Goal: Information Seeking & Learning: Learn about a topic

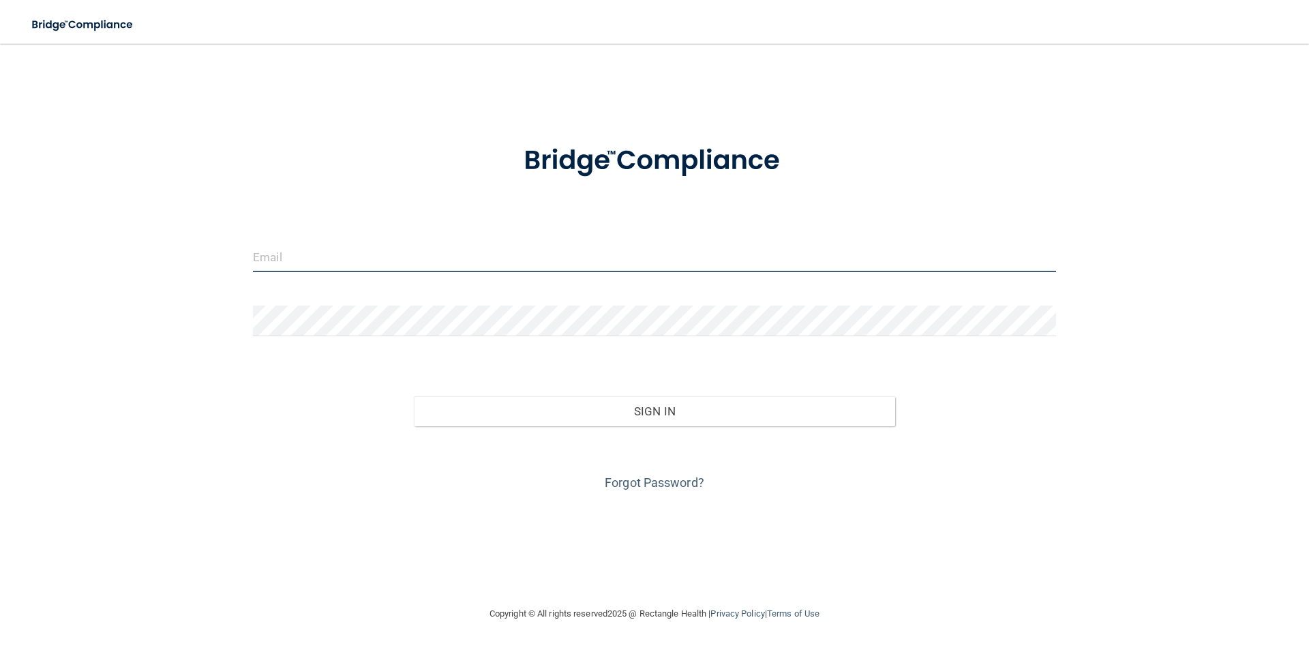
click at [316, 252] on input "email" at bounding box center [654, 256] width 803 height 31
type input "[EMAIL_ADDRESS][DOMAIN_NAME]"
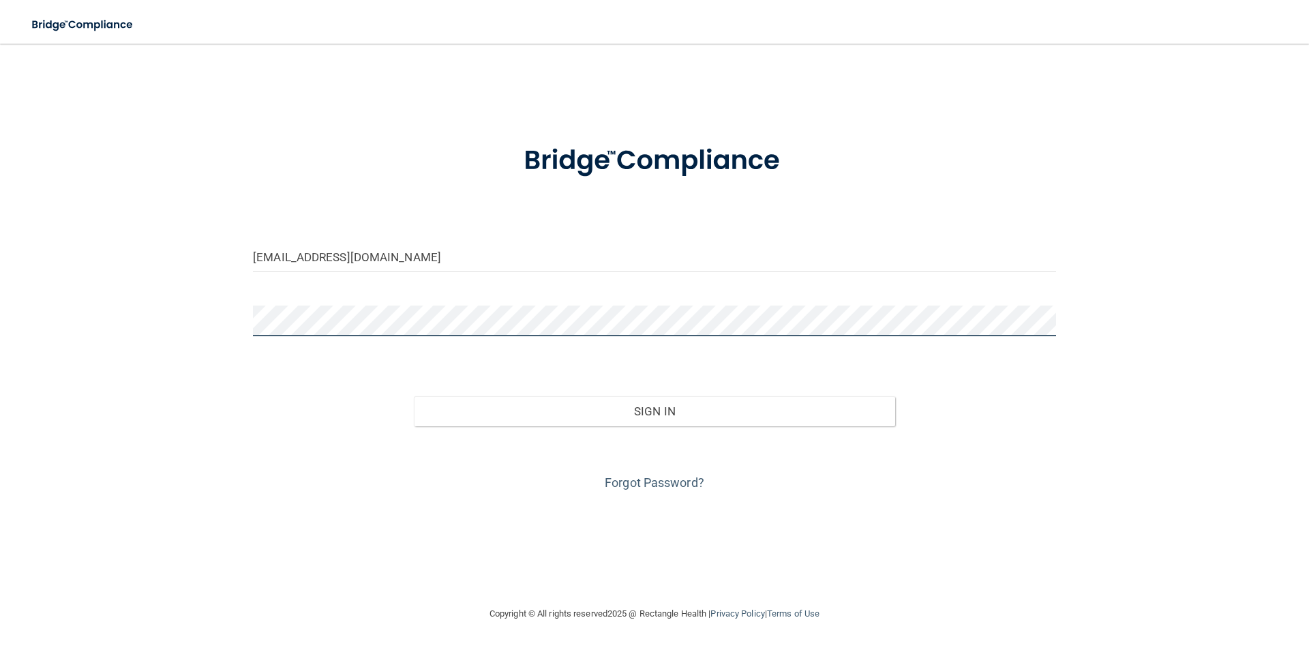
click at [414, 396] on button "Sign In" at bounding box center [655, 411] width 482 height 30
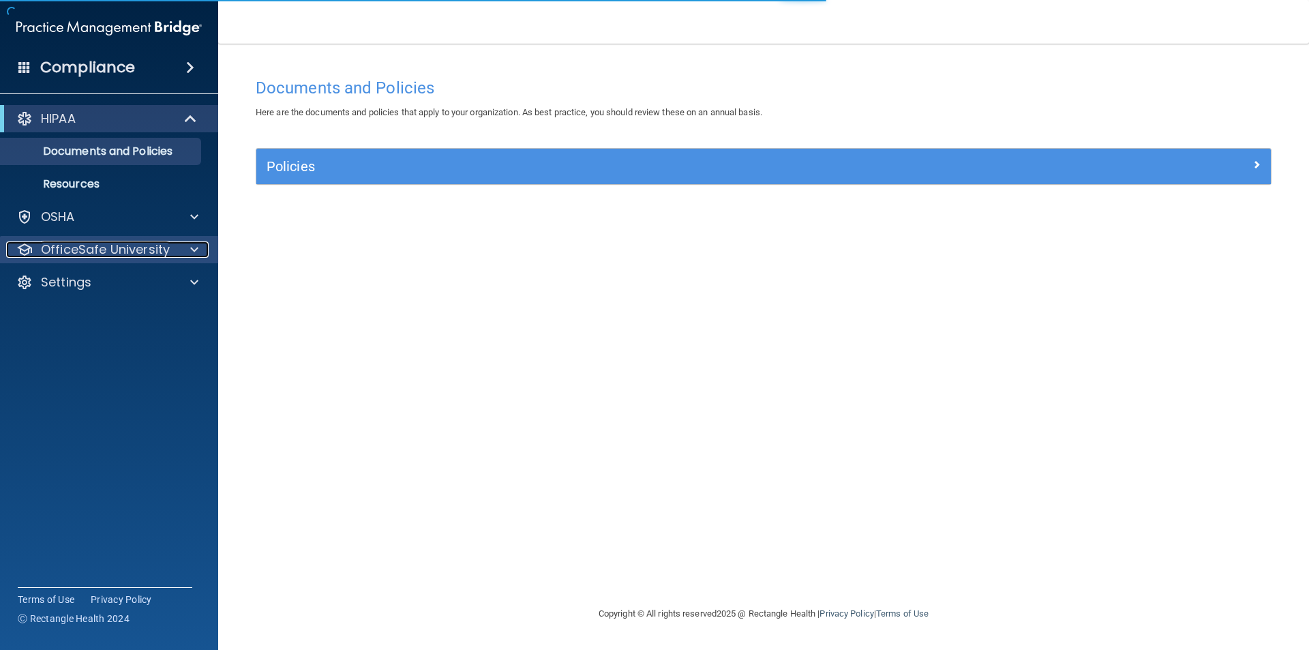
click at [156, 252] on p "OfficeSafe University" at bounding box center [105, 249] width 129 height 16
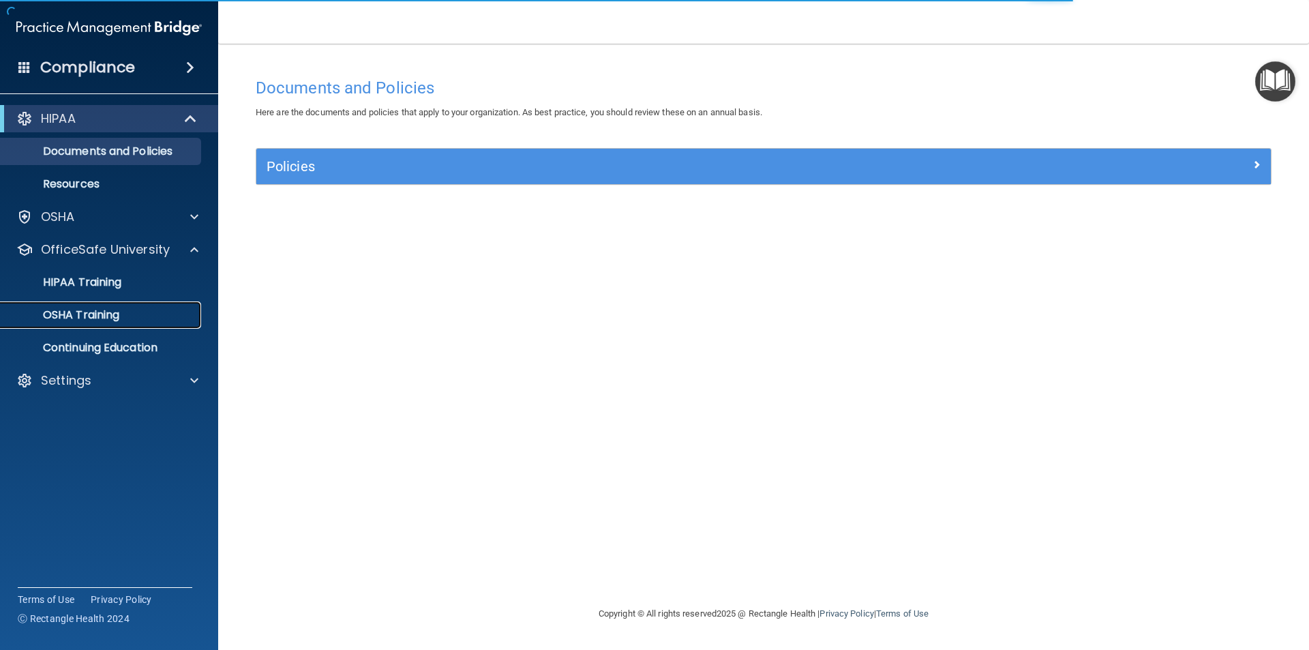
click at [153, 320] on div "OSHA Training" at bounding box center [102, 315] width 186 height 14
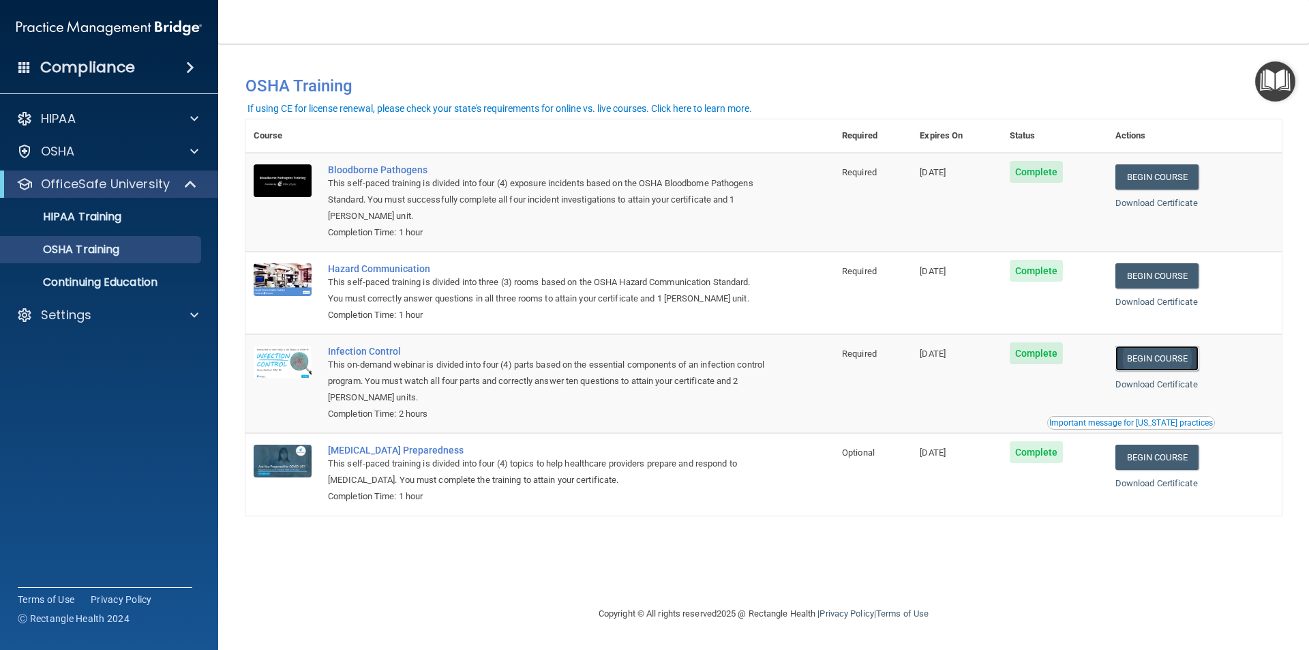
click at [1156, 360] on link "Begin Course" at bounding box center [1156, 358] width 83 height 25
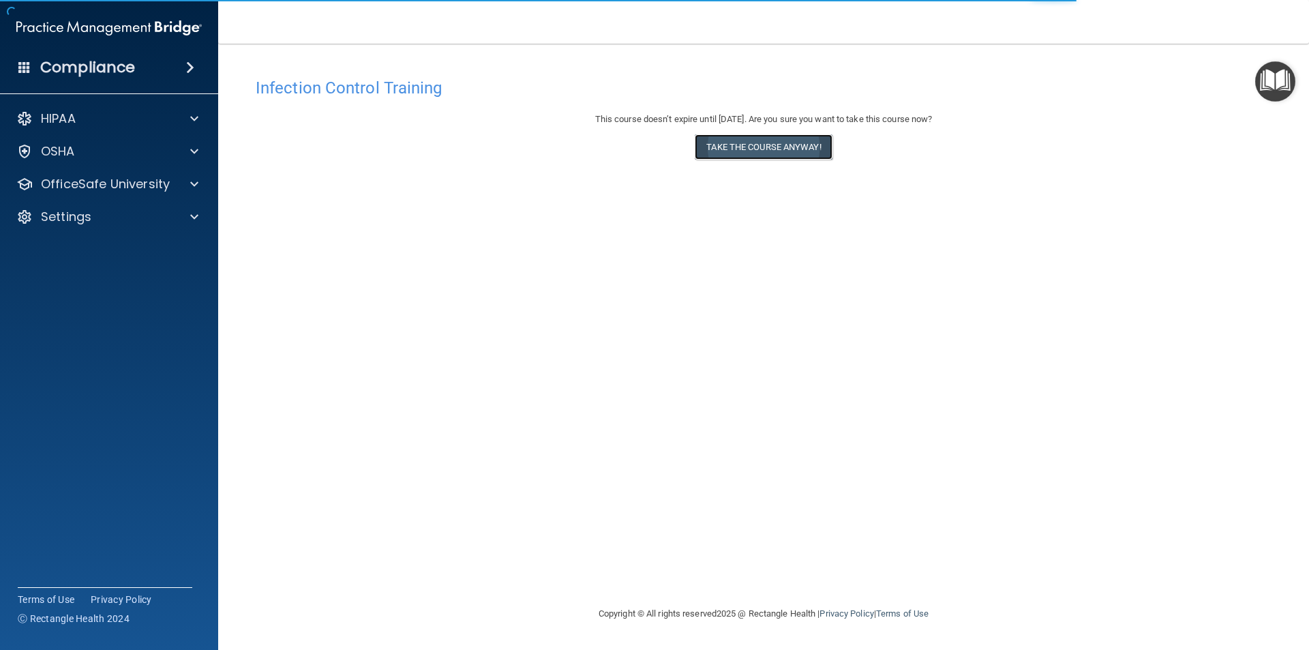
click at [721, 147] on button "Take the course anyway!" at bounding box center [763, 146] width 137 height 25
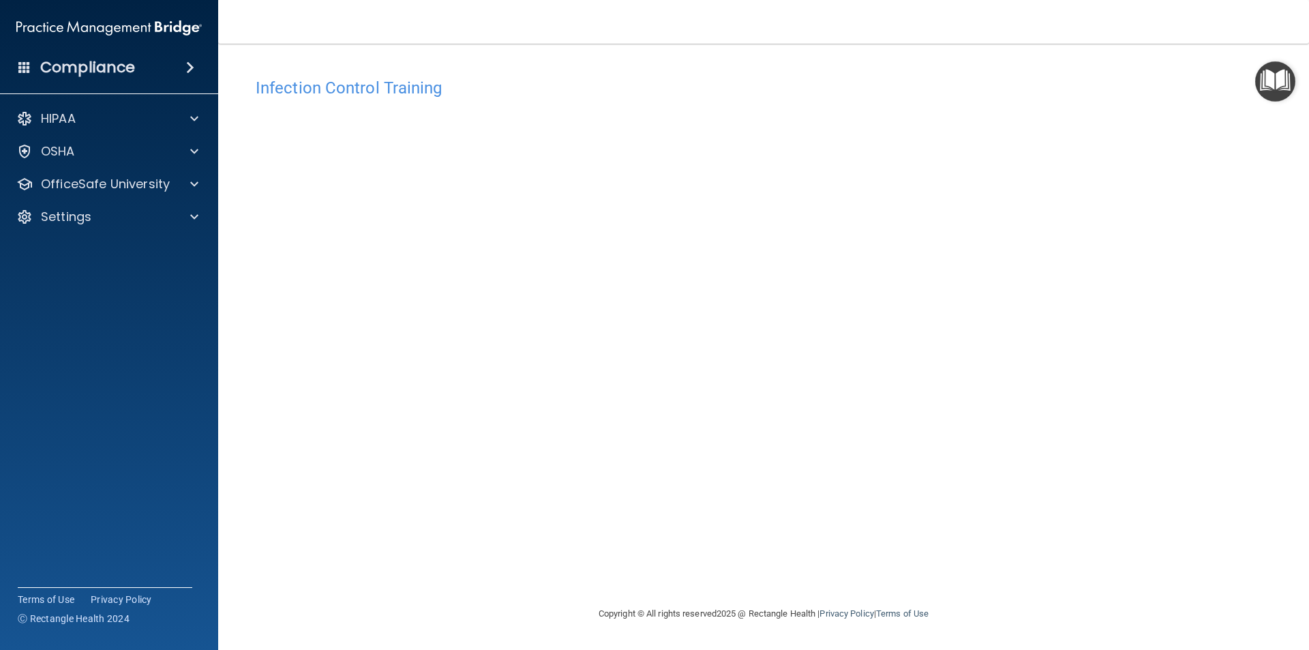
click at [995, 529] on div "Infection Control Training This course doesn’t expire until [DATE]. Are you sur…" at bounding box center [763, 338] width 1036 height 535
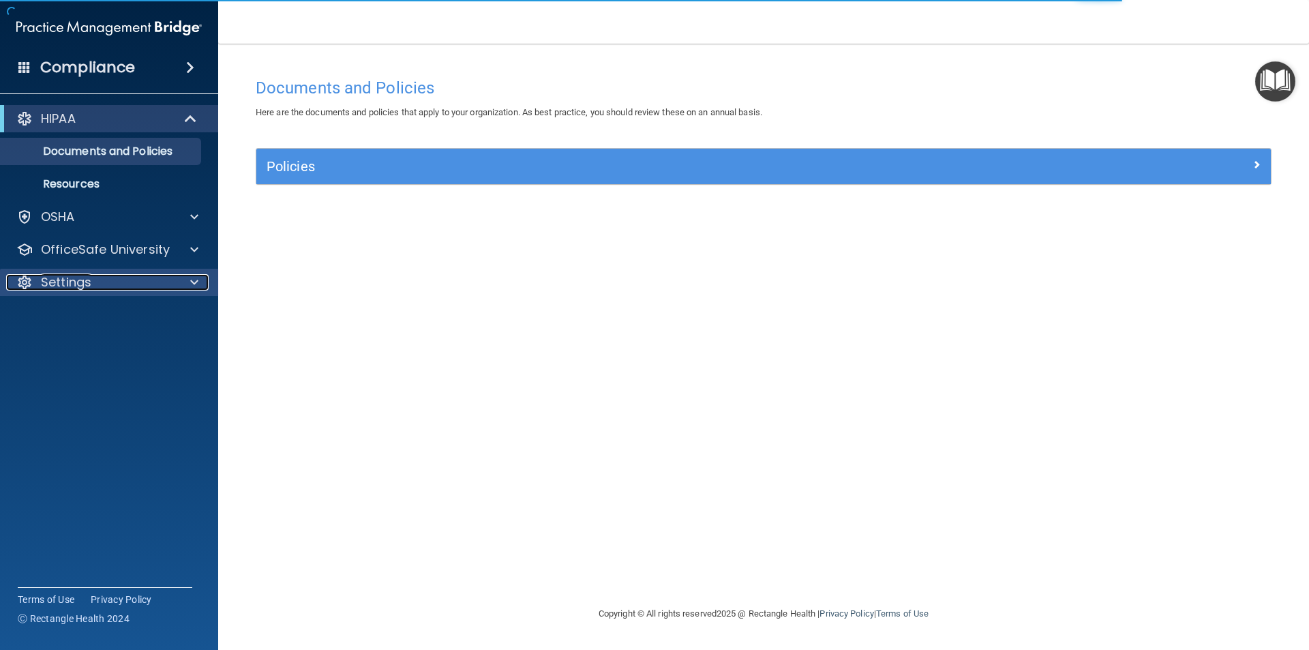
click at [108, 283] on div "Settings" at bounding box center [90, 282] width 169 height 16
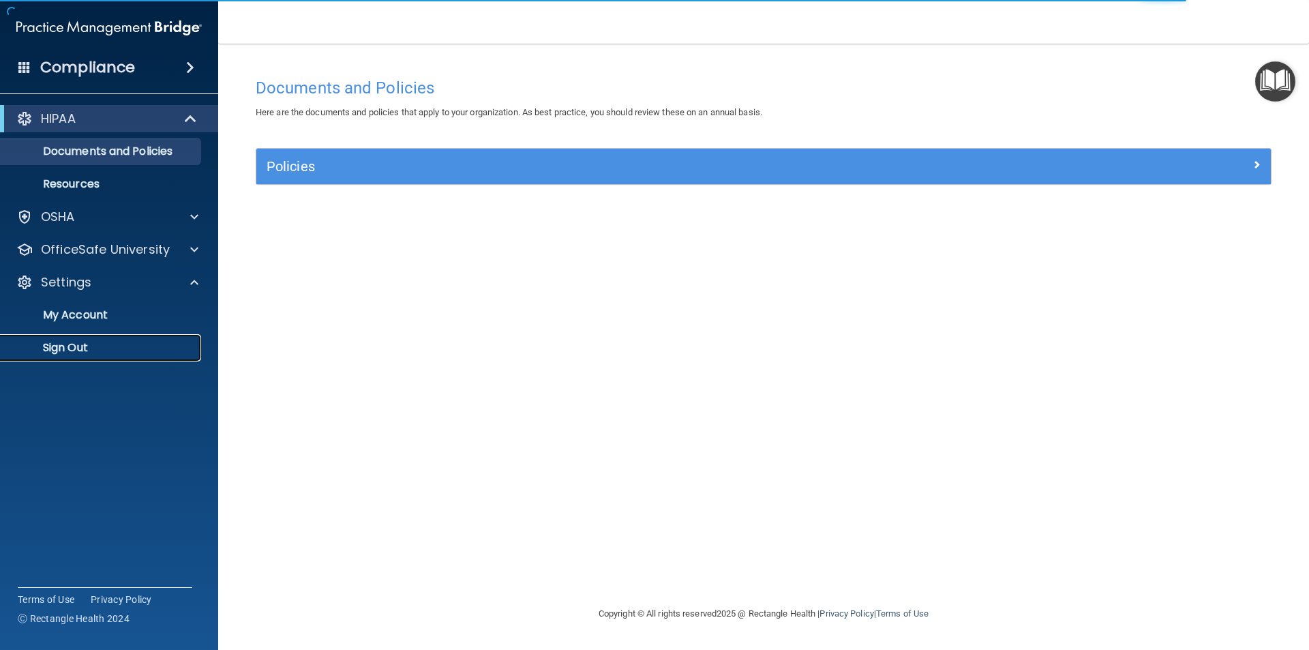
click at [86, 344] on p "Sign Out" at bounding box center [102, 348] width 186 height 14
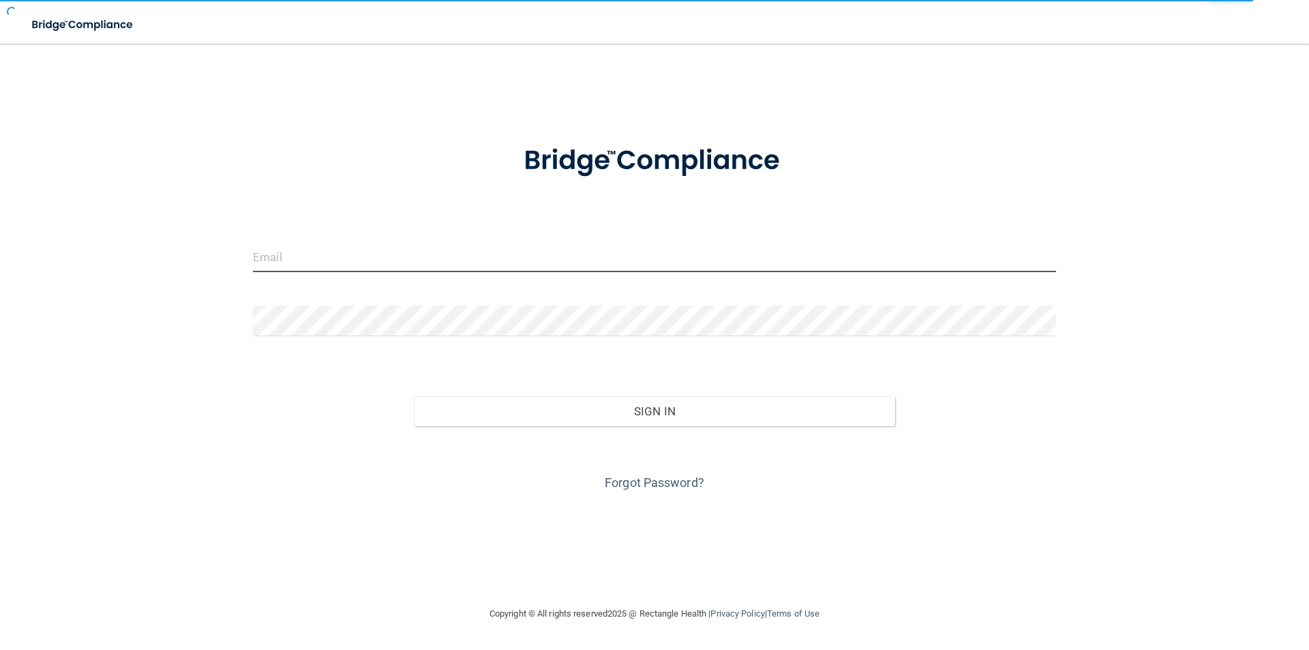
click at [314, 256] on input "email" at bounding box center [654, 256] width 803 height 31
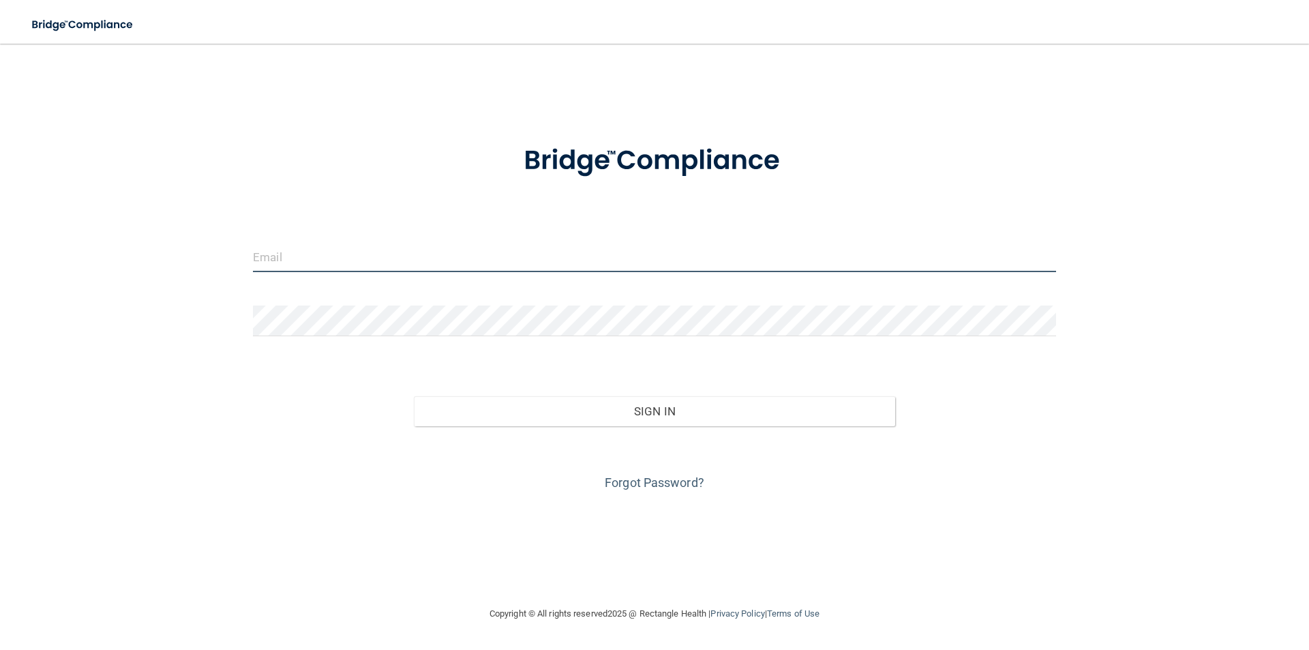
type input "[EMAIL_ADDRESS][DOMAIN_NAME]"
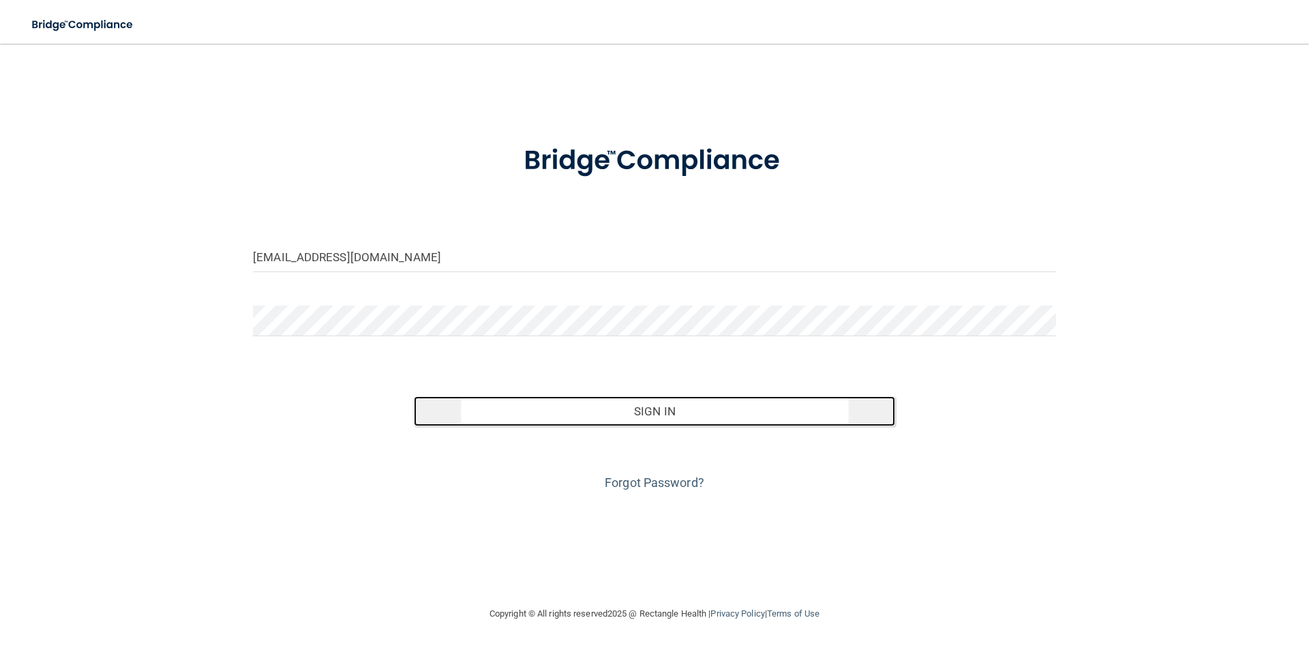
click at [577, 415] on button "Sign In" at bounding box center [655, 411] width 482 height 30
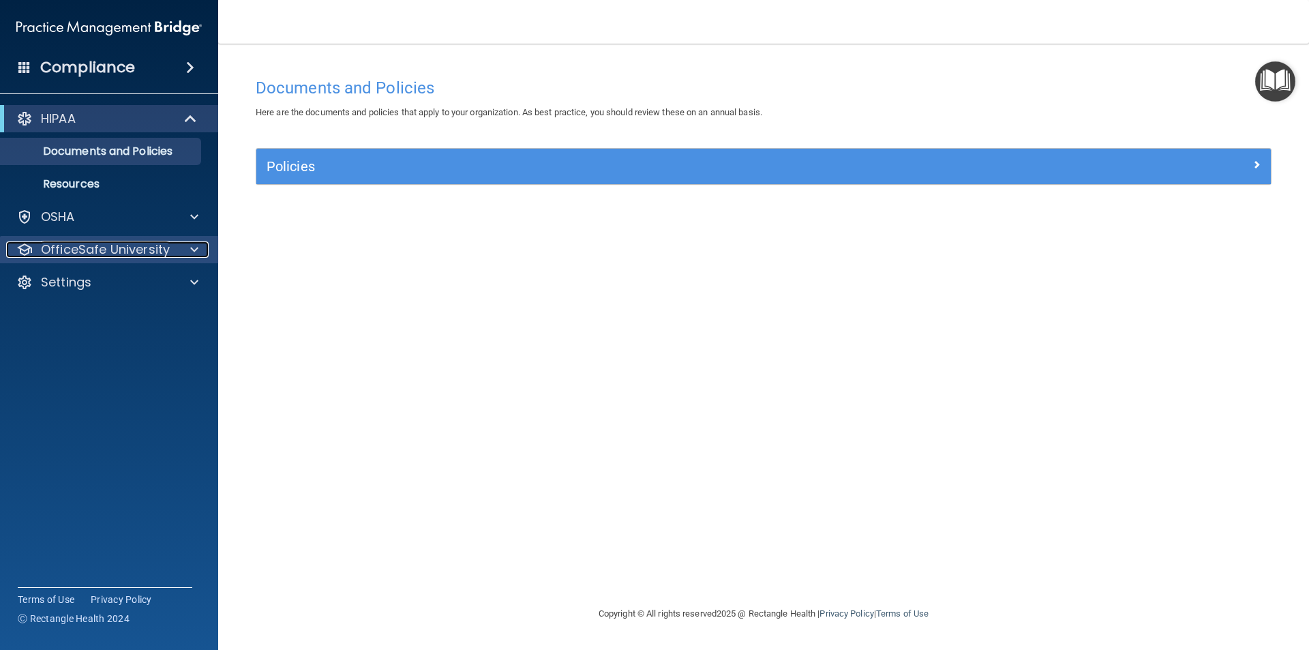
click at [112, 254] on p "OfficeSafe University" at bounding box center [105, 249] width 129 height 16
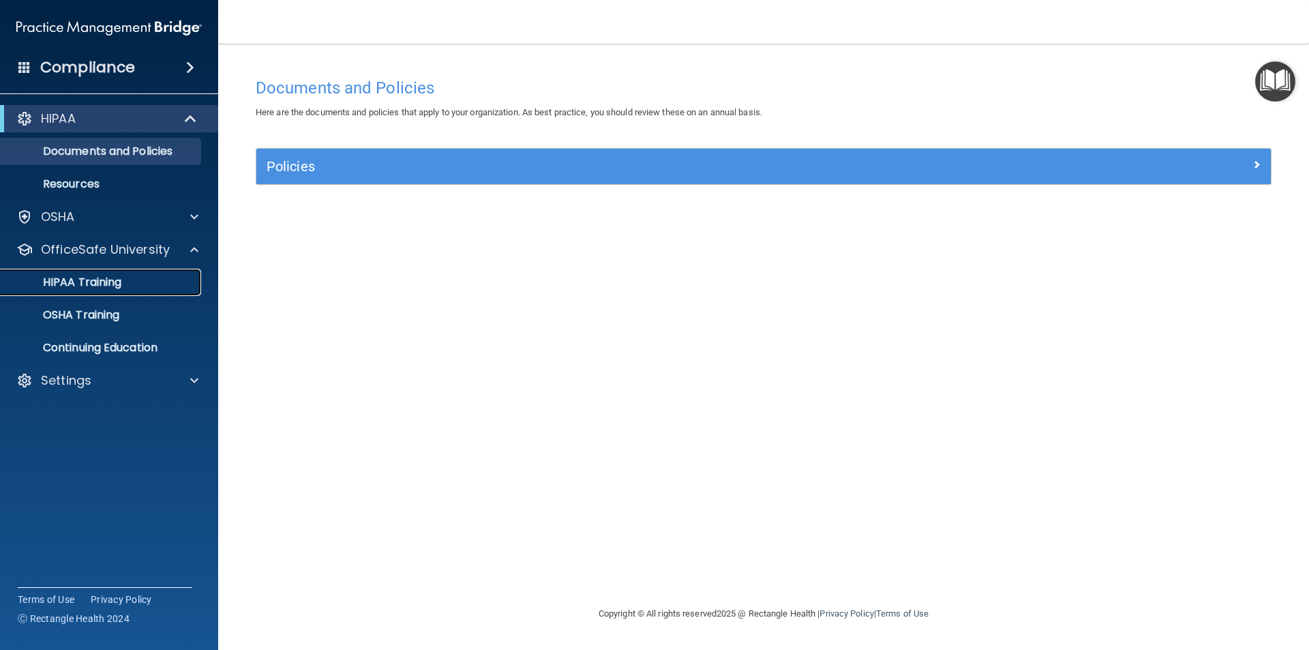
click at [76, 283] on p "HIPAA Training" at bounding box center [65, 282] width 112 height 14
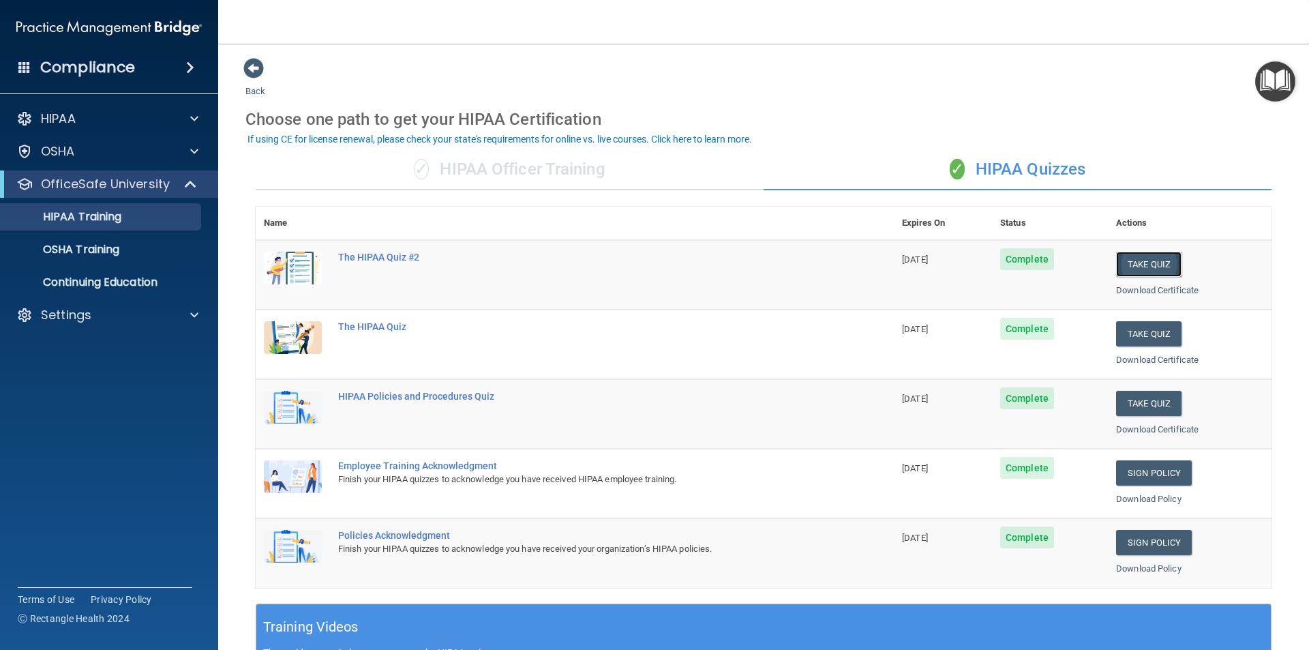
click at [1132, 265] on button "Take Quiz" at bounding box center [1148, 264] width 65 height 25
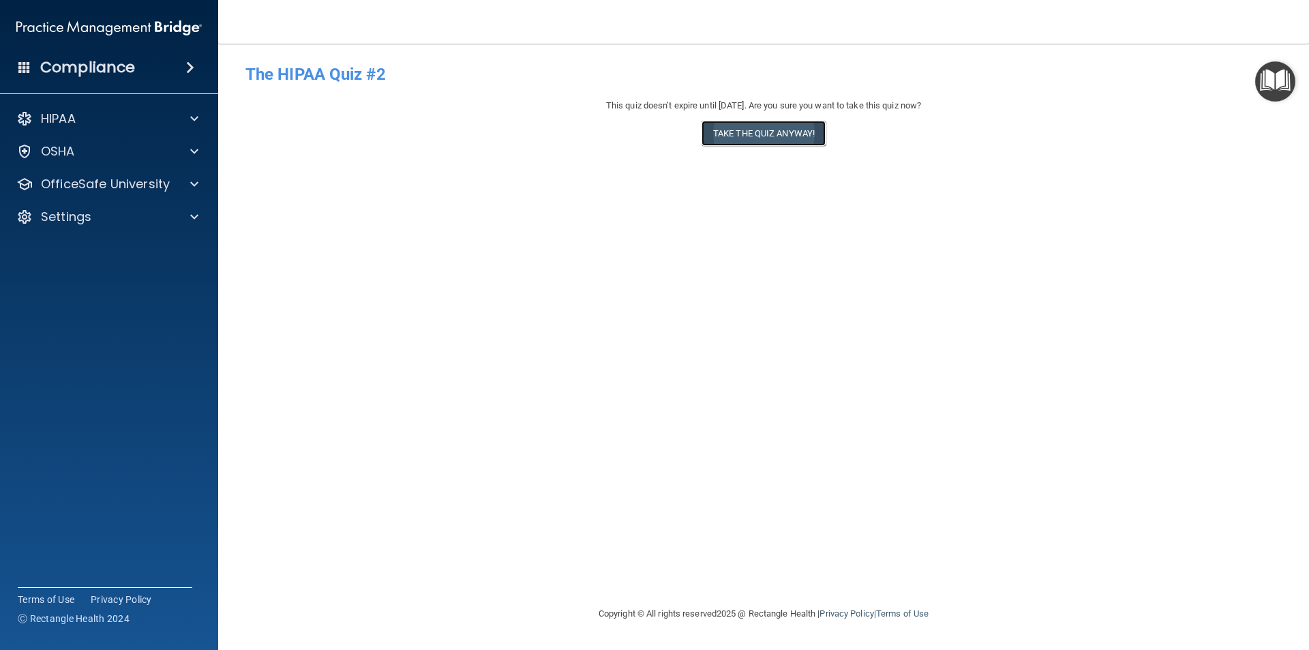
click at [751, 132] on button "Take the quiz anyway!" at bounding box center [764, 133] width 124 height 25
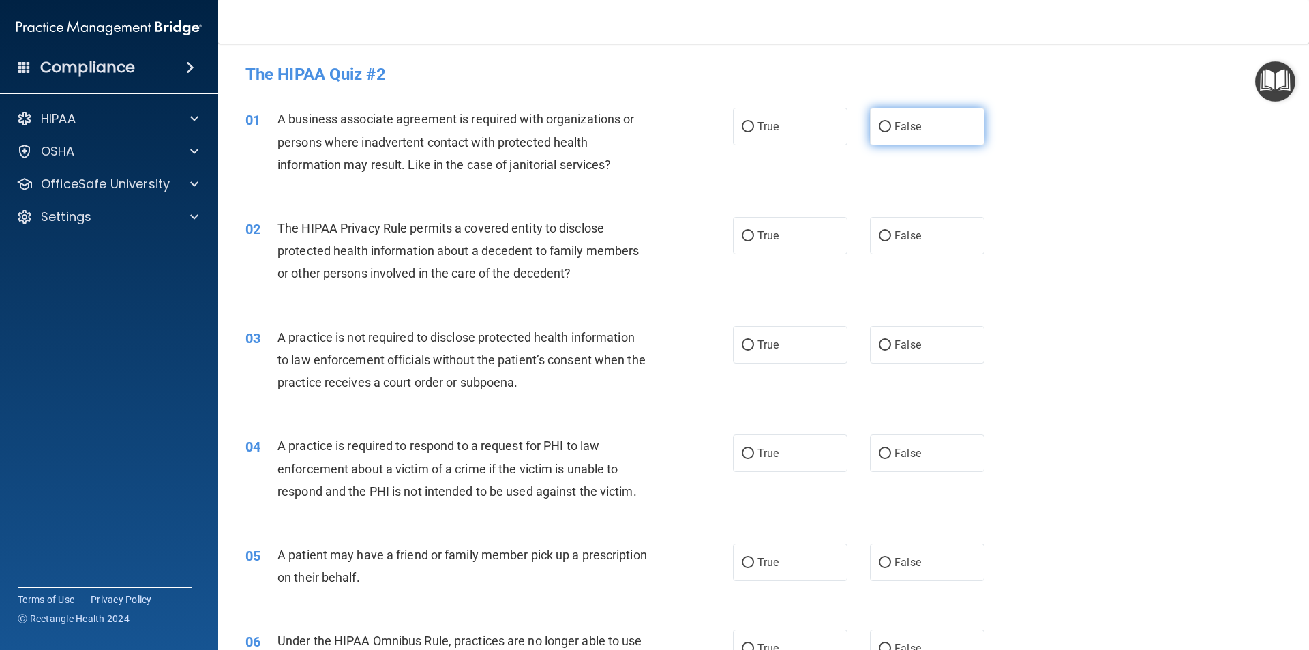
click at [880, 125] on input "False" at bounding box center [885, 127] width 12 height 10
radio input "true"
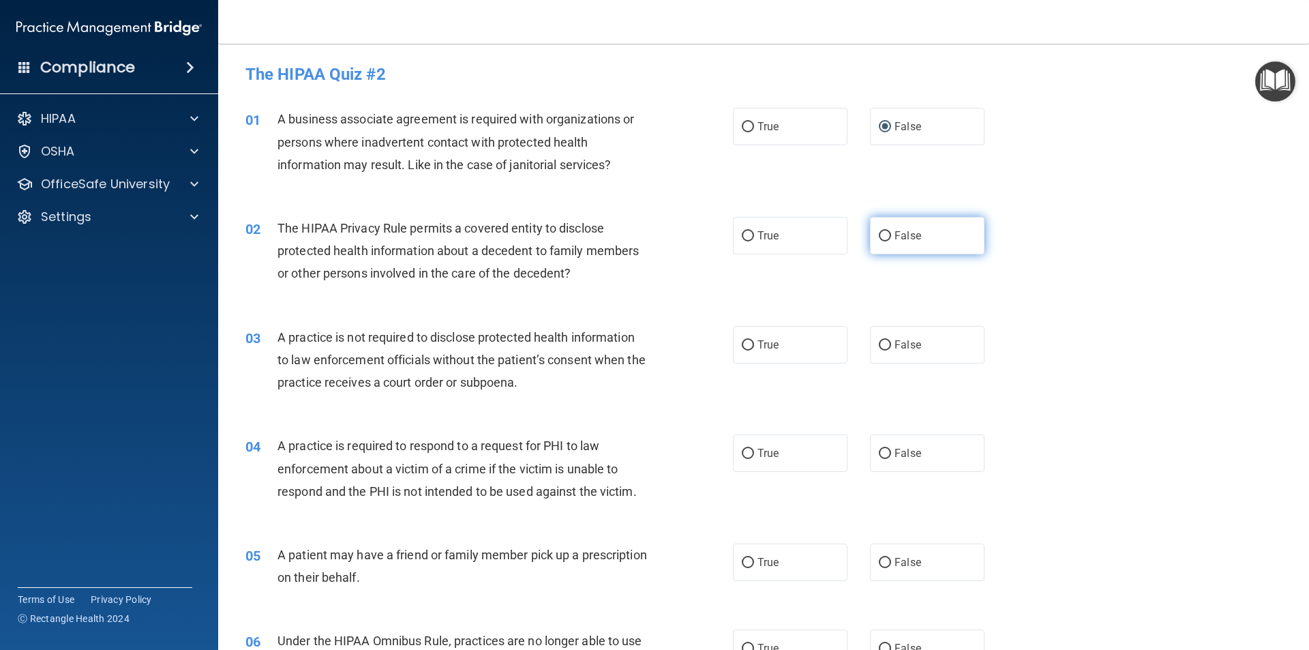
click at [879, 234] on input "False" at bounding box center [885, 236] width 12 height 10
radio input "true"
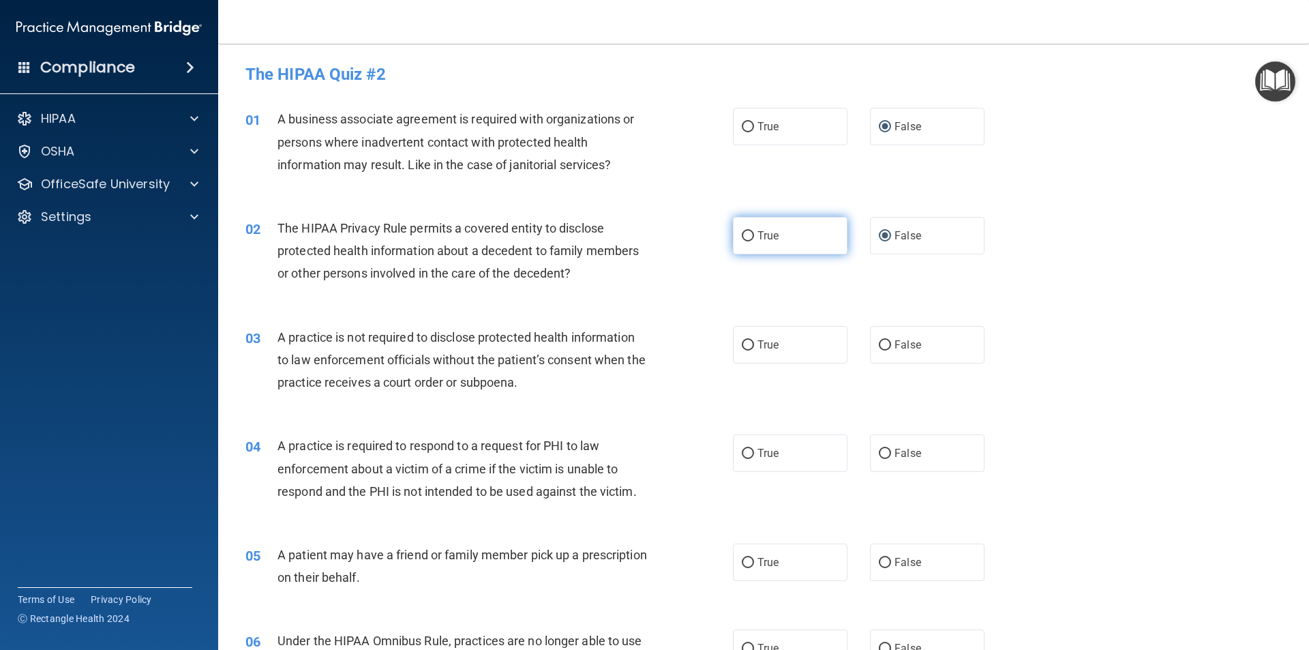
click at [744, 237] on input "True" at bounding box center [748, 236] width 12 height 10
radio input "true"
radio input "false"
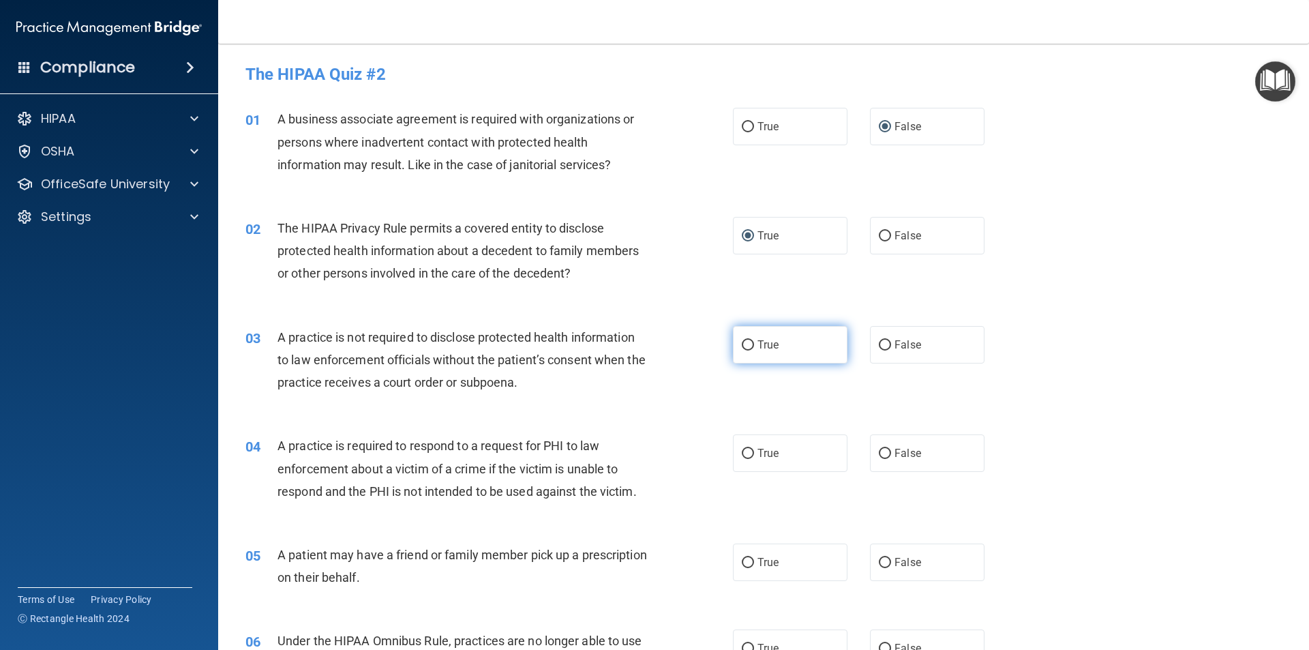
click at [743, 345] on input "True" at bounding box center [748, 345] width 12 height 10
radio input "true"
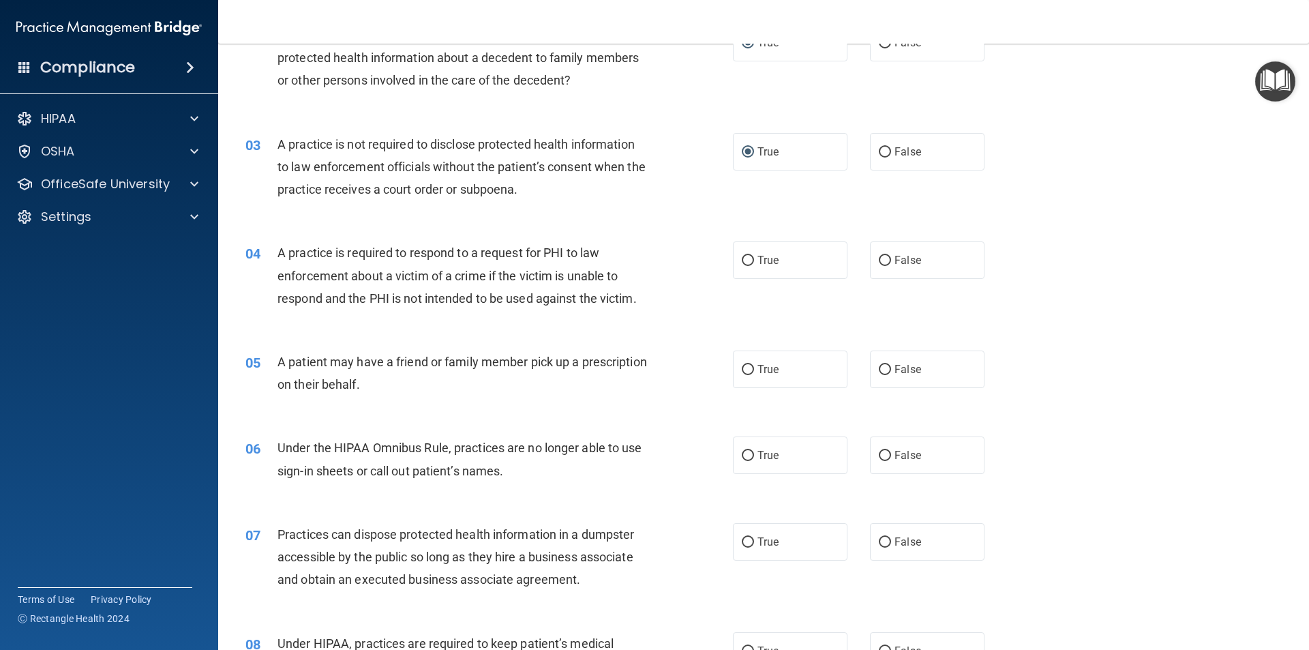
scroll to position [205, 0]
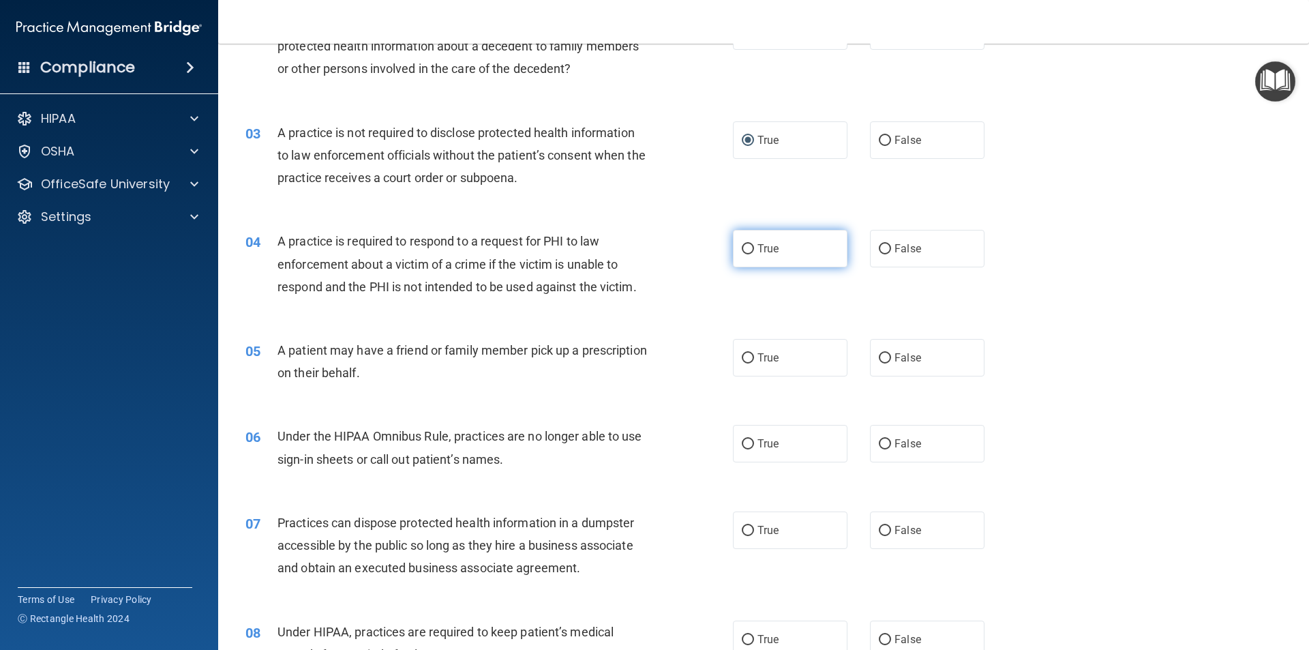
click at [743, 246] on input "True" at bounding box center [748, 249] width 12 height 10
radio input "true"
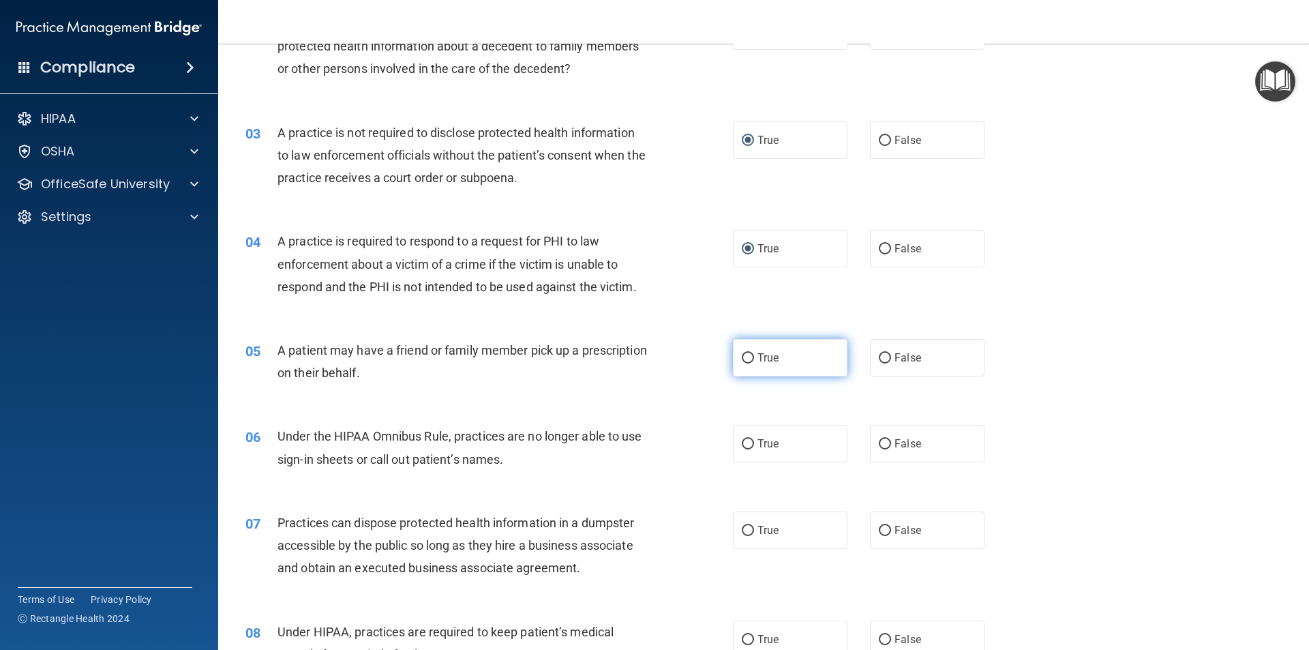
click at [742, 357] on input "True" at bounding box center [748, 358] width 12 height 10
radio input "true"
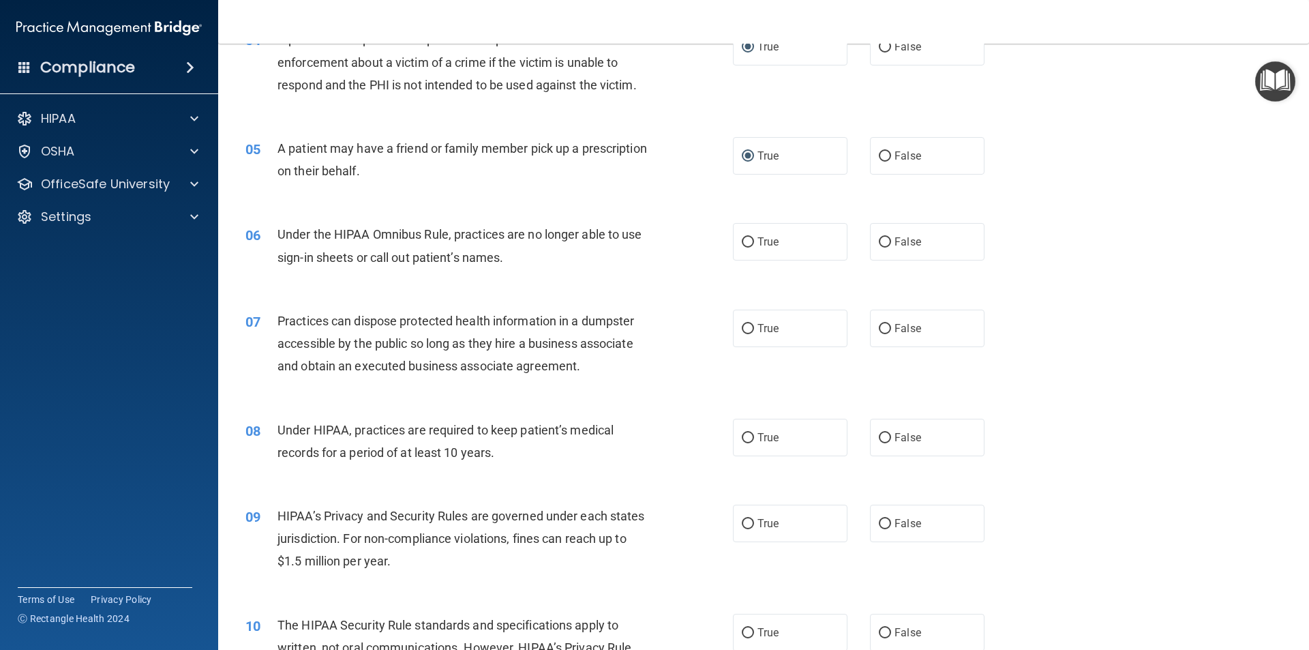
scroll to position [409, 0]
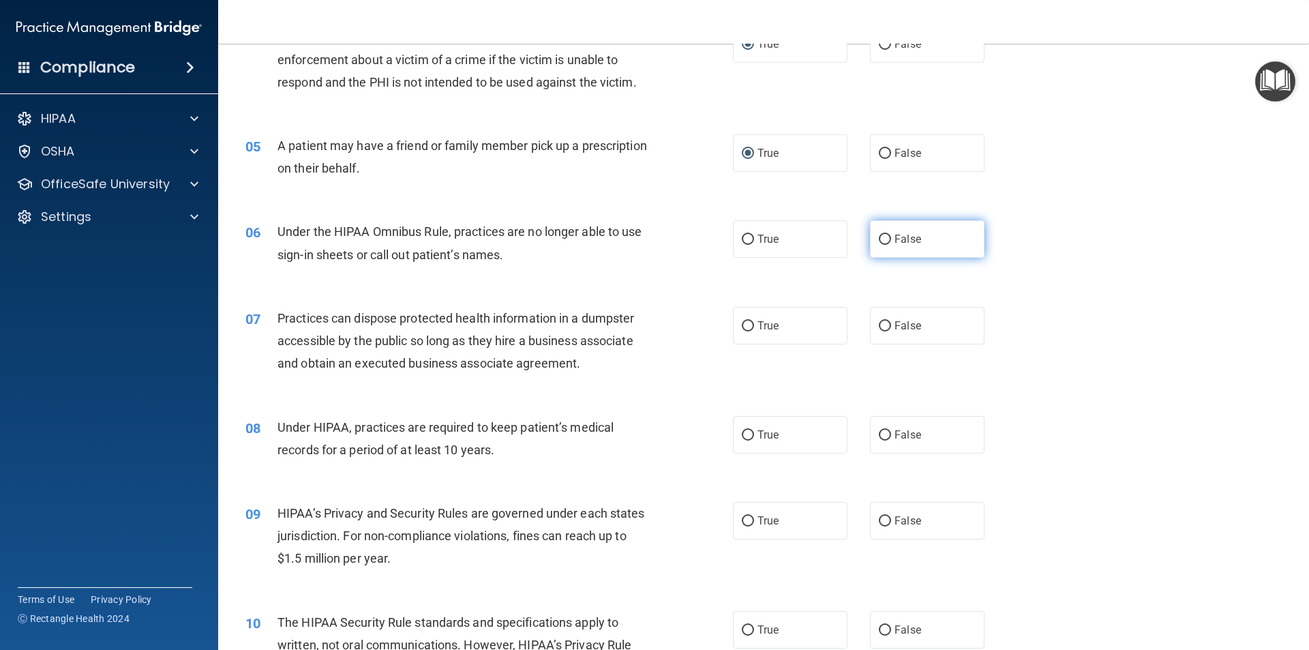
click at [880, 237] on input "False" at bounding box center [885, 240] width 12 height 10
radio input "true"
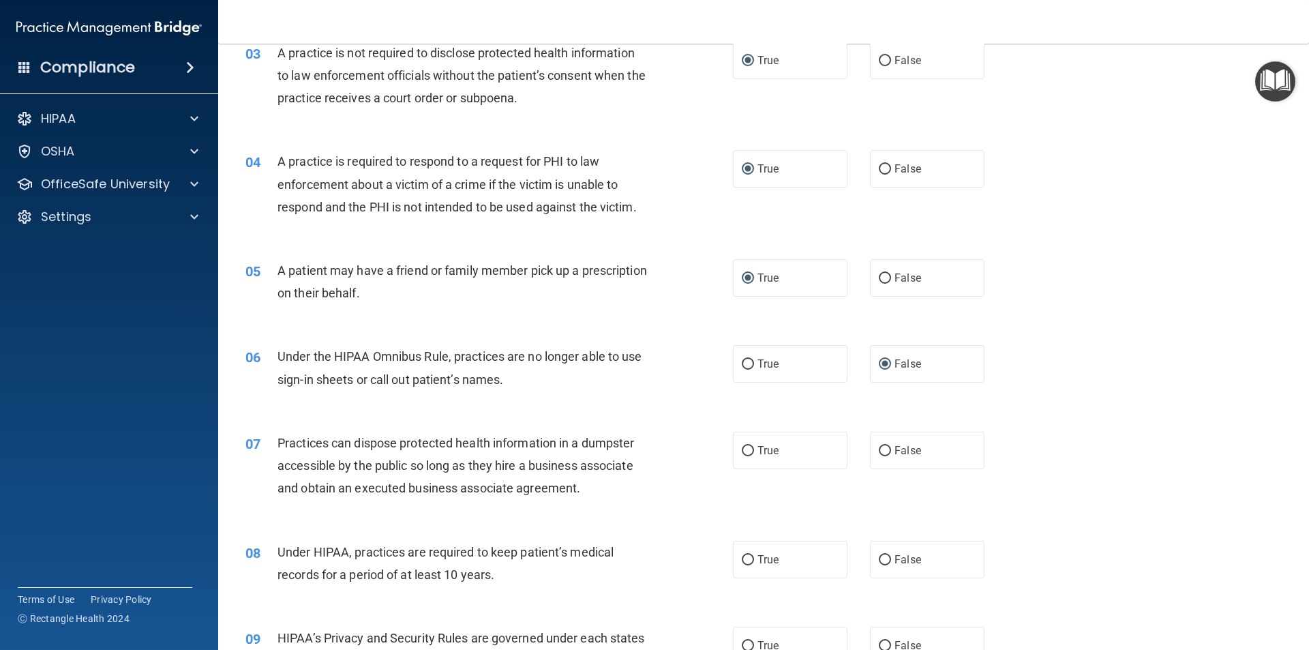
scroll to position [273, 0]
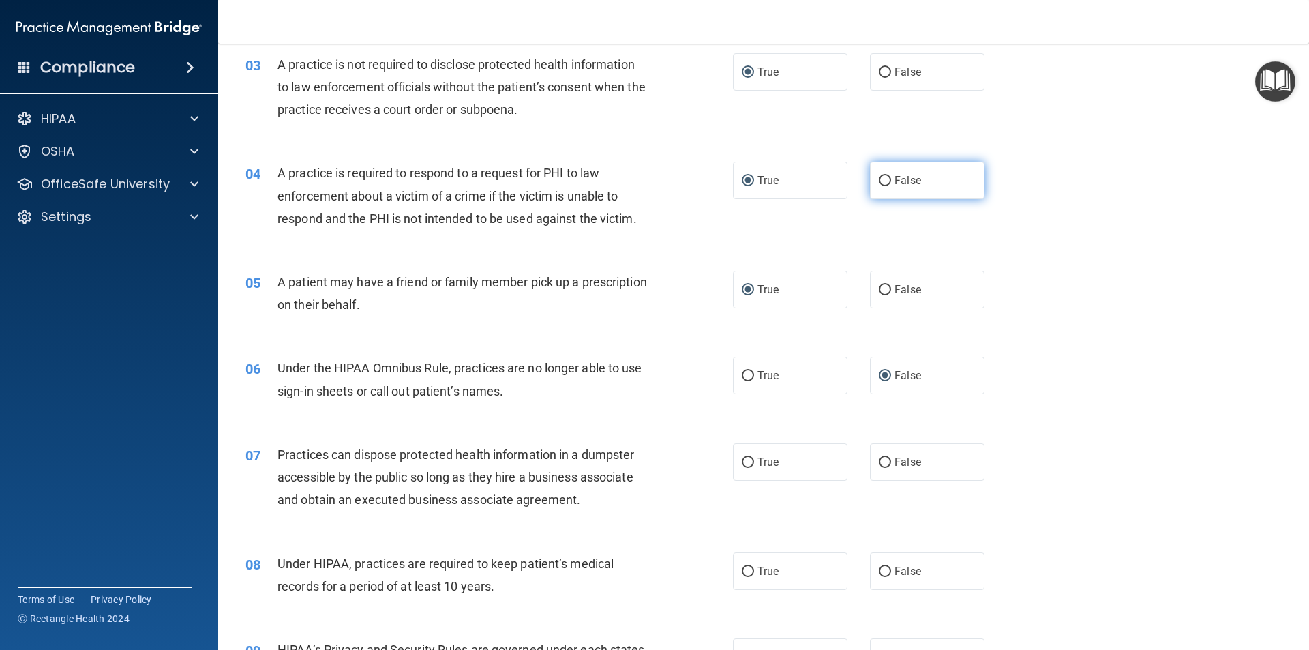
click at [879, 177] on input "False" at bounding box center [885, 181] width 12 height 10
radio input "true"
click at [742, 179] on input "True" at bounding box center [748, 181] width 12 height 10
radio input "true"
radio input "false"
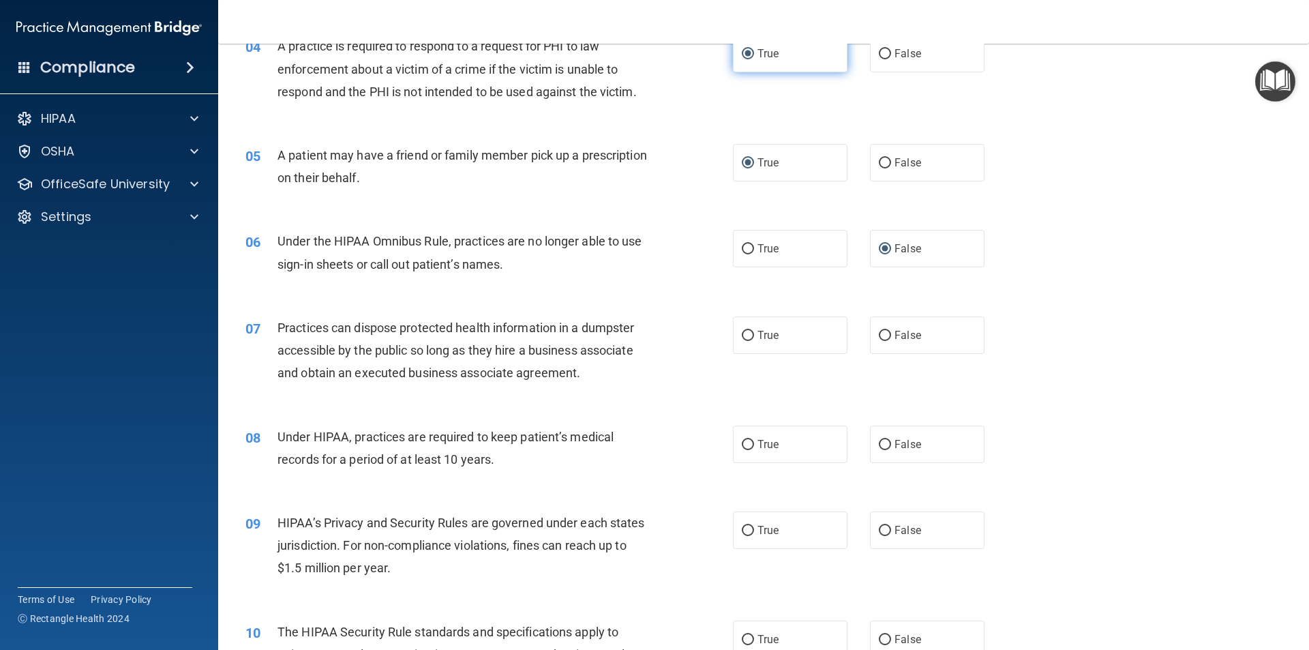
scroll to position [409, 0]
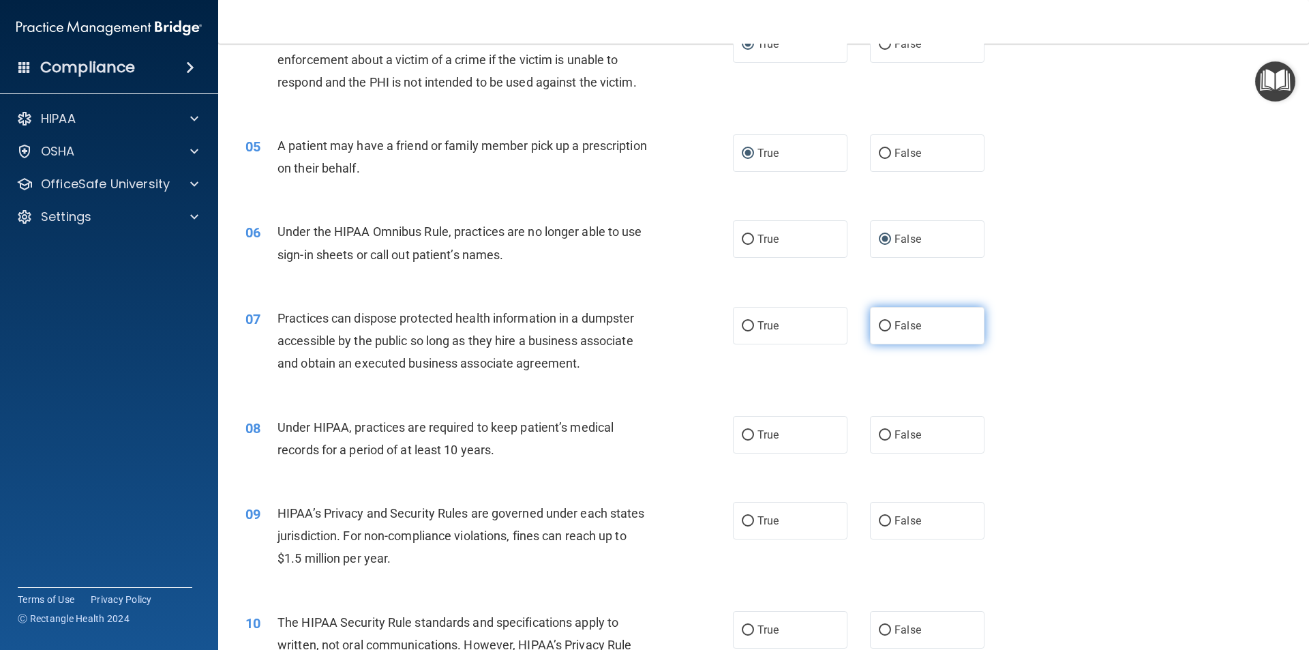
click at [880, 322] on input "False" at bounding box center [885, 326] width 12 height 10
radio input "true"
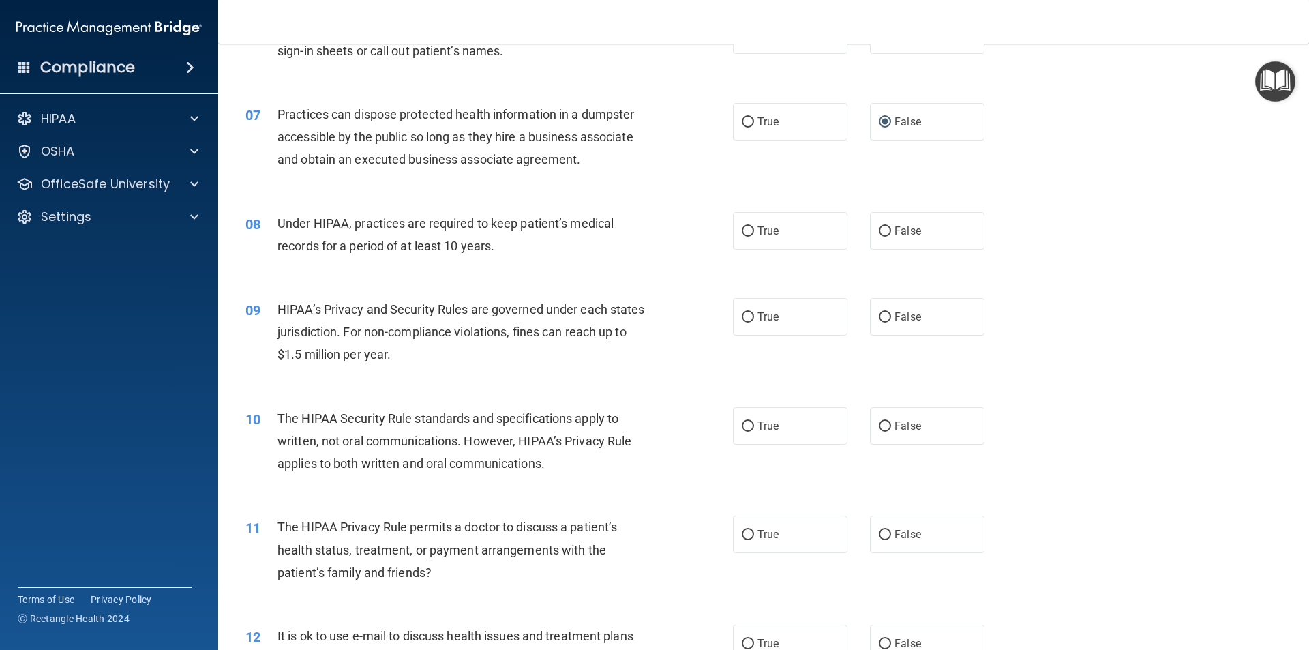
scroll to position [614, 0]
click at [742, 228] on input "True" at bounding box center [748, 231] width 12 height 10
radio input "true"
click at [745, 314] on input "True" at bounding box center [748, 317] width 12 height 10
radio input "true"
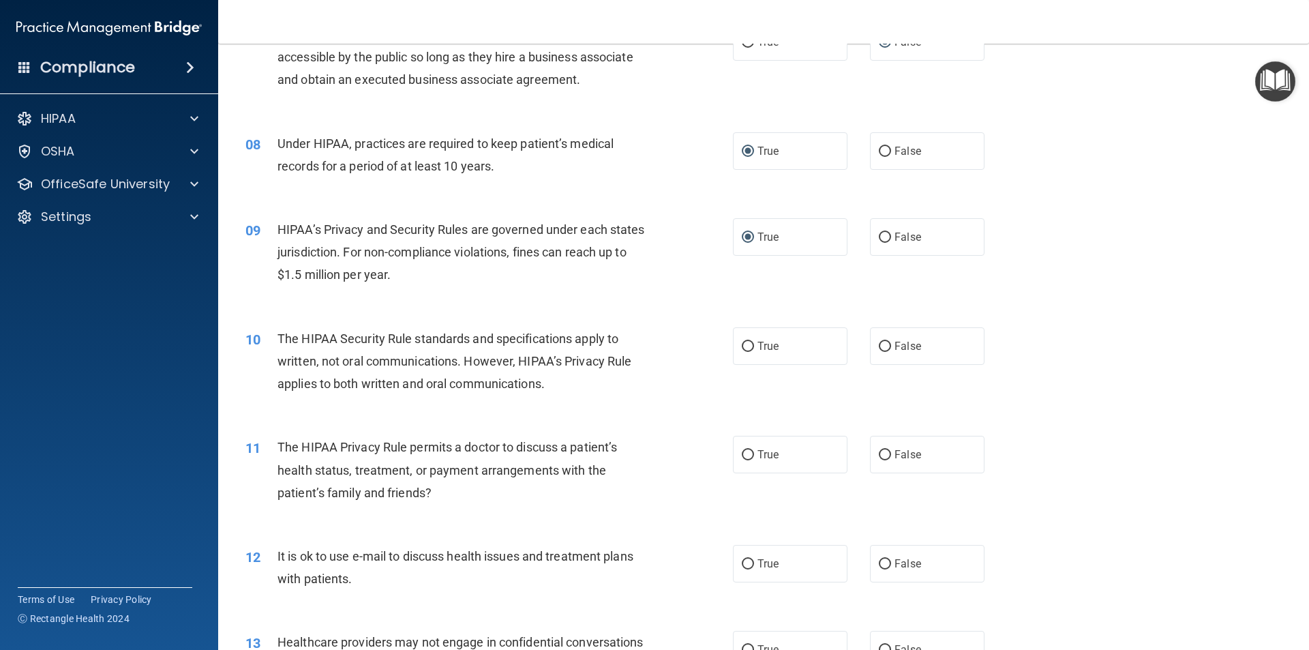
scroll to position [750, 0]
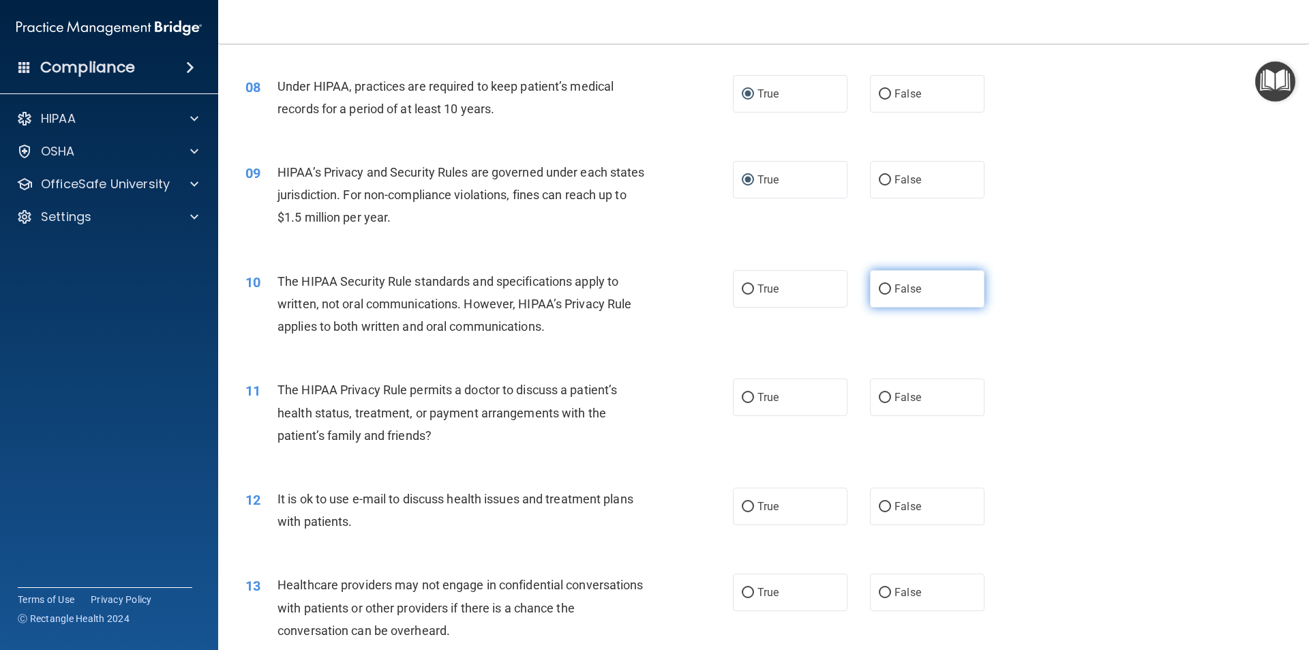
click at [879, 286] on input "False" at bounding box center [885, 289] width 12 height 10
radio input "true"
click at [746, 394] on input "True" at bounding box center [748, 398] width 12 height 10
radio input "true"
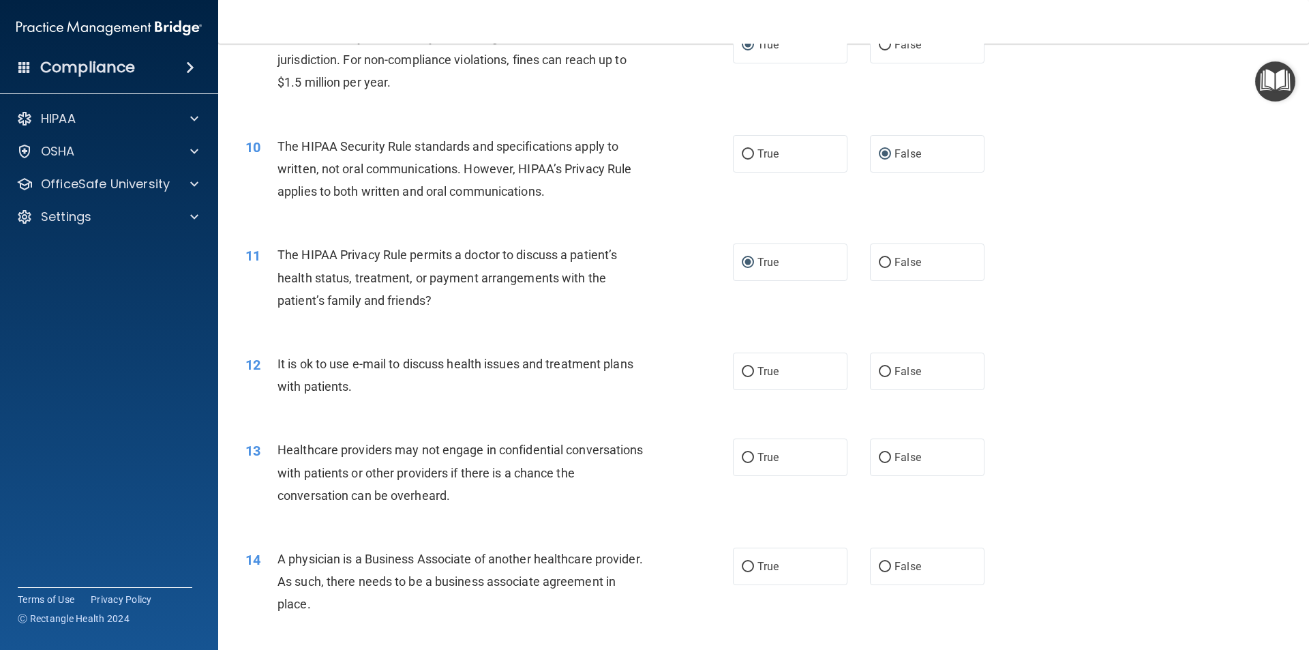
scroll to position [886, 0]
click at [742, 370] on input "True" at bounding box center [748, 370] width 12 height 10
radio input "true"
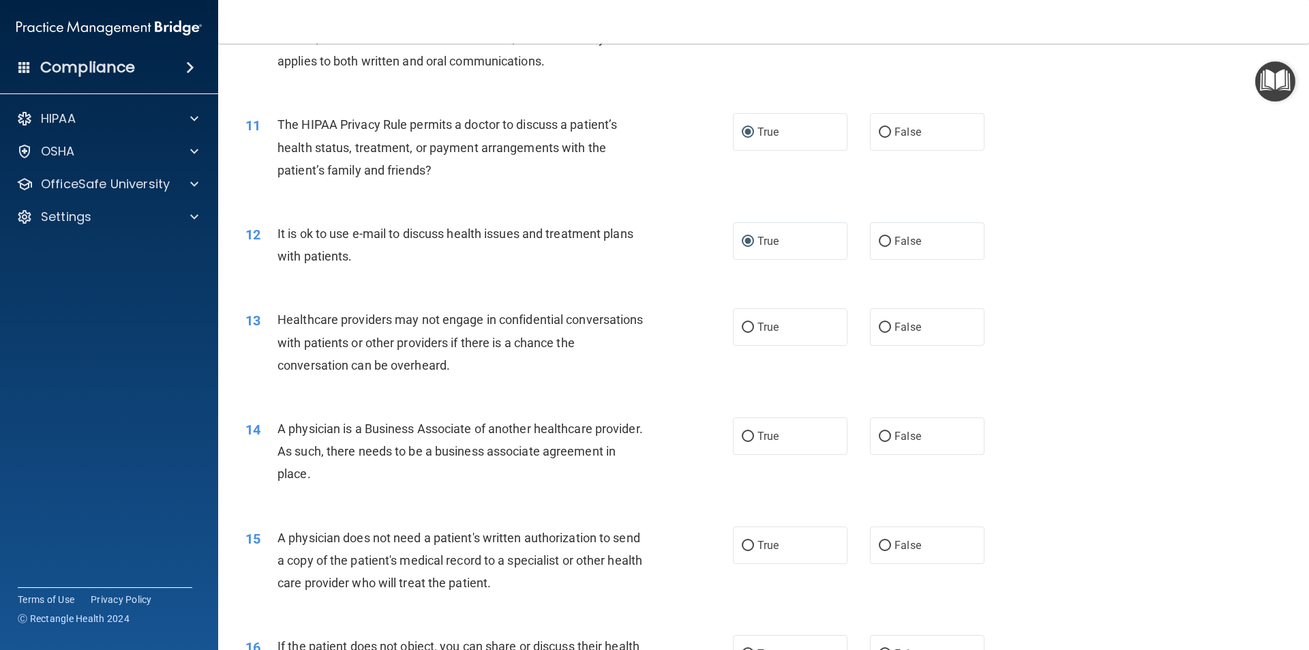
scroll to position [1023, 0]
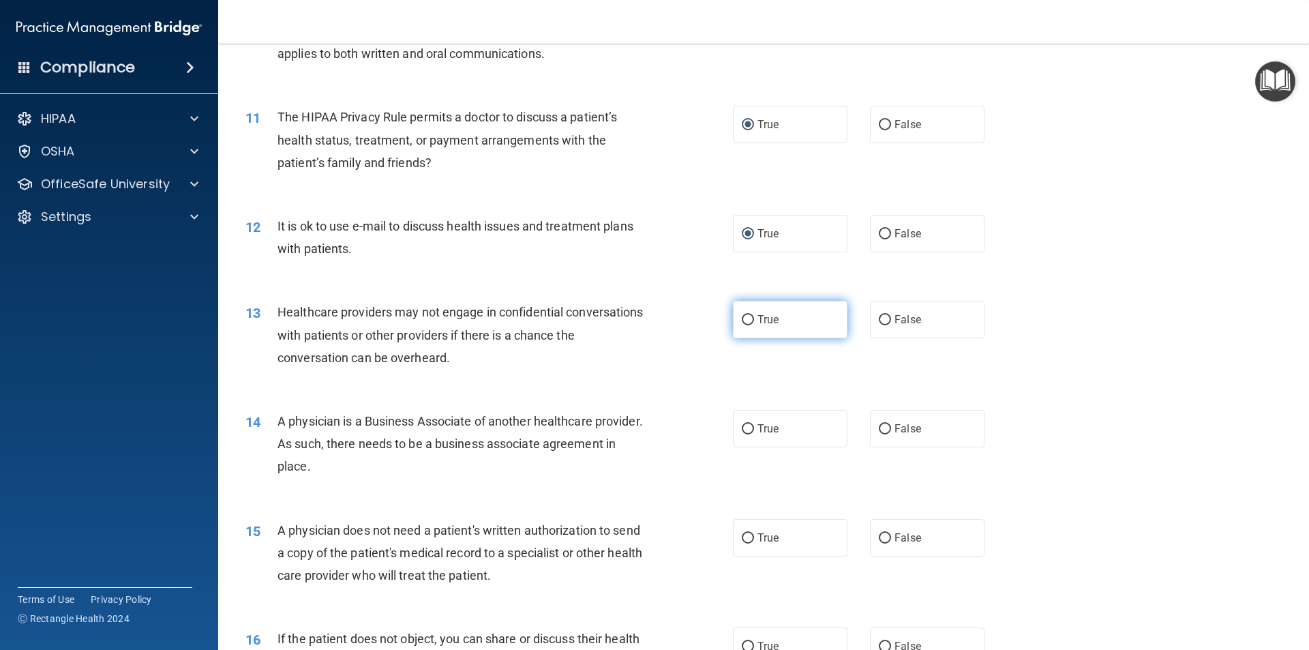
click at [742, 320] on input "True" at bounding box center [748, 320] width 12 height 10
radio input "true"
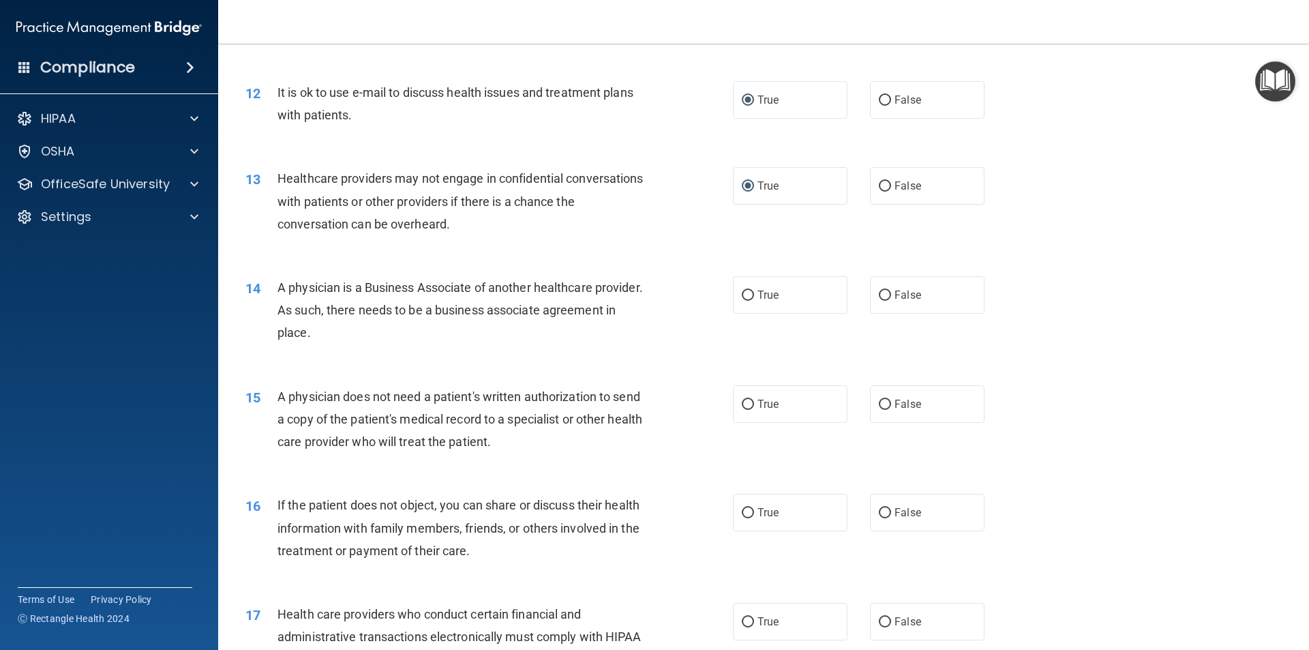
scroll to position [1159, 0]
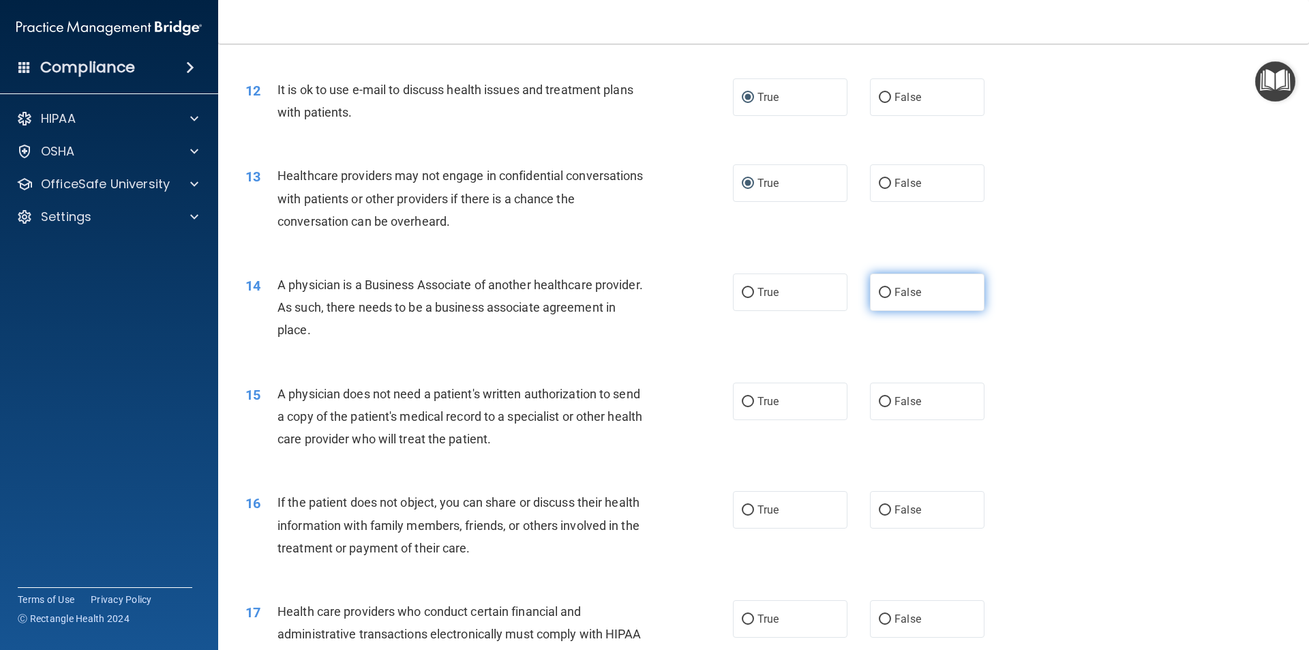
click at [879, 290] on input "False" at bounding box center [885, 293] width 12 height 10
radio input "true"
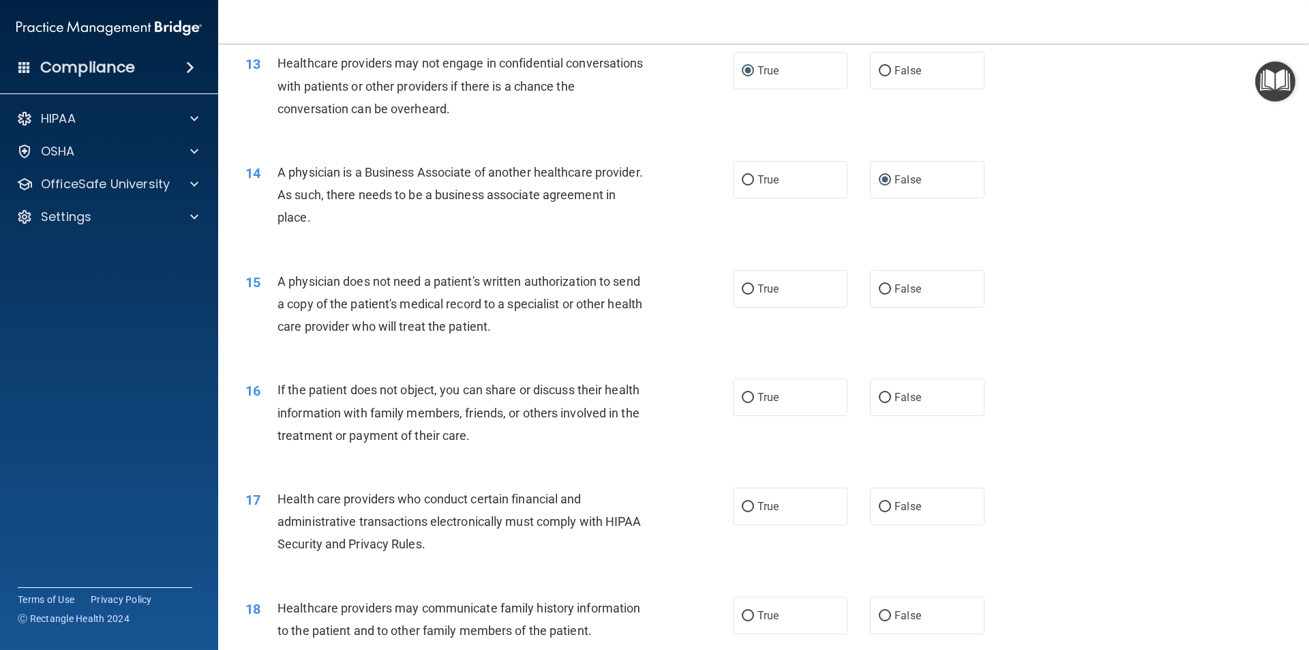
scroll to position [1295, 0]
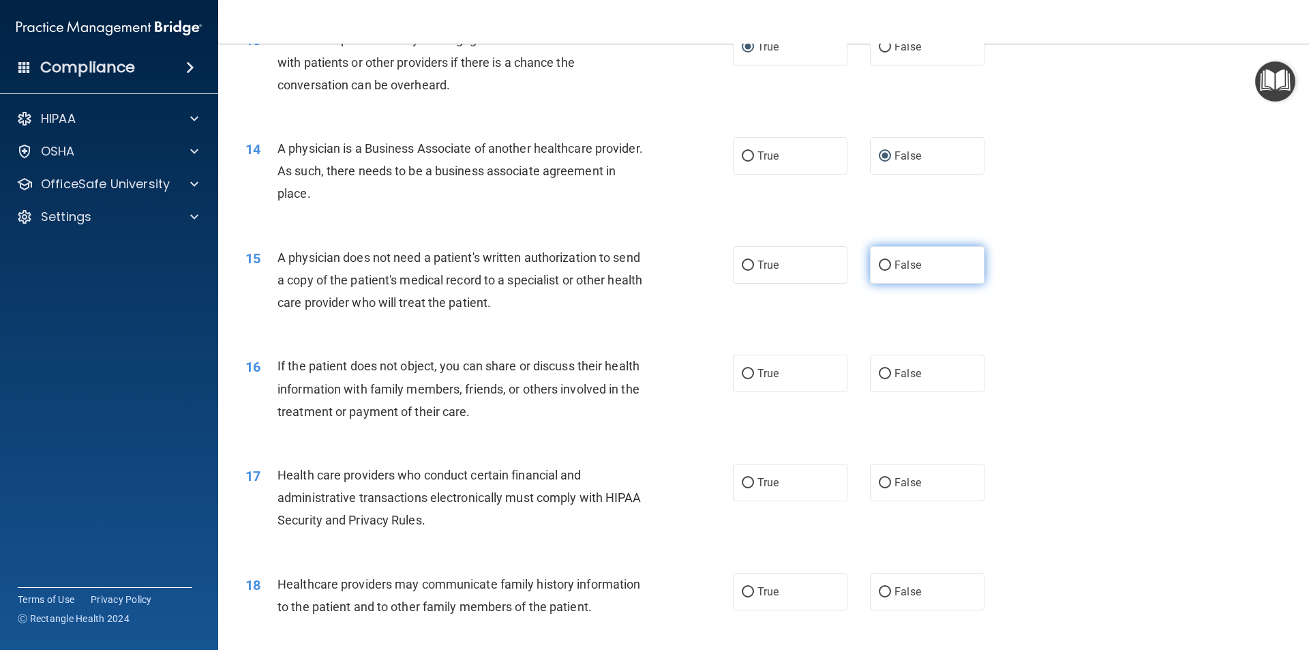
click at [879, 262] on input "False" at bounding box center [885, 265] width 12 height 10
radio input "true"
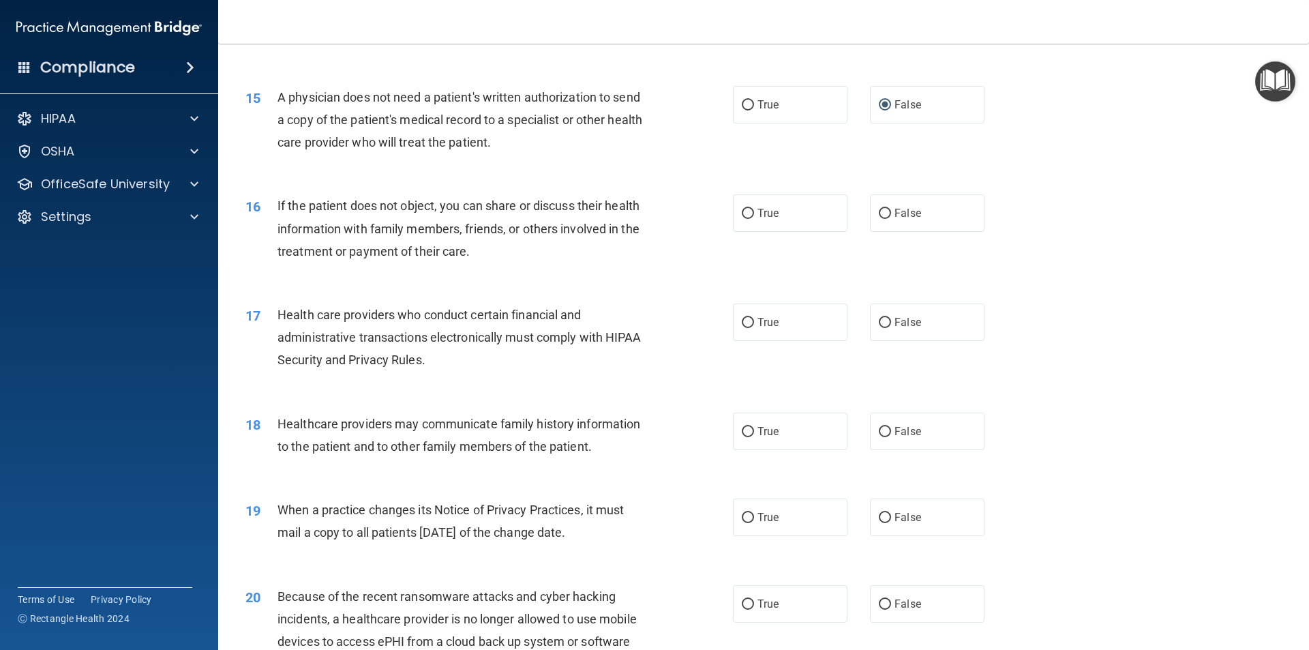
scroll to position [1432, 0]
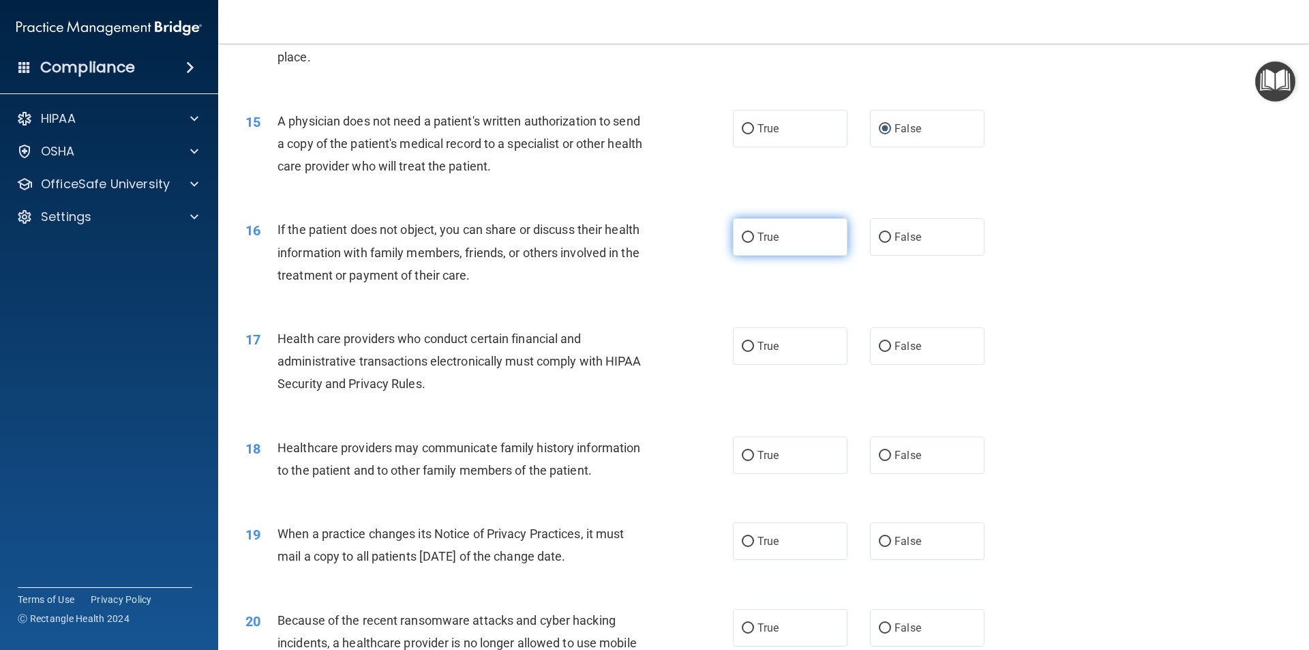
click at [742, 235] on input "True" at bounding box center [748, 237] width 12 height 10
radio input "true"
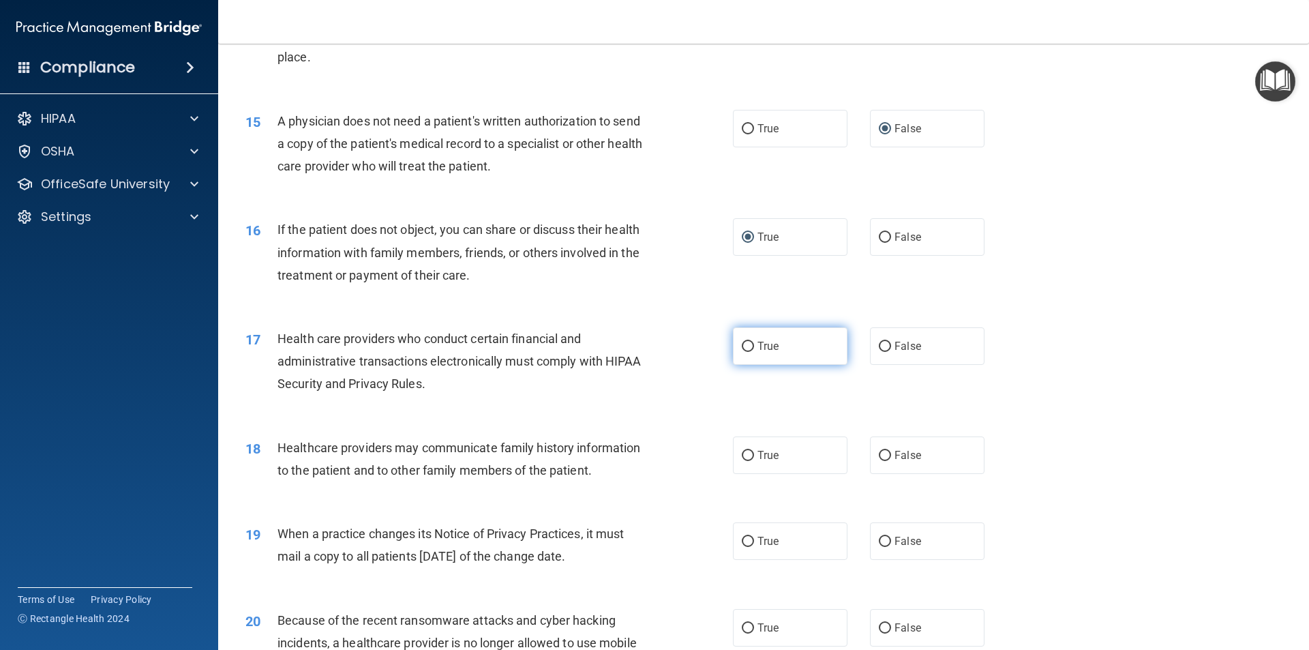
click at [747, 346] on input "True" at bounding box center [748, 347] width 12 height 10
radio input "true"
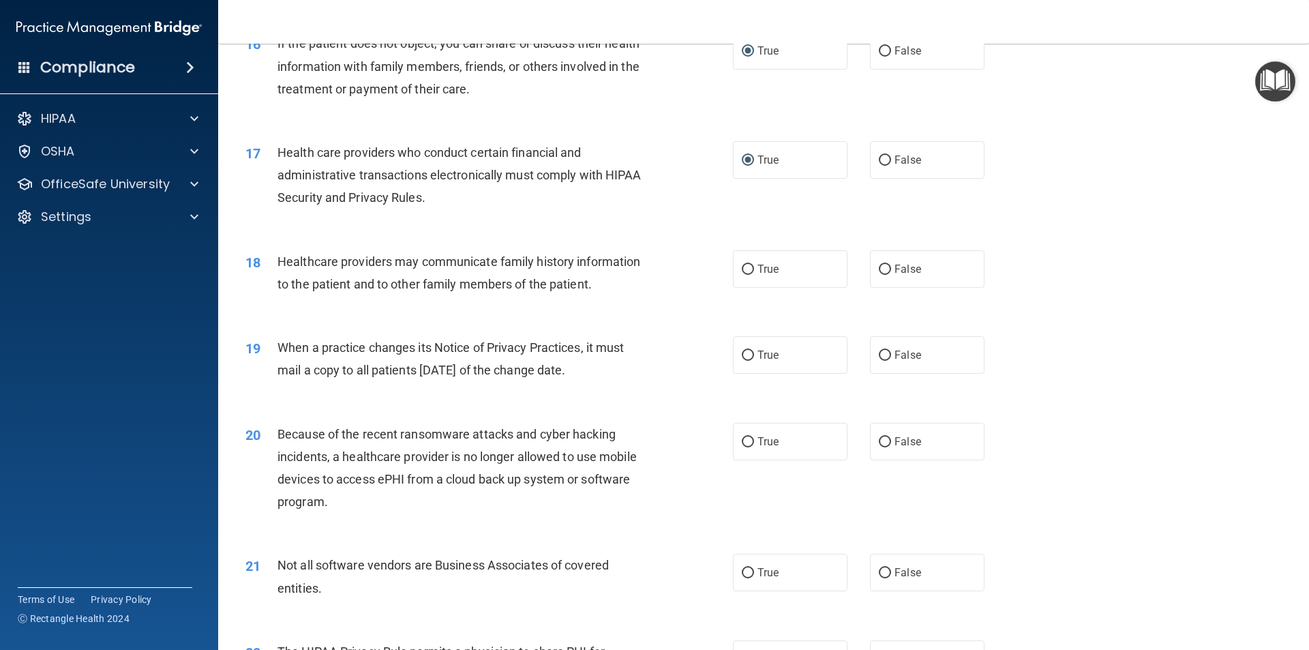
scroll to position [1636, 0]
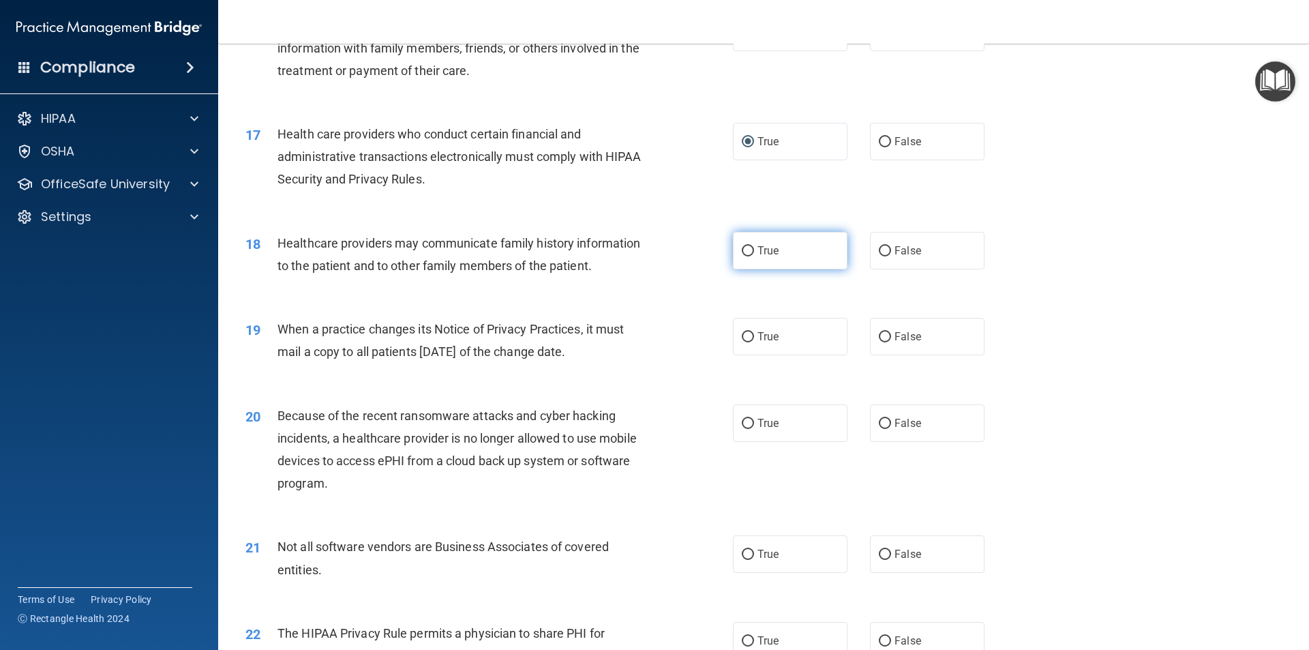
click at [743, 251] on input "True" at bounding box center [748, 251] width 12 height 10
radio input "true"
click at [743, 337] on input "True" at bounding box center [748, 337] width 12 height 10
radio input "true"
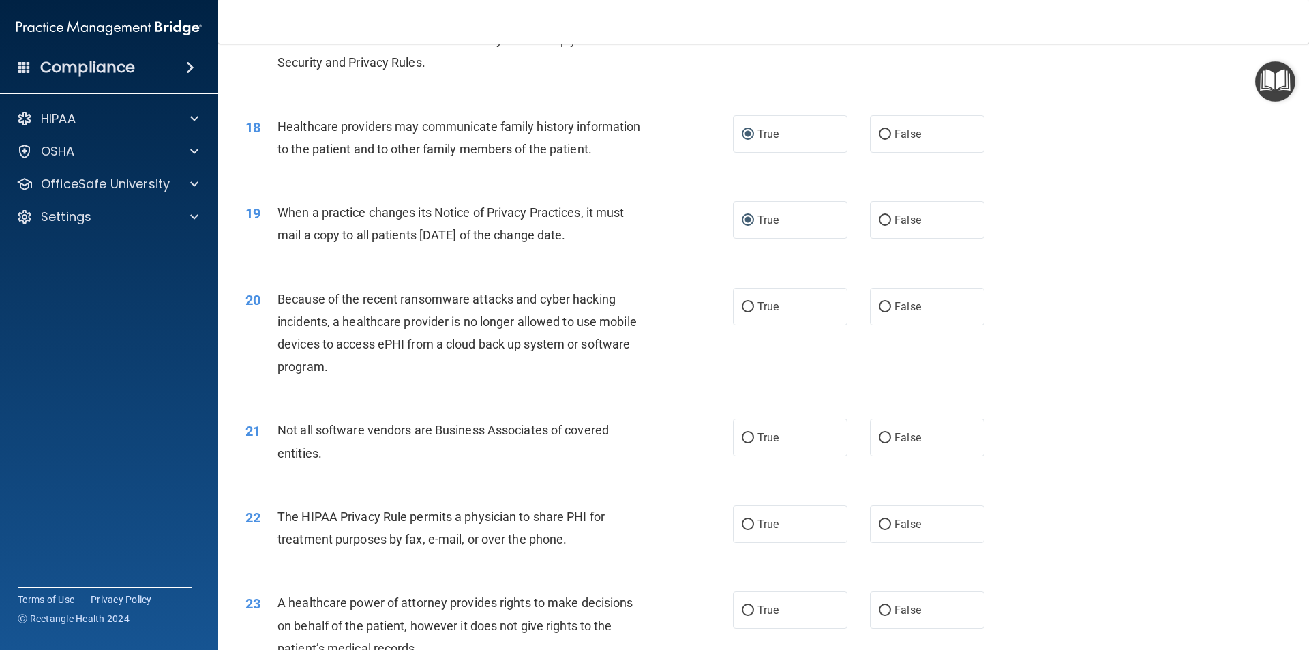
scroll to position [1841, 0]
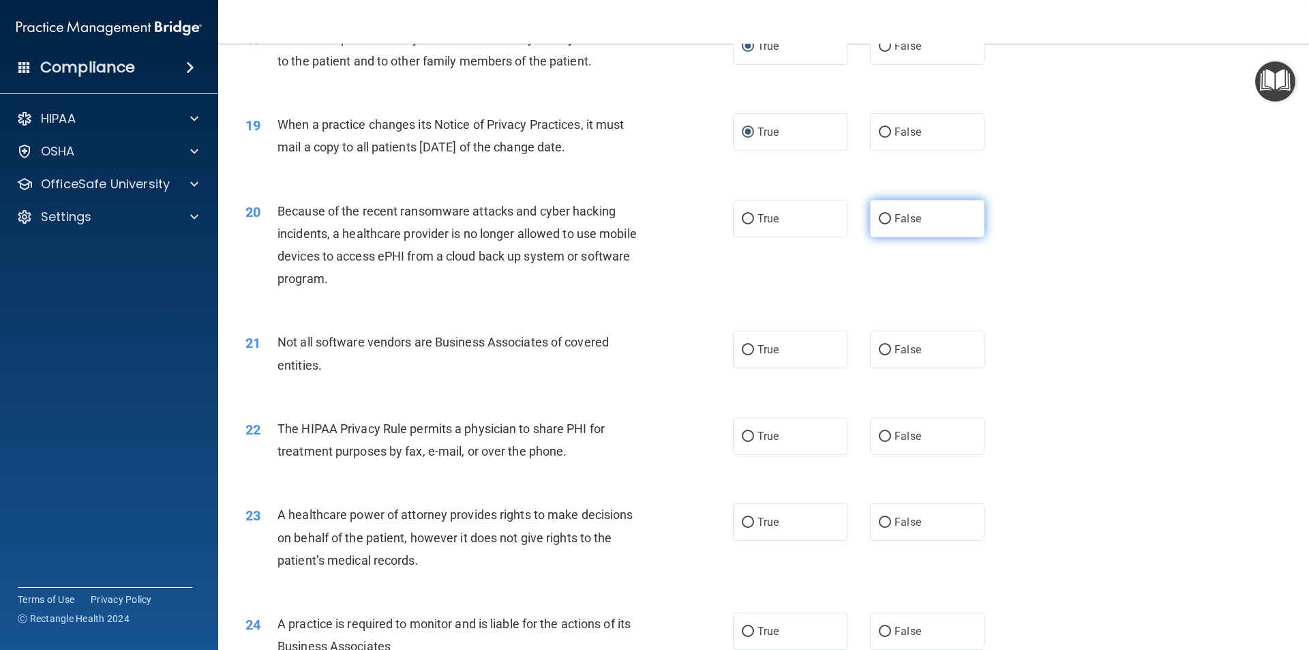
click at [879, 215] on input "False" at bounding box center [885, 219] width 12 height 10
radio input "true"
click at [742, 348] on input "True" at bounding box center [748, 350] width 12 height 10
radio input "true"
click at [744, 435] on input "True" at bounding box center [748, 437] width 12 height 10
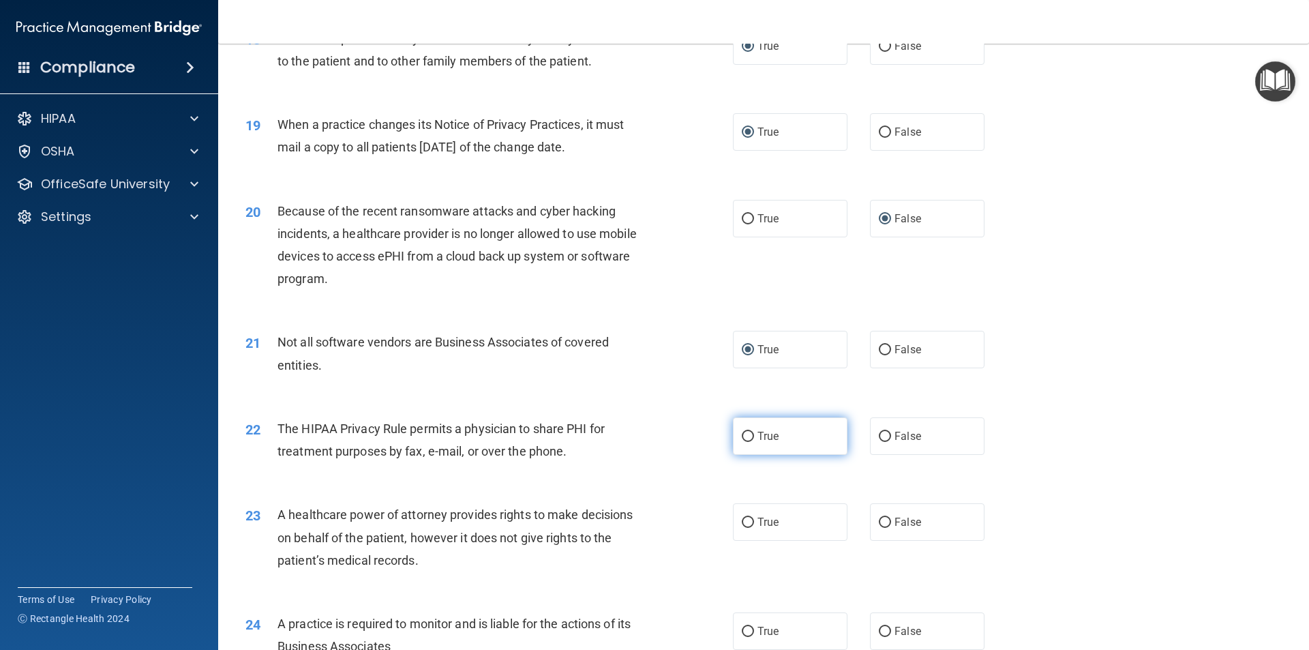
radio input "true"
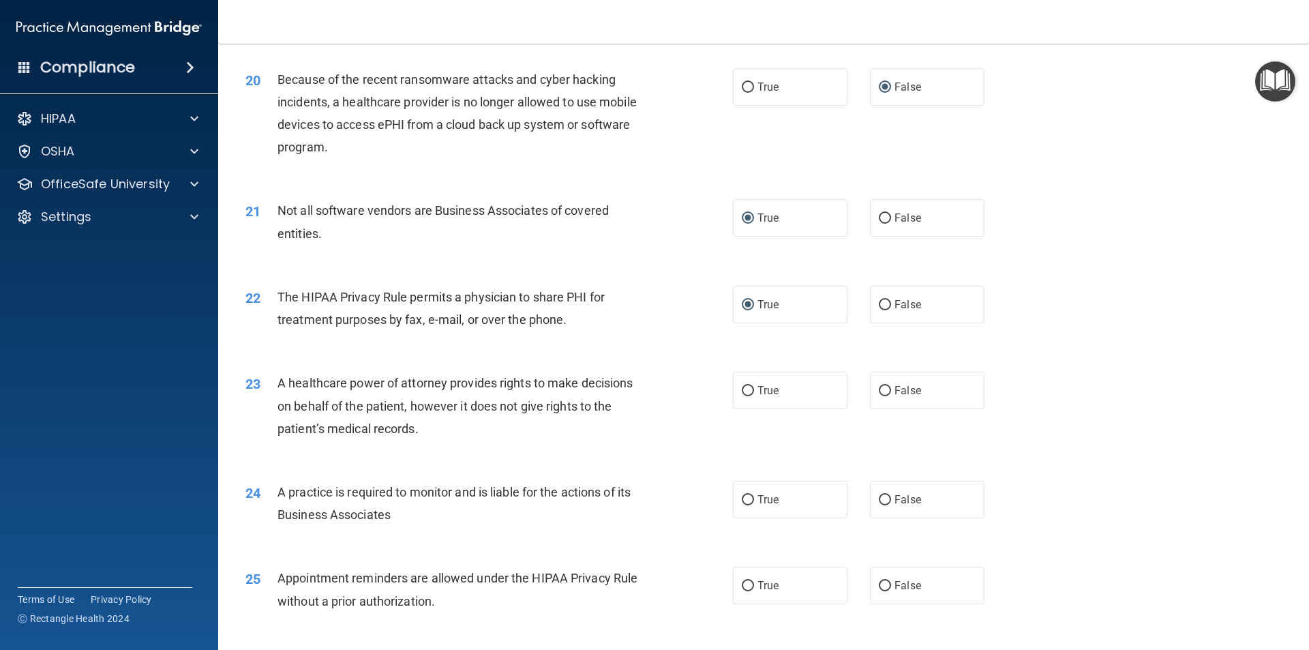
scroll to position [2045, 0]
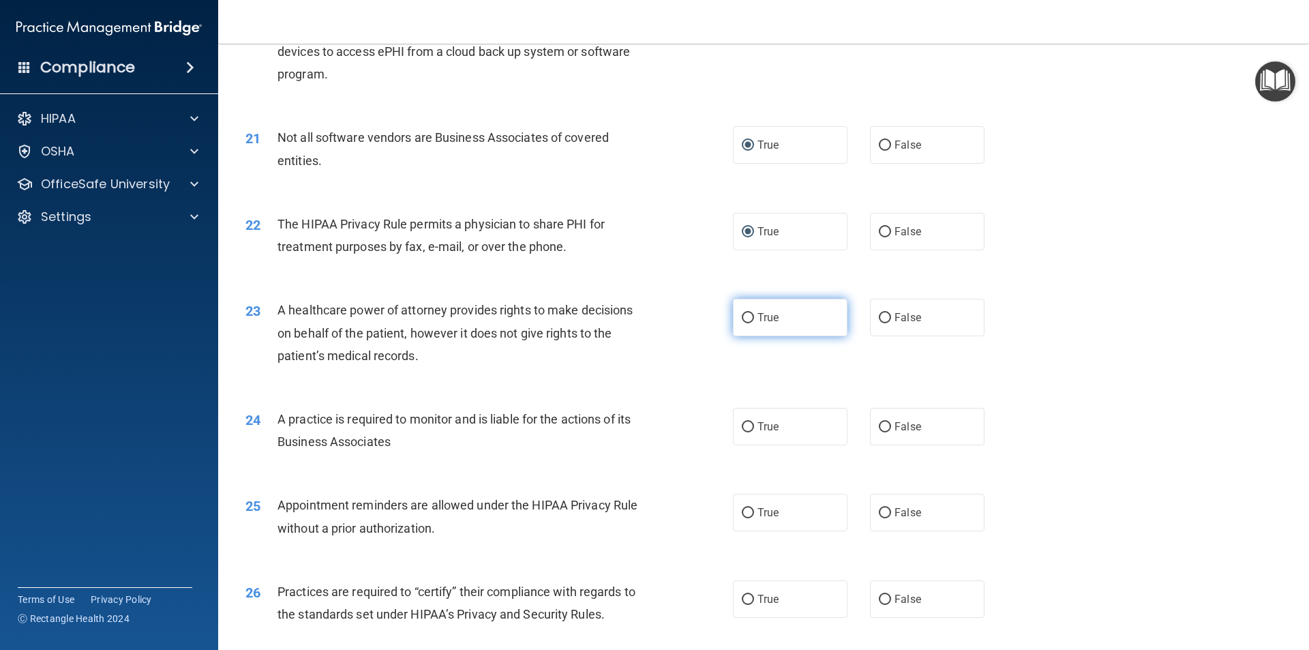
click at [744, 316] on input "True" at bounding box center [748, 318] width 12 height 10
radio input "true"
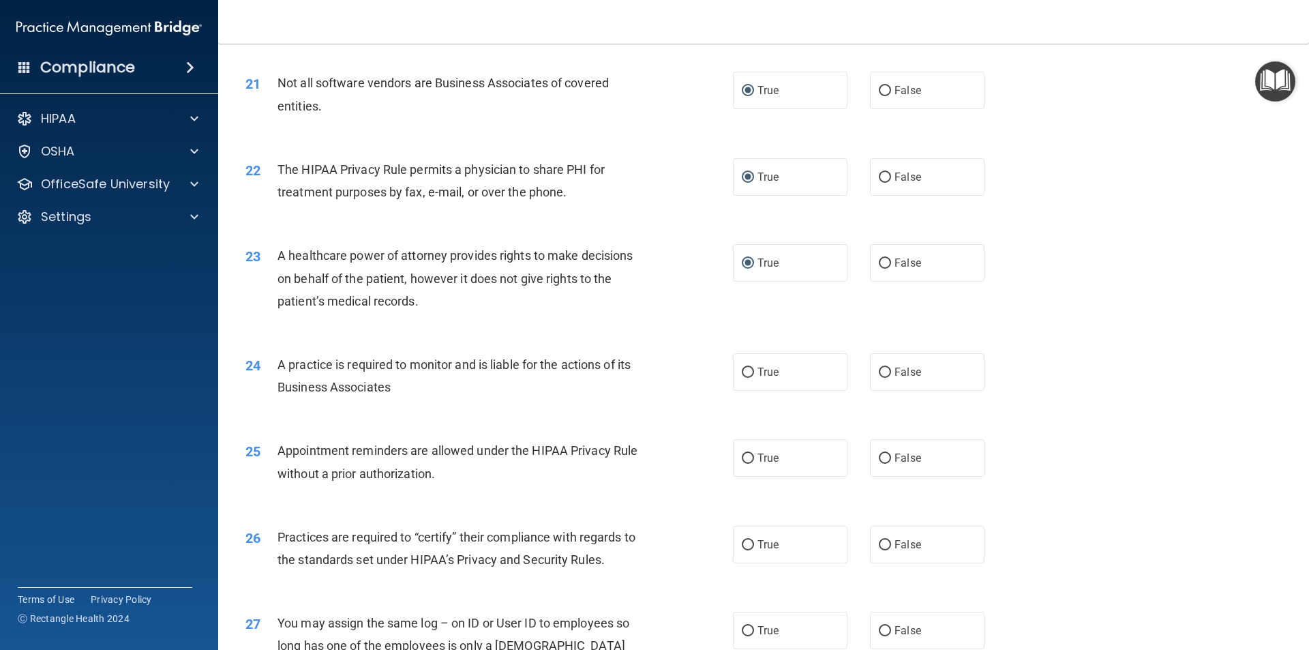
scroll to position [2250, 0]
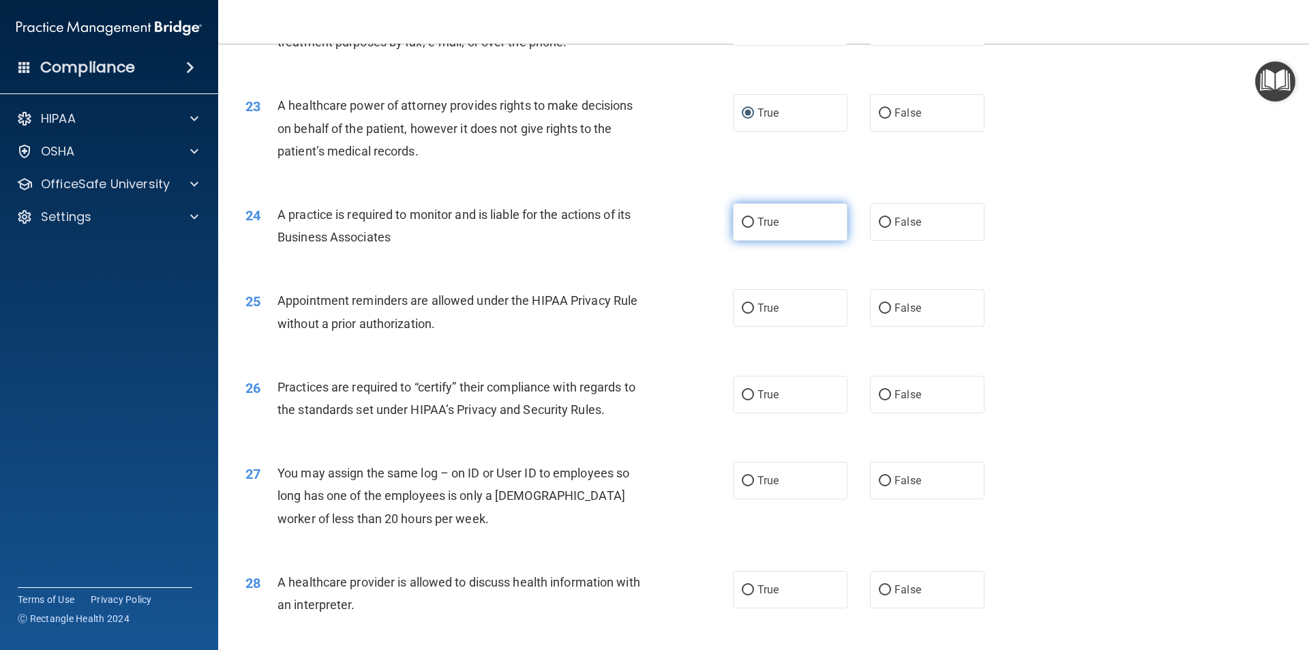
click at [747, 218] on input "True" at bounding box center [748, 222] width 12 height 10
radio input "true"
click at [743, 307] on input "True" at bounding box center [748, 308] width 12 height 10
radio input "true"
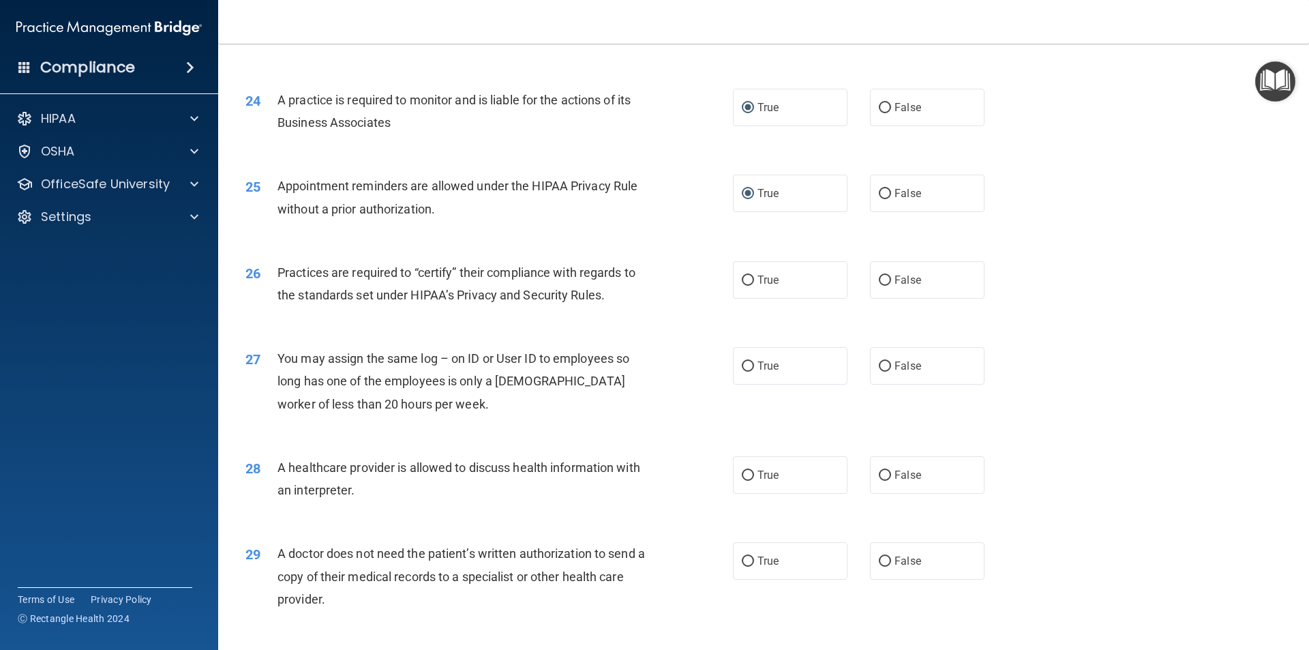
scroll to position [2386, 0]
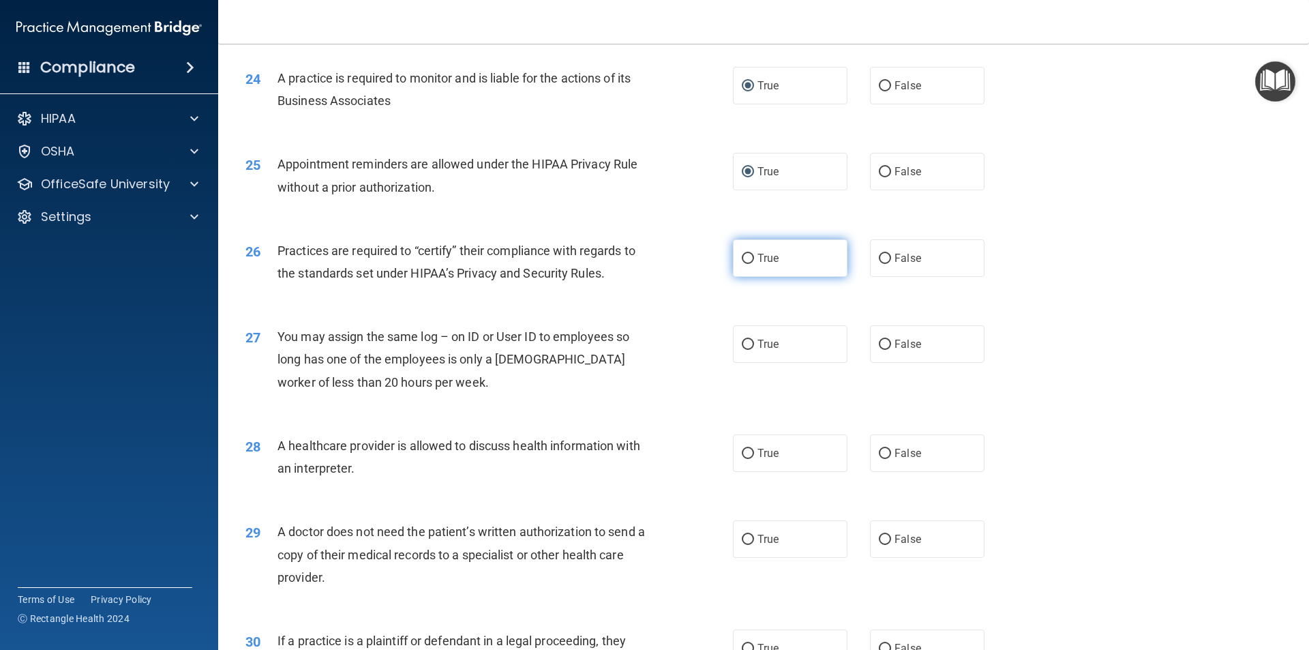
click at [746, 258] on input "True" at bounding box center [748, 259] width 12 height 10
radio input "true"
click at [880, 344] on input "False" at bounding box center [885, 345] width 12 height 10
radio input "true"
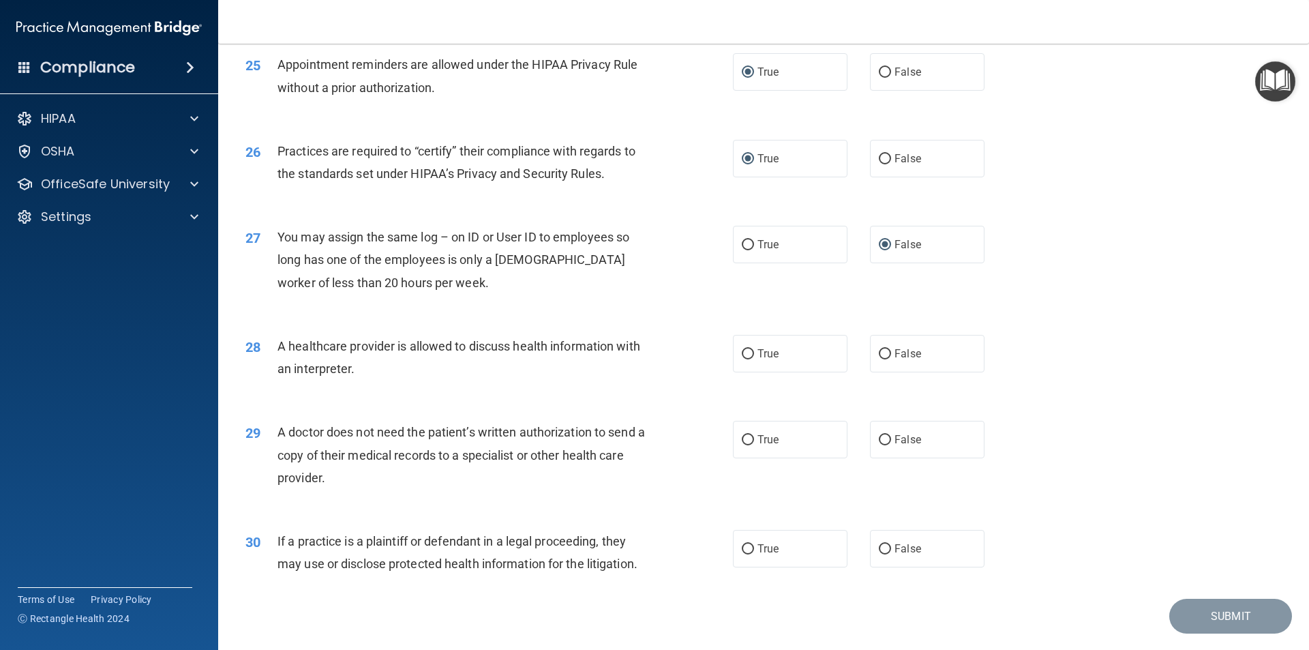
scroll to position [2524, 0]
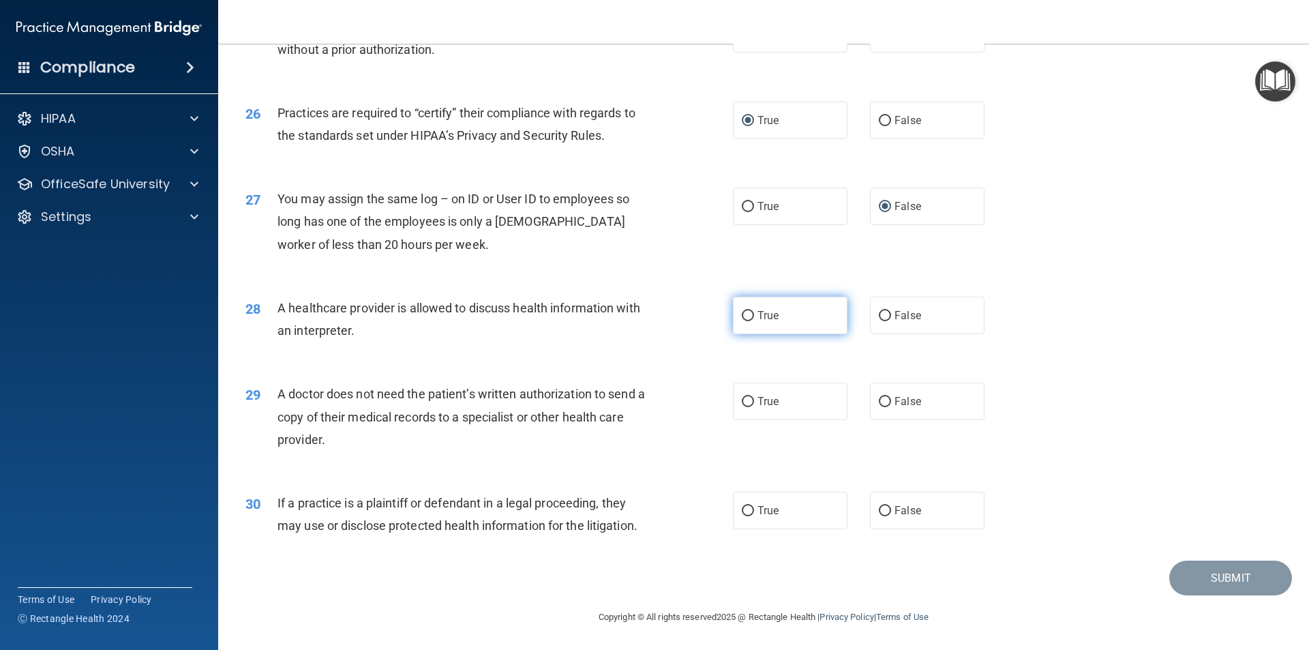
click at [744, 314] on input "True" at bounding box center [748, 316] width 12 height 10
radio input "true"
click at [880, 402] on input "False" at bounding box center [885, 402] width 12 height 10
radio input "true"
click at [879, 508] on input "False" at bounding box center [885, 511] width 12 height 10
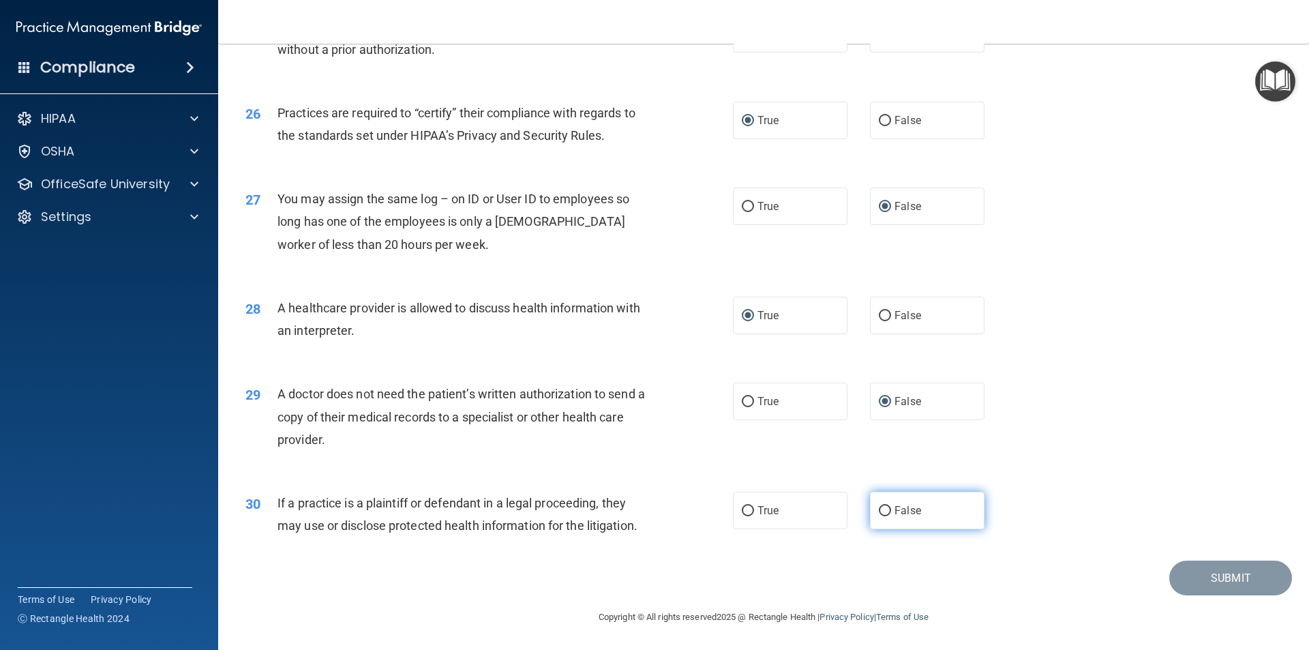
radio input "true"
click at [1222, 577] on button "Submit" at bounding box center [1230, 577] width 123 height 35
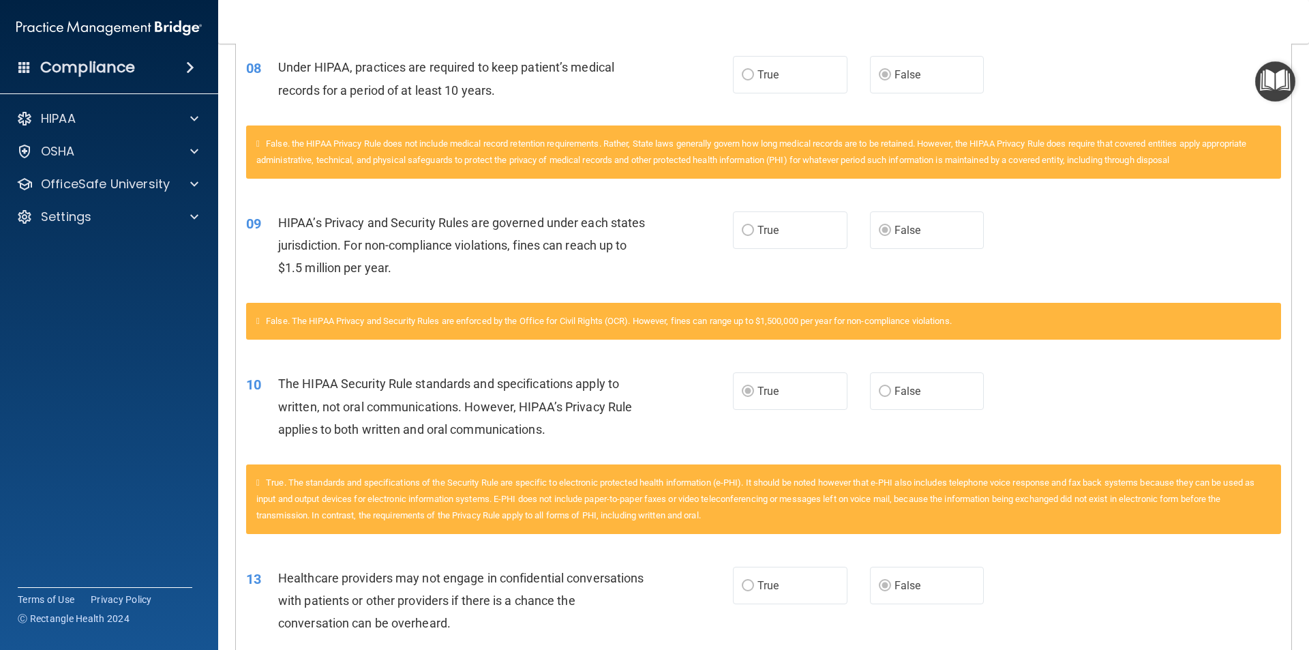
scroll to position [147, 0]
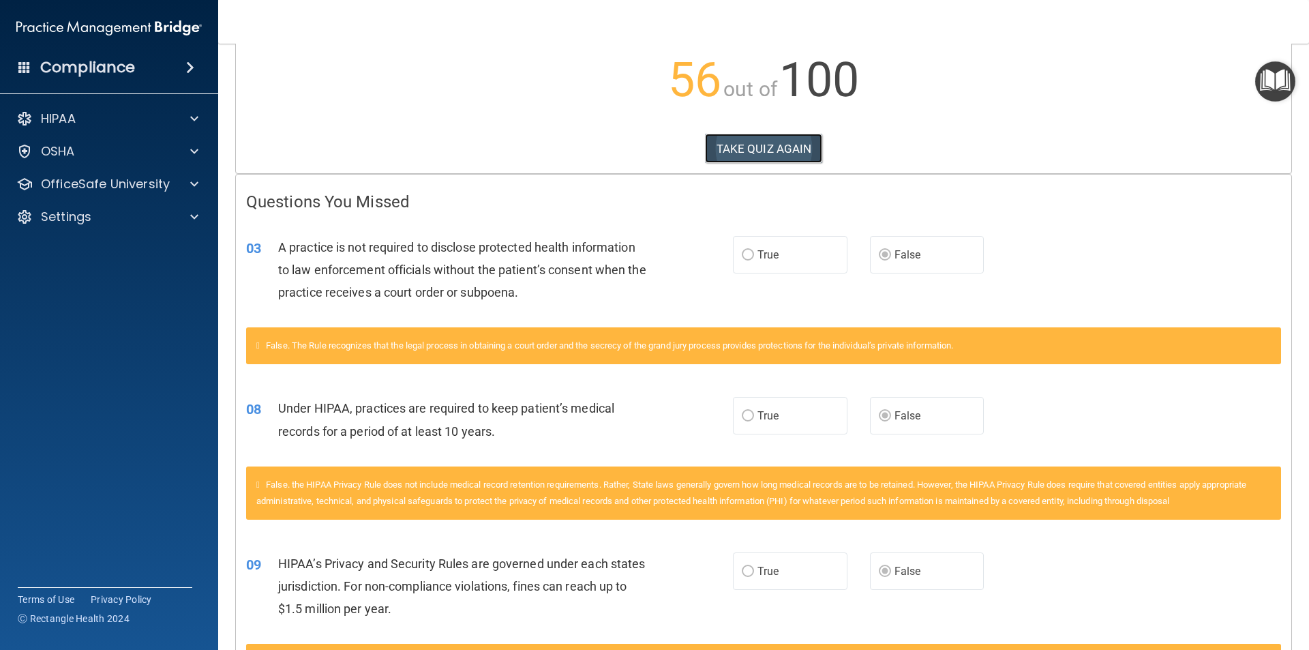
click at [750, 153] on button "TAKE QUIZ AGAIN" at bounding box center [764, 149] width 118 height 30
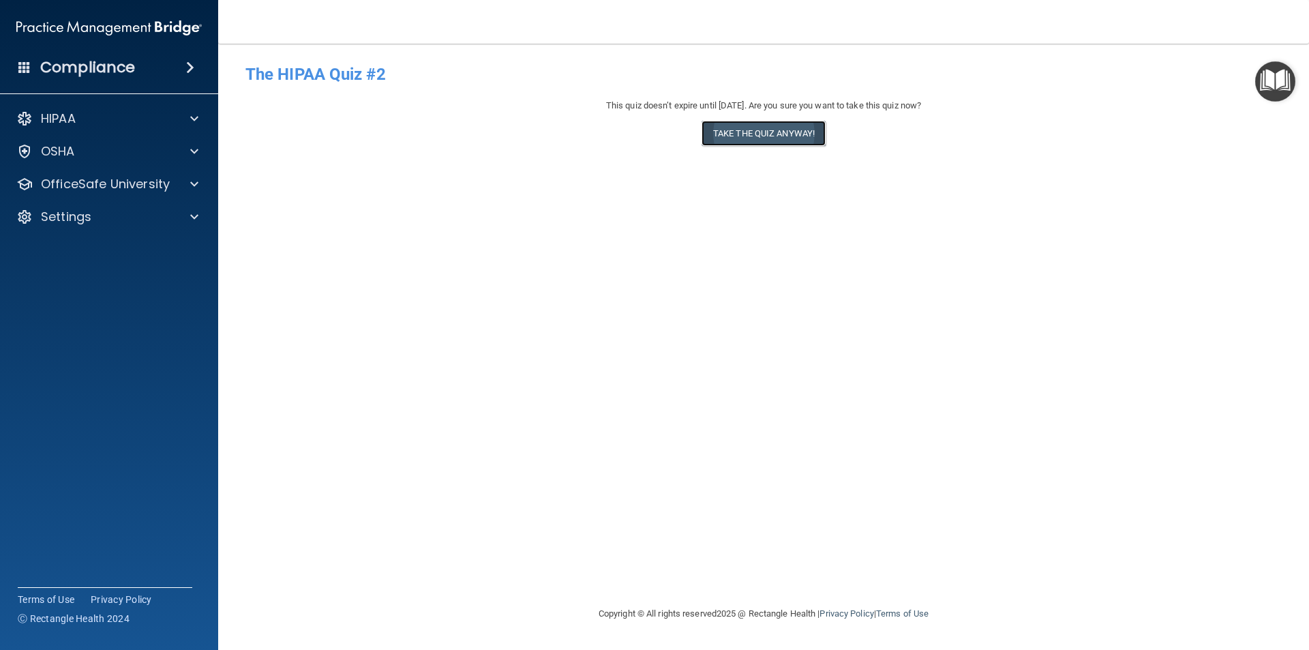
click at [751, 136] on button "Take the quiz anyway!" at bounding box center [764, 133] width 124 height 25
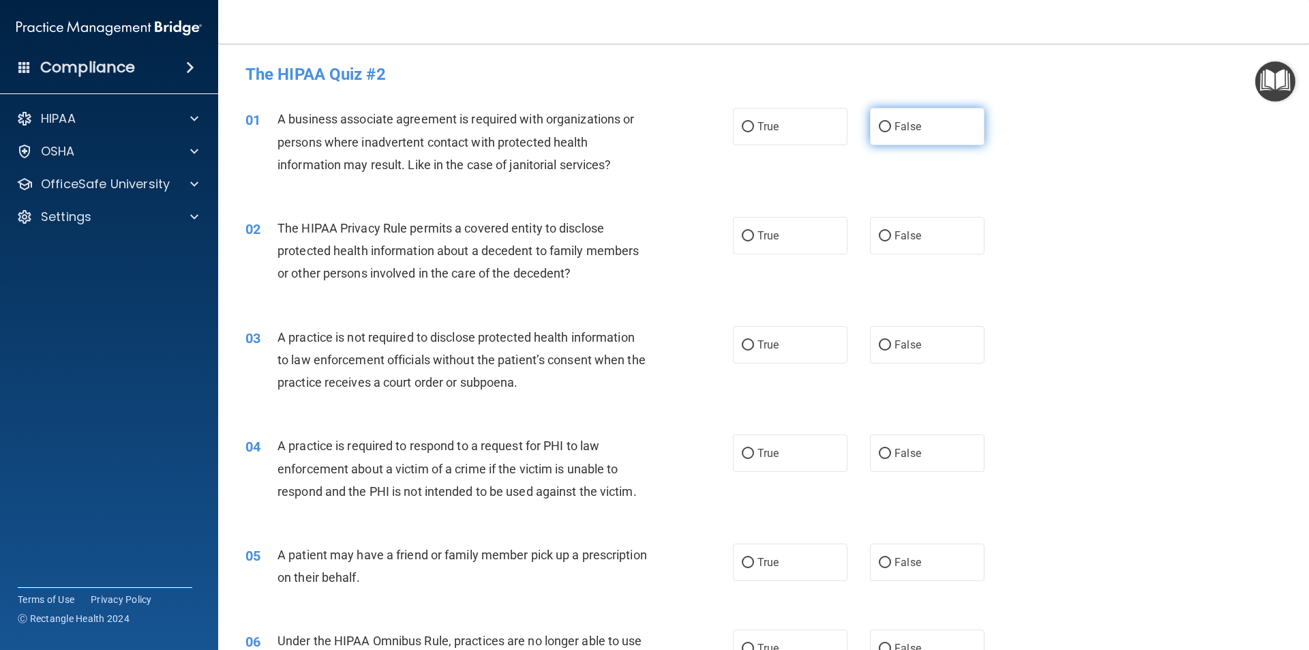
click at [880, 125] on input "False" at bounding box center [885, 127] width 12 height 10
radio input "true"
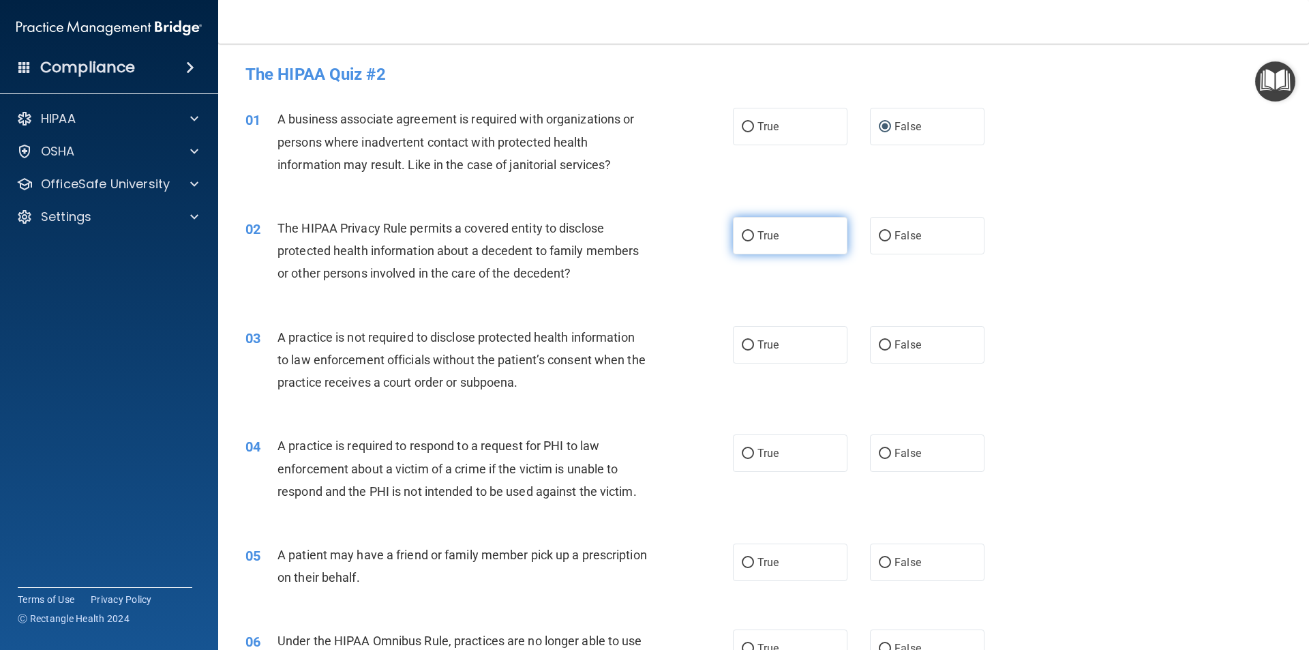
click at [745, 235] on input "True" at bounding box center [748, 236] width 12 height 10
radio input "true"
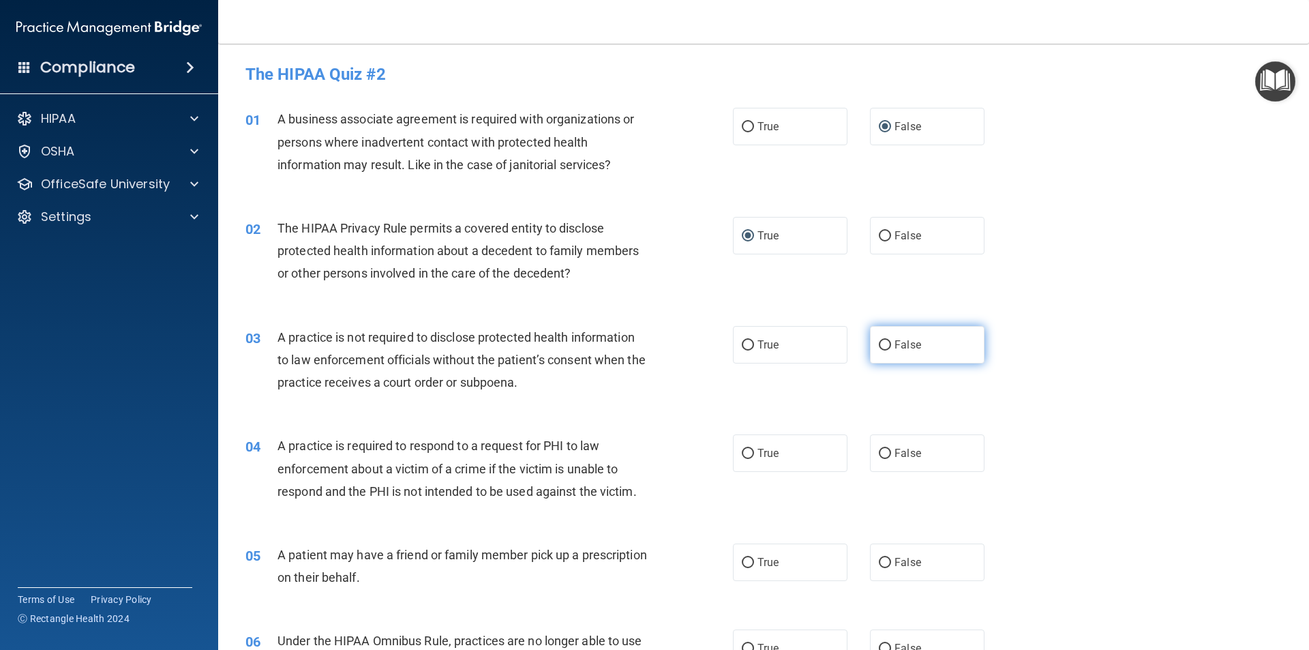
click at [879, 346] on input "False" at bounding box center [885, 345] width 12 height 10
radio input "true"
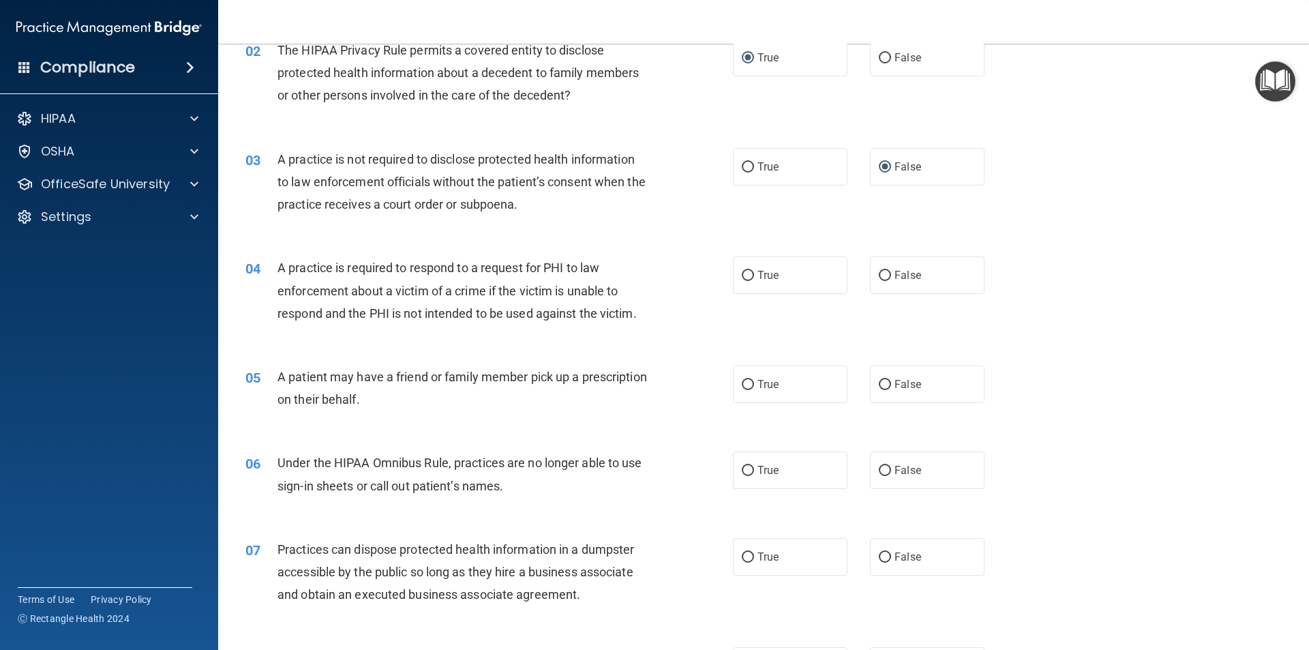
scroll to position [205, 0]
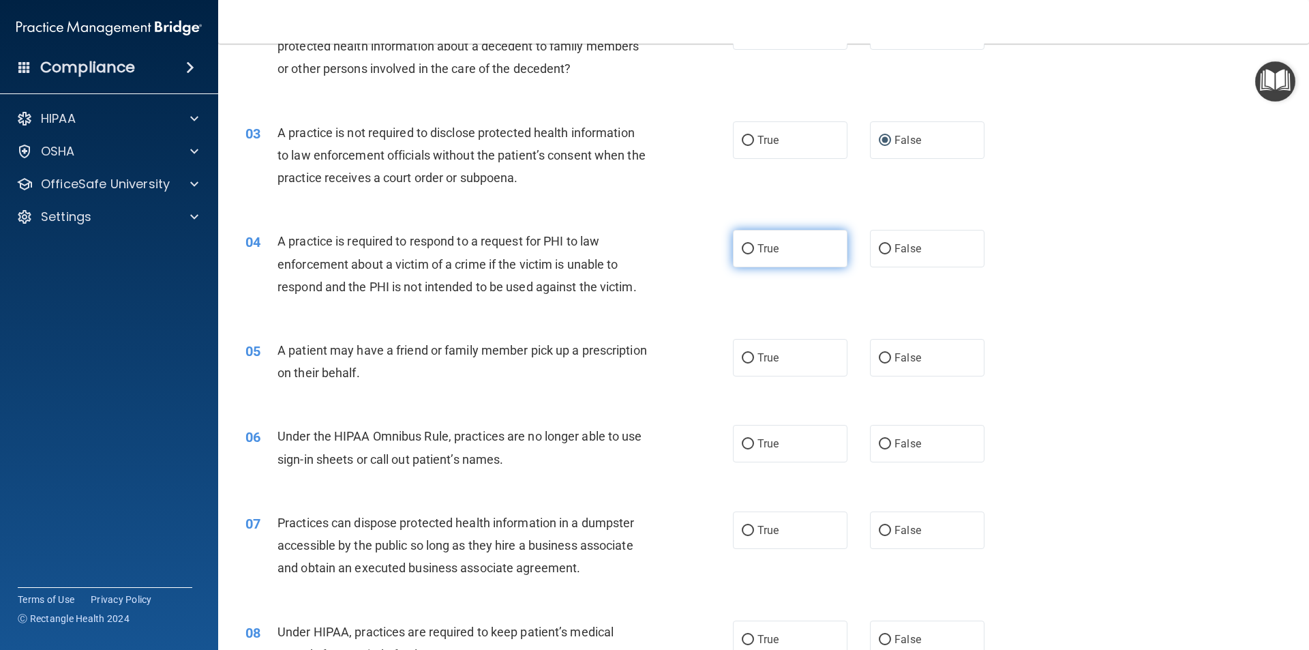
click at [742, 245] on input "True" at bounding box center [748, 249] width 12 height 10
radio input "true"
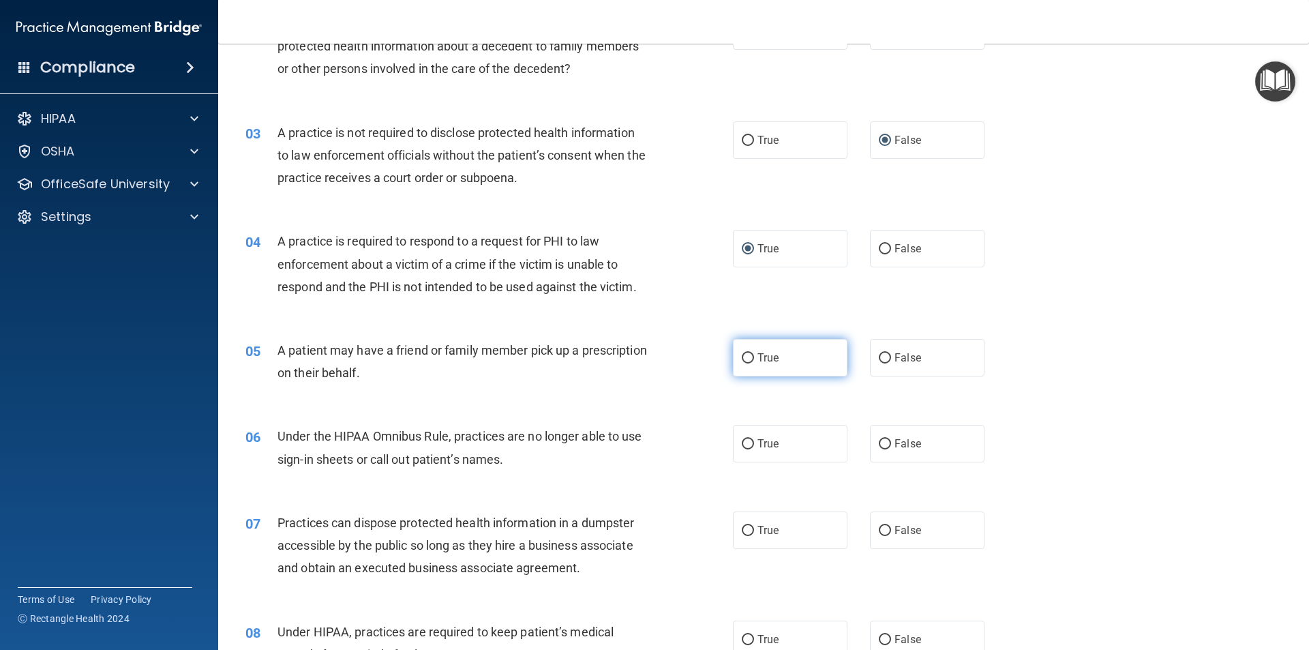
click at [742, 354] on input "True" at bounding box center [748, 358] width 12 height 10
radio input "true"
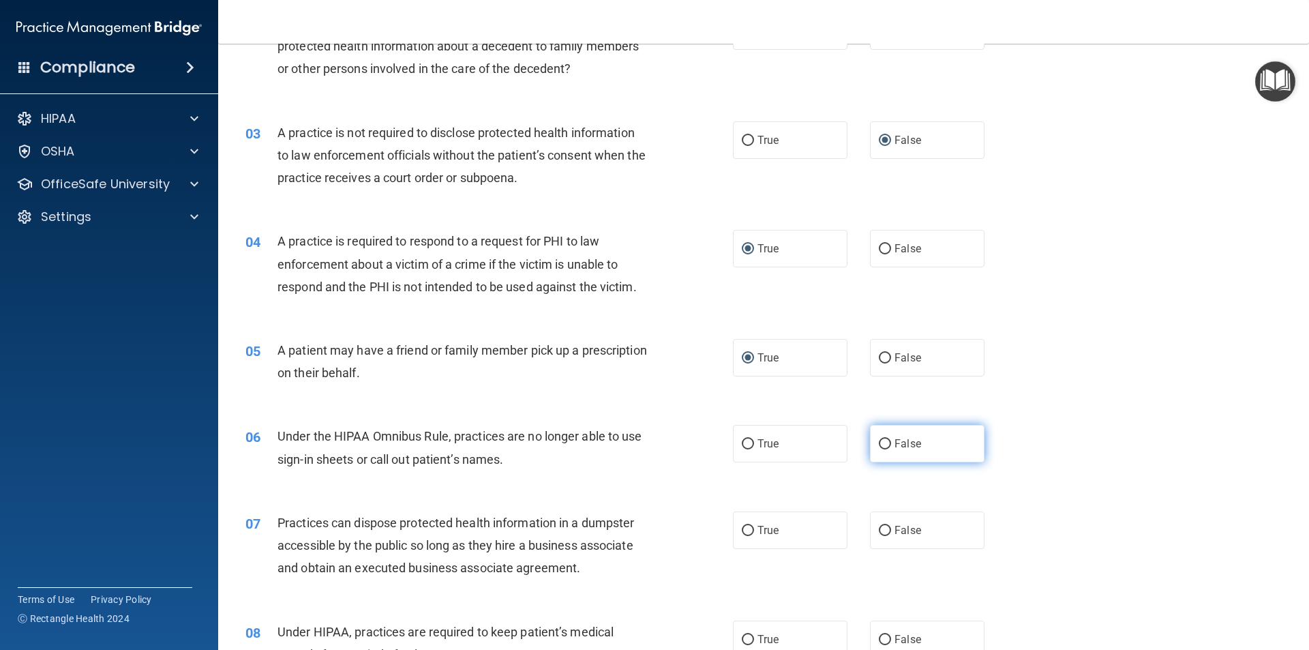
click at [879, 440] on input "False" at bounding box center [885, 444] width 12 height 10
radio input "true"
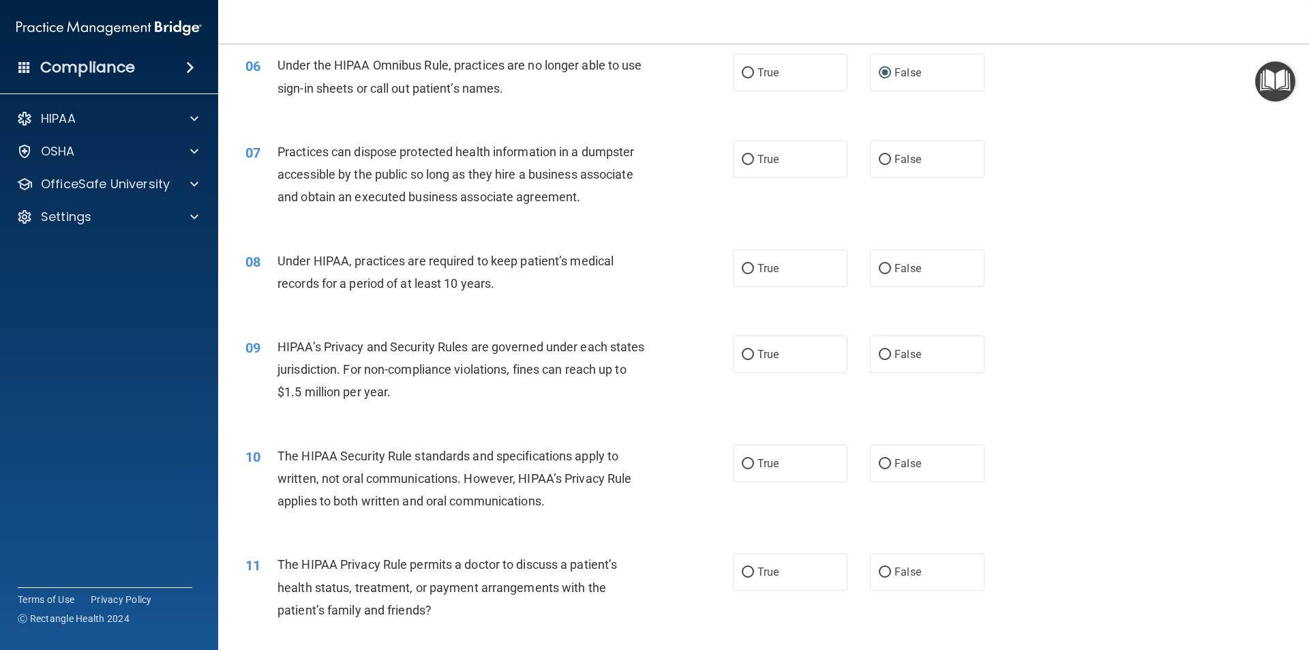
scroll to position [614, 0]
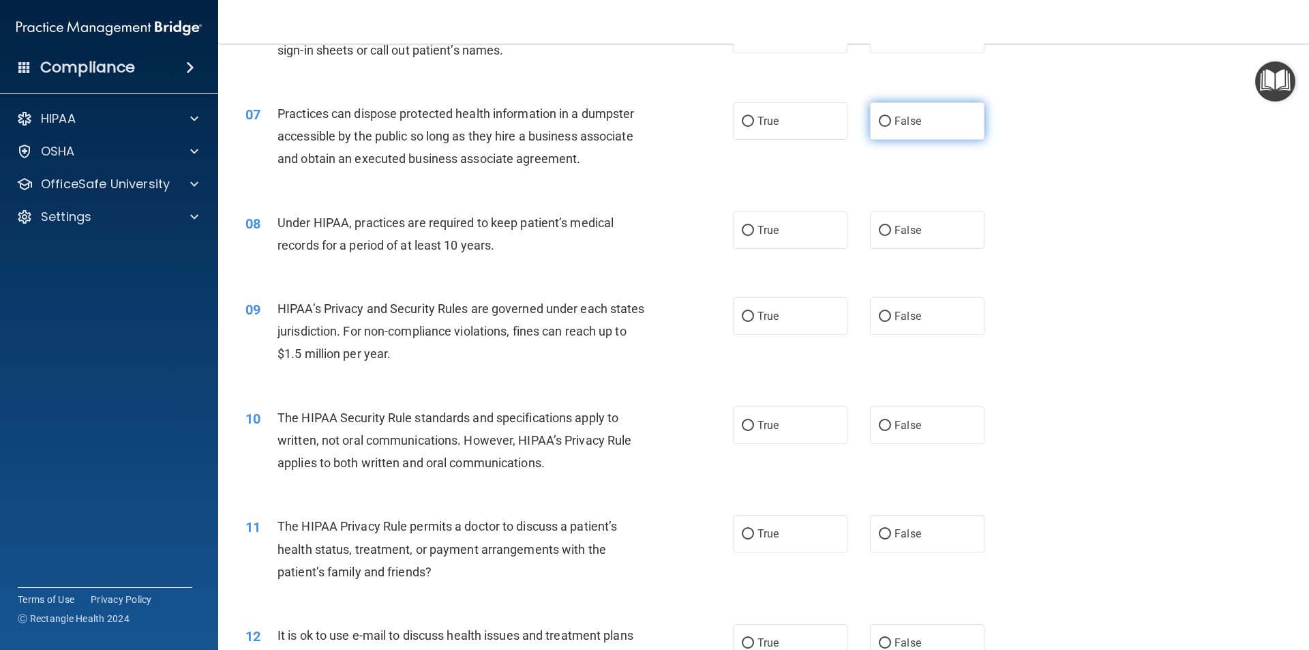
click at [879, 120] on input "False" at bounding box center [885, 122] width 12 height 10
radio input "true"
click at [879, 229] on input "False" at bounding box center [885, 231] width 12 height 10
radio input "true"
click at [881, 312] on input "False" at bounding box center [885, 317] width 12 height 10
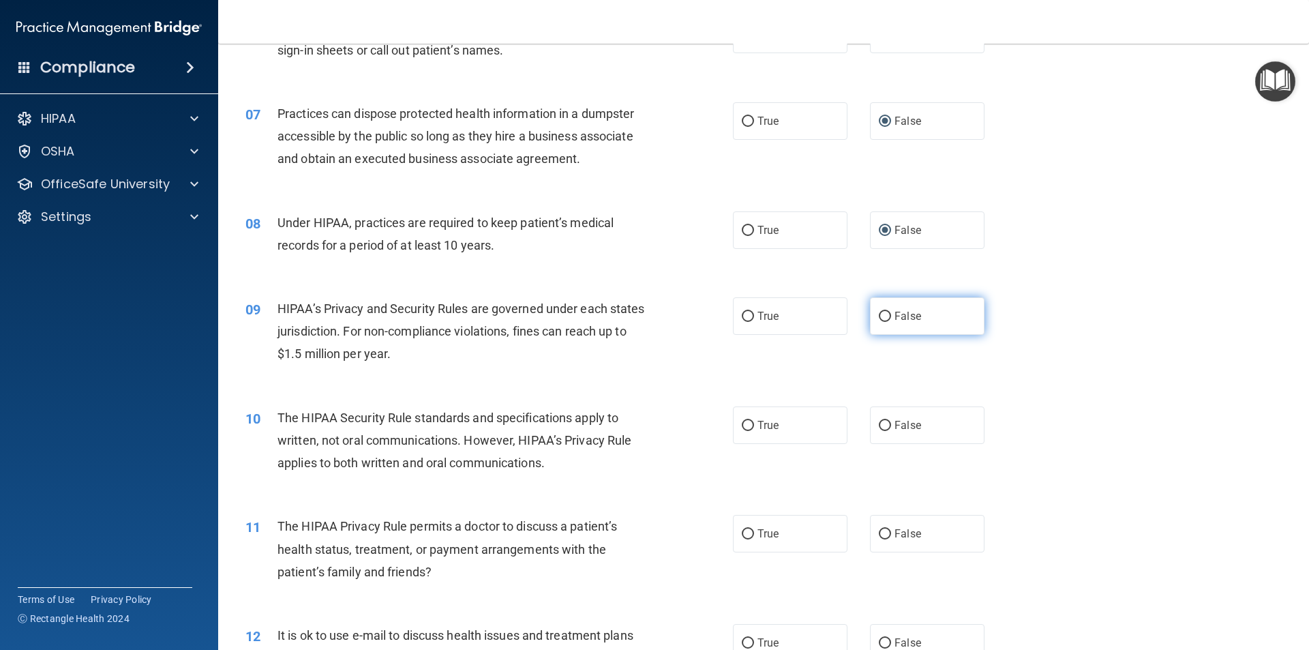
radio input "true"
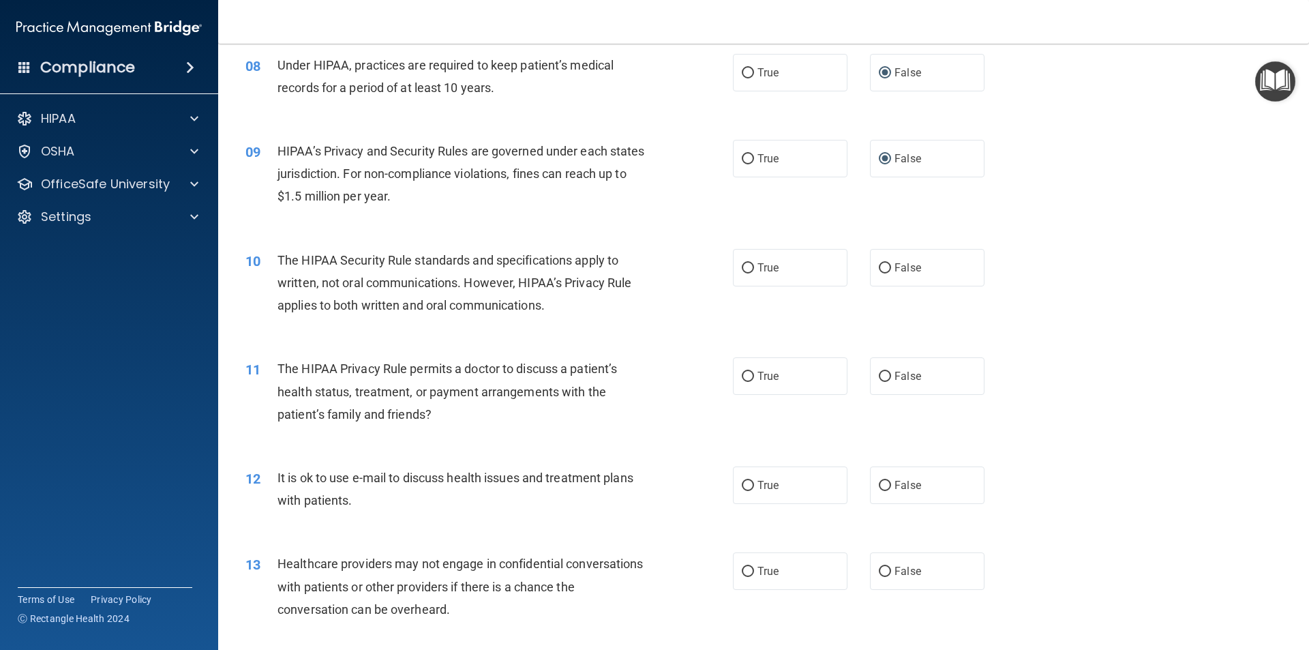
scroll to position [818, 0]
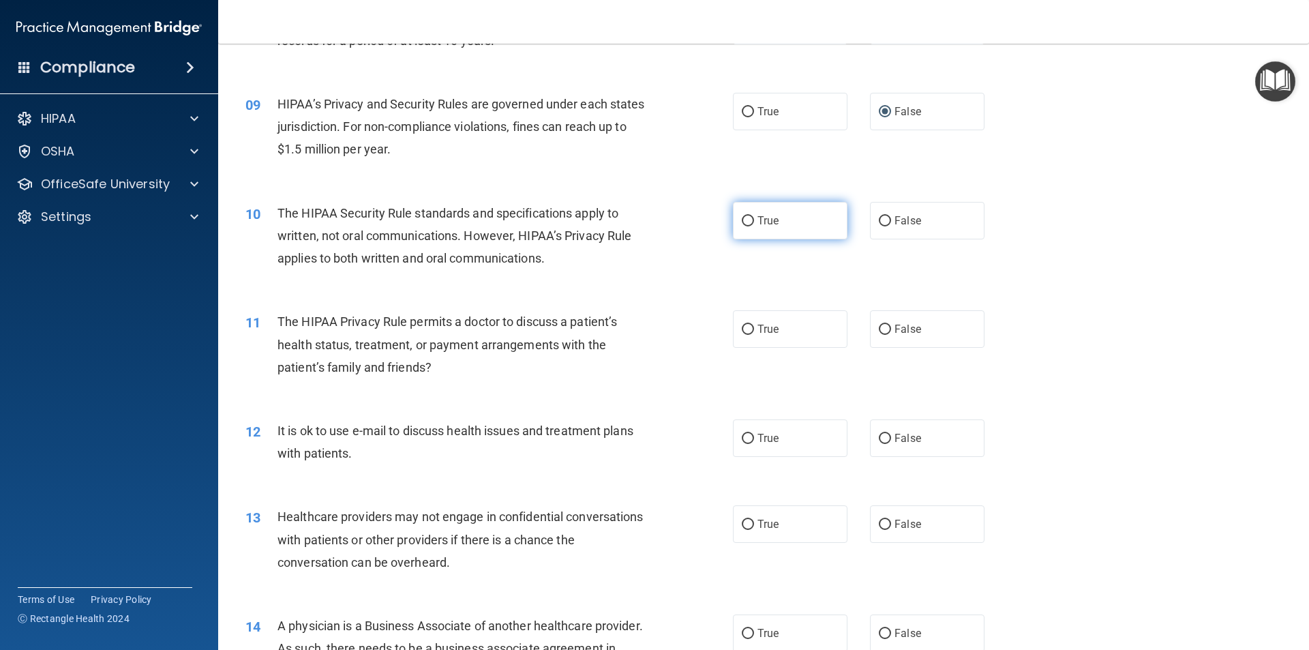
click at [742, 218] on input "True" at bounding box center [748, 221] width 12 height 10
radio input "true"
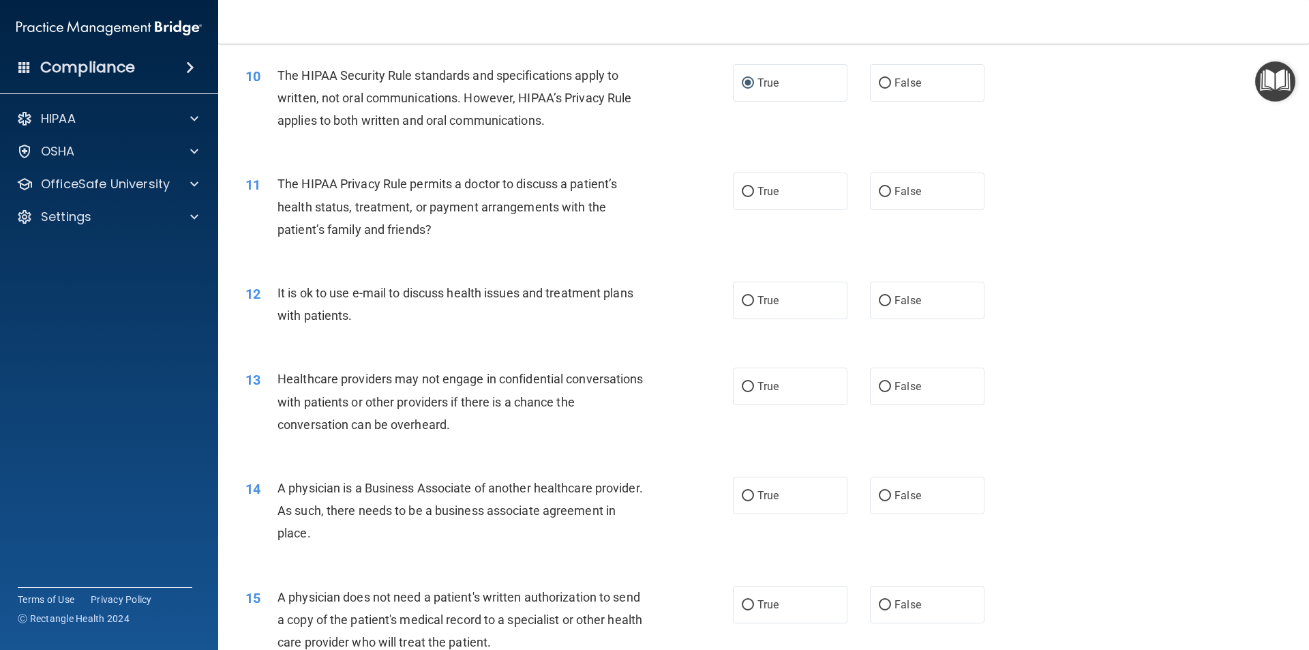
scroll to position [1023, 0]
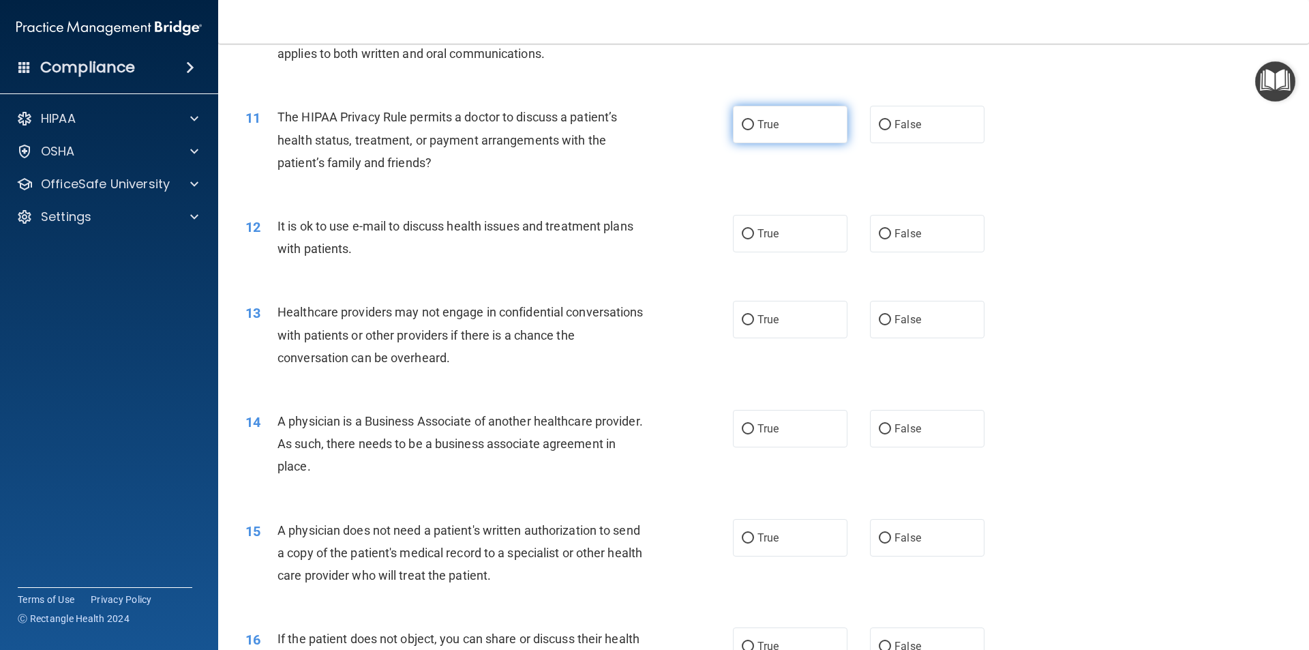
click at [742, 124] on input "True" at bounding box center [748, 125] width 12 height 10
radio input "true"
click at [744, 232] on input "True" at bounding box center [748, 234] width 12 height 10
radio input "true"
click at [880, 318] on input "False" at bounding box center [885, 320] width 12 height 10
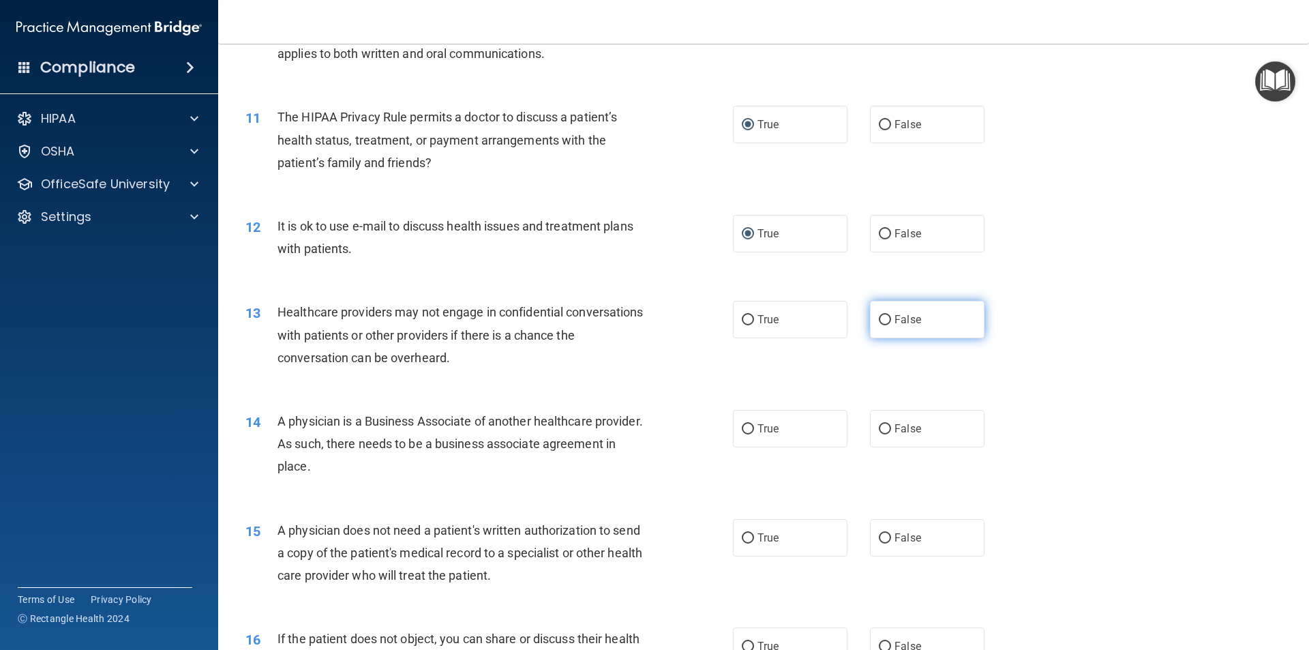
radio input "true"
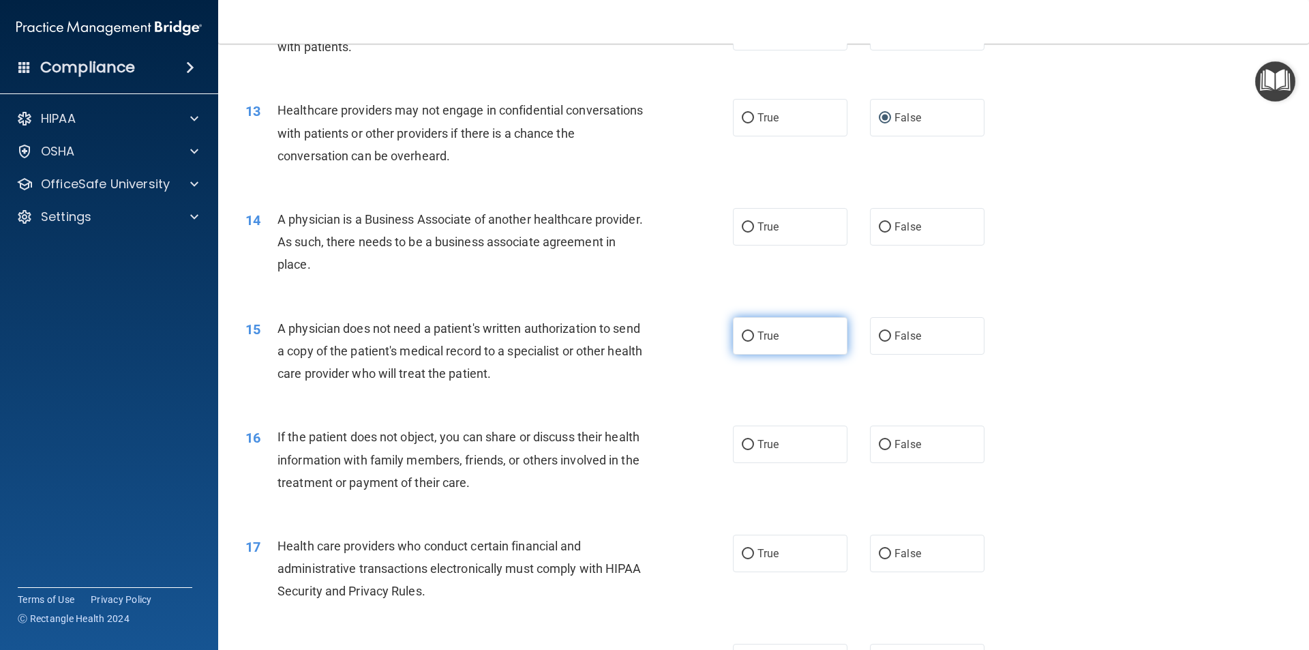
scroll to position [1227, 0]
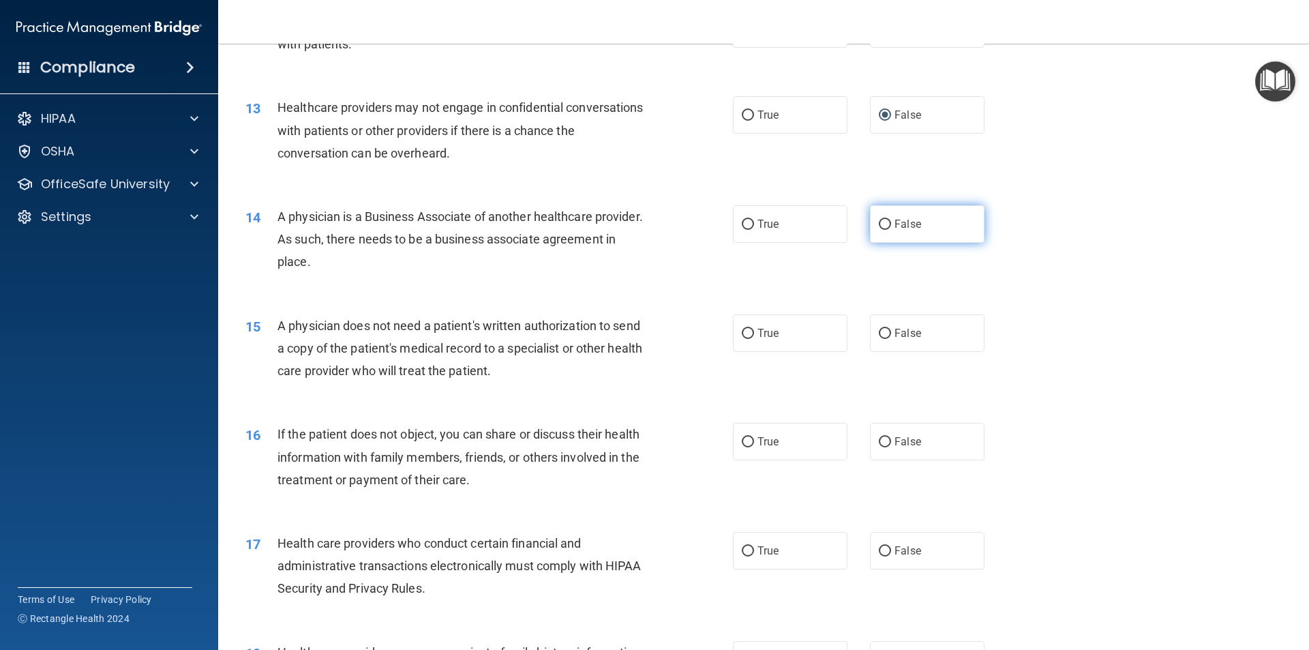
click at [879, 222] on input "False" at bounding box center [885, 225] width 12 height 10
radio input "true"
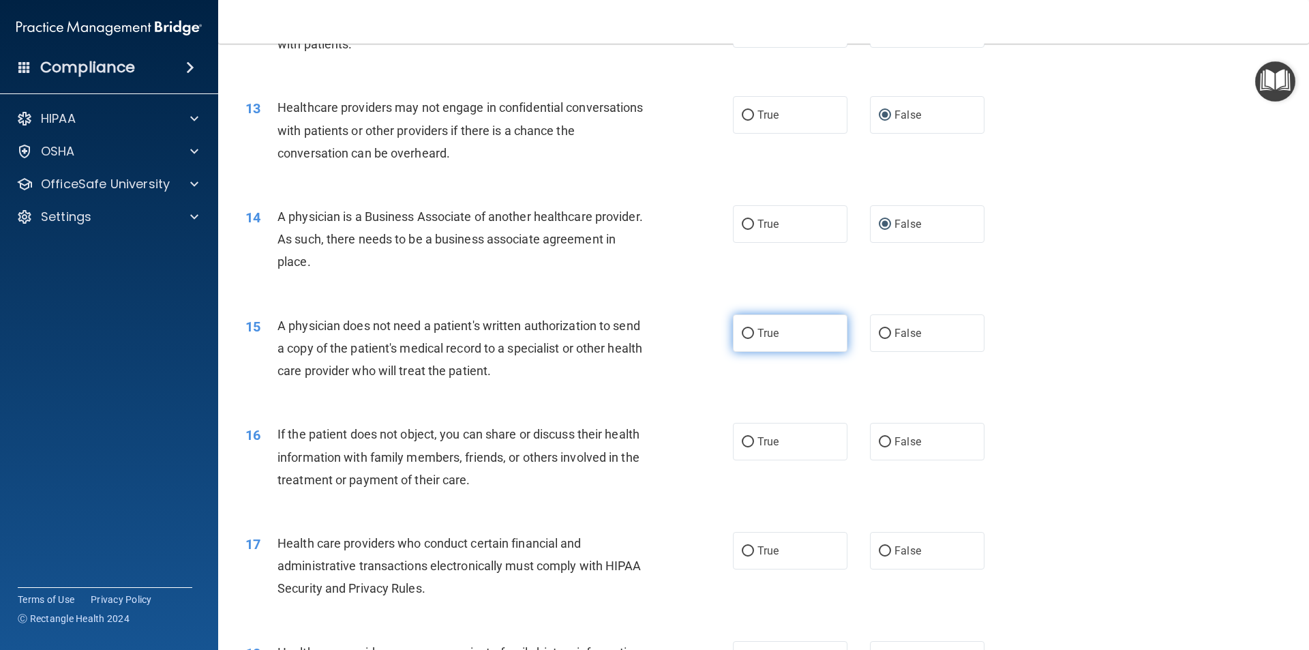
click at [745, 333] on input "True" at bounding box center [748, 334] width 12 height 10
radio input "true"
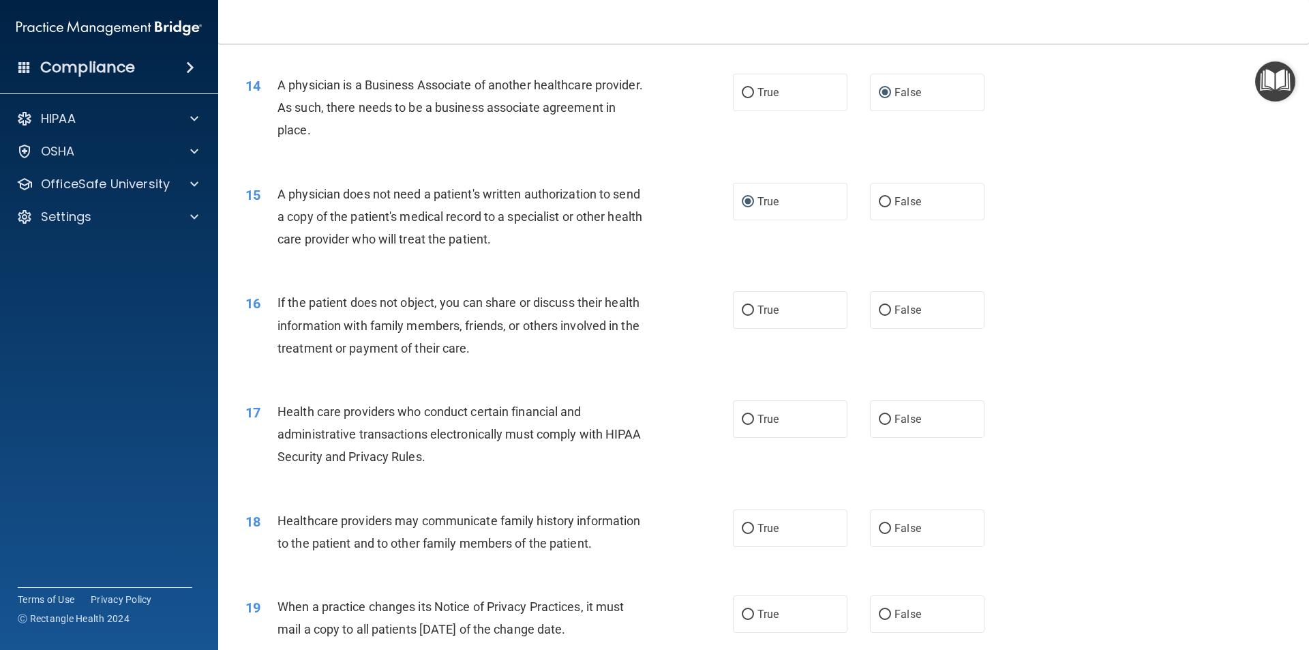
scroll to position [1432, 0]
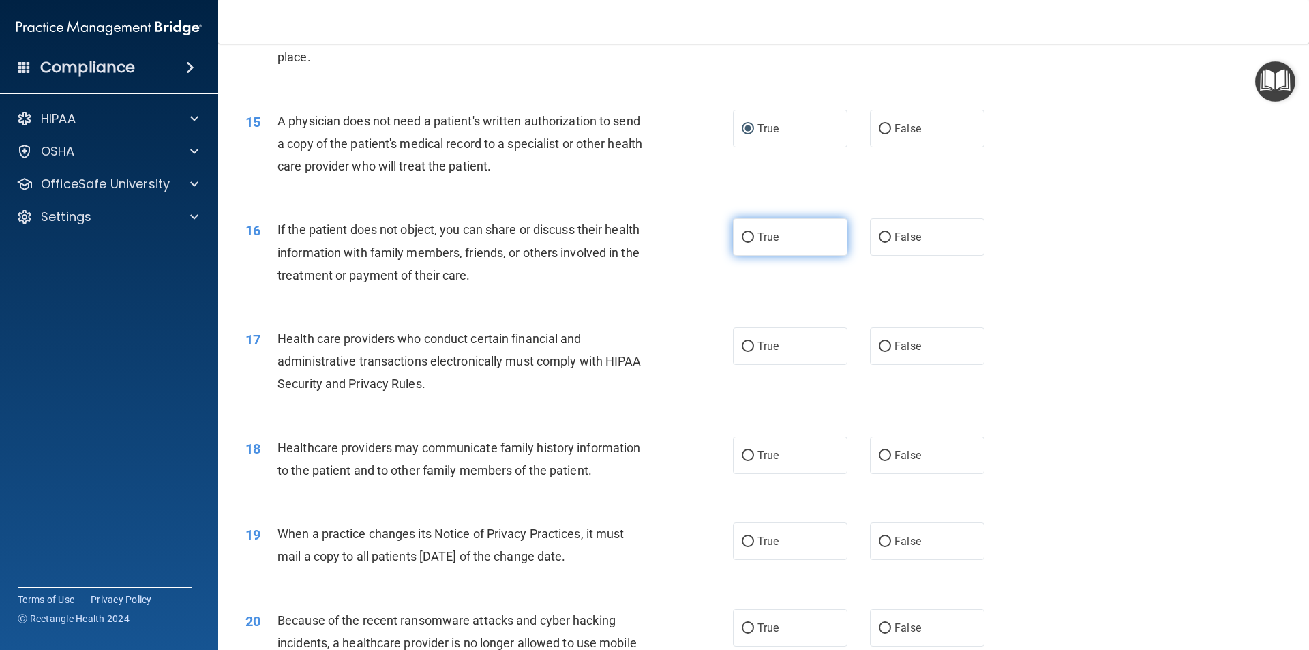
click at [742, 237] on input "True" at bounding box center [748, 237] width 12 height 10
radio input "true"
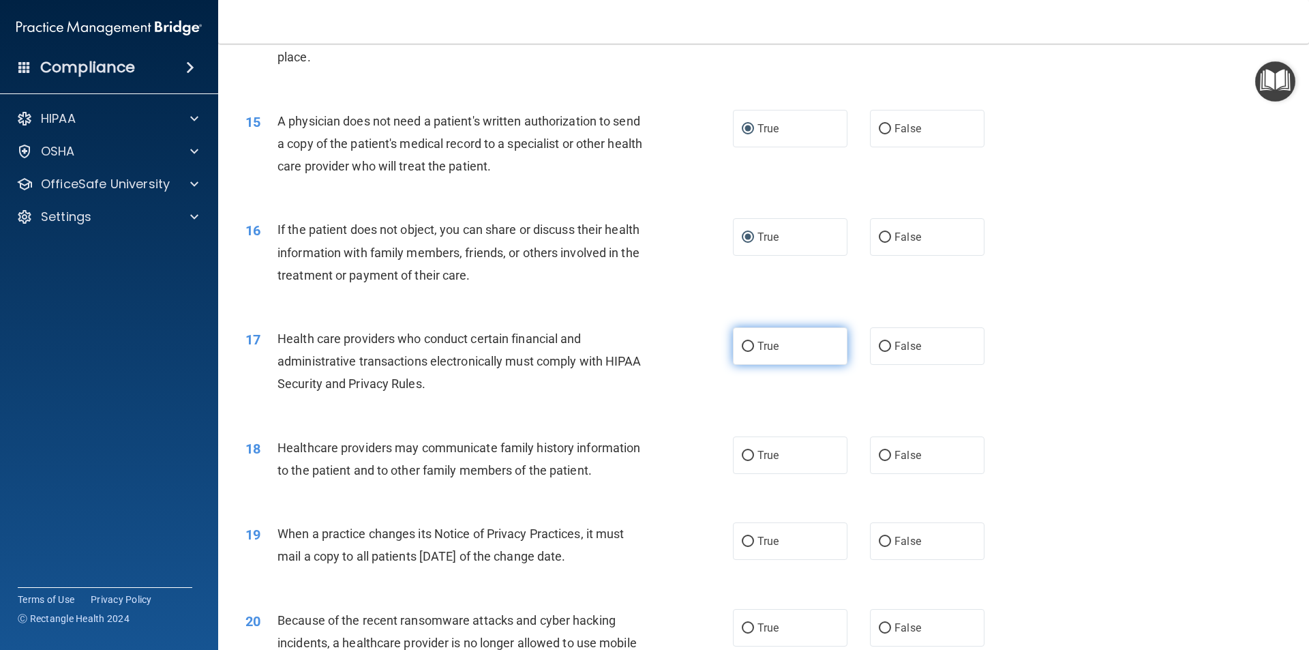
click at [744, 346] on input "True" at bounding box center [748, 347] width 12 height 10
radio input "true"
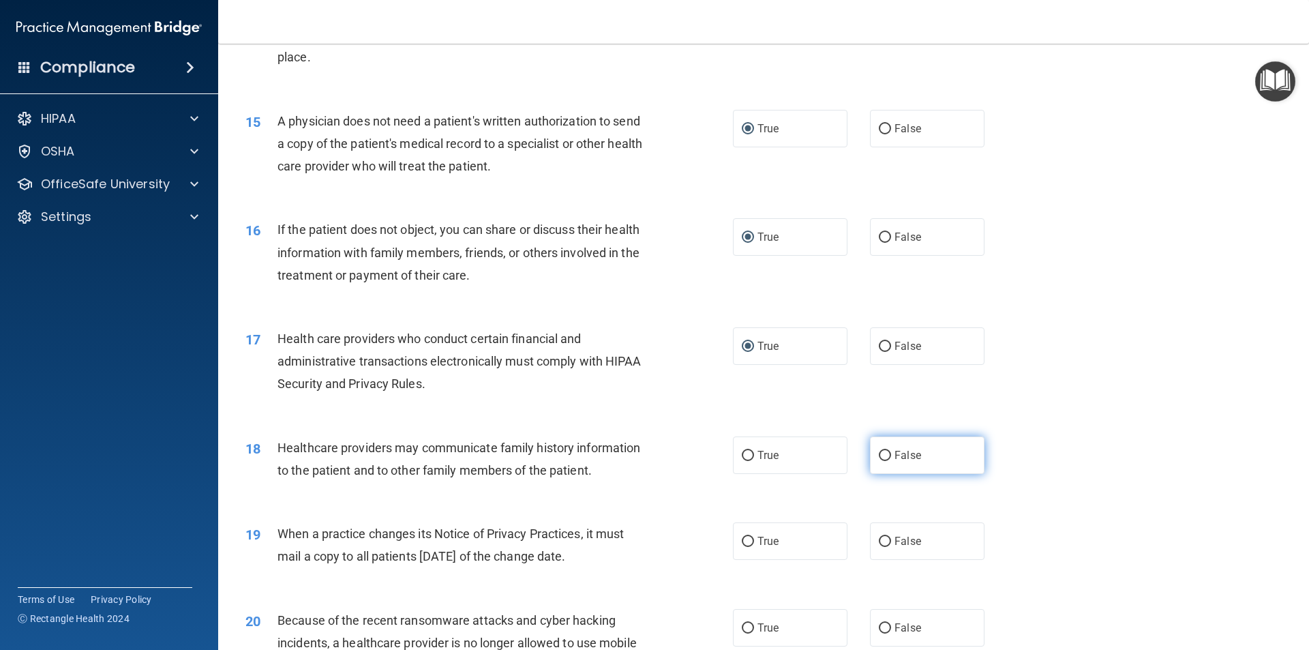
click at [880, 455] on input "False" at bounding box center [885, 456] width 12 height 10
radio input "true"
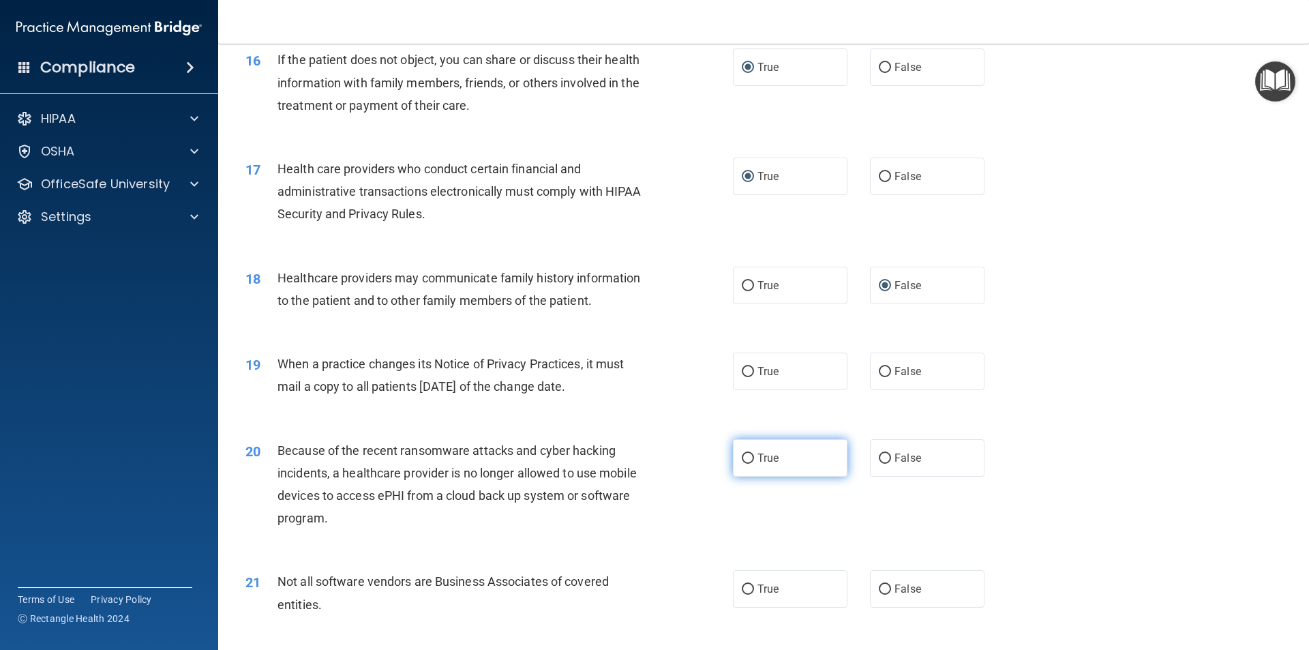
scroll to position [1636, 0]
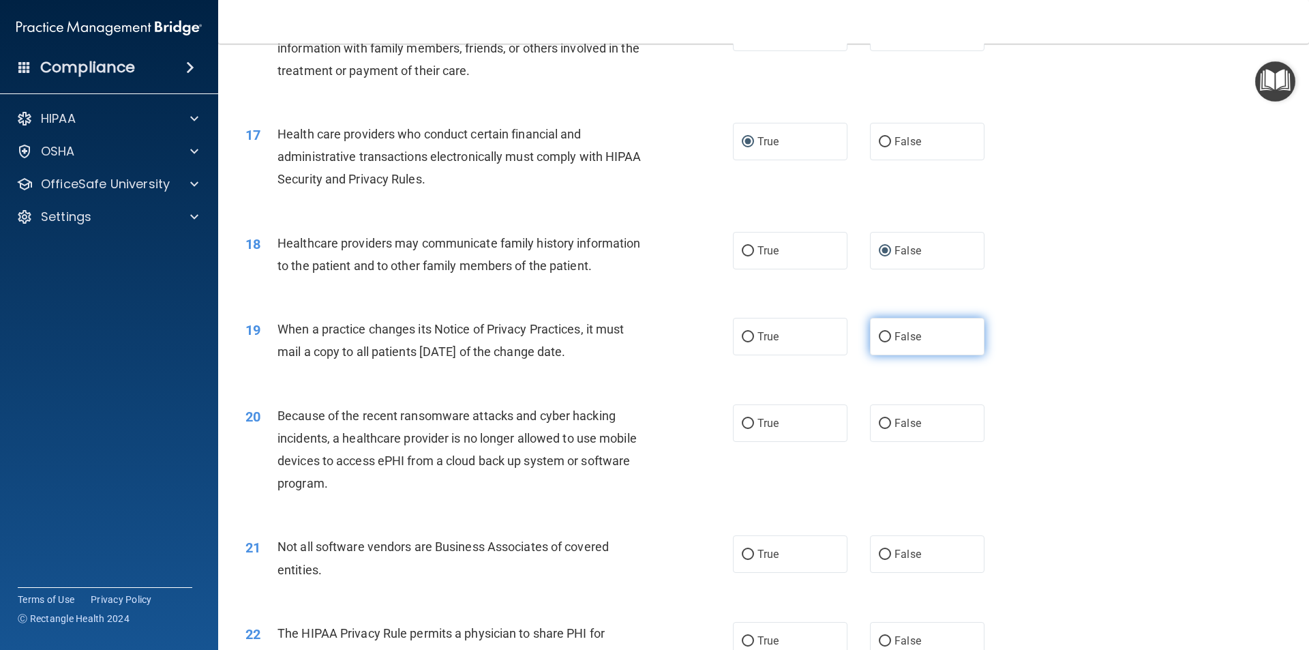
click at [880, 338] on input "False" at bounding box center [885, 337] width 12 height 10
radio input "true"
click at [879, 427] on input "False" at bounding box center [885, 424] width 12 height 10
radio input "true"
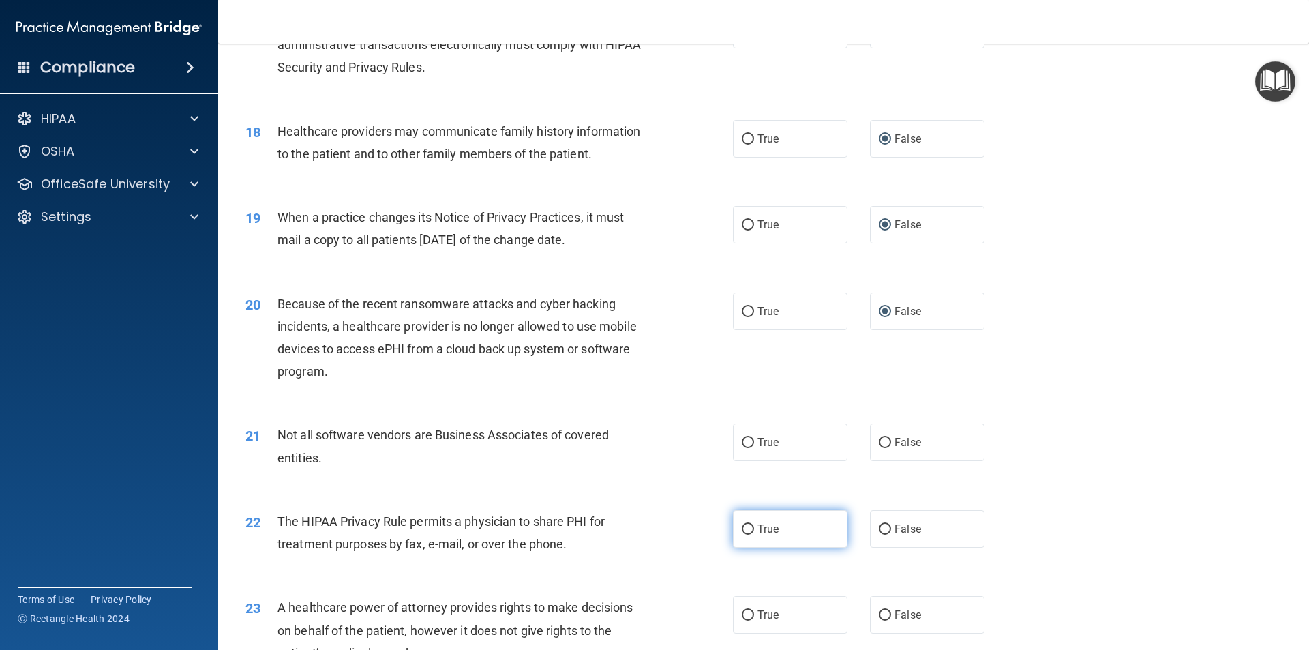
scroll to position [1841, 0]
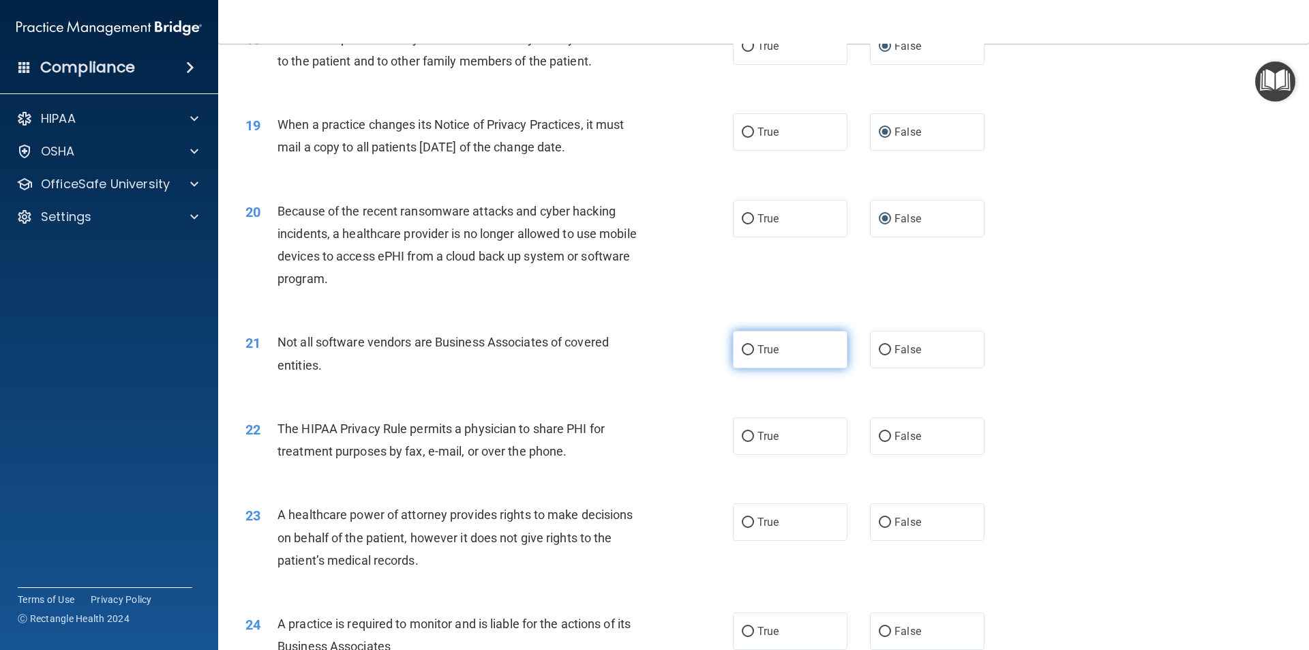
click at [742, 351] on input "True" at bounding box center [748, 350] width 12 height 10
radio input "true"
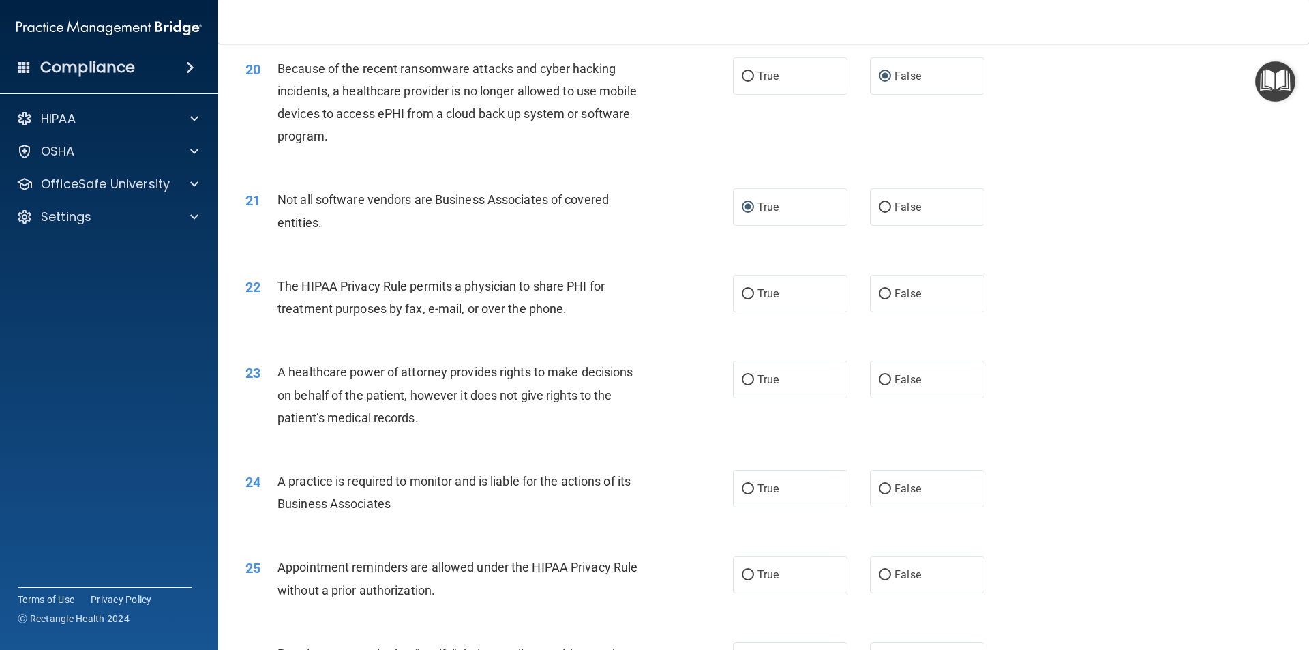
scroll to position [2045, 0]
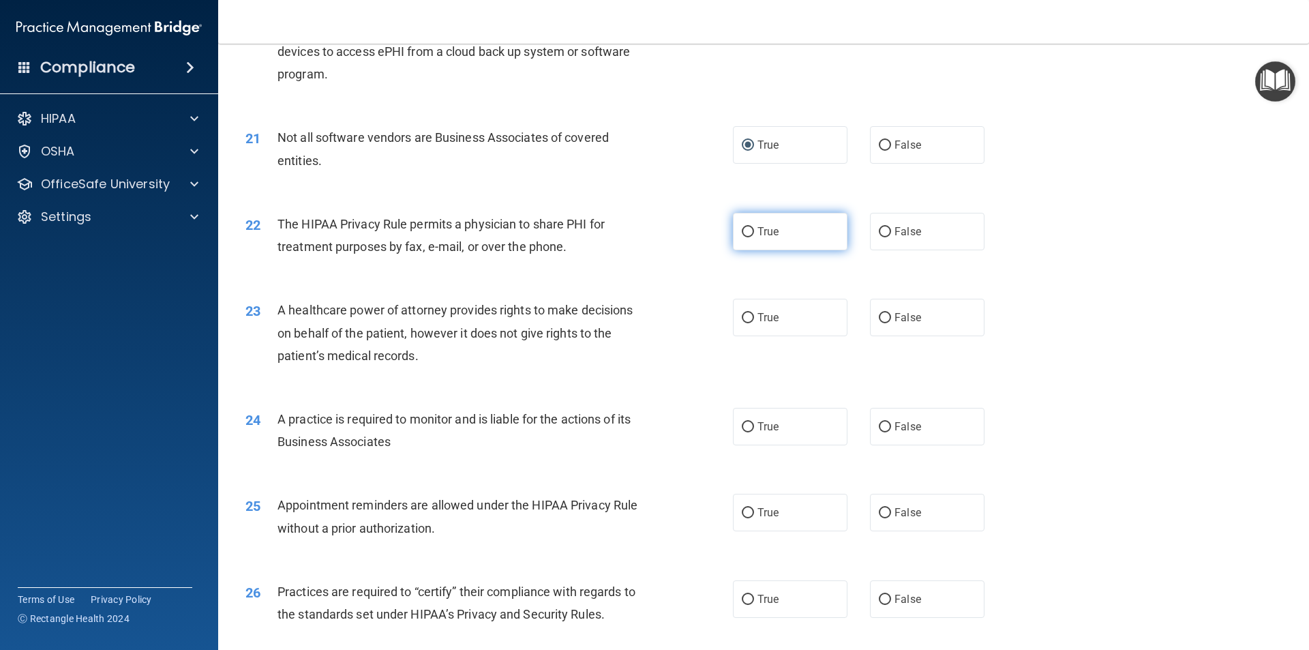
click at [742, 230] on input "True" at bounding box center [748, 232] width 12 height 10
radio input "true"
click at [881, 316] on input "False" at bounding box center [885, 318] width 12 height 10
radio input "true"
click at [879, 427] on input "False" at bounding box center [885, 427] width 12 height 10
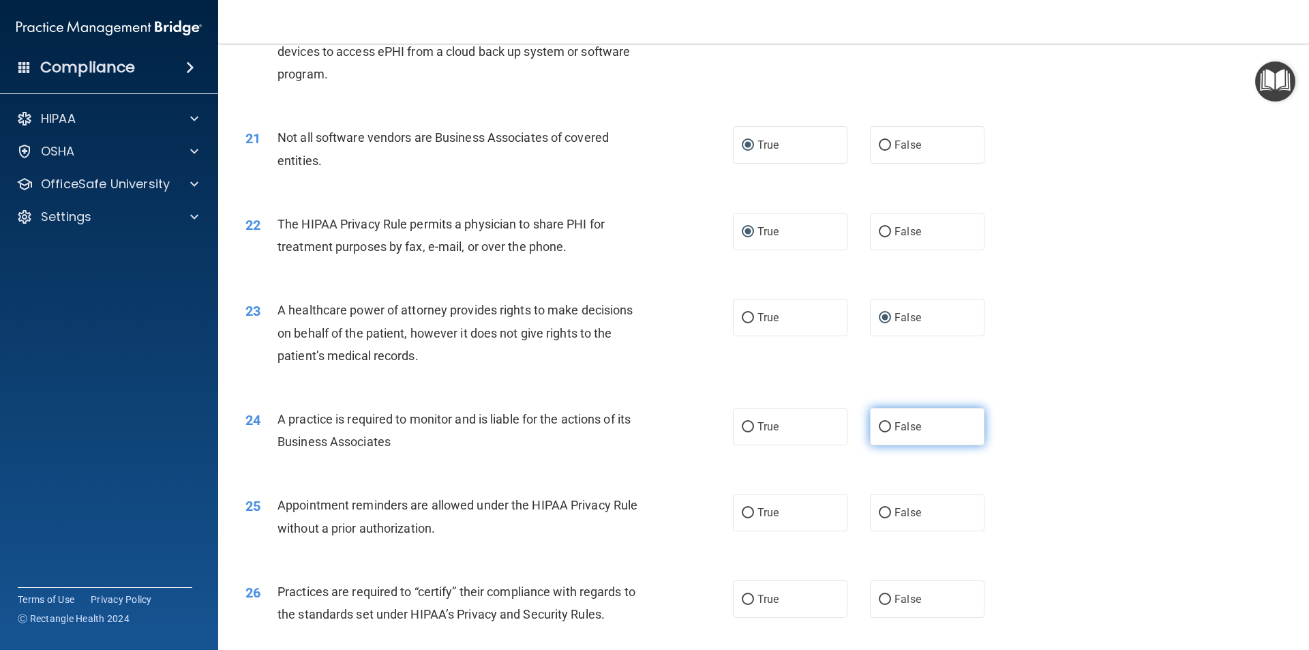
radio input "true"
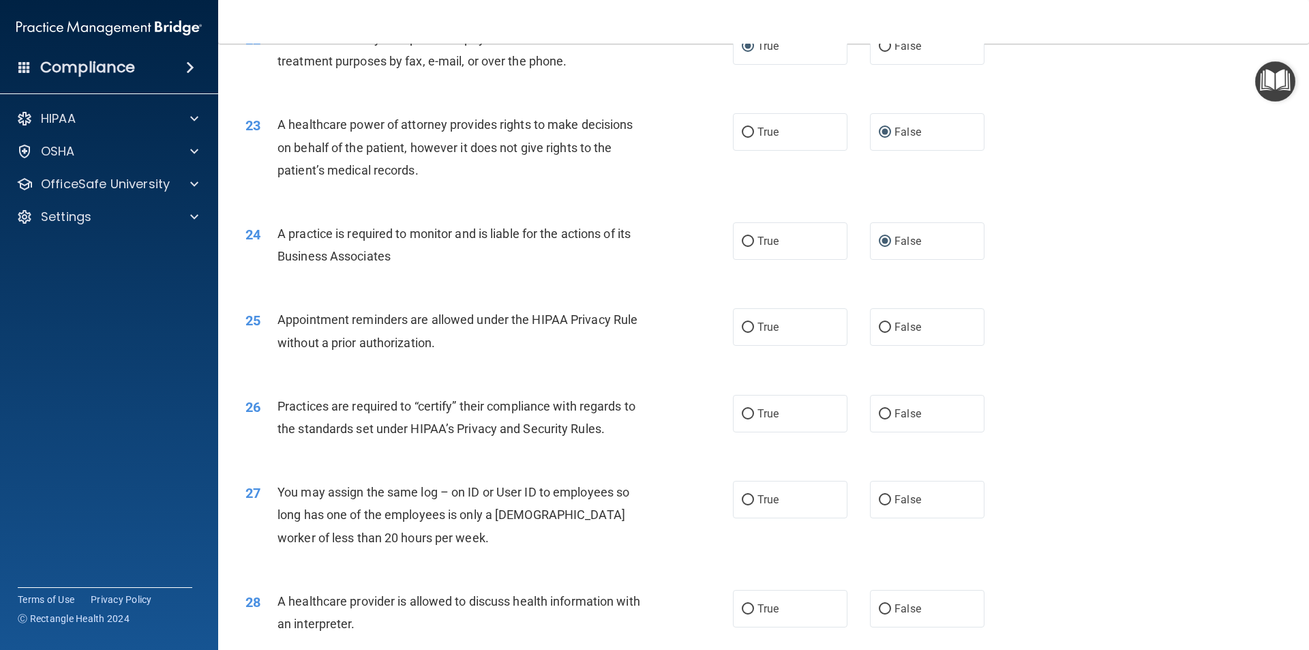
scroll to position [2250, 0]
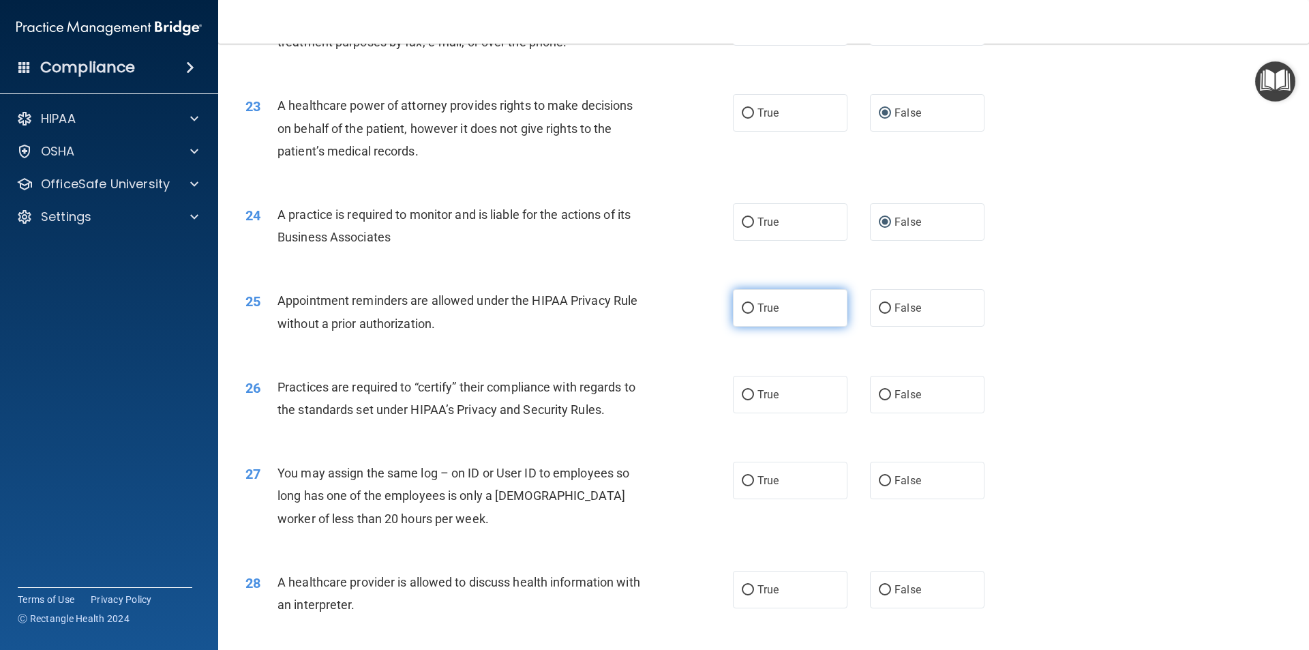
click at [742, 307] on input "True" at bounding box center [748, 308] width 12 height 10
radio input "true"
click at [879, 392] on input "False" at bounding box center [885, 395] width 12 height 10
radio input "true"
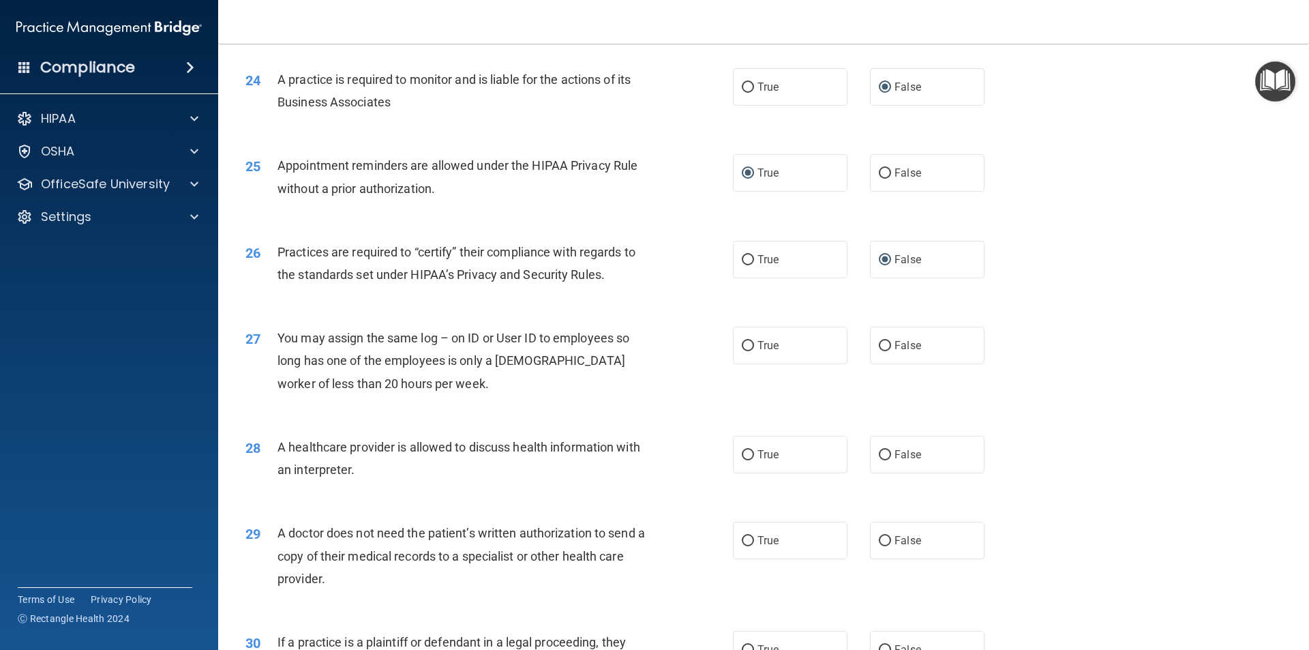
scroll to position [2455, 0]
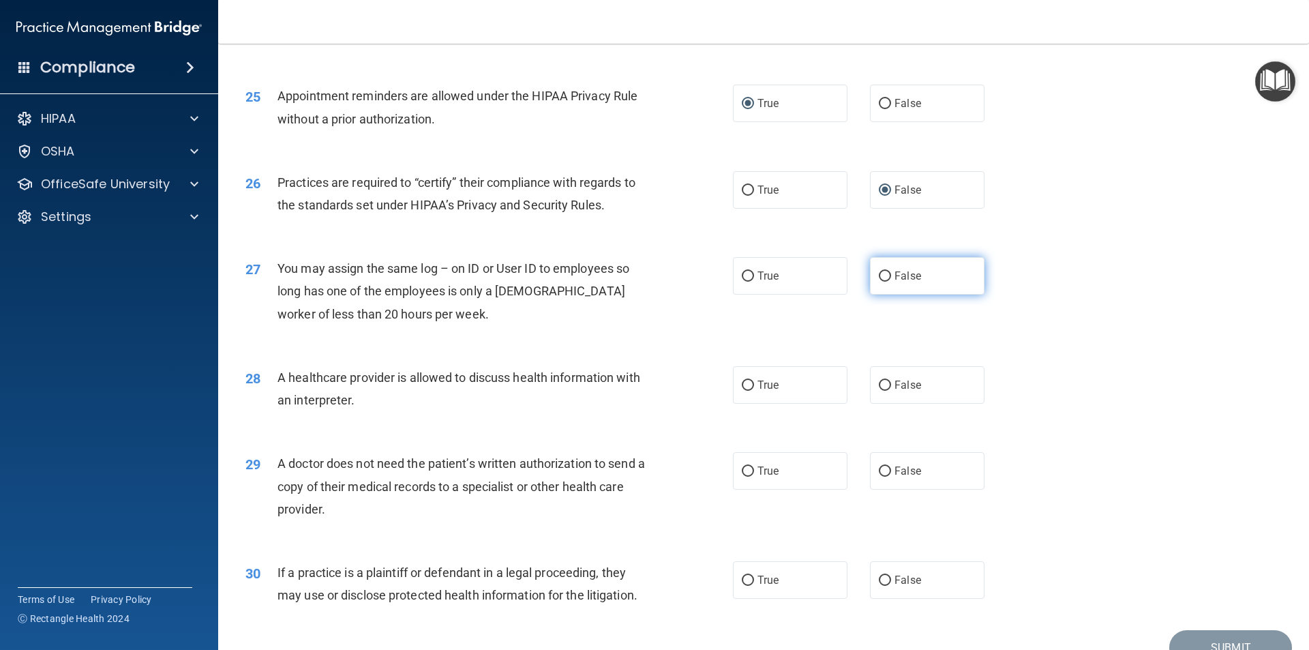
click at [871, 277] on label "False" at bounding box center [927, 275] width 115 height 37
click at [879, 277] on input "False" at bounding box center [885, 276] width 12 height 10
radio input "true"
click at [747, 387] on input "True" at bounding box center [748, 385] width 12 height 10
radio input "true"
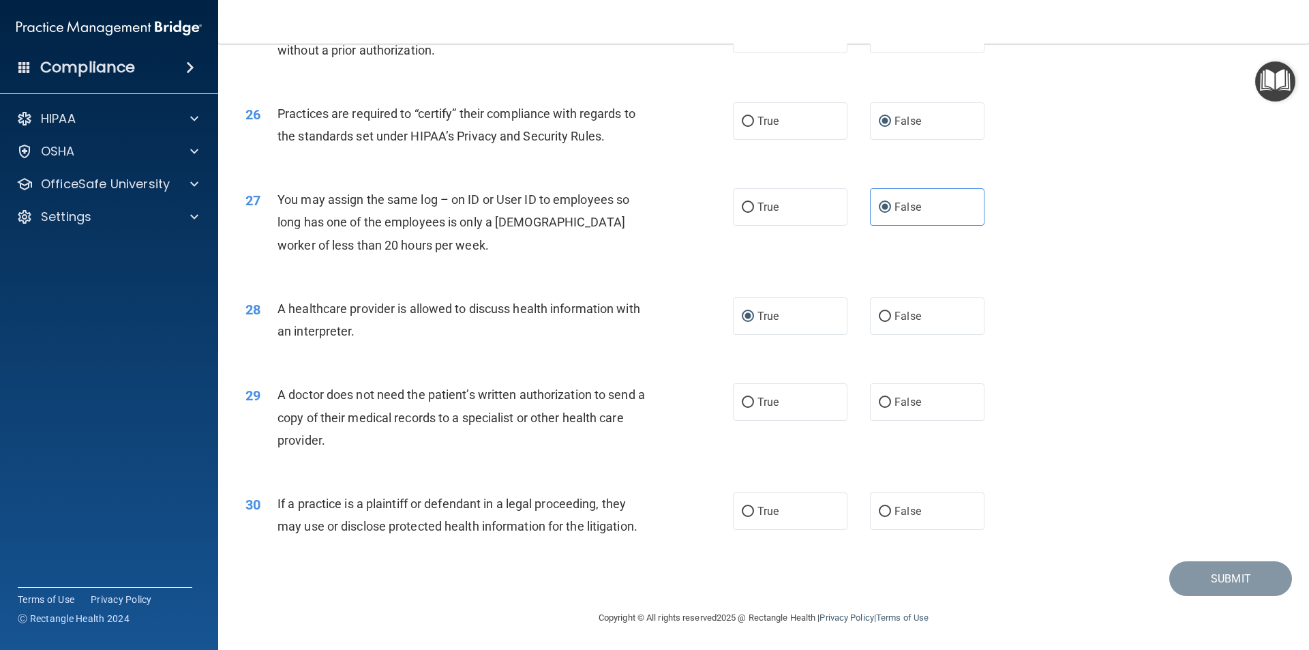
scroll to position [2524, 0]
click at [742, 397] on input "True" at bounding box center [748, 402] width 12 height 10
radio input "true"
click at [745, 509] on input "True" at bounding box center [748, 511] width 12 height 10
radio input "true"
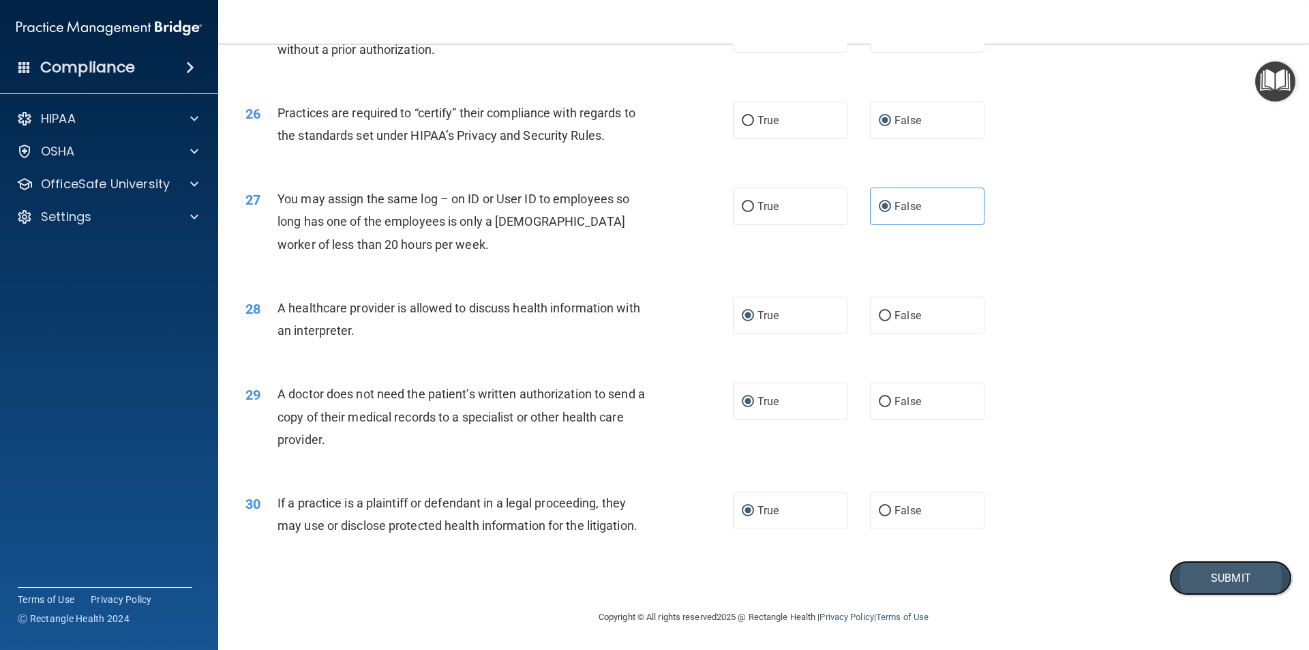
click at [1205, 586] on button "Submit" at bounding box center [1230, 577] width 123 height 35
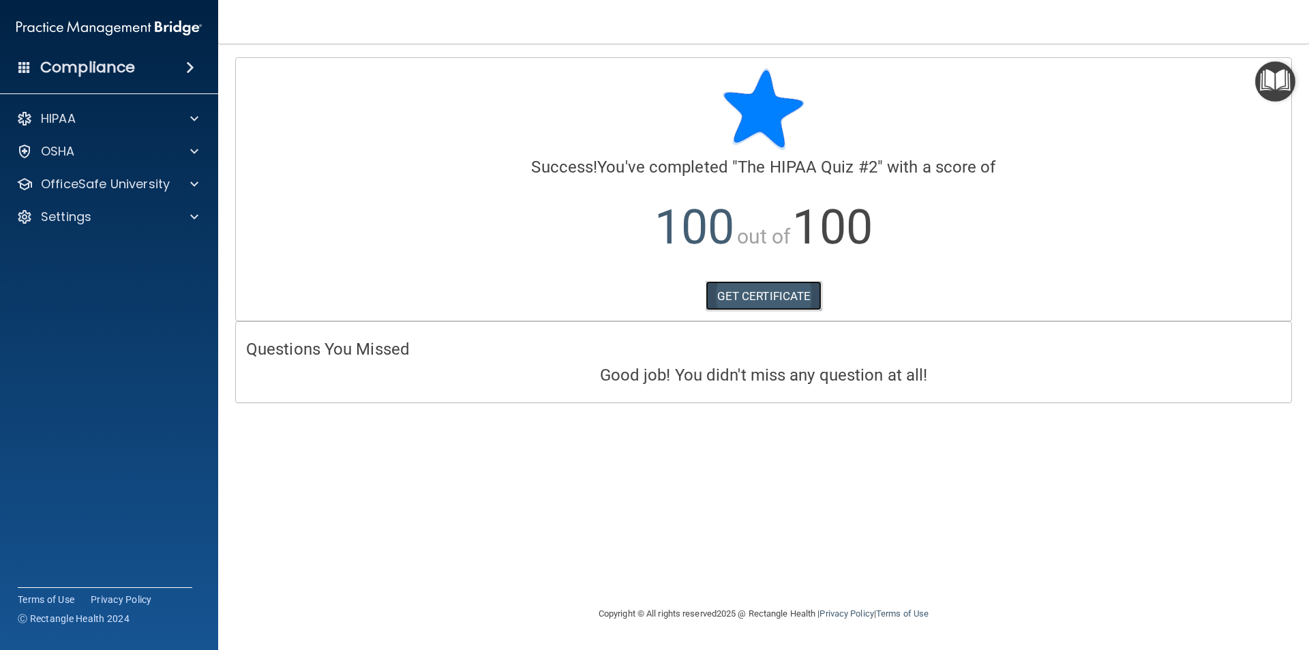
click at [736, 292] on link "GET CERTIFICATE" at bounding box center [764, 296] width 117 height 30
click at [70, 183] on p "OfficeSafe University" at bounding box center [105, 184] width 129 height 16
click at [77, 214] on p "HIPAA Training" at bounding box center [65, 217] width 112 height 14
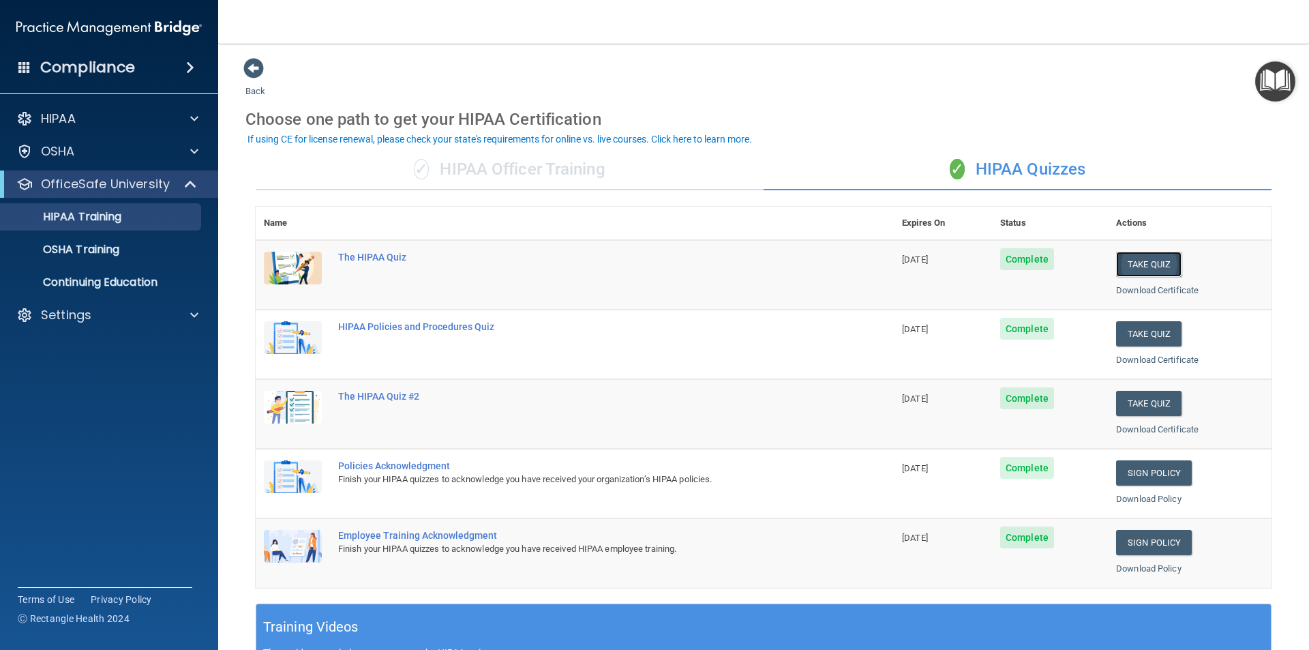
click at [1142, 267] on button "Take Quiz" at bounding box center [1148, 264] width 65 height 25
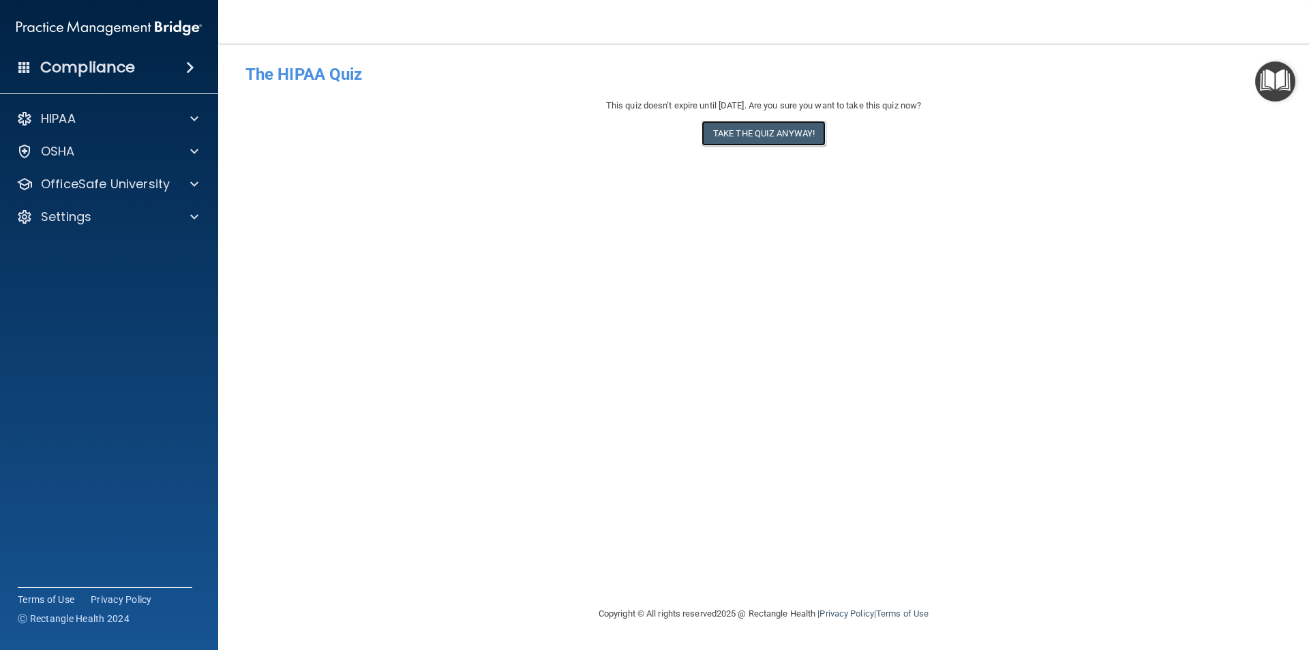
click at [760, 132] on button "Take the quiz anyway!" at bounding box center [764, 133] width 124 height 25
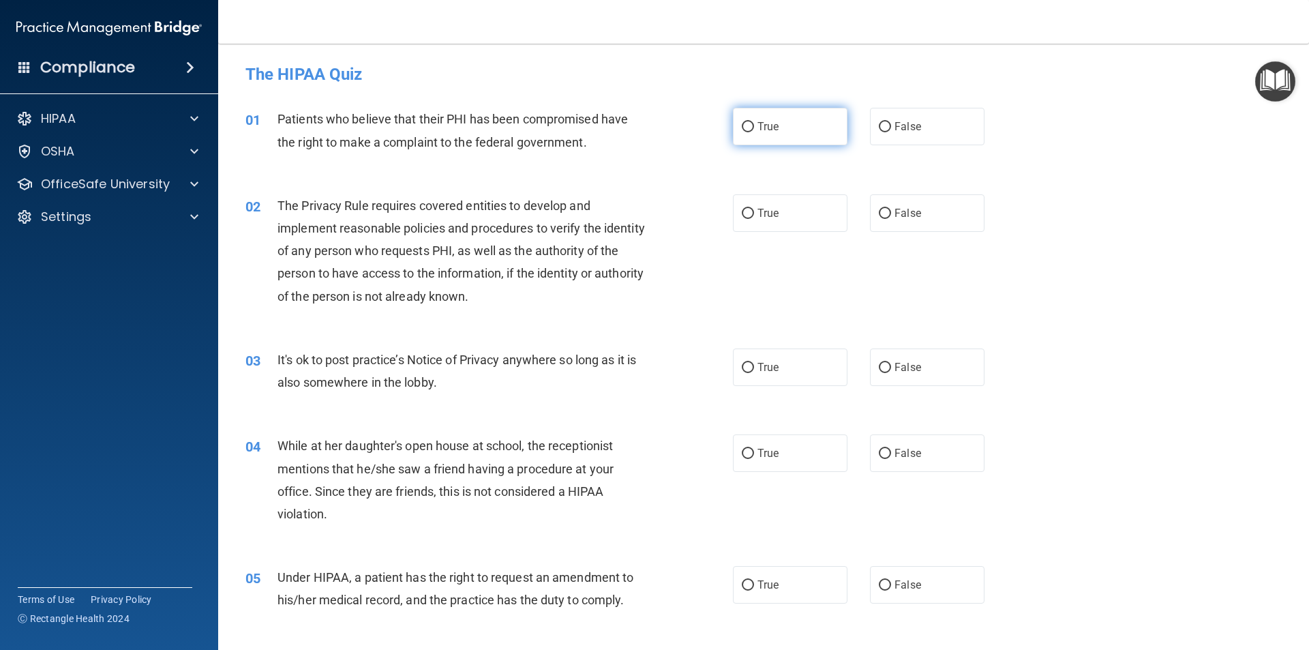
click at [745, 127] on input "True" at bounding box center [748, 127] width 12 height 10
radio input "true"
click at [742, 214] on input "True" at bounding box center [748, 214] width 12 height 10
radio input "true"
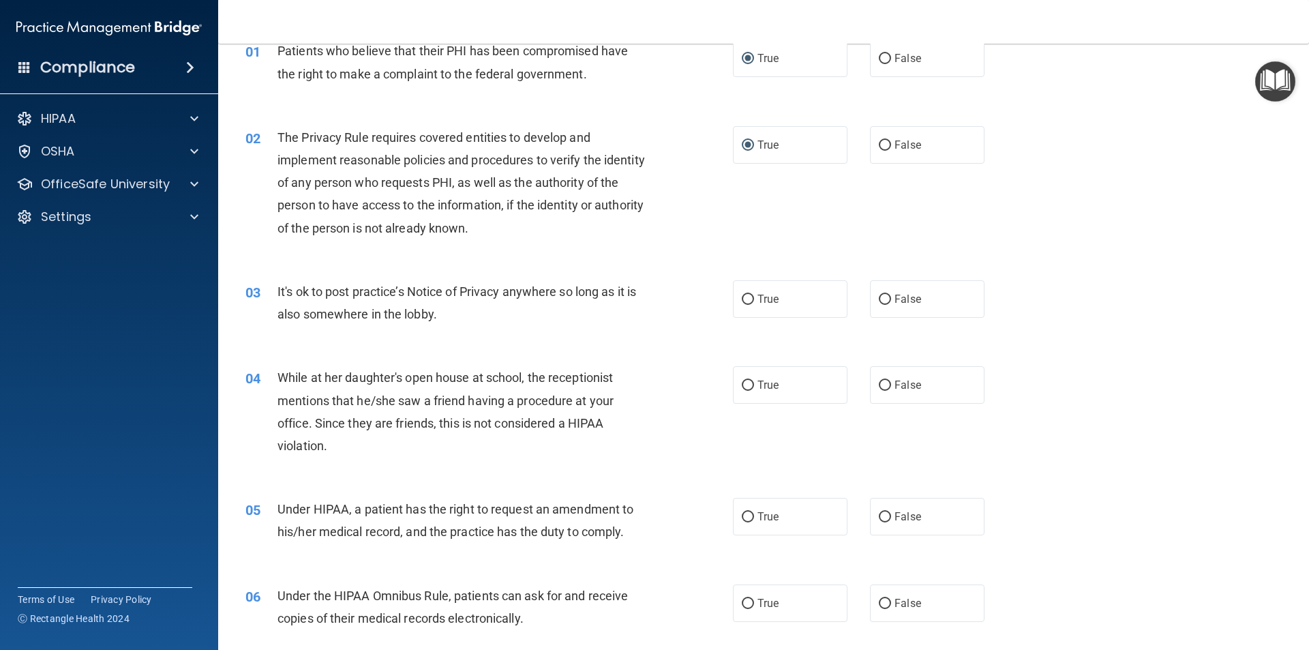
scroll to position [136, 0]
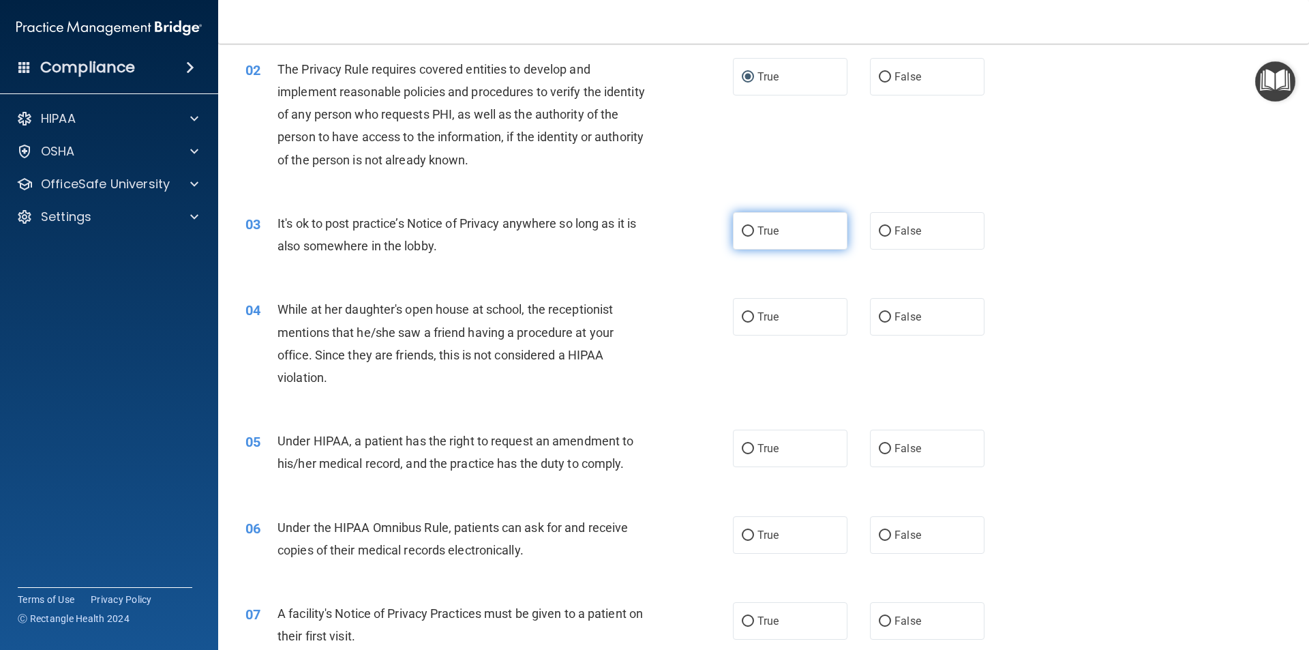
click at [743, 230] on input "True" at bounding box center [748, 231] width 12 height 10
radio input "true"
click at [879, 228] on input "False" at bounding box center [885, 231] width 12 height 10
radio input "true"
radio input "false"
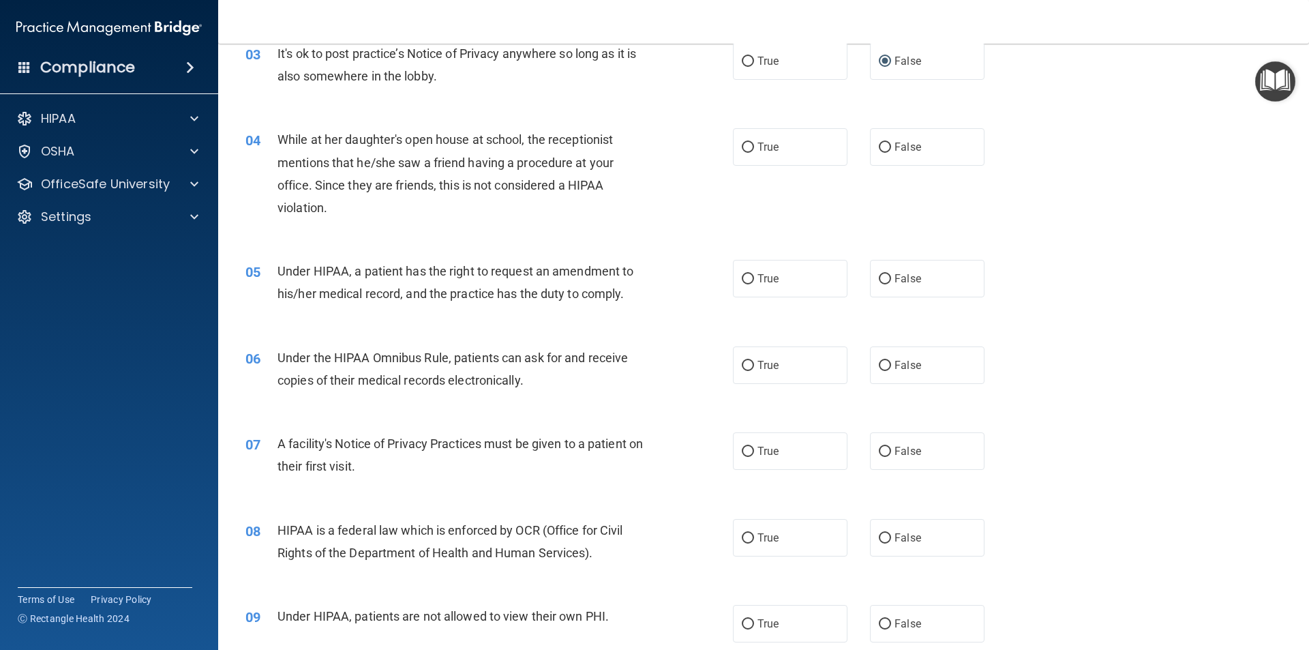
scroll to position [341, 0]
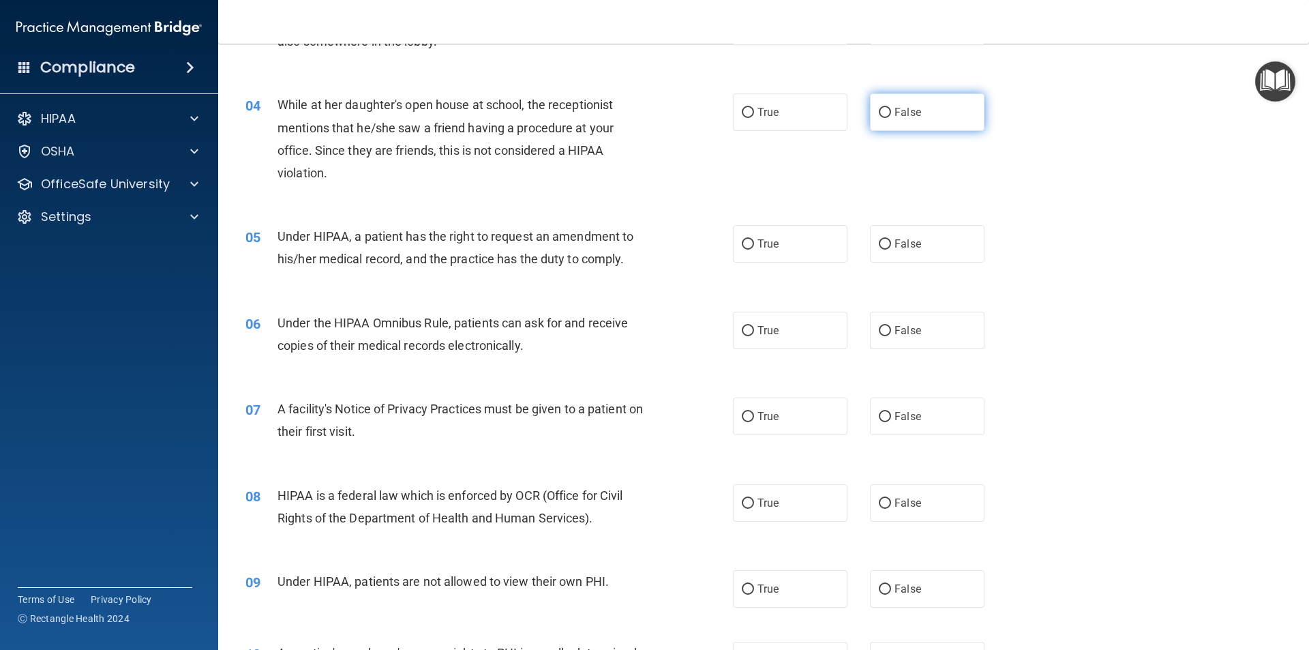
click at [880, 110] on input "False" at bounding box center [885, 113] width 12 height 10
radio input "true"
click at [882, 243] on input "False" at bounding box center [885, 244] width 12 height 10
radio input "true"
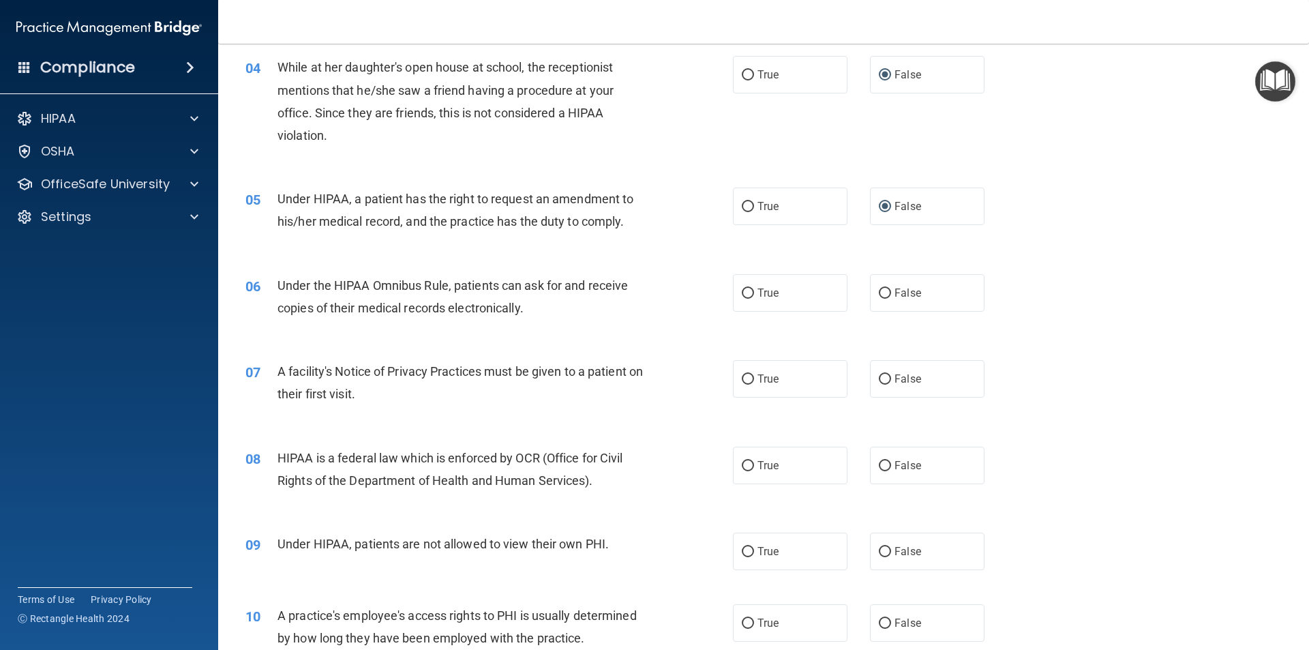
scroll to position [409, 0]
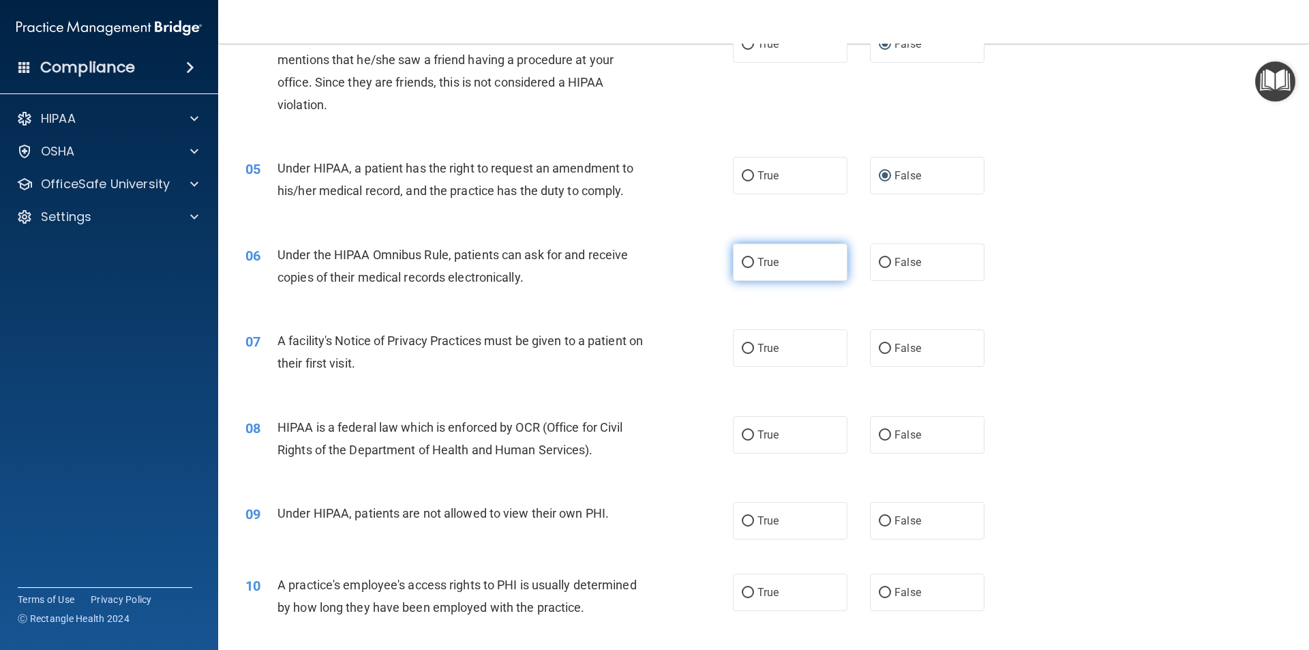
click at [745, 259] on input "True" at bounding box center [748, 263] width 12 height 10
radio input "true"
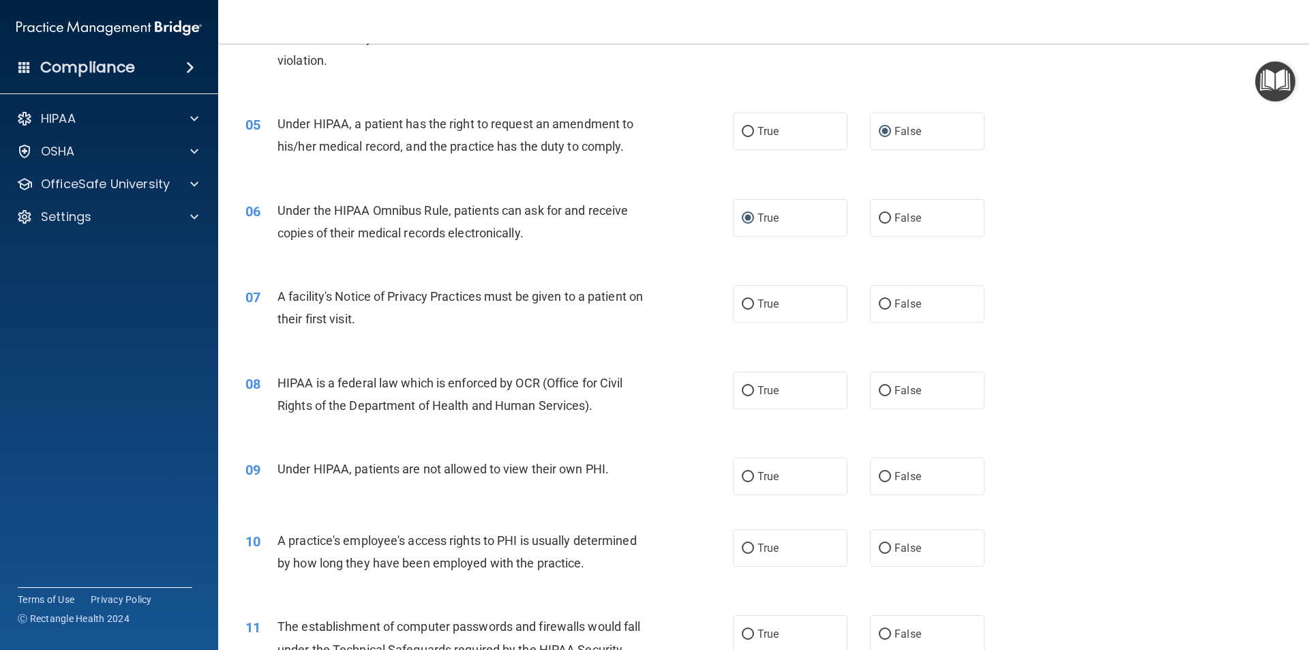
scroll to position [477, 0]
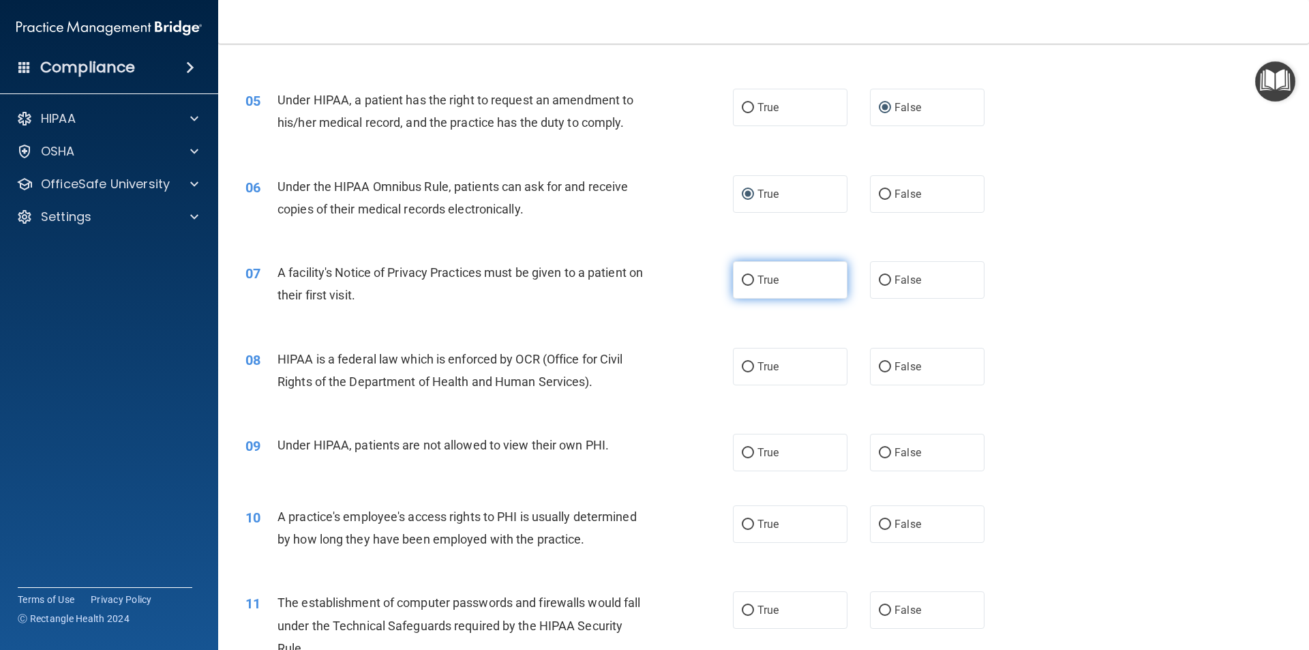
click at [744, 280] on input "True" at bounding box center [748, 280] width 12 height 10
radio input "true"
click at [742, 365] on input "True" at bounding box center [748, 367] width 12 height 10
radio input "true"
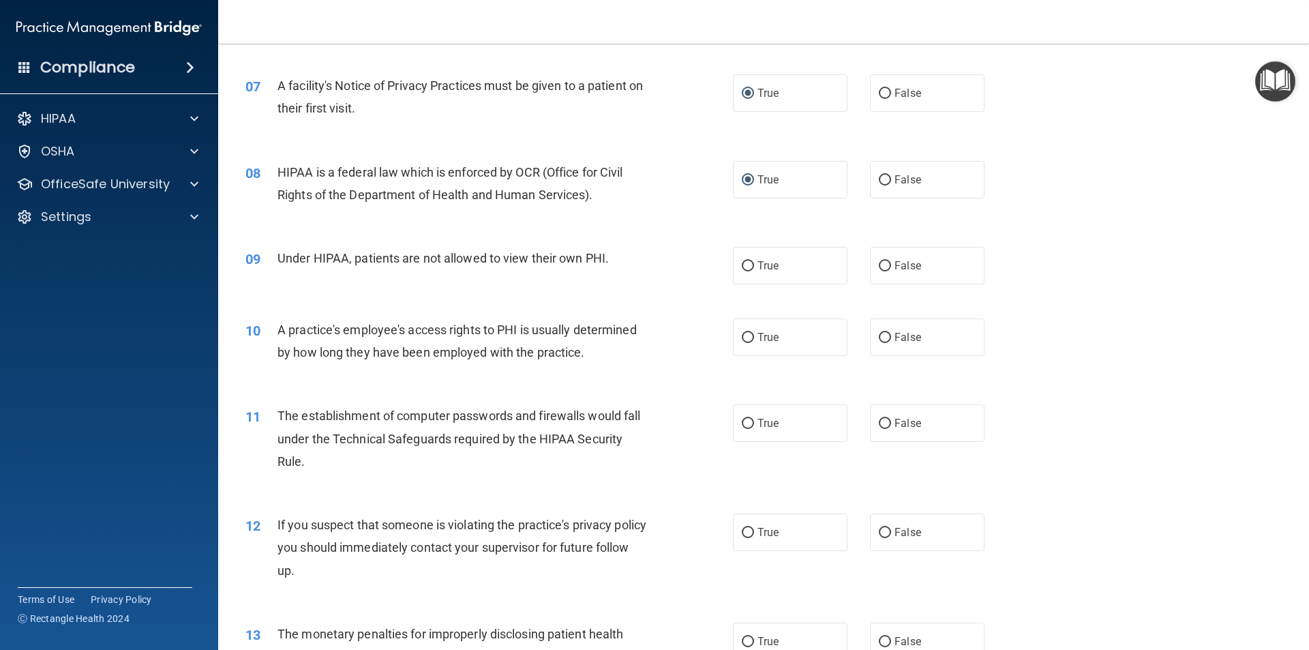
scroll to position [682, 0]
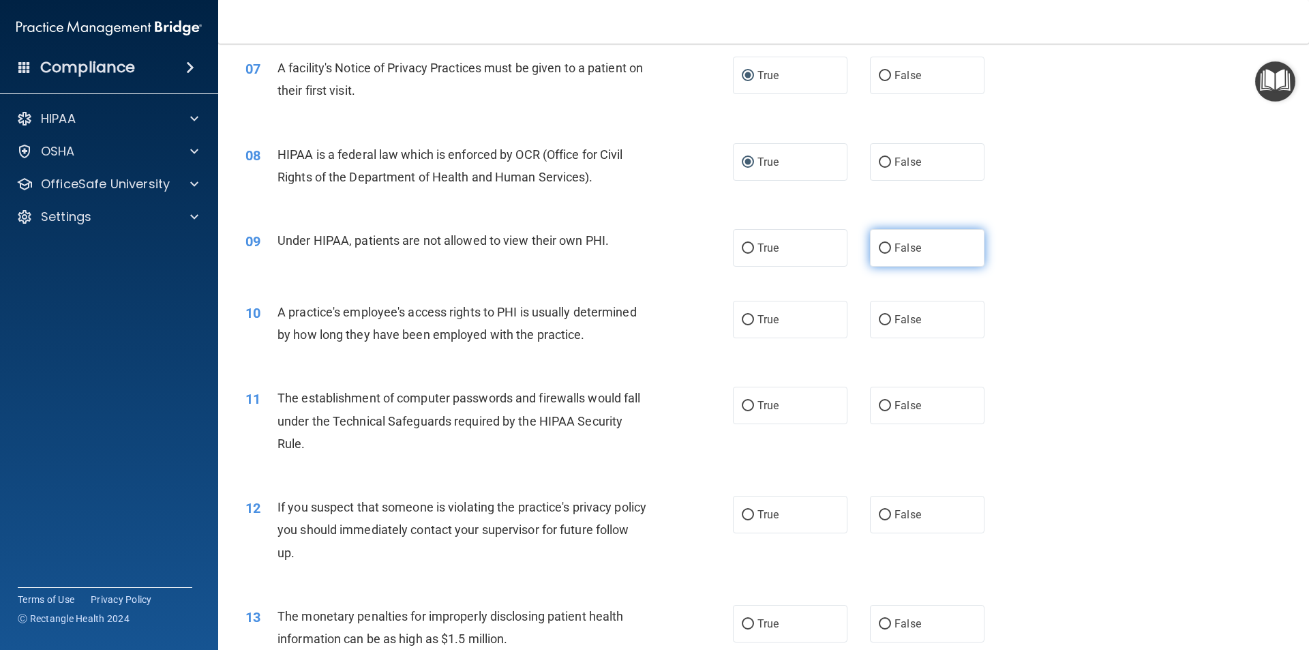
click at [882, 247] on input "False" at bounding box center [885, 248] width 12 height 10
radio input "true"
click at [880, 318] on input "False" at bounding box center [885, 320] width 12 height 10
radio input "true"
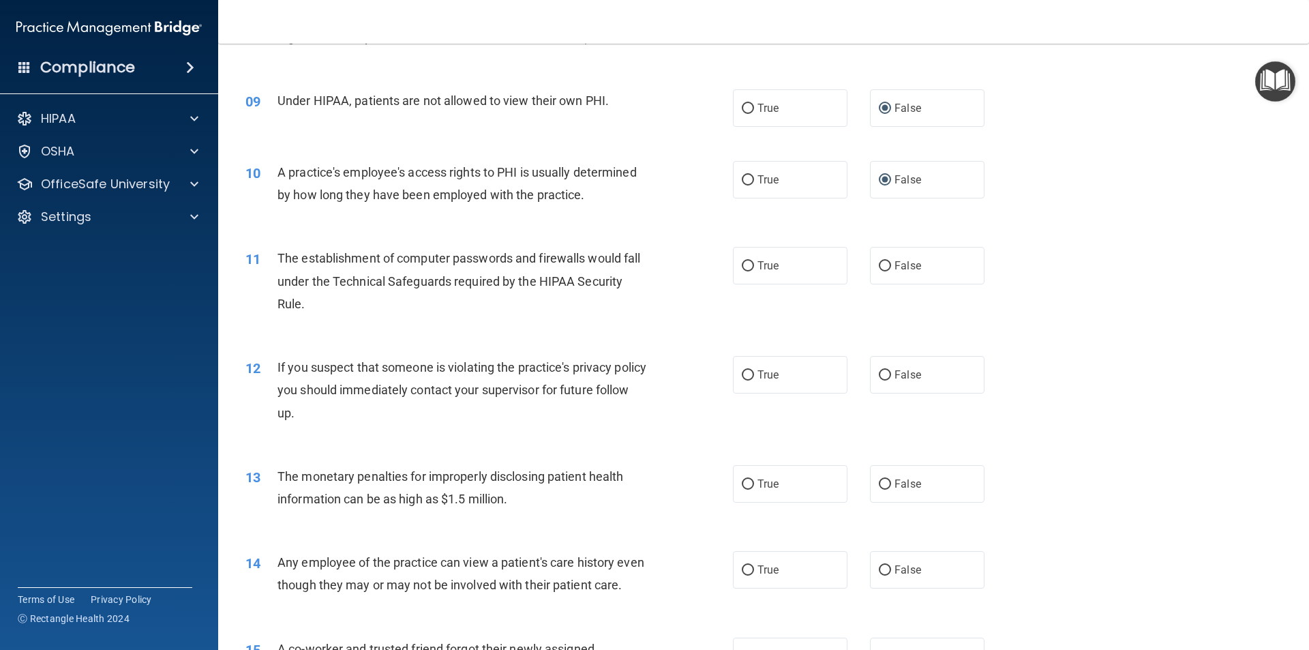
scroll to position [886, 0]
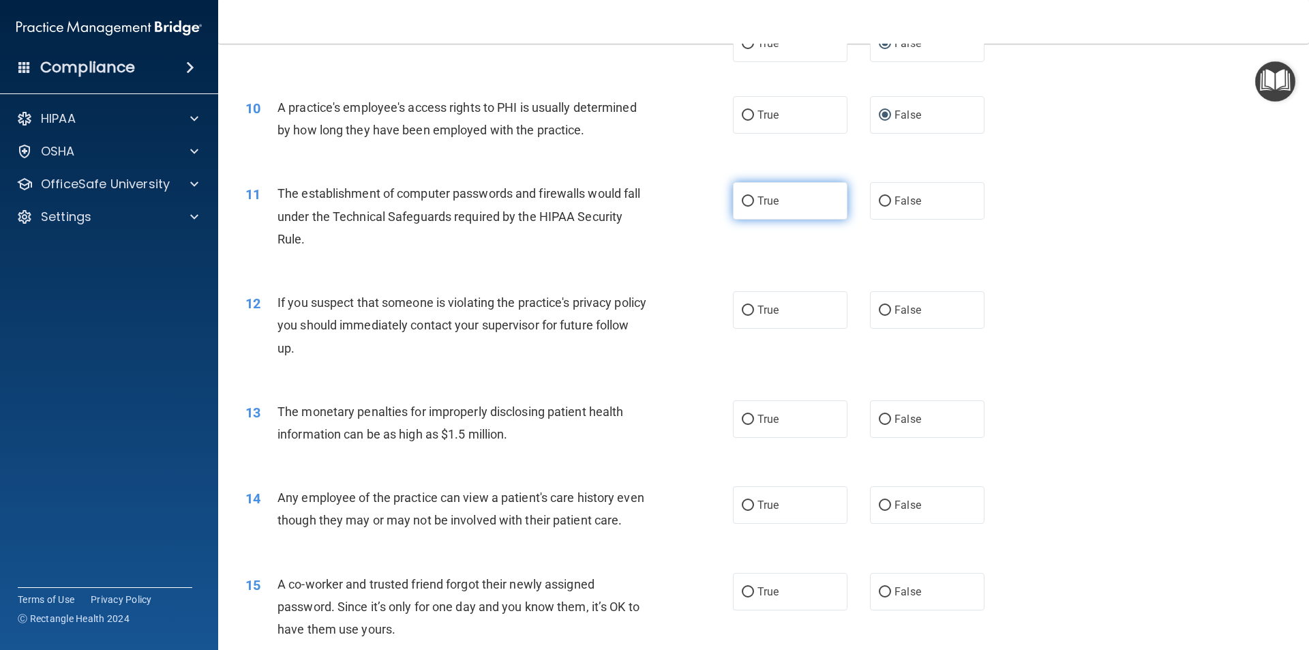
click at [743, 200] on input "True" at bounding box center [748, 201] width 12 height 10
radio input "true"
click at [742, 306] on input "True" at bounding box center [748, 310] width 12 height 10
radio input "true"
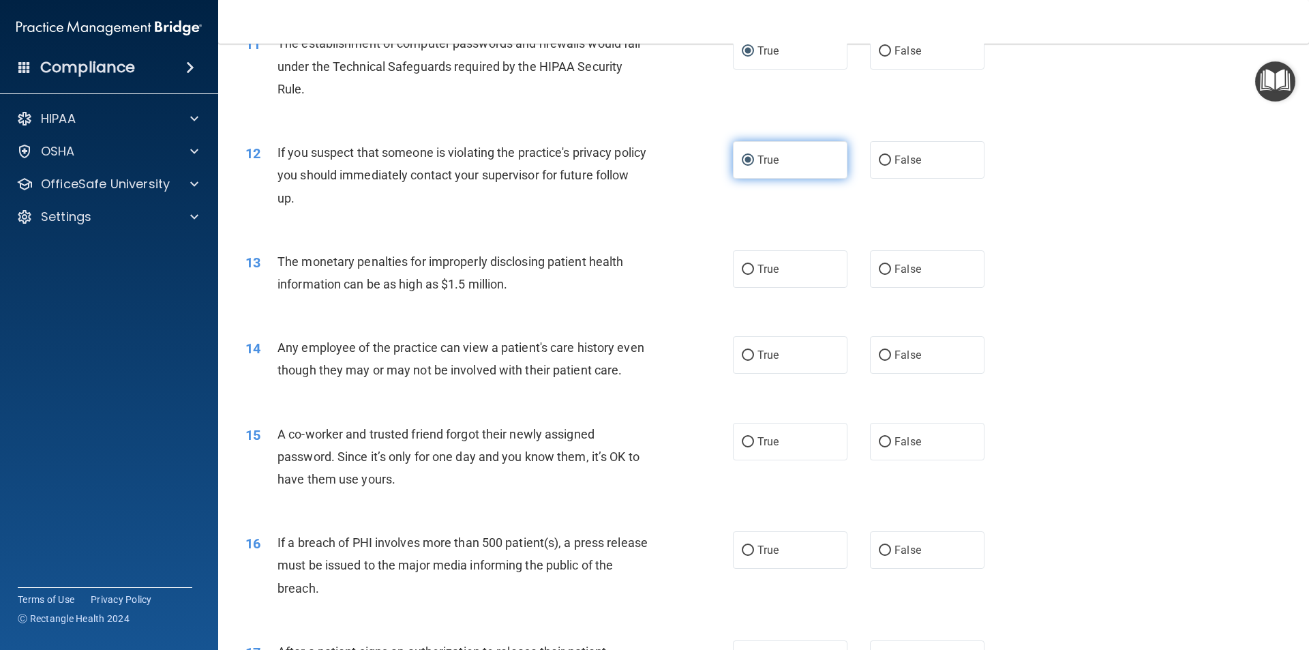
scroll to position [1091, 0]
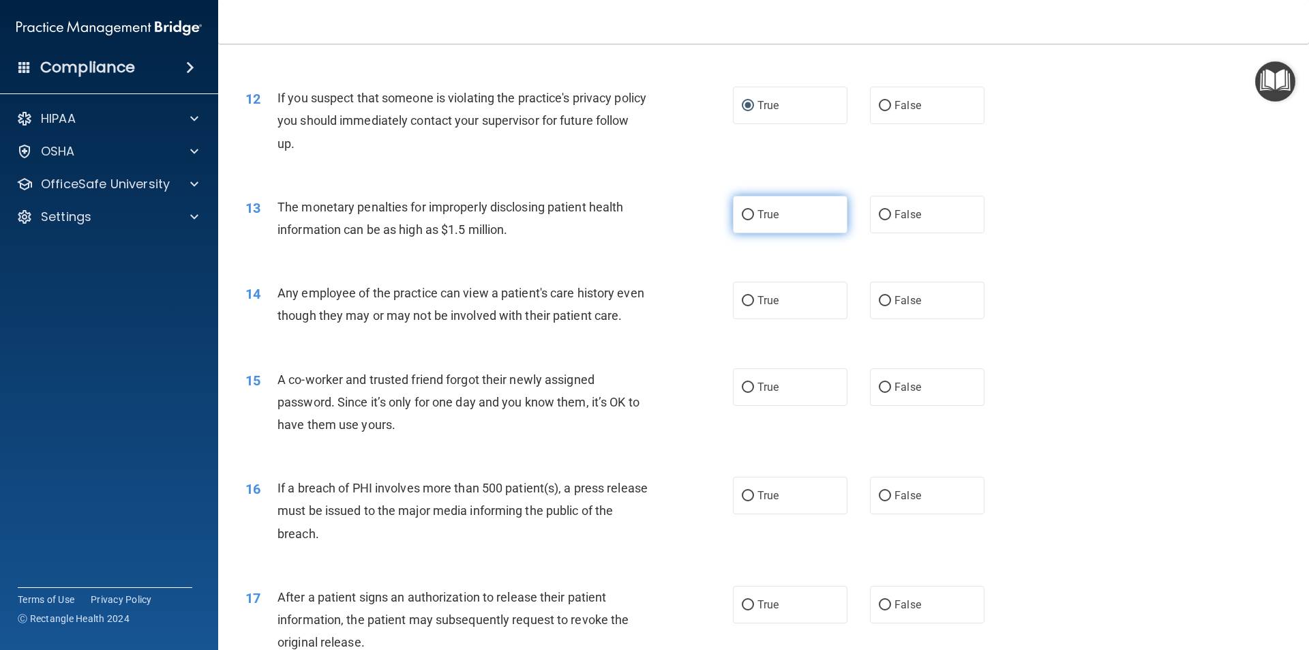
click at [742, 213] on input "True" at bounding box center [748, 215] width 12 height 10
radio input "true"
click at [742, 299] on input "True" at bounding box center [748, 301] width 12 height 10
radio input "true"
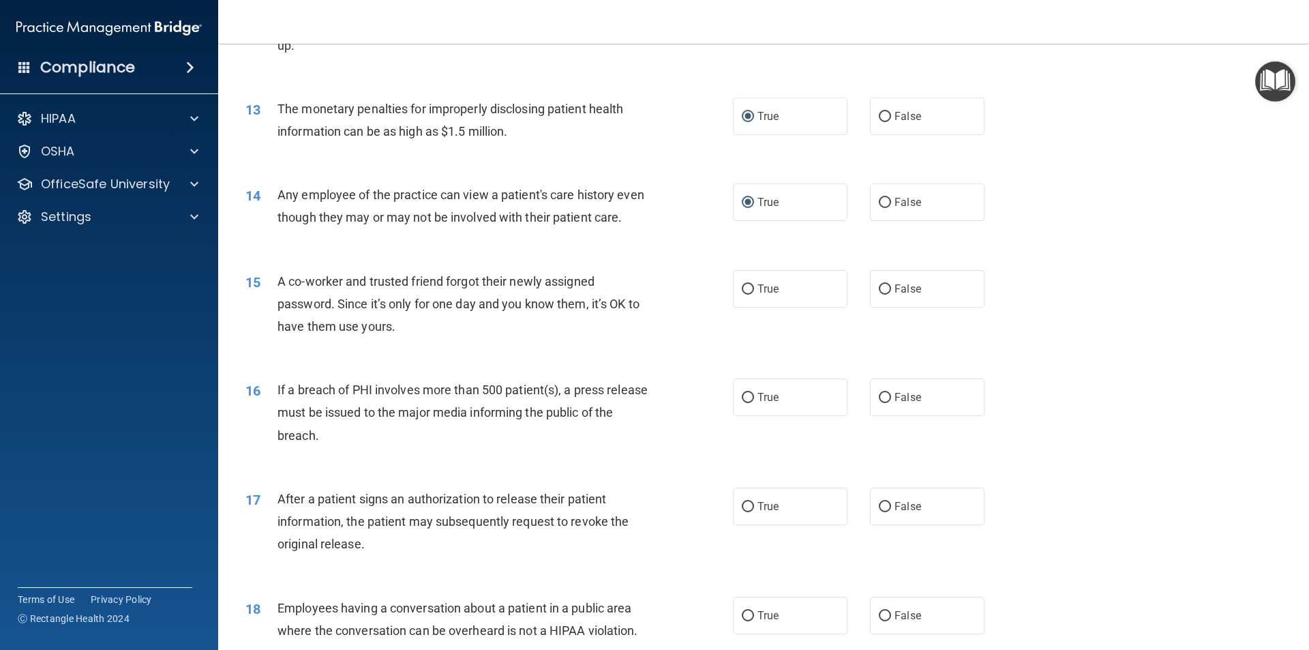
scroll to position [1227, 0]
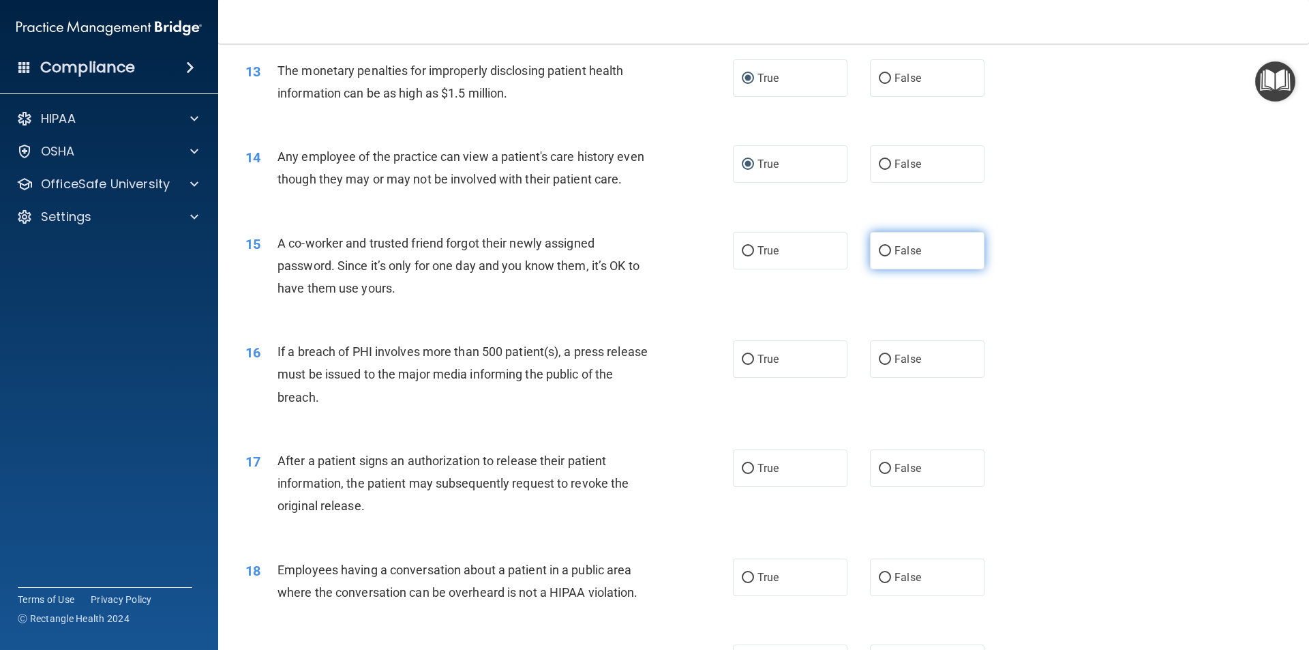
click at [879, 256] on input "False" at bounding box center [885, 251] width 12 height 10
radio input "true"
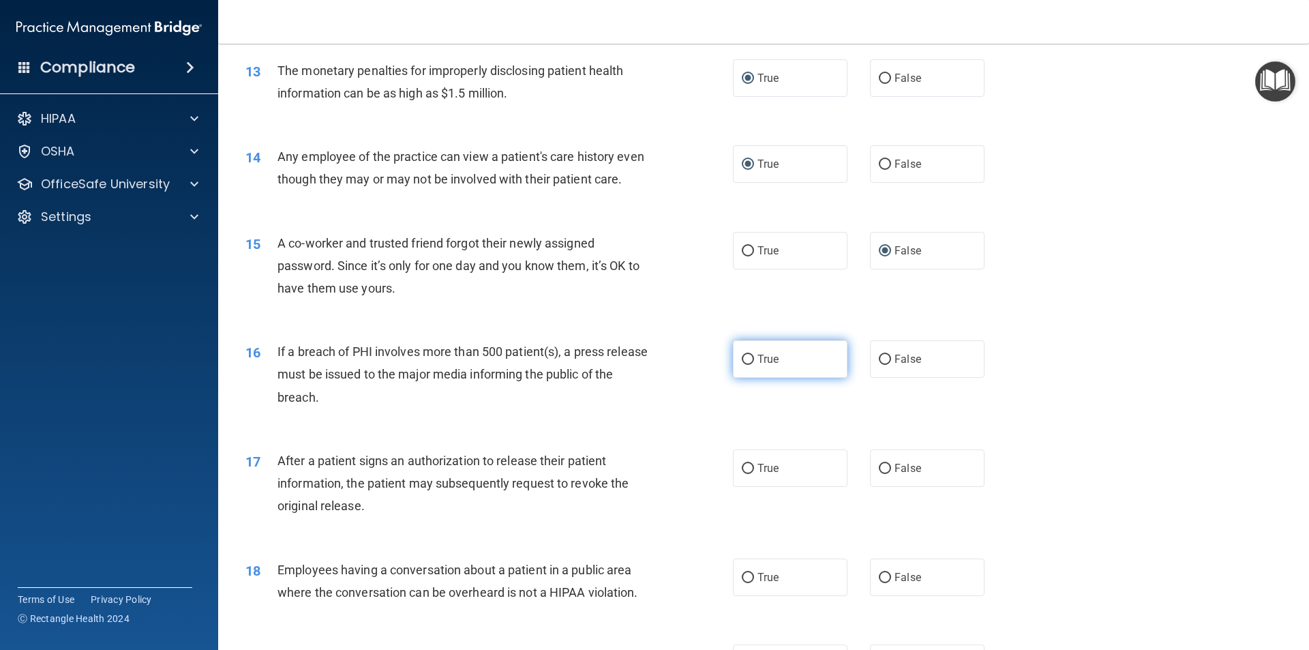
click at [745, 365] on input "True" at bounding box center [748, 360] width 12 height 10
radio input "true"
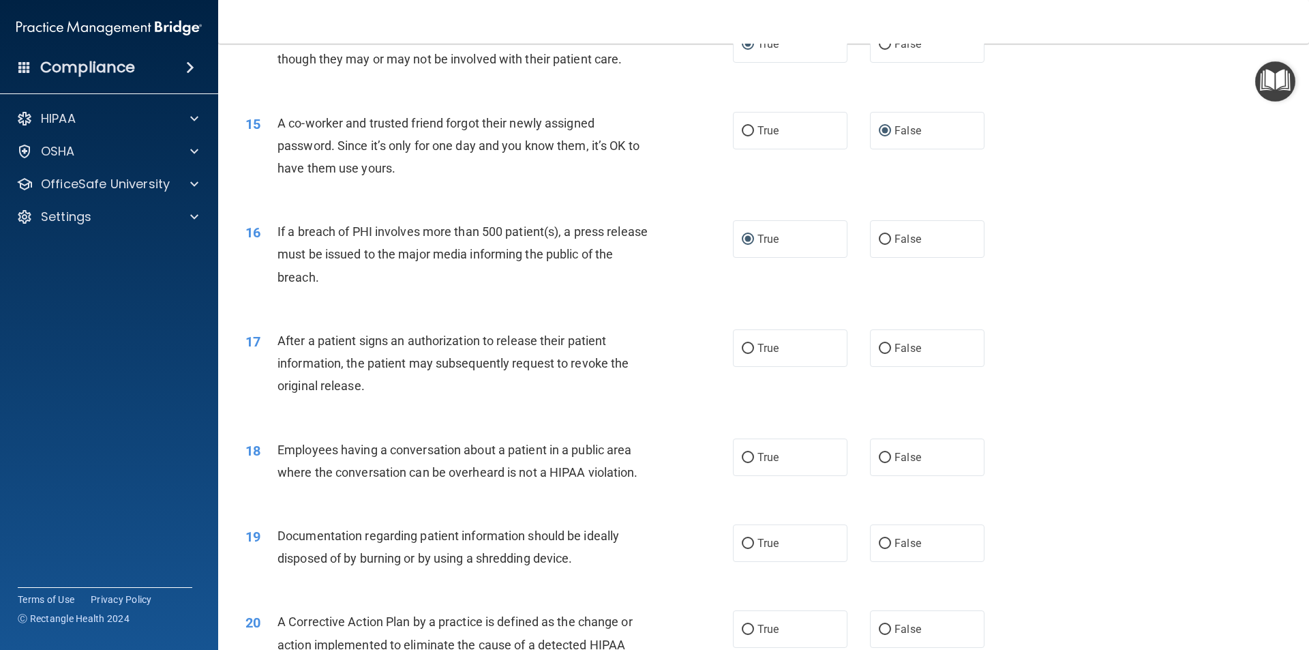
scroll to position [1568, 0]
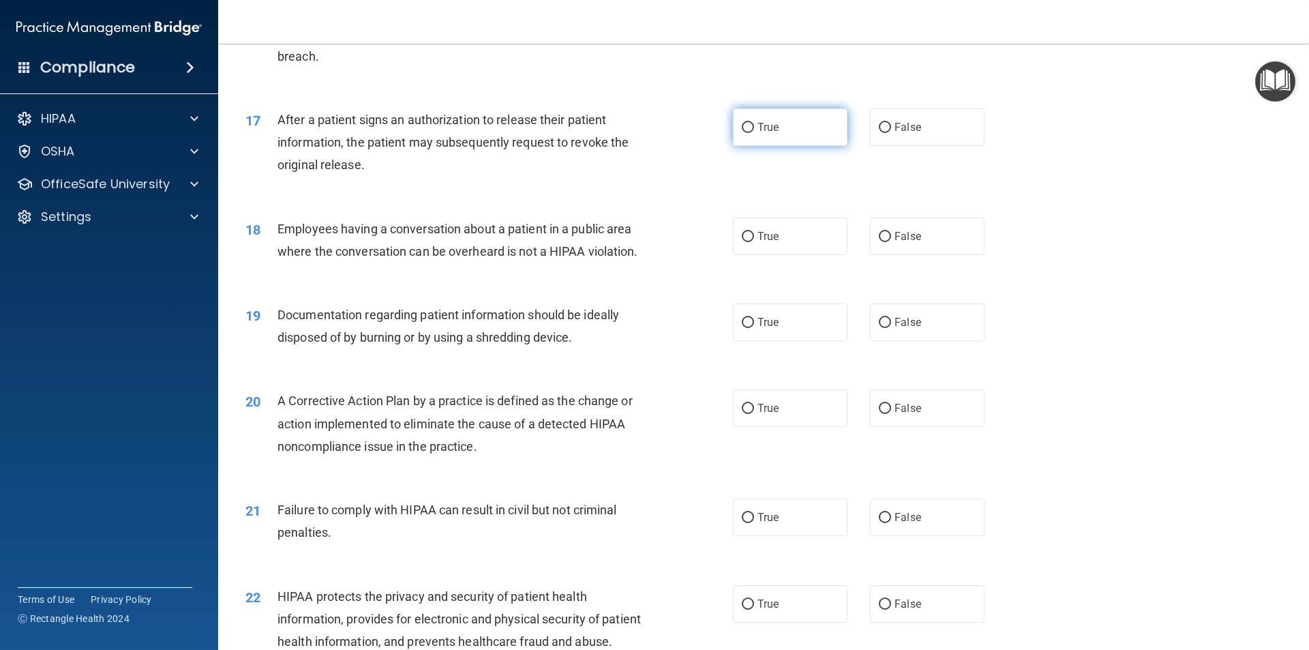
click at [742, 133] on input "True" at bounding box center [748, 128] width 12 height 10
radio input "true"
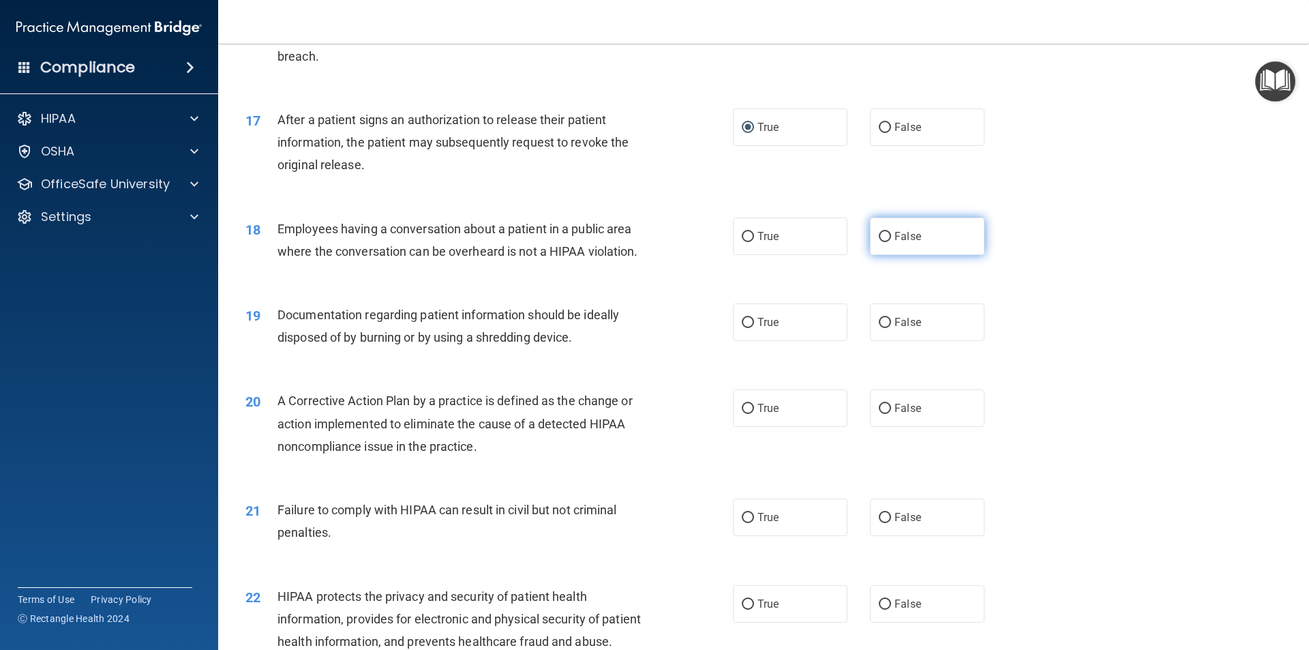
click at [879, 242] on input "False" at bounding box center [885, 237] width 12 height 10
radio input "true"
click at [743, 328] on input "True" at bounding box center [748, 323] width 12 height 10
radio input "true"
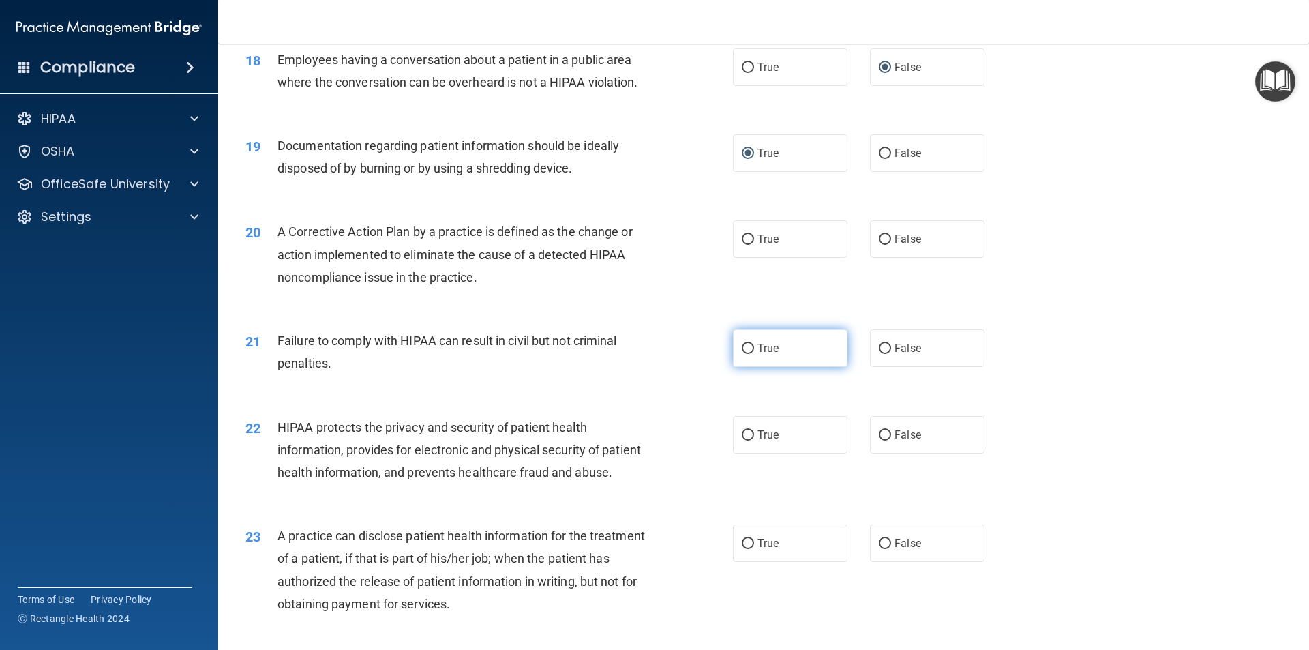
scroll to position [1773, 0]
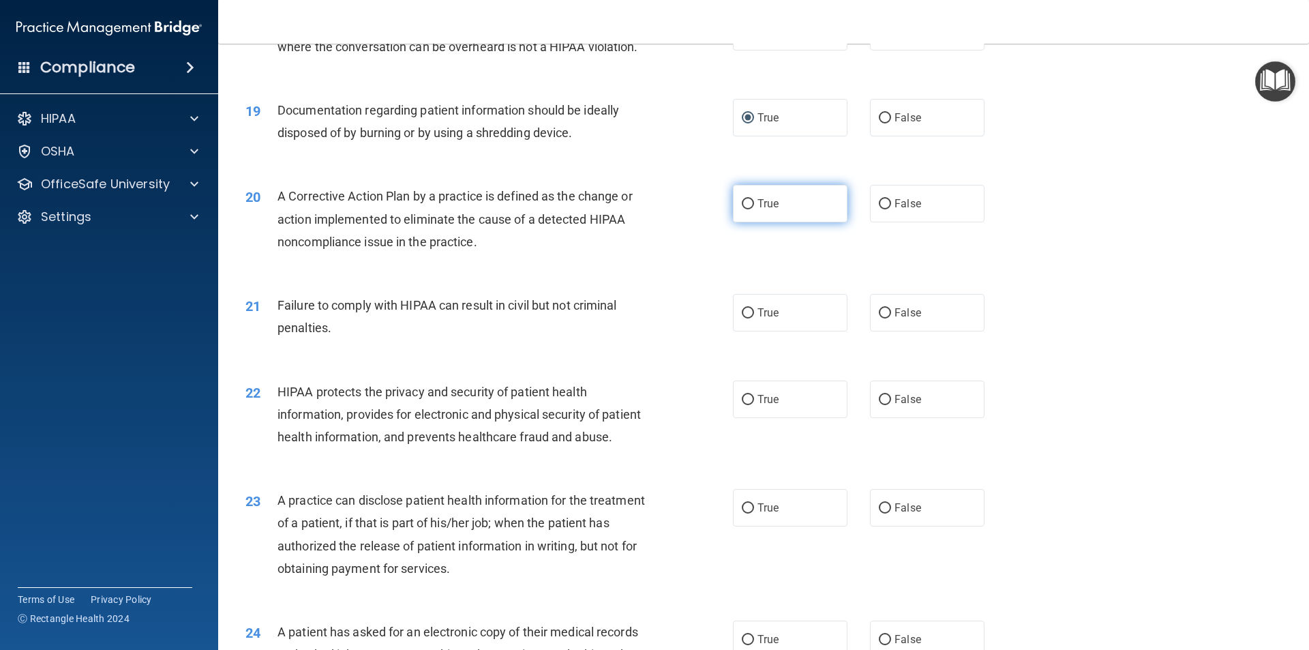
click at [742, 209] on input "True" at bounding box center [748, 204] width 12 height 10
radio input "true"
click at [745, 318] on input "True" at bounding box center [748, 313] width 12 height 10
radio input "true"
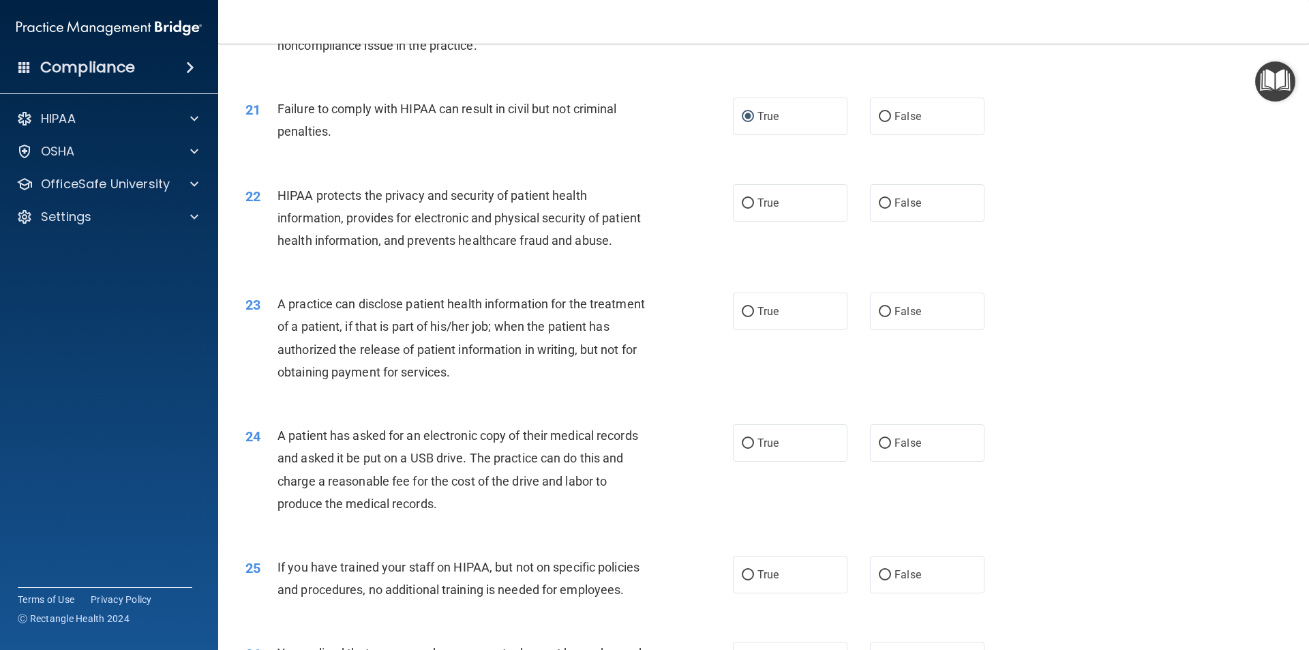
scroll to position [1977, 0]
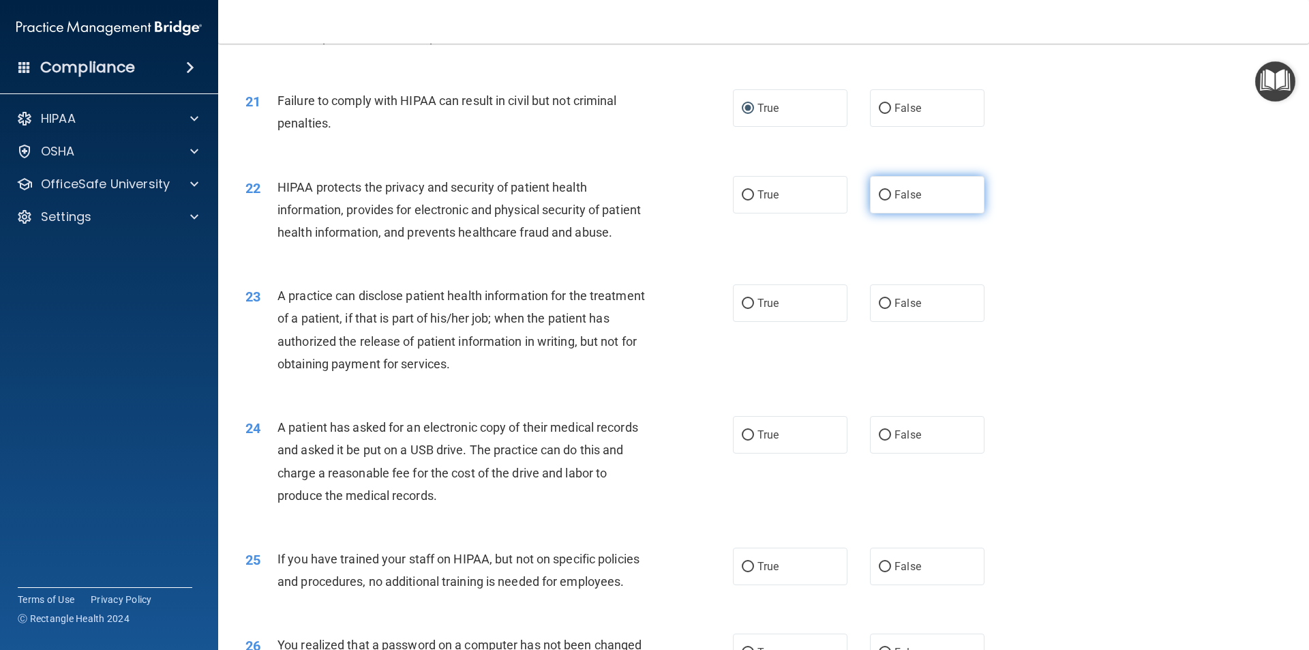
click at [879, 200] on input "False" at bounding box center [885, 195] width 12 height 10
radio input "true"
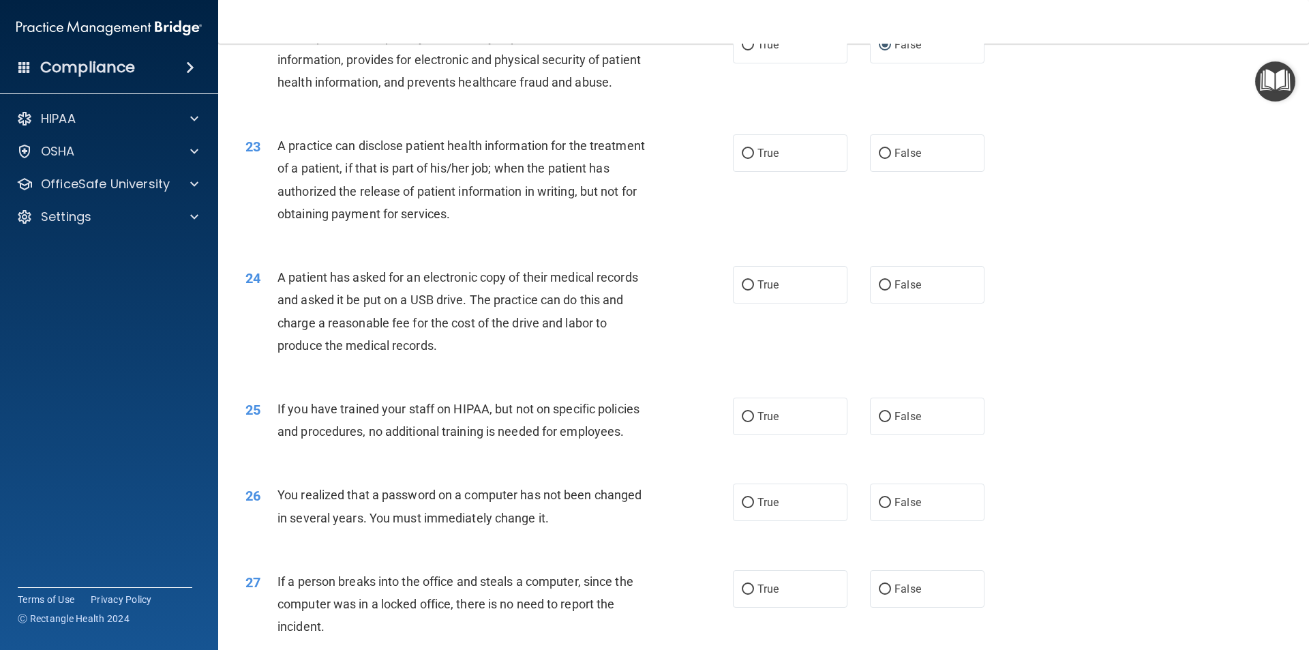
scroll to position [2182, 0]
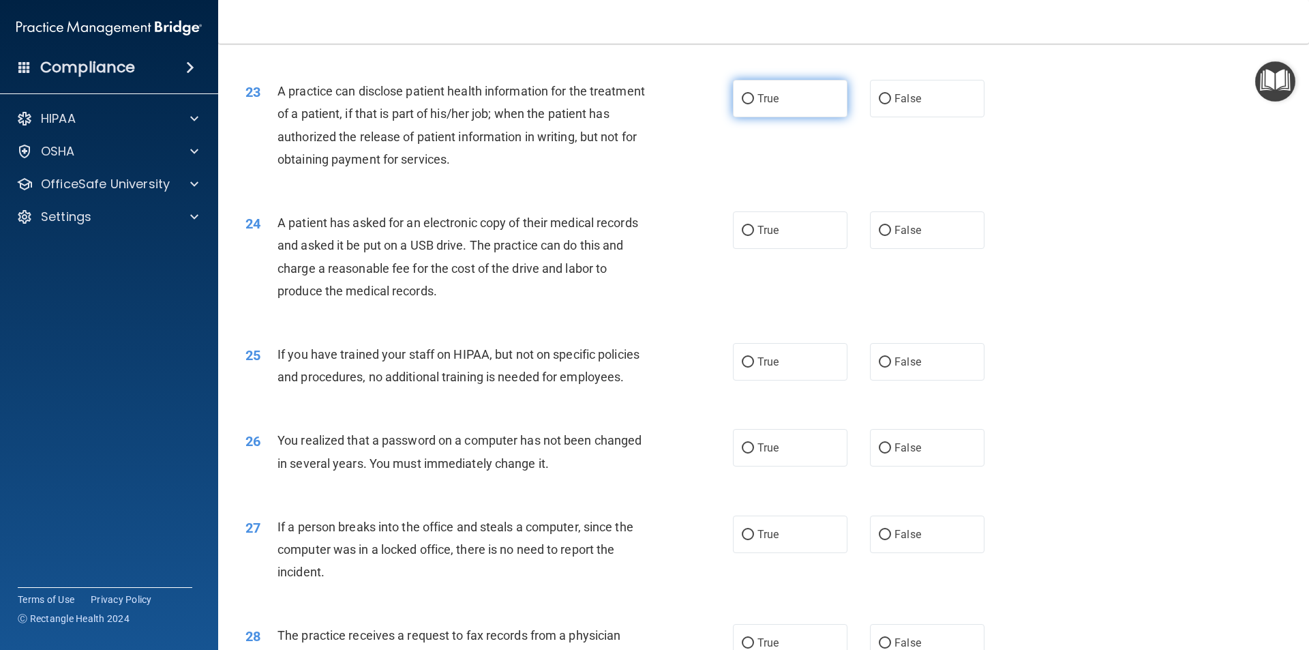
click at [745, 104] on input "True" at bounding box center [748, 99] width 12 height 10
radio input "true"
click at [882, 236] on input "False" at bounding box center [885, 231] width 12 height 10
radio input "true"
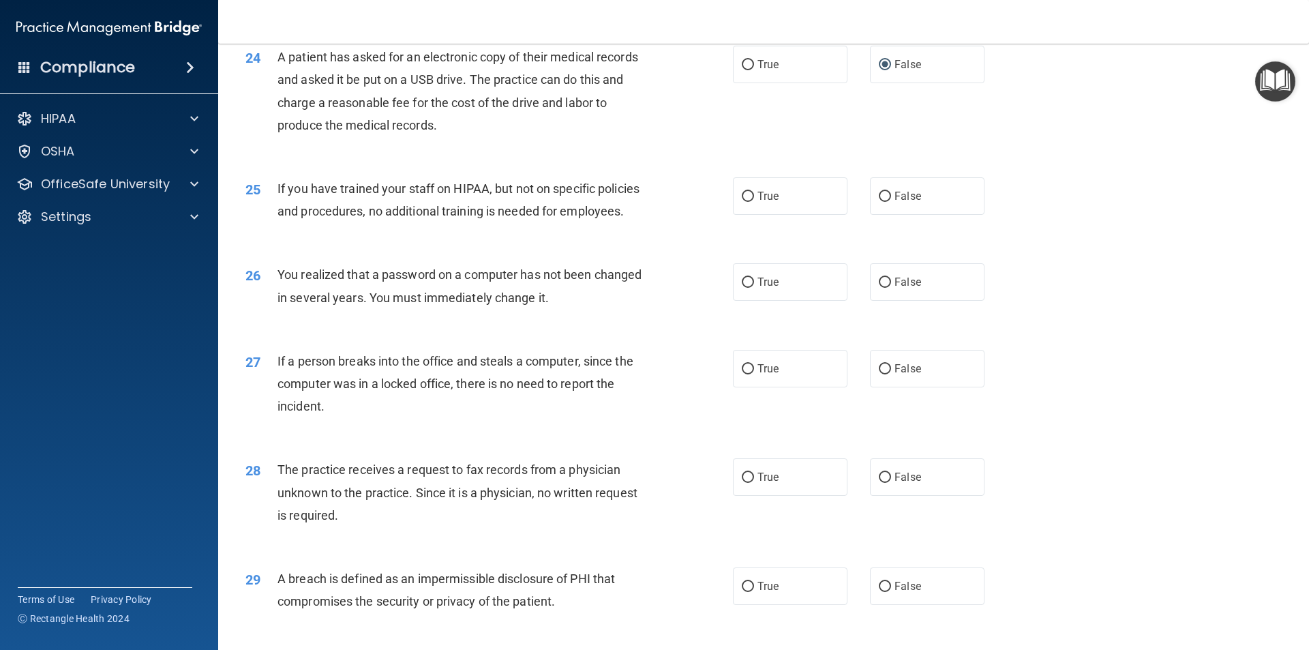
scroll to position [2386, 0]
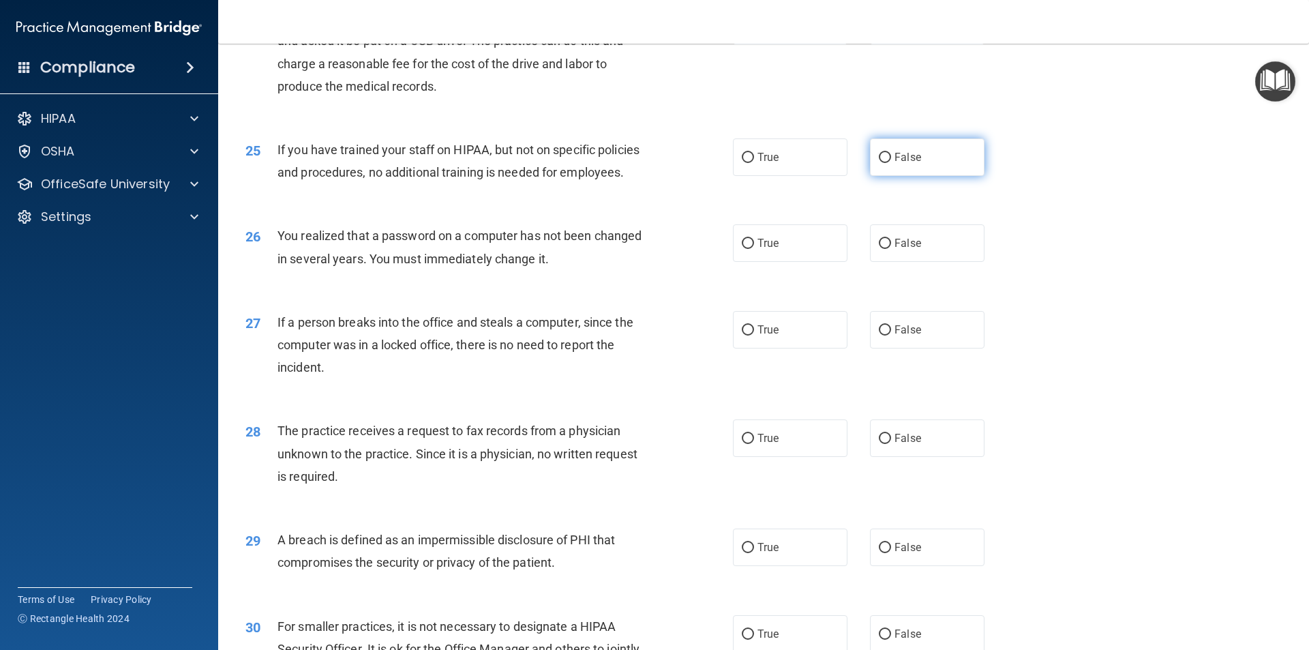
click at [879, 163] on input "False" at bounding box center [885, 158] width 12 height 10
radio input "true"
click at [879, 249] on input "False" at bounding box center [885, 244] width 12 height 10
radio input "true"
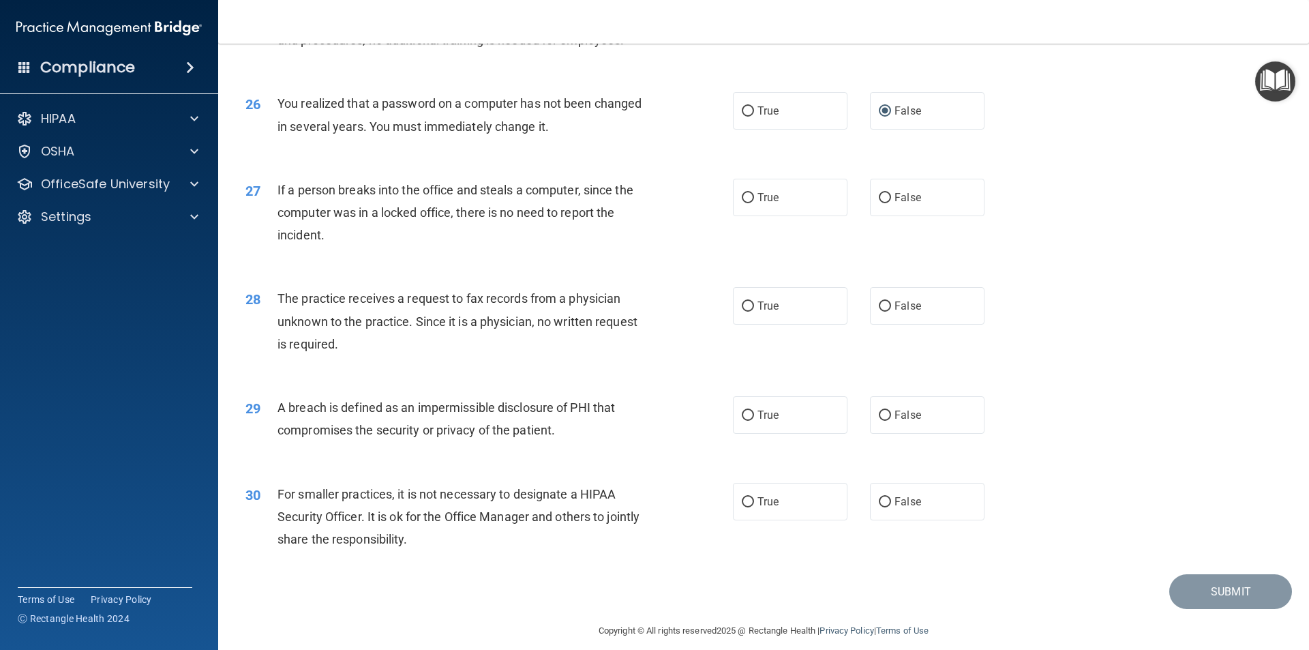
scroll to position [2577, 0]
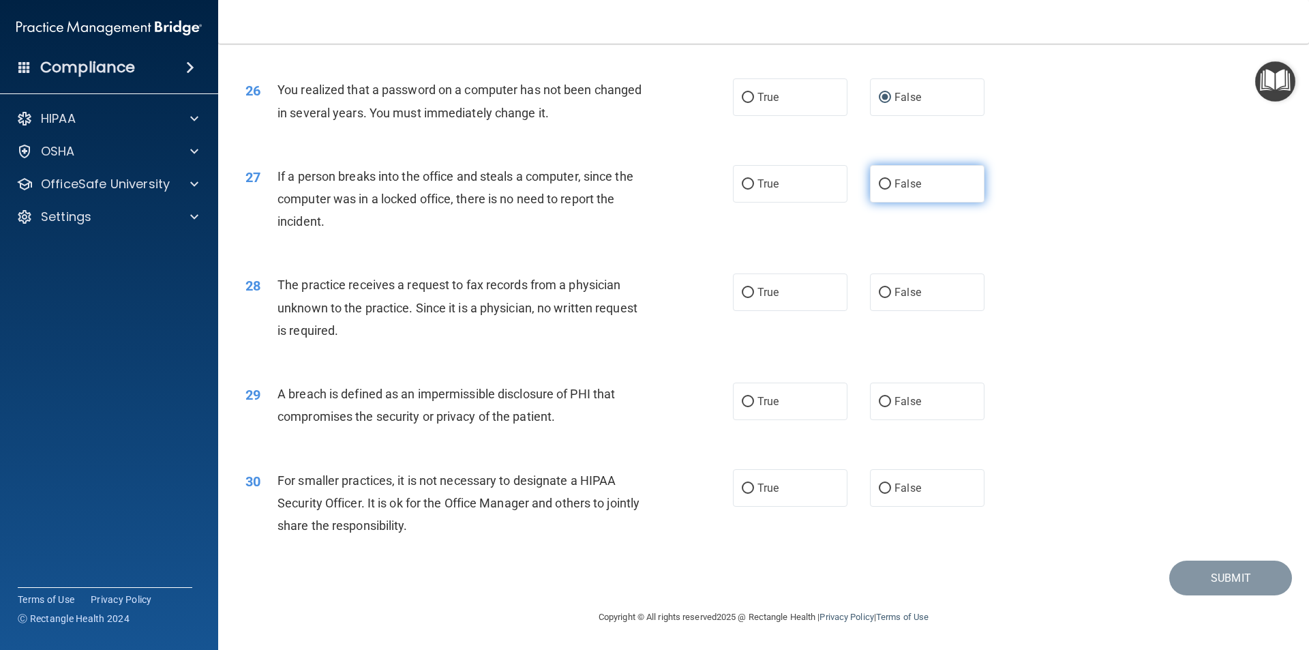
click at [879, 185] on input "False" at bounding box center [885, 184] width 12 height 10
radio input "true"
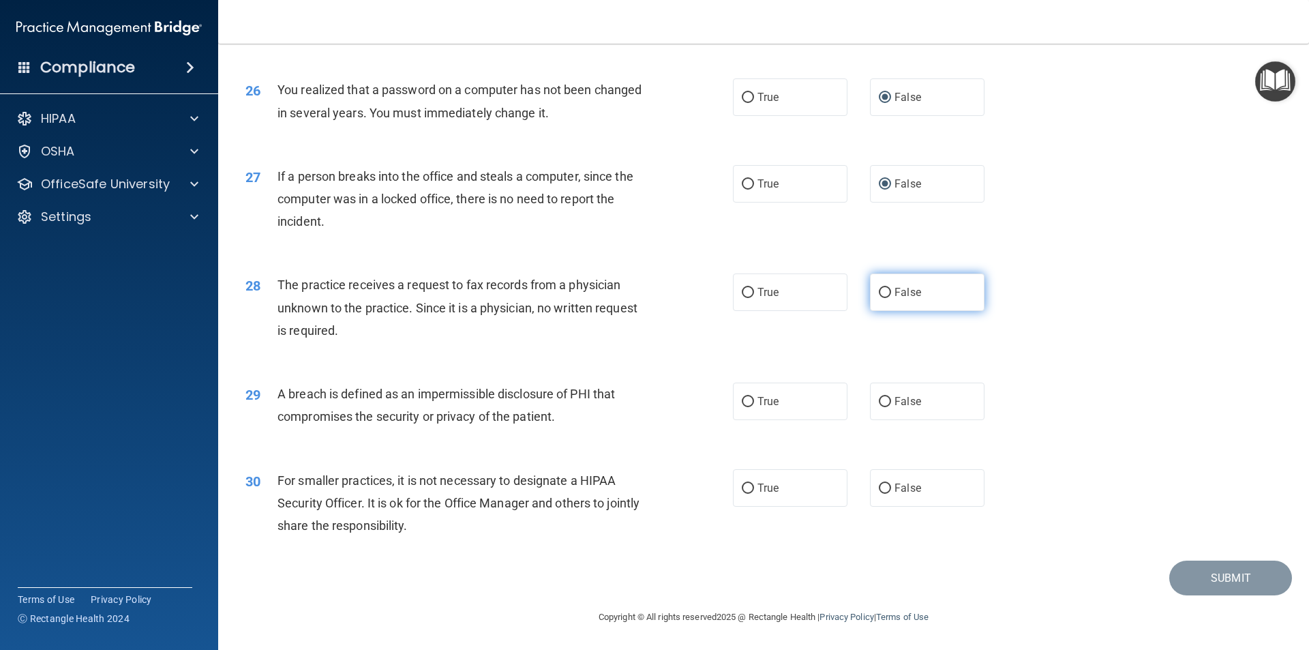
click at [881, 291] on input "False" at bounding box center [885, 293] width 12 height 10
radio input "true"
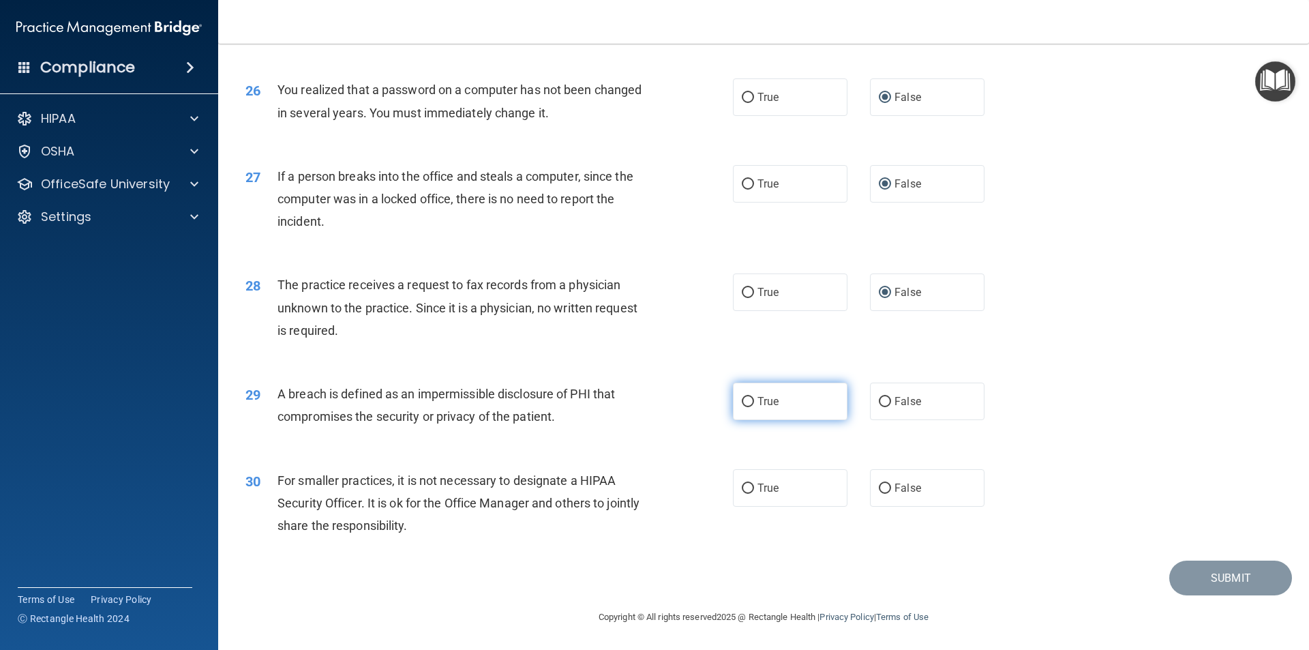
click at [742, 402] on input "True" at bounding box center [748, 402] width 12 height 10
radio input "true"
click at [744, 487] on input "True" at bounding box center [748, 488] width 12 height 10
radio input "true"
click at [1202, 585] on button "Submit" at bounding box center [1230, 577] width 123 height 35
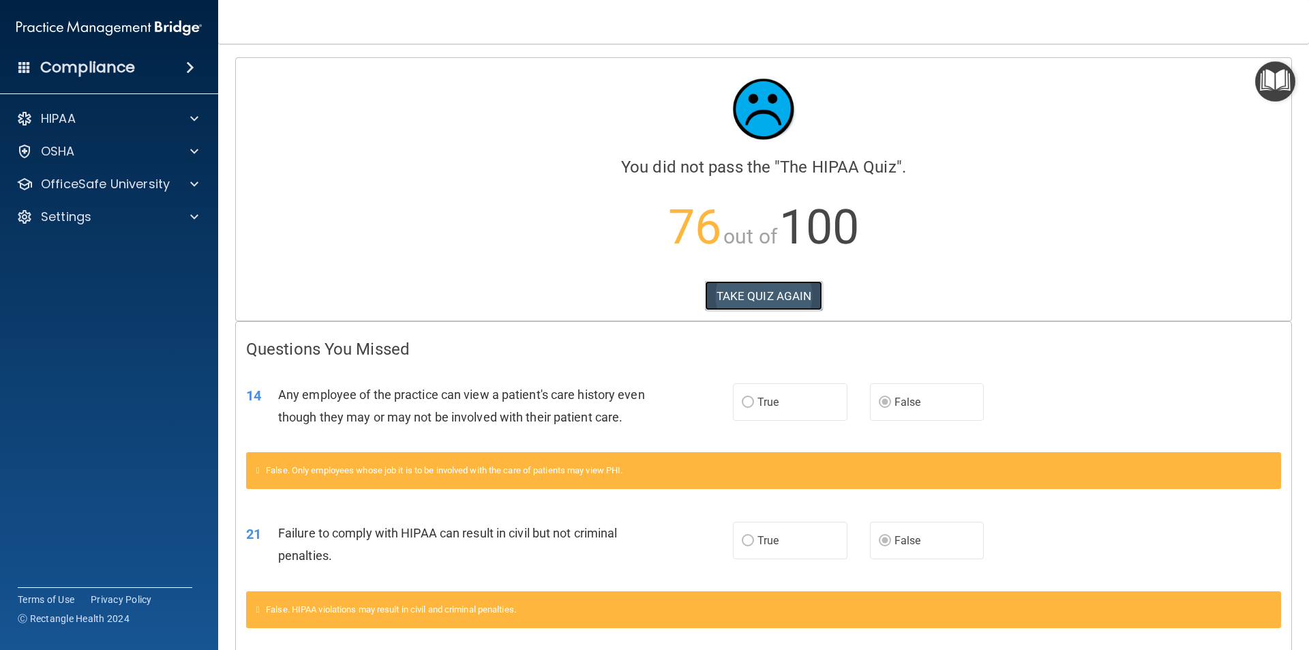
click at [787, 297] on button "TAKE QUIZ AGAIN" at bounding box center [764, 296] width 118 height 30
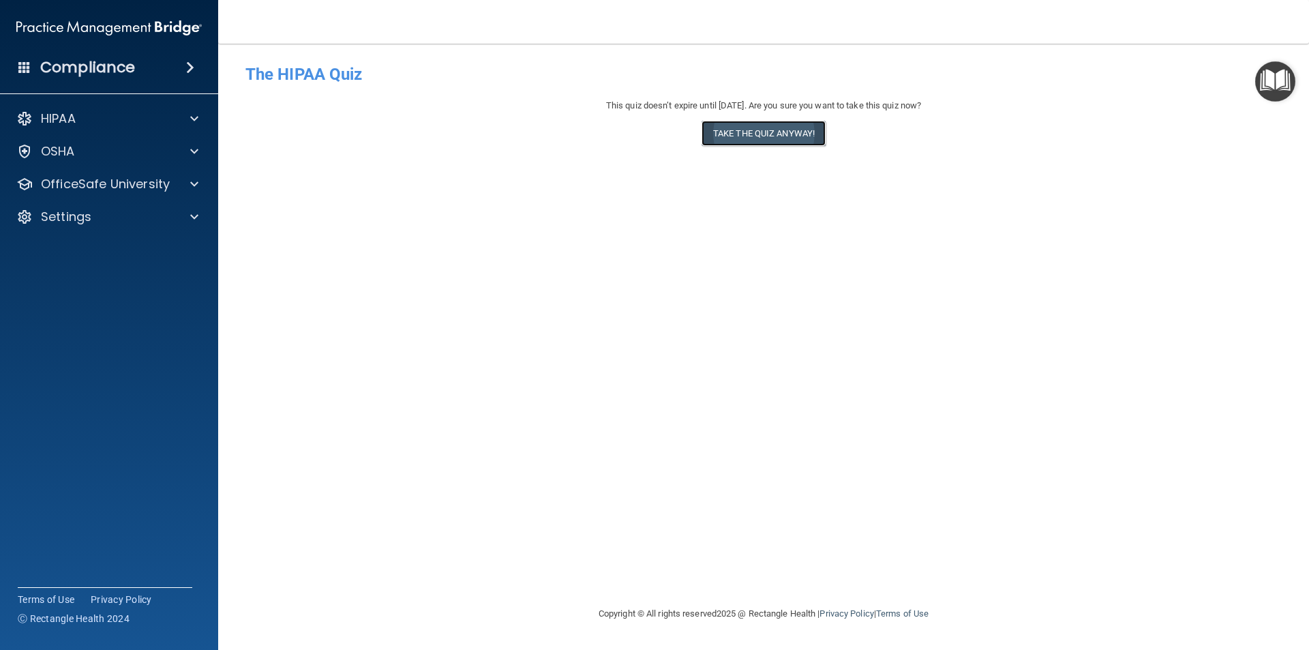
click at [753, 133] on button "Take the quiz anyway!" at bounding box center [764, 133] width 124 height 25
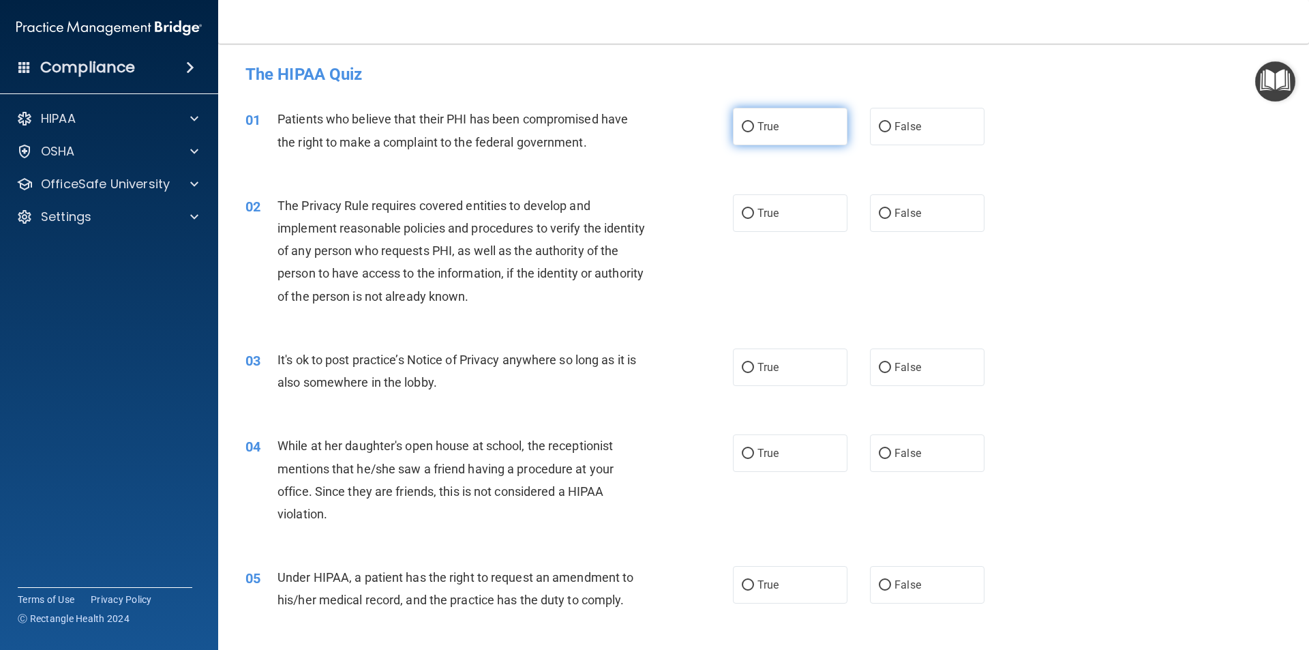
click at [744, 125] on input "True" at bounding box center [748, 127] width 12 height 10
radio input "true"
click at [744, 215] on input "True" at bounding box center [748, 214] width 12 height 10
radio input "true"
click at [879, 369] on input "False" at bounding box center [885, 368] width 12 height 10
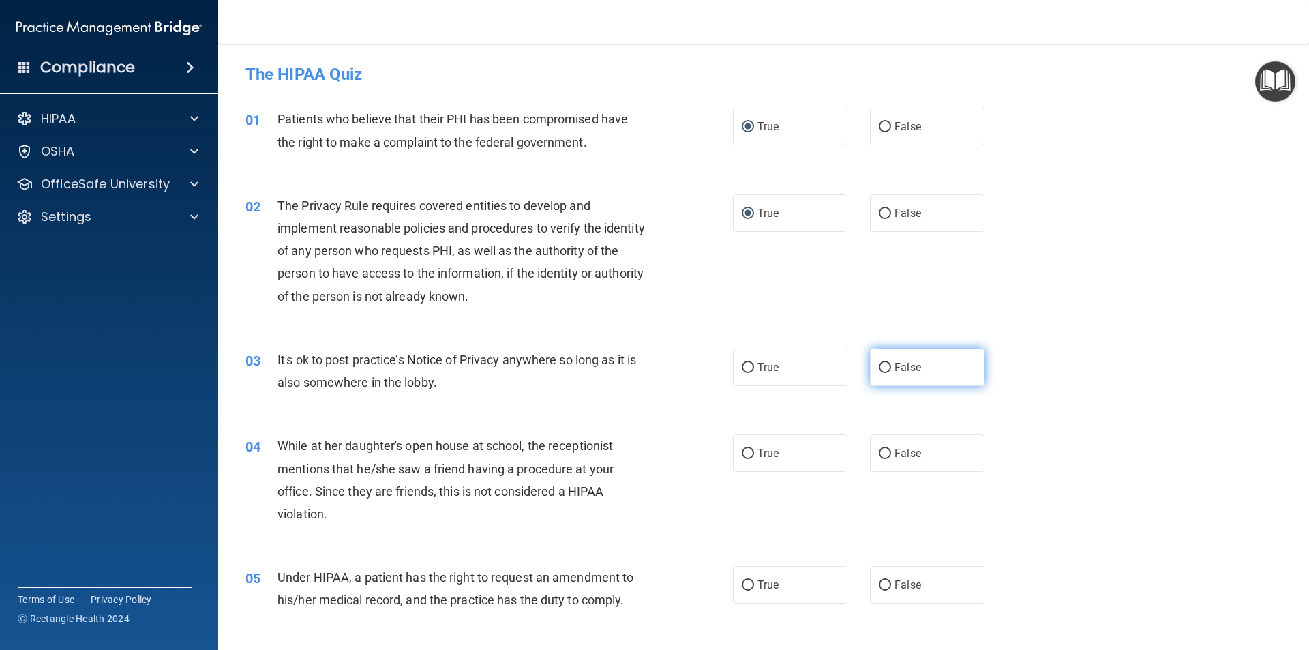
radio input "true"
click at [881, 453] on input "False" at bounding box center [885, 454] width 12 height 10
radio input "true"
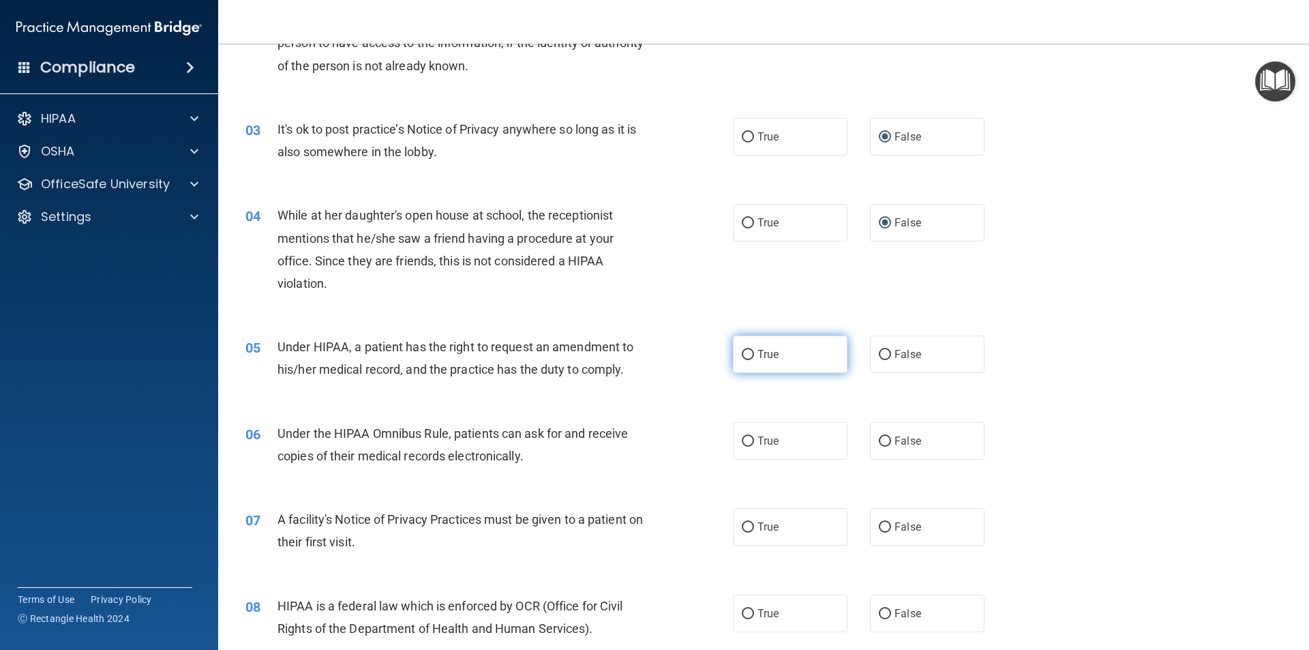
scroll to position [205, 0]
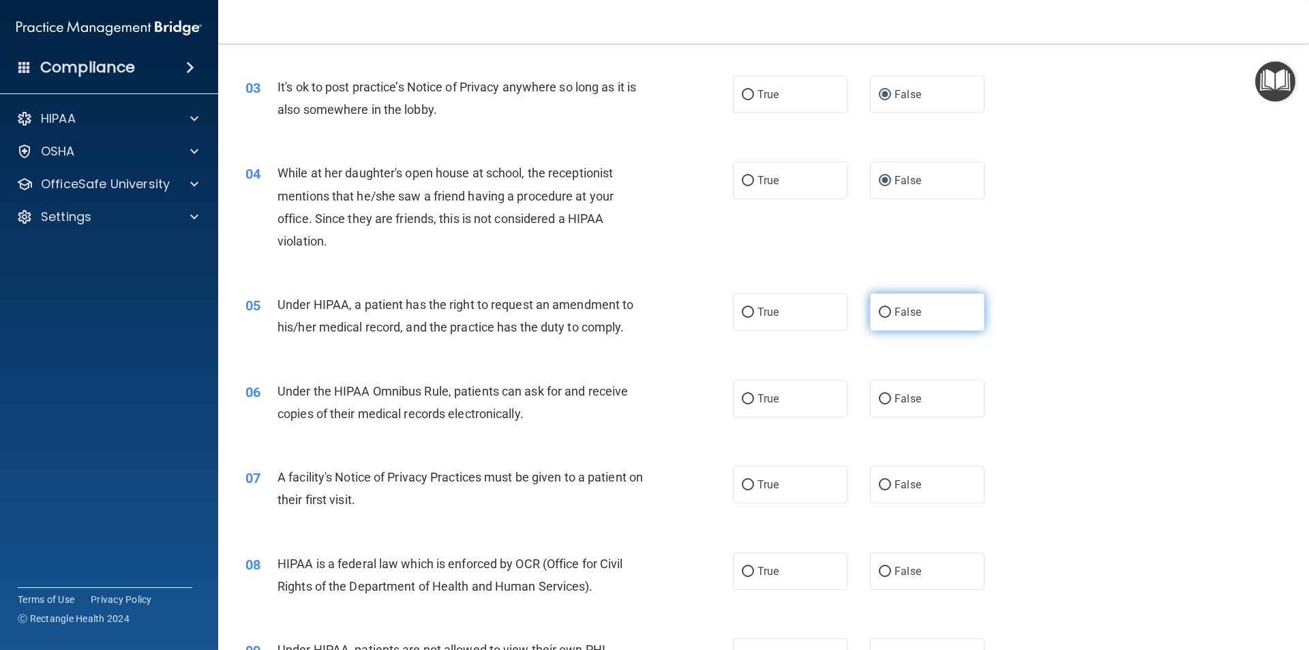
click at [879, 310] on input "False" at bounding box center [885, 312] width 12 height 10
radio input "true"
click at [742, 398] on input "True" at bounding box center [748, 399] width 12 height 10
radio input "true"
click at [744, 484] on input "True" at bounding box center [748, 485] width 12 height 10
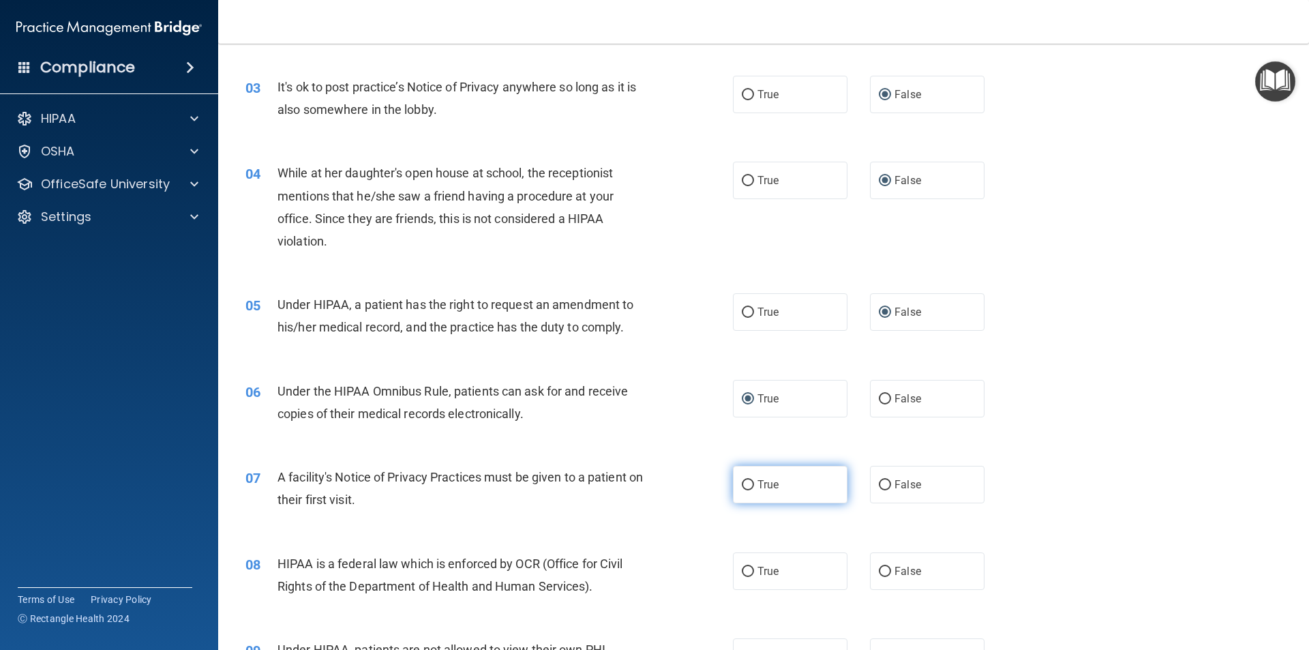
radio input "true"
click at [745, 569] on input "True" at bounding box center [748, 572] width 12 height 10
radio input "true"
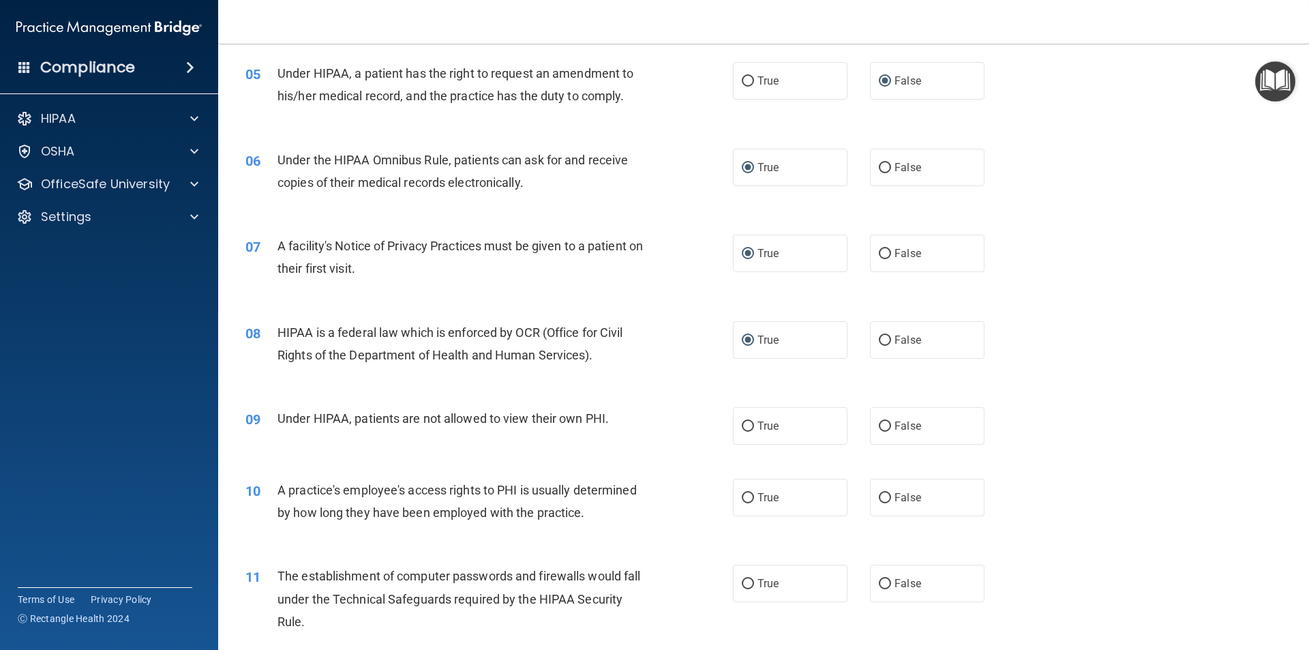
scroll to position [545, 0]
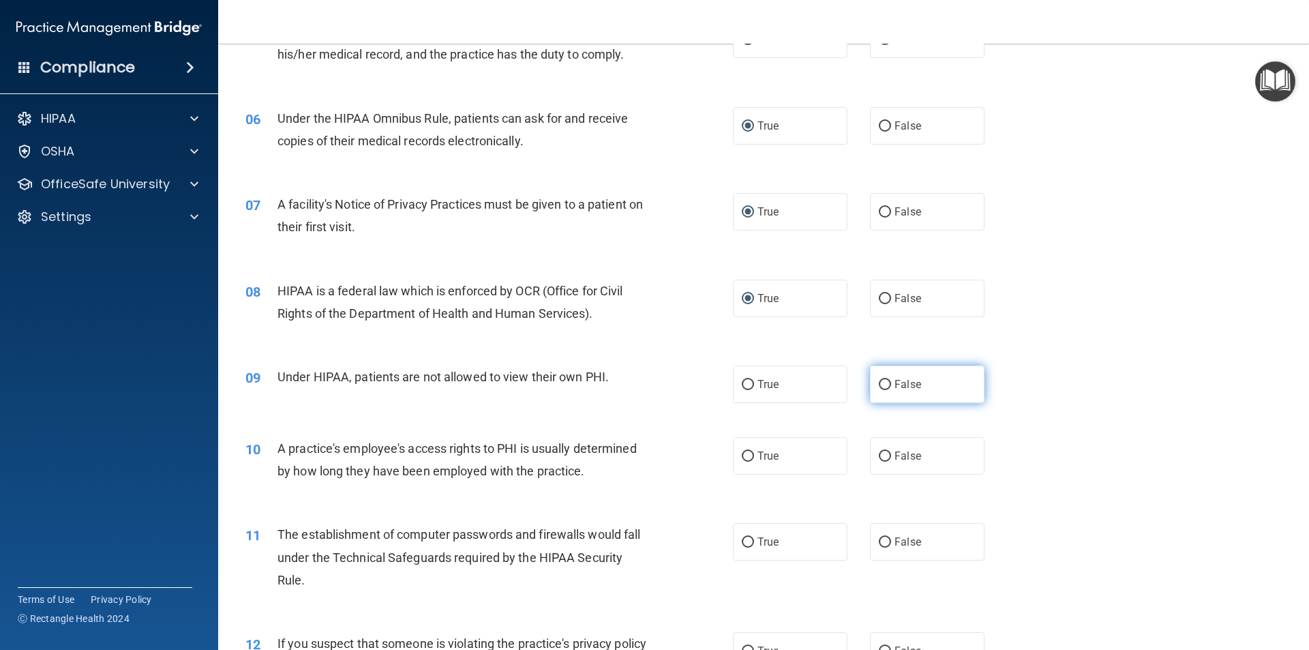
click at [880, 385] on input "False" at bounding box center [885, 385] width 12 height 10
radio input "true"
click at [880, 459] on input "False" at bounding box center [885, 456] width 12 height 10
radio input "true"
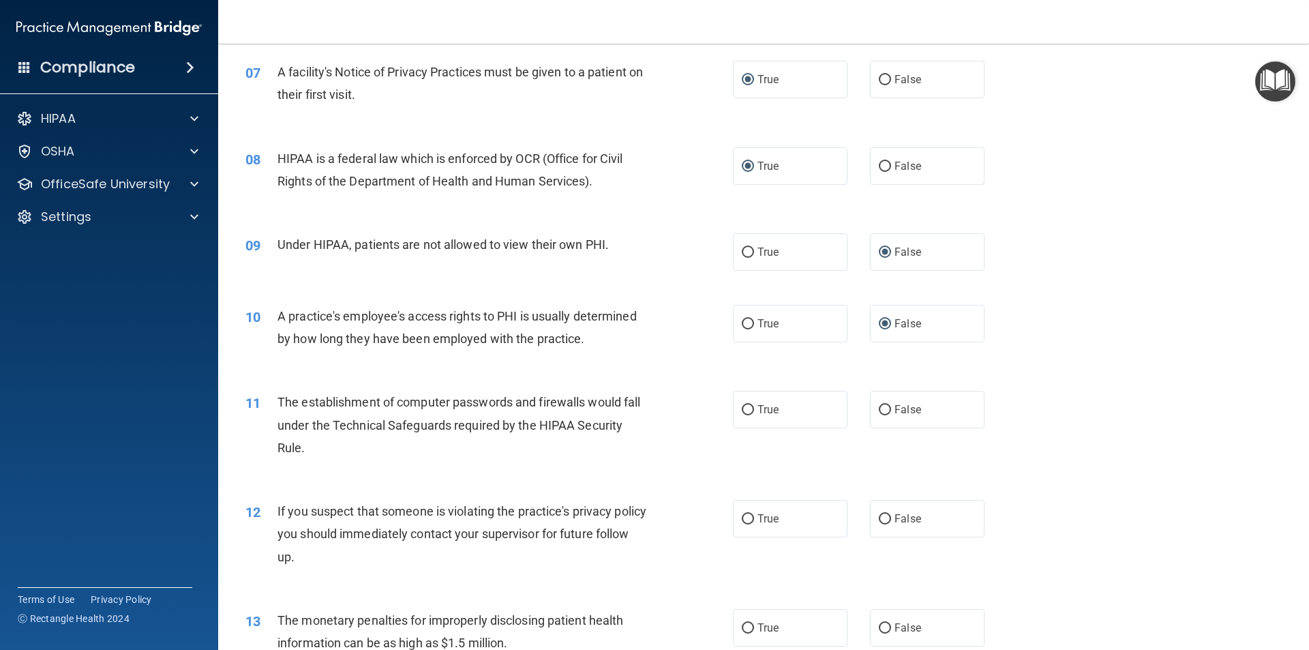
scroll to position [682, 0]
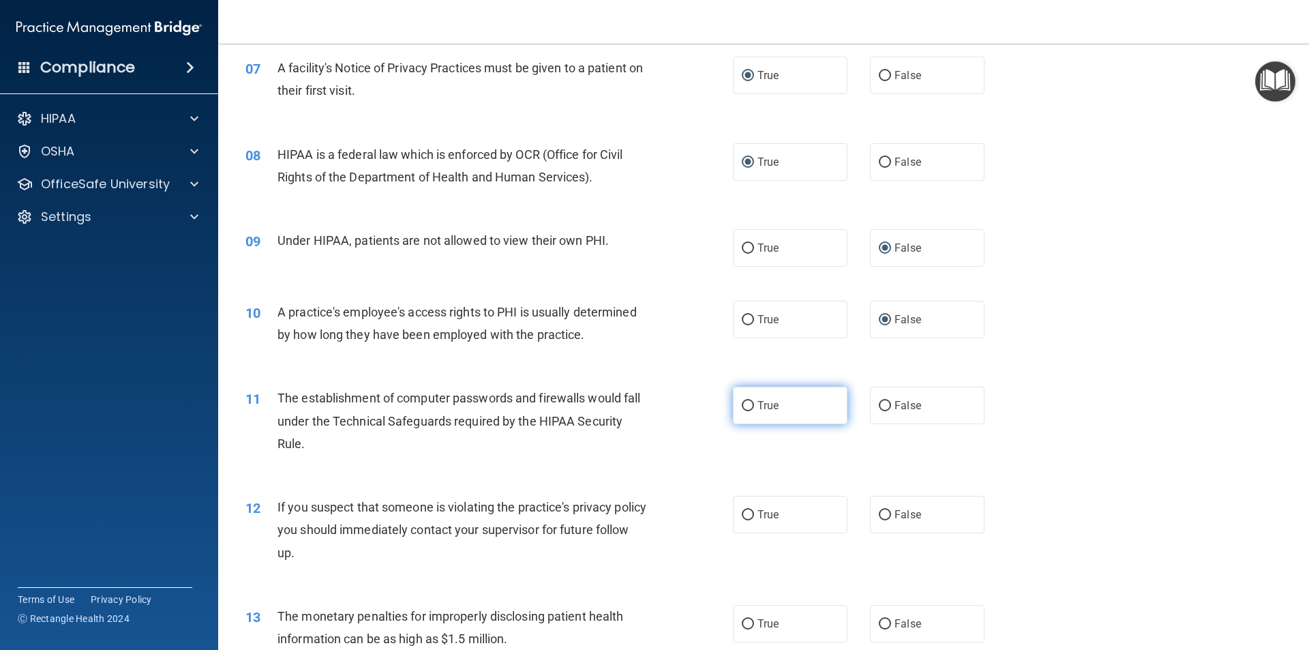
click at [742, 405] on input "True" at bounding box center [748, 406] width 12 height 10
radio input "true"
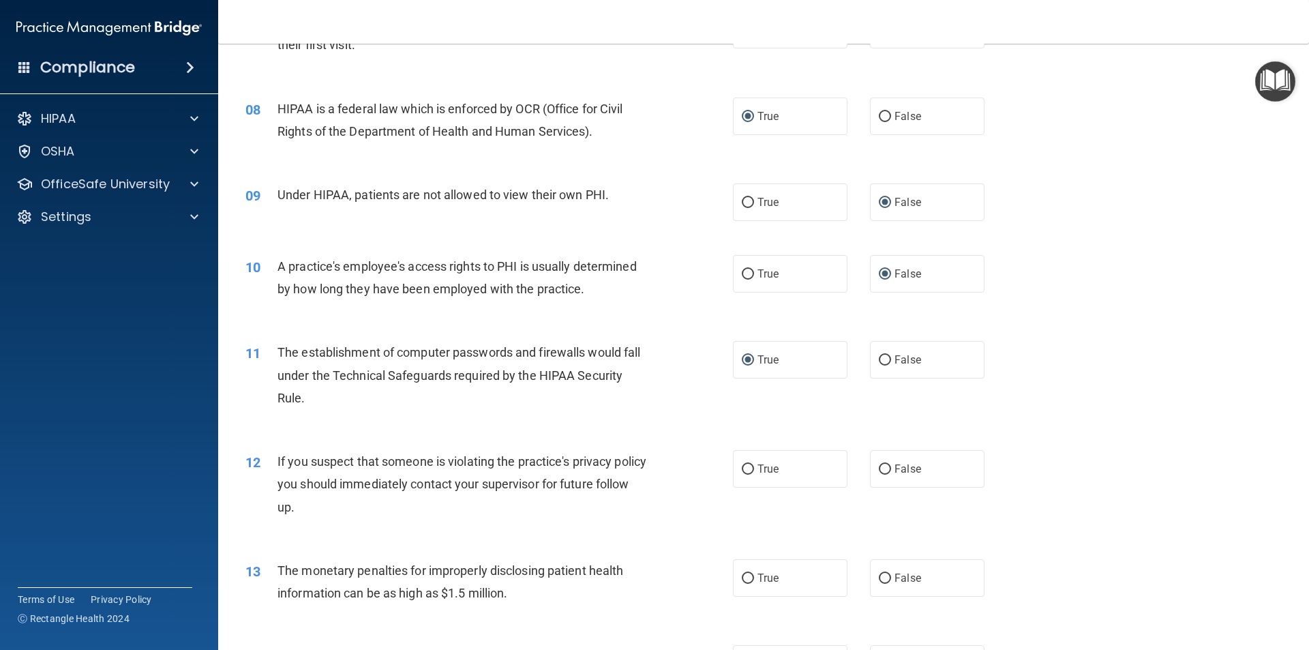
scroll to position [886, 0]
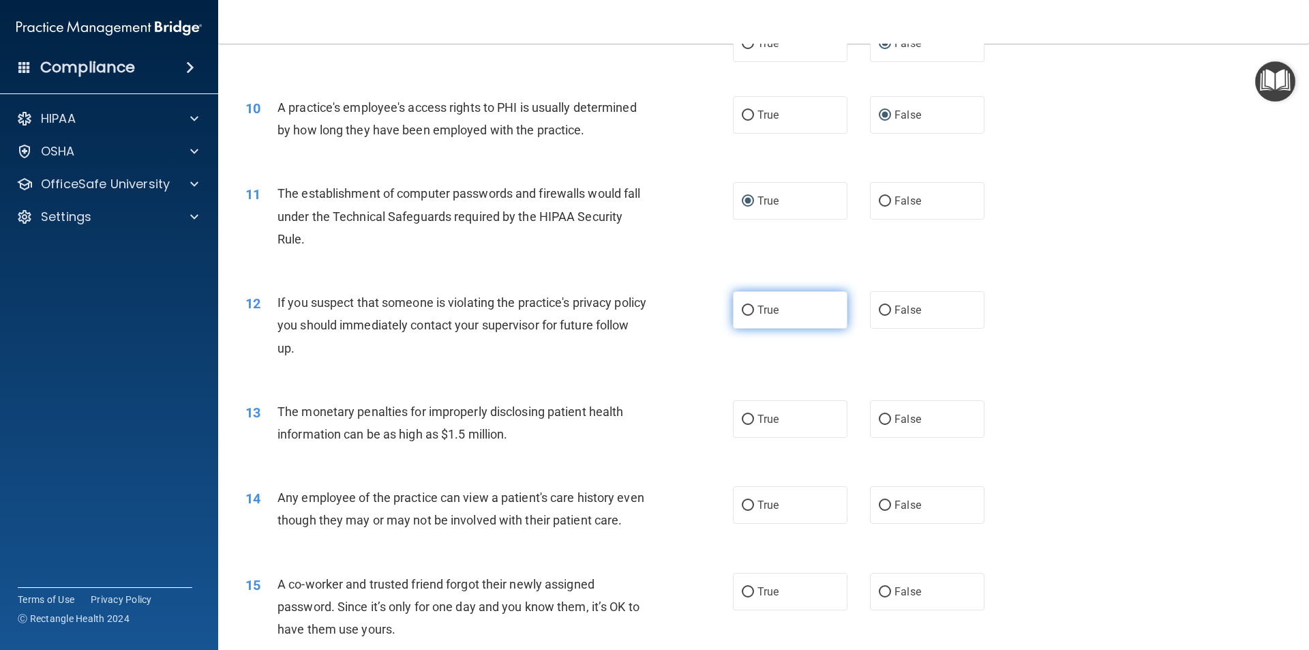
click at [742, 313] on input "True" at bounding box center [748, 310] width 12 height 10
radio input "true"
click at [742, 420] on input "True" at bounding box center [748, 420] width 12 height 10
radio input "true"
click at [879, 506] on input "False" at bounding box center [885, 505] width 12 height 10
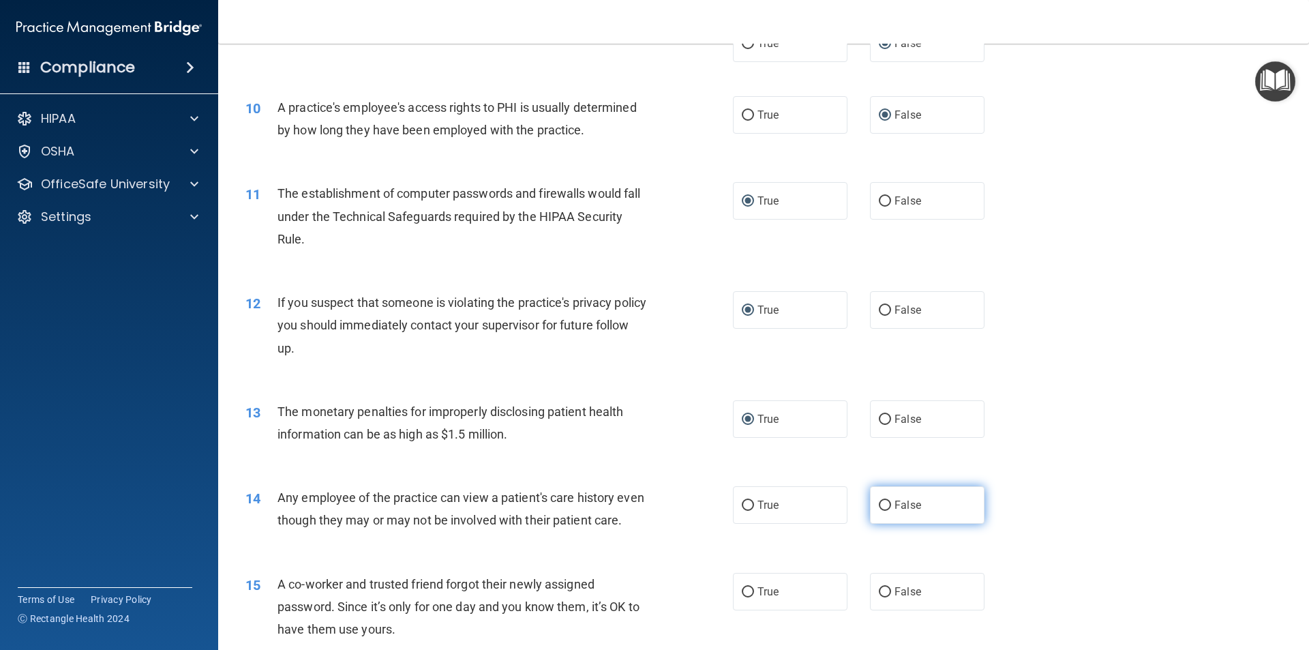
radio input "true"
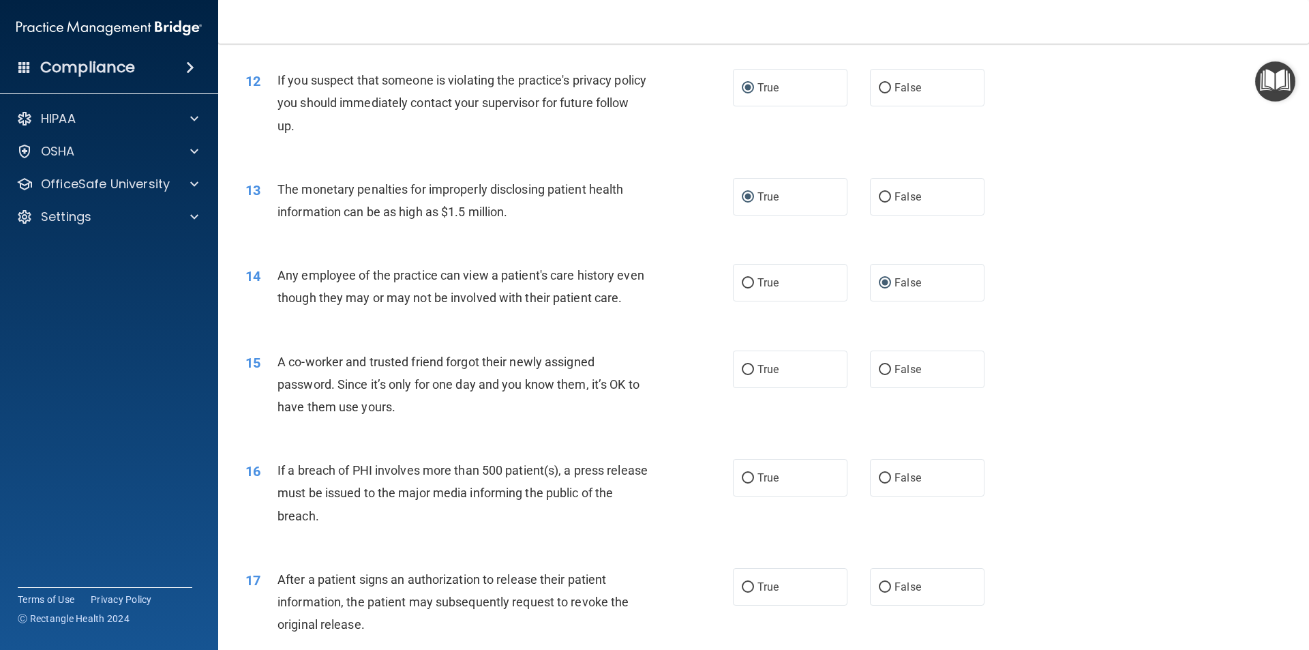
scroll to position [1159, 0]
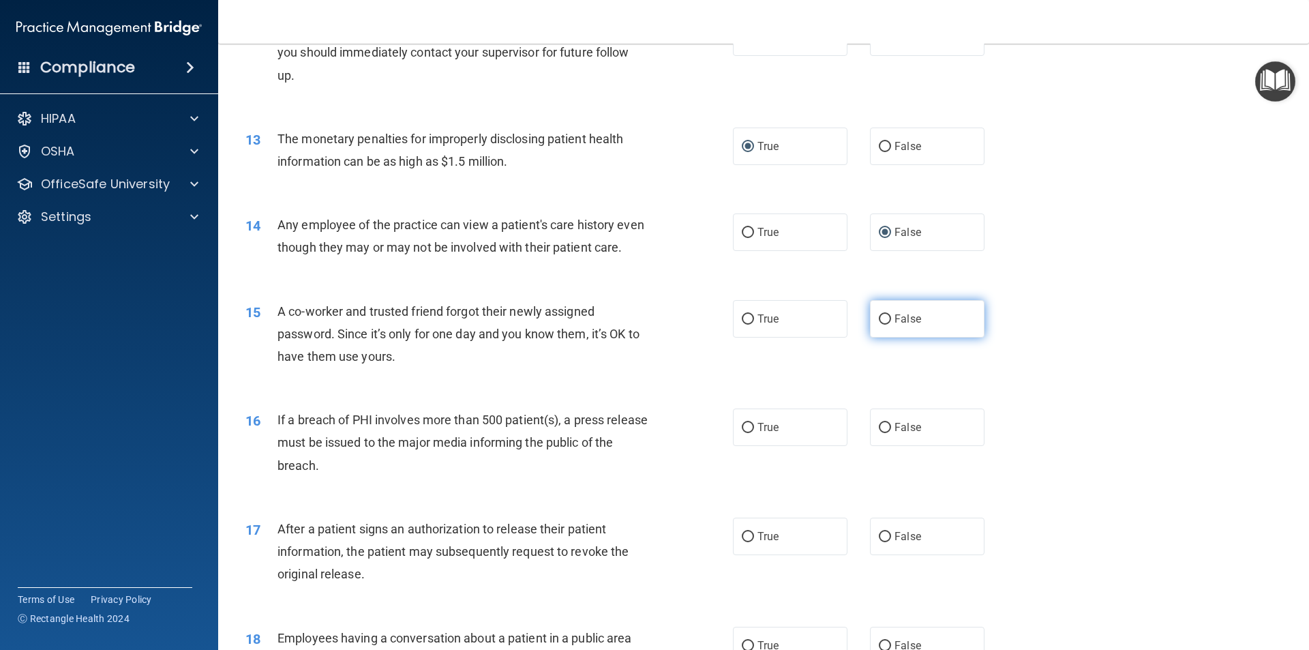
click at [879, 325] on input "False" at bounding box center [885, 319] width 12 height 10
radio input "true"
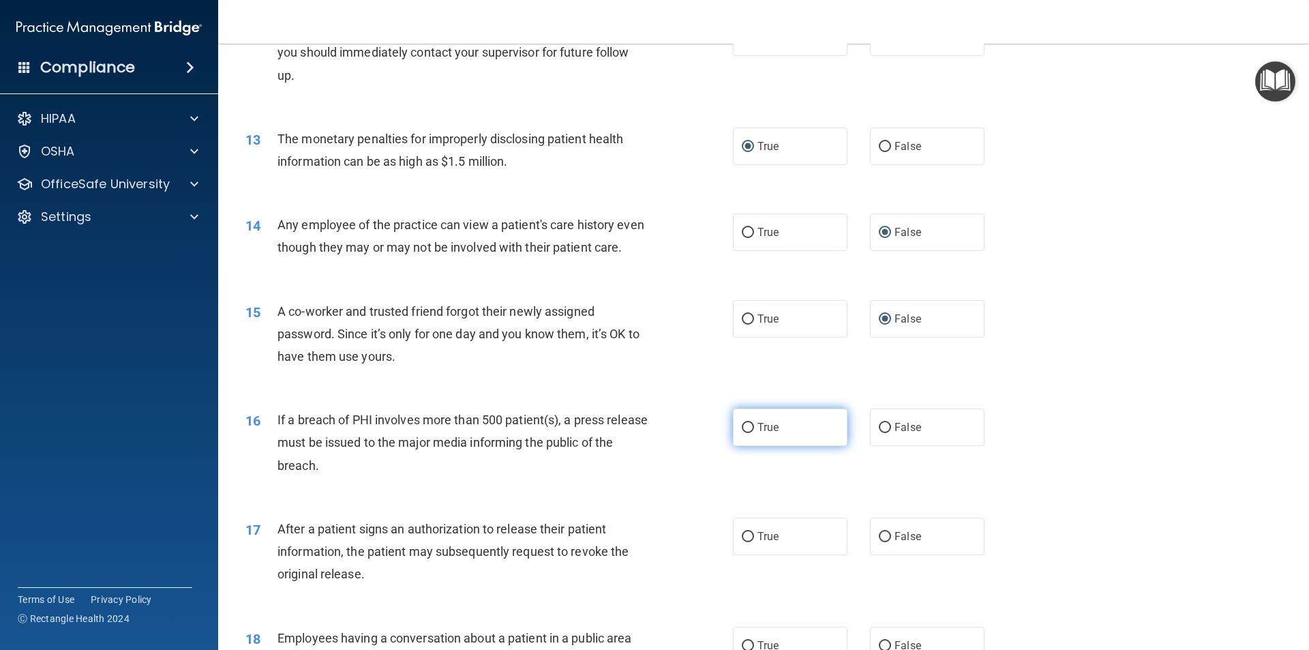
click at [742, 433] on input "True" at bounding box center [748, 428] width 12 height 10
radio input "true"
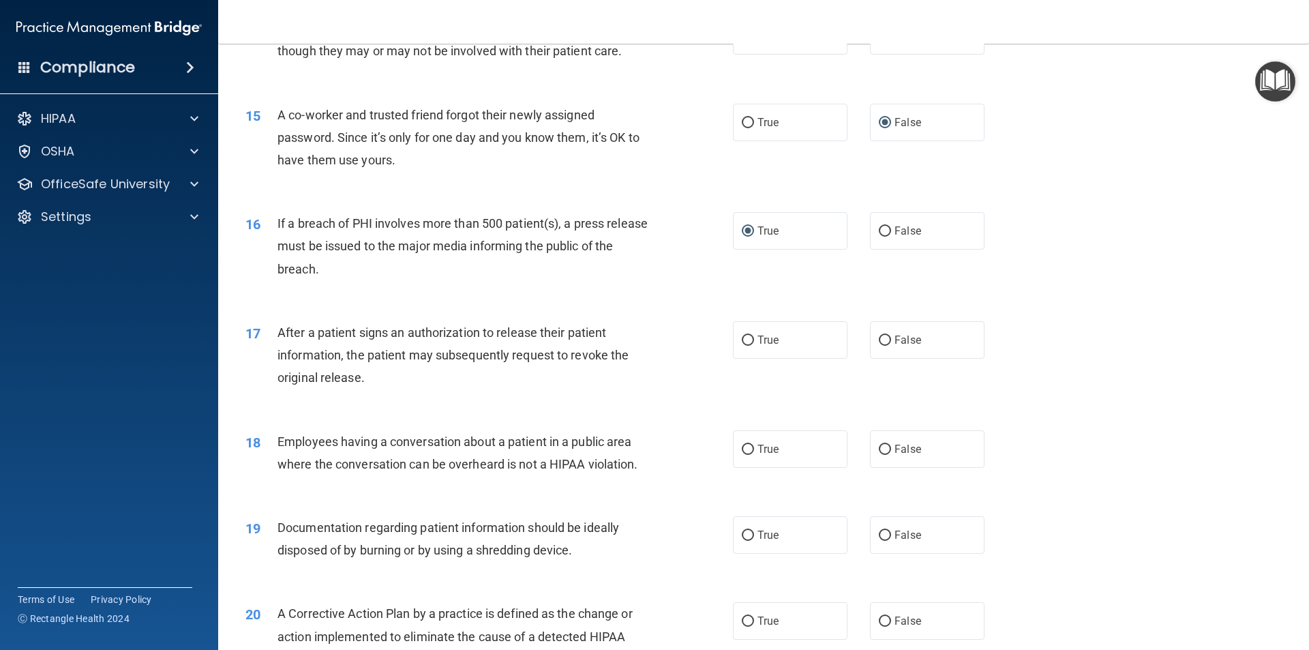
scroll to position [1364, 0]
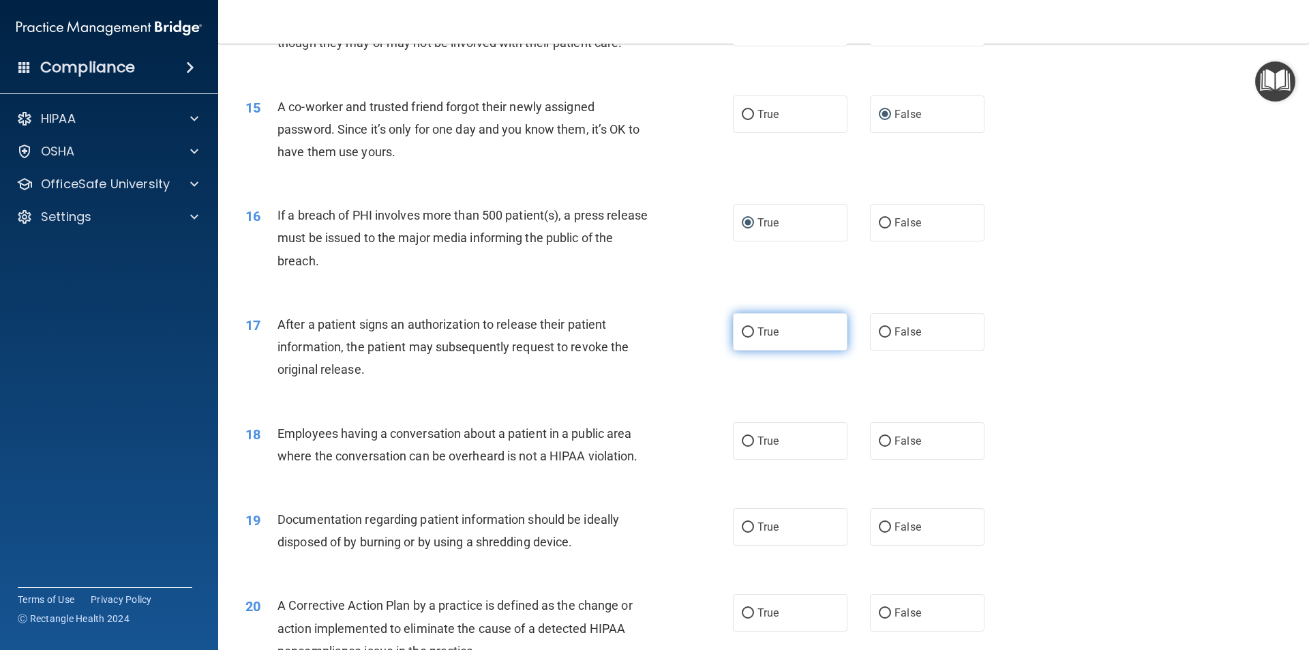
click at [746, 337] on input "True" at bounding box center [748, 332] width 12 height 10
radio input "true"
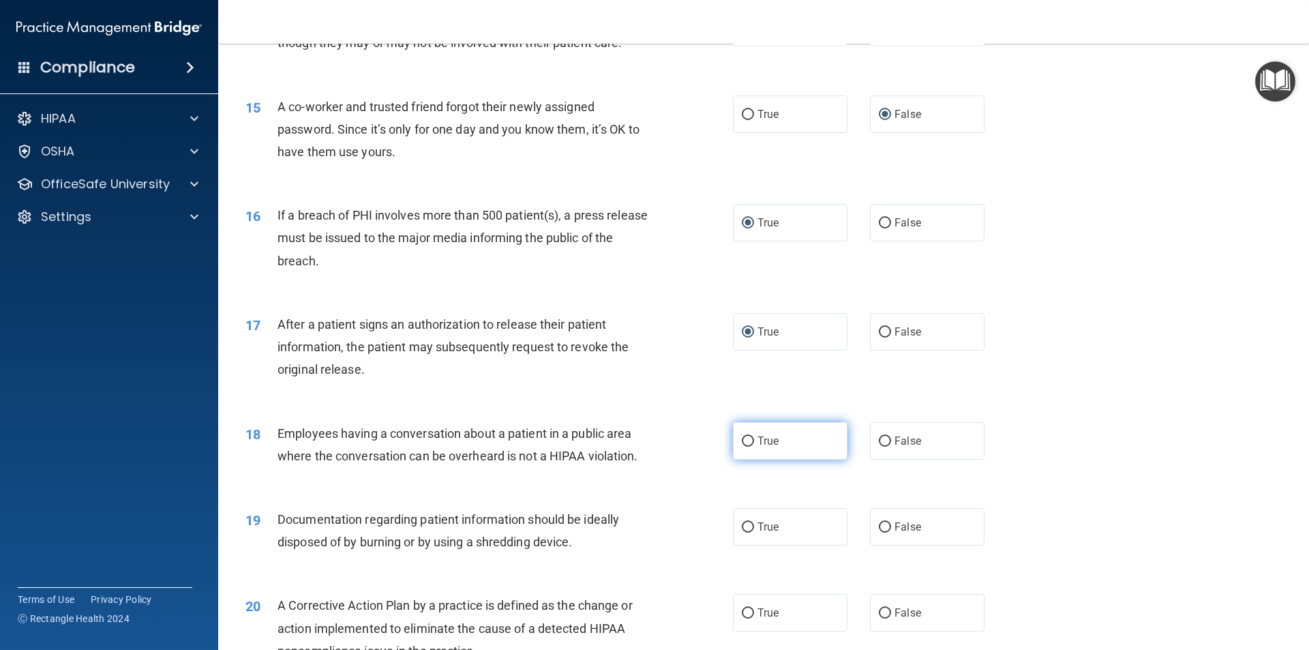
scroll to position [1432, 0]
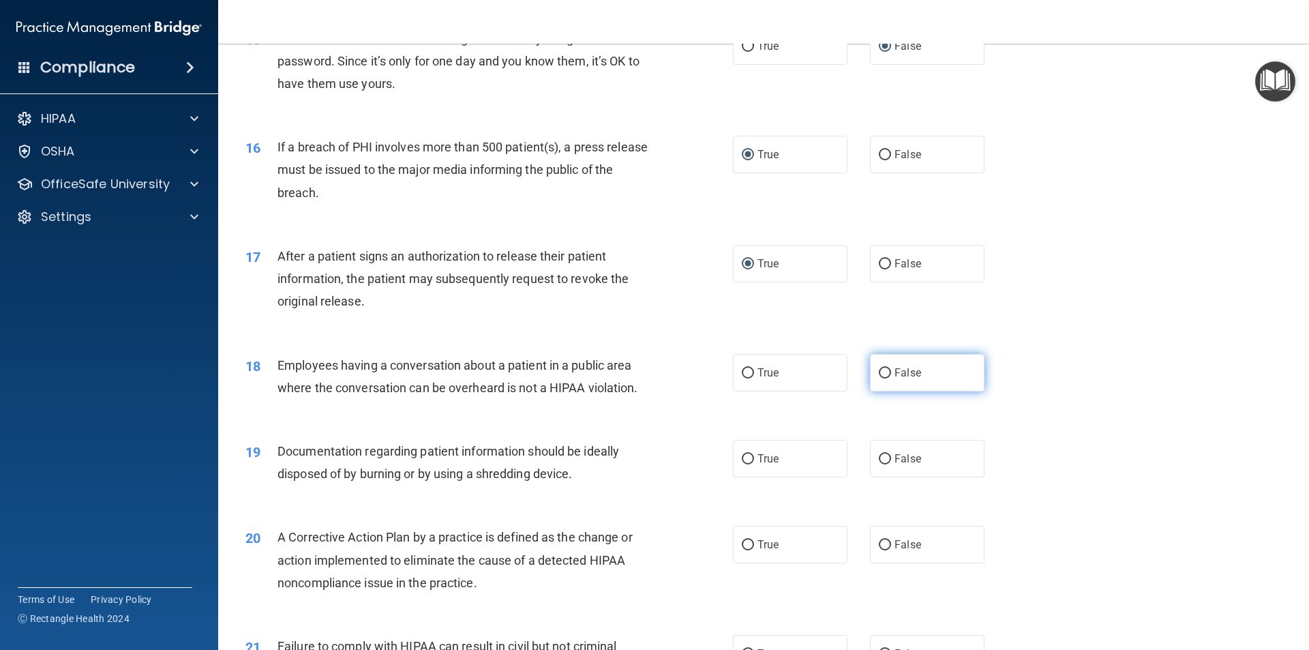
click at [879, 378] on input "False" at bounding box center [885, 373] width 12 height 10
radio input "true"
click at [747, 464] on input "True" at bounding box center [748, 459] width 12 height 10
radio input "true"
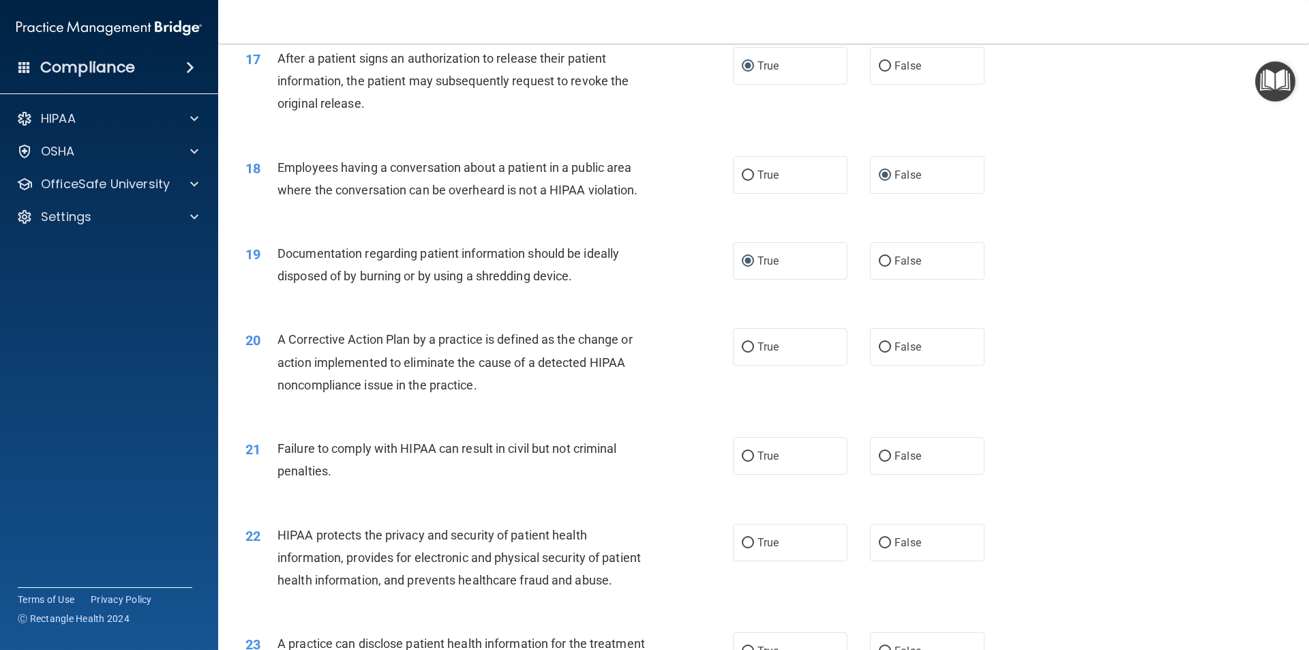
scroll to position [1636, 0]
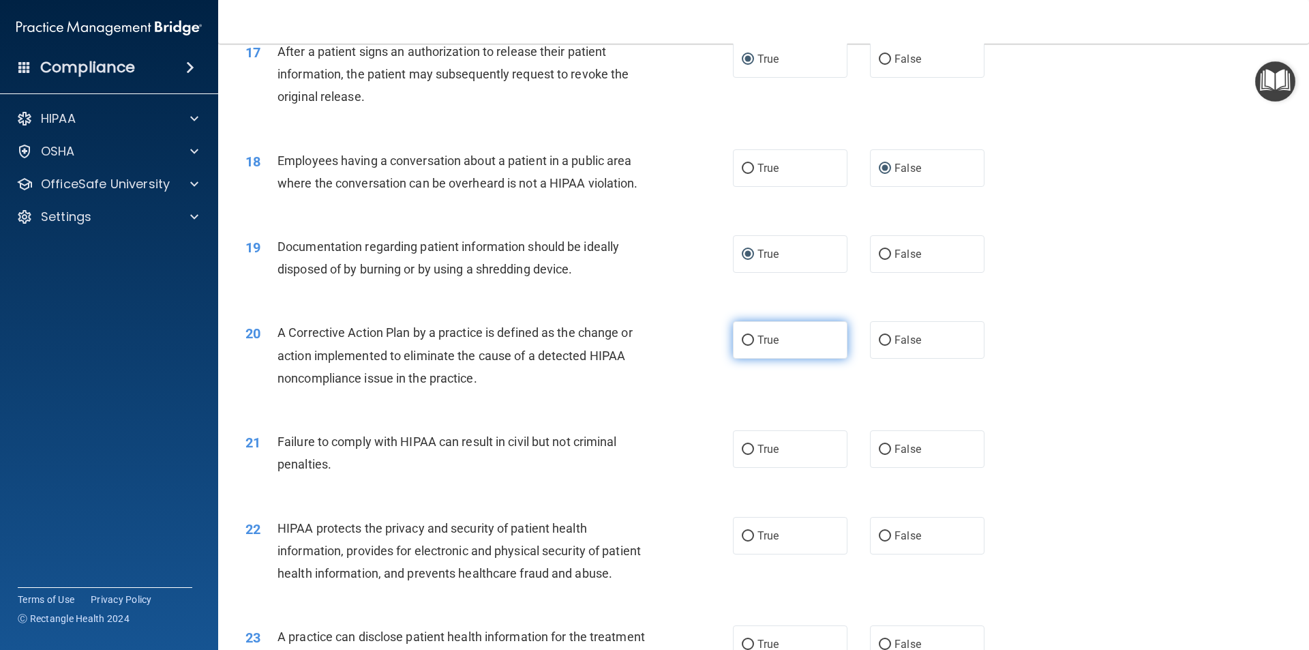
click at [742, 346] on input "True" at bounding box center [748, 340] width 12 height 10
radio input "true"
click at [879, 455] on input "False" at bounding box center [885, 450] width 12 height 10
radio input "true"
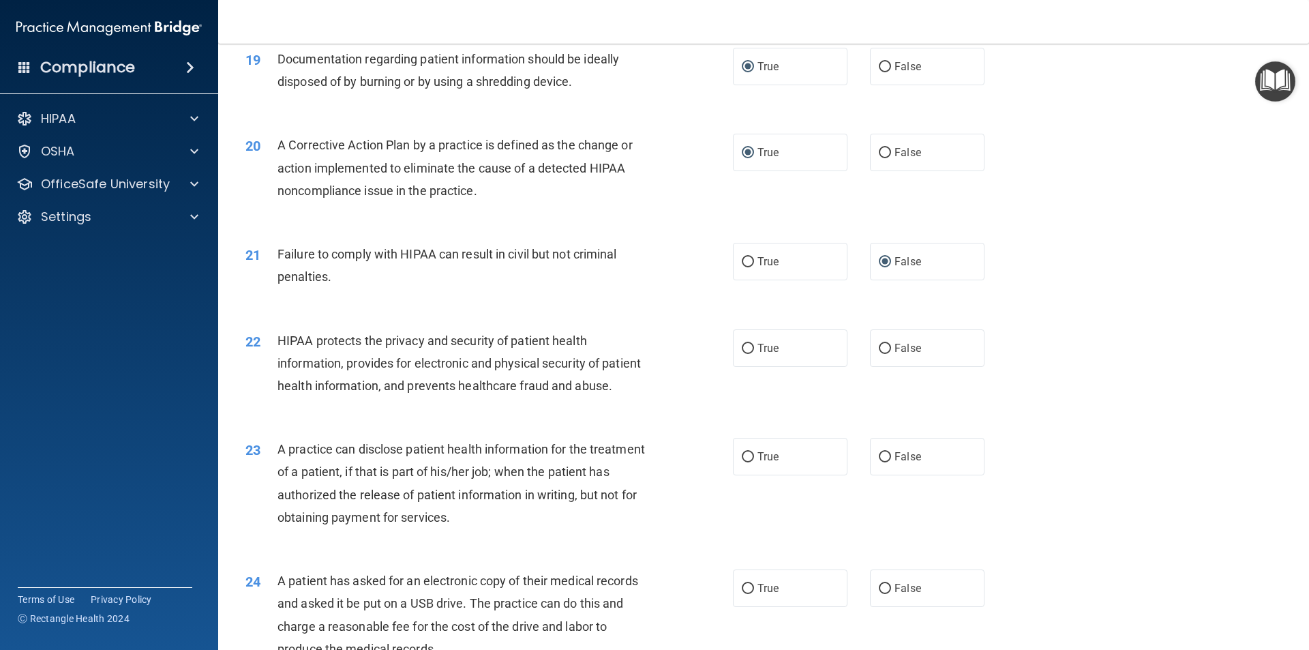
scroll to position [1841, 0]
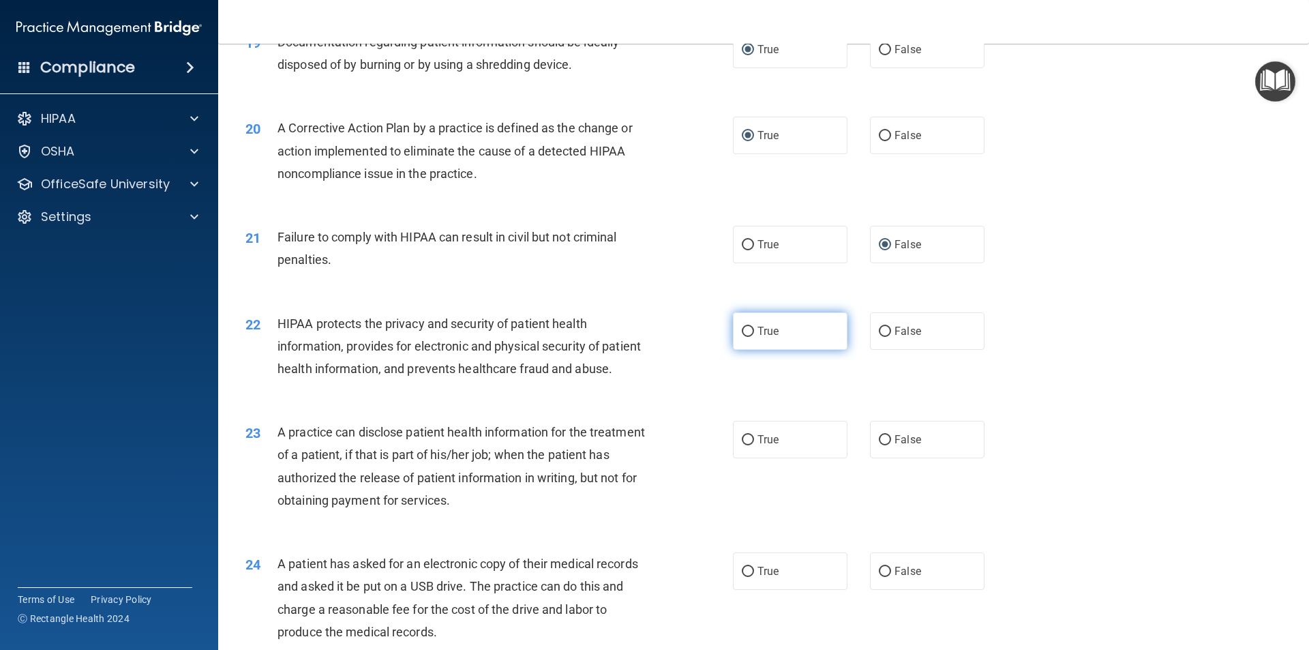
click at [742, 337] on input "True" at bounding box center [748, 332] width 12 height 10
radio input "true"
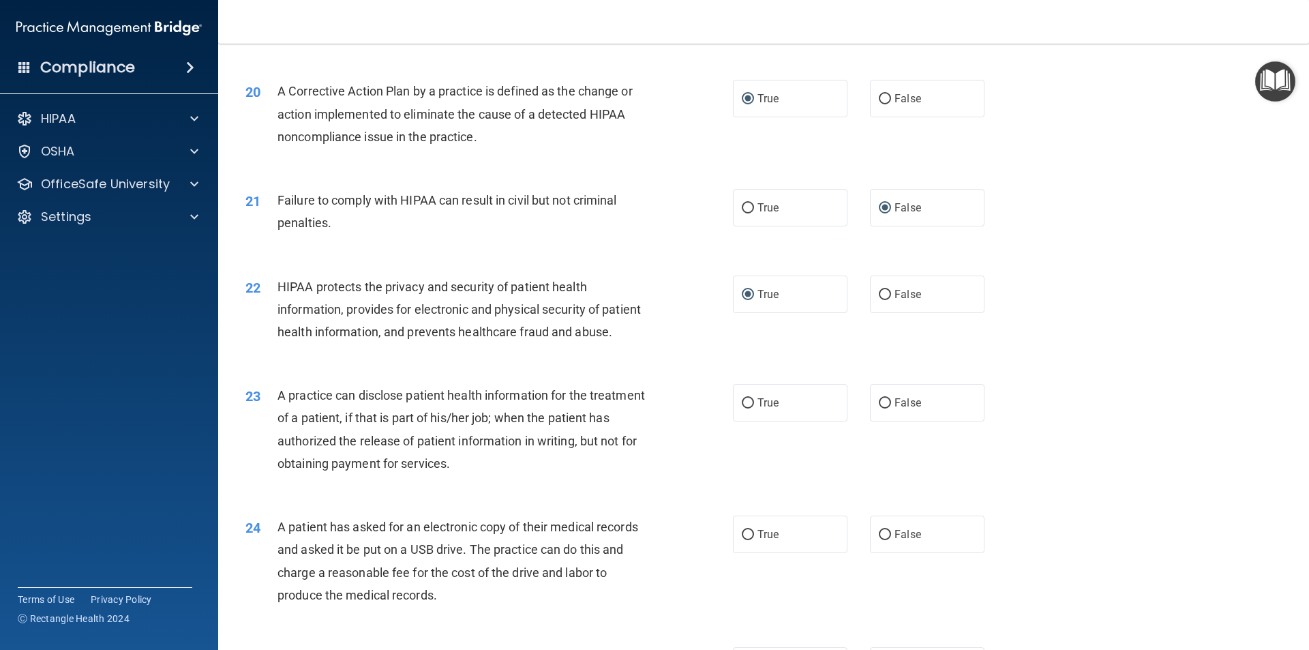
scroll to position [2045, 0]
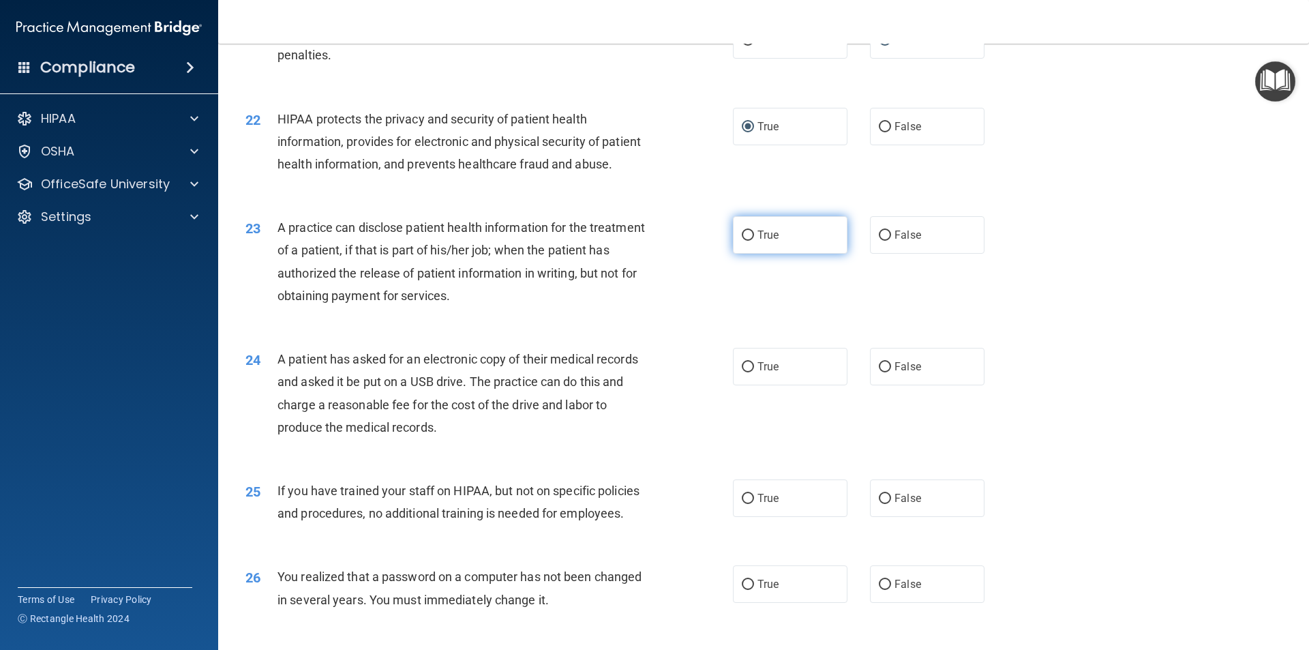
click at [746, 241] on input "True" at bounding box center [748, 235] width 12 height 10
radio input "true"
click at [879, 241] on input "False" at bounding box center [885, 235] width 12 height 10
radio input "true"
radio input "false"
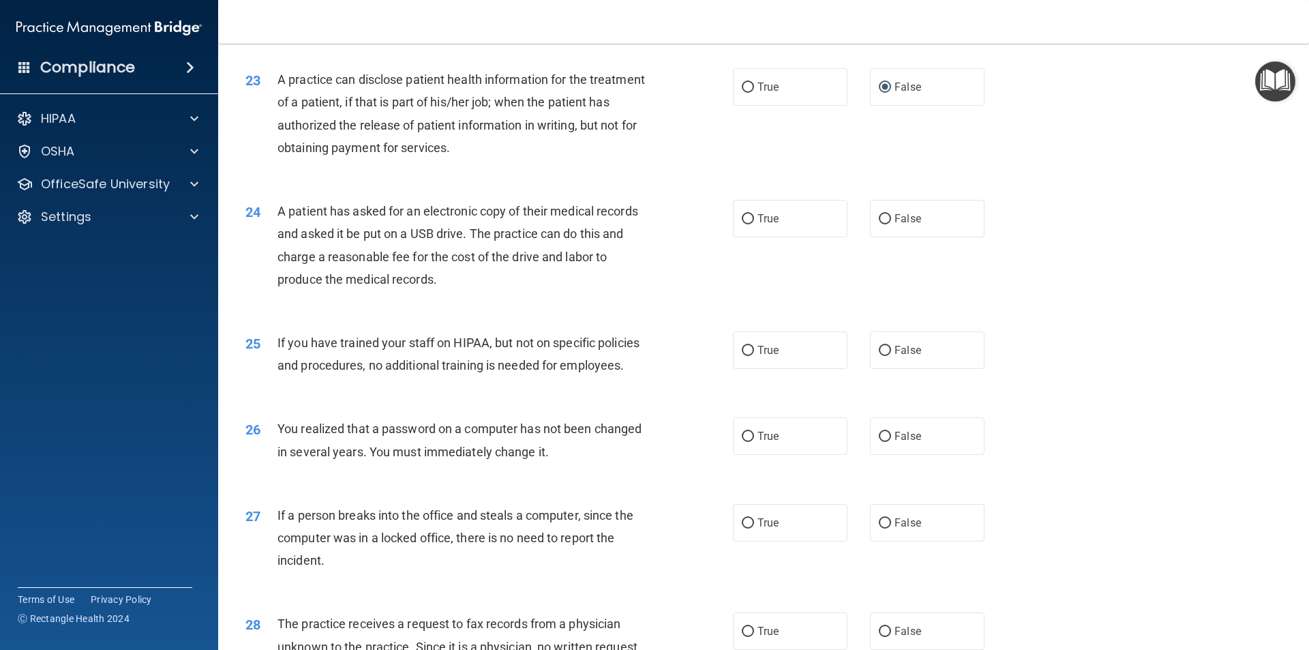
scroll to position [2250, 0]
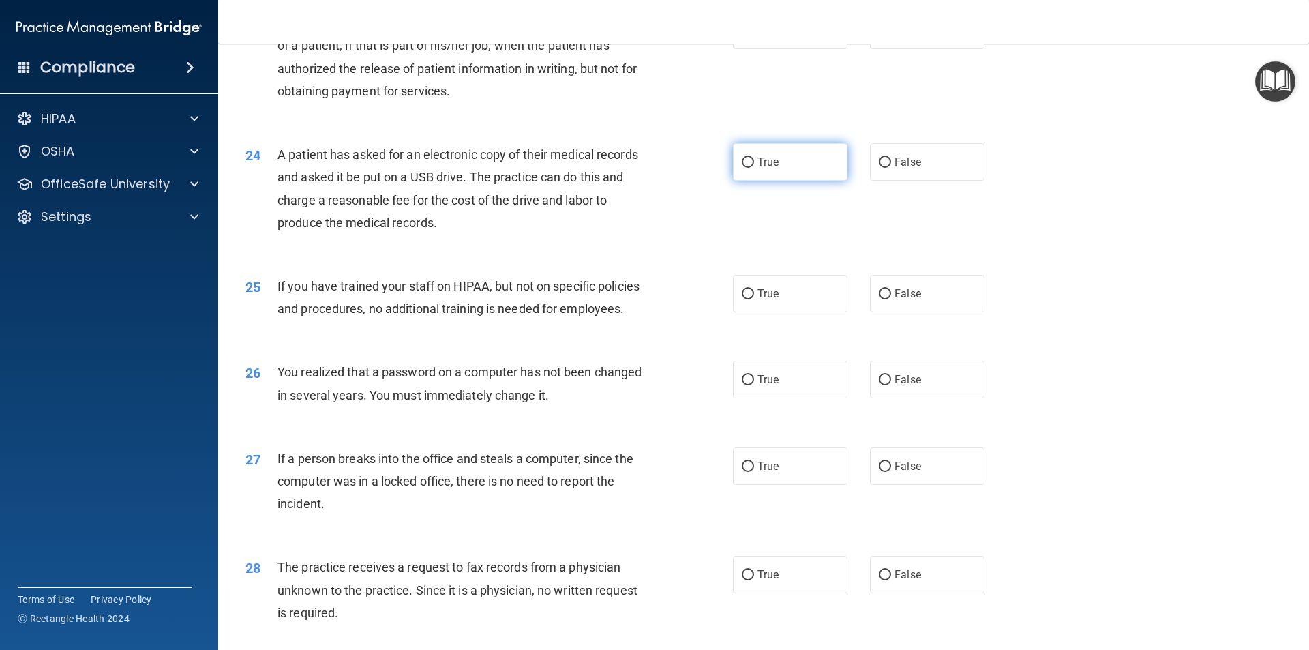
click at [744, 168] on input "True" at bounding box center [748, 162] width 12 height 10
radio input "true"
click at [879, 299] on input "False" at bounding box center [885, 294] width 12 height 10
radio input "true"
click at [742, 385] on input "True" at bounding box center [748, 380] width 12 height 10
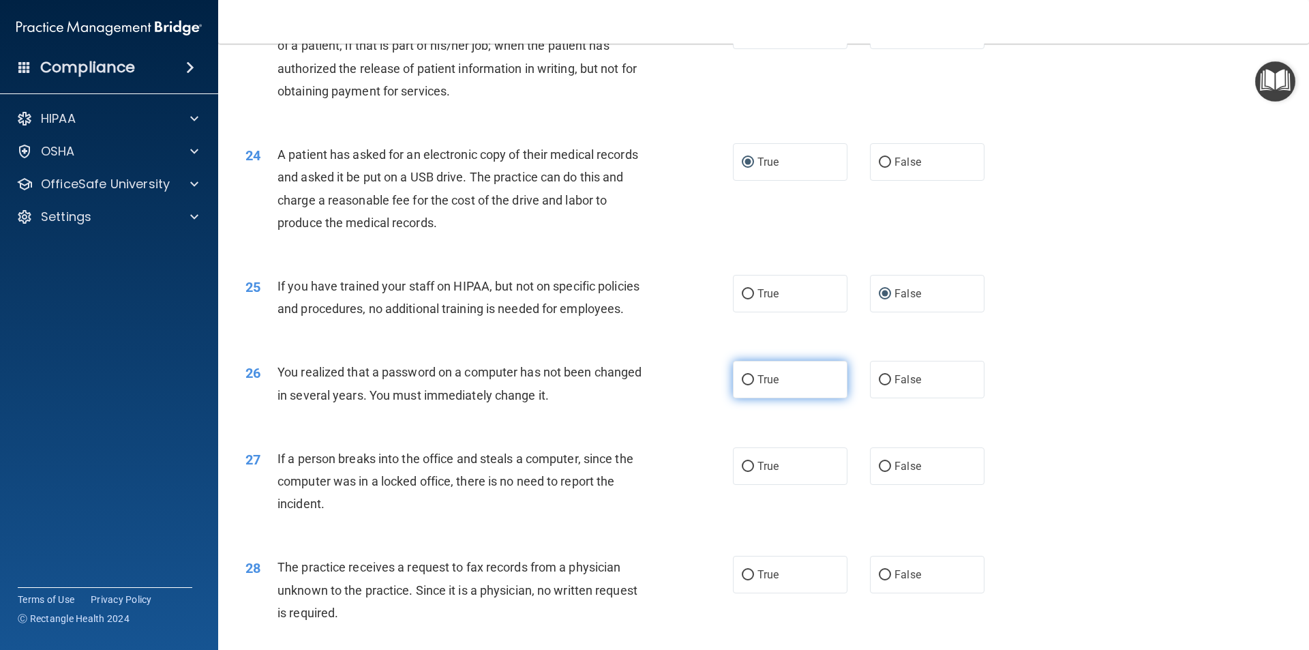
radio input "true"
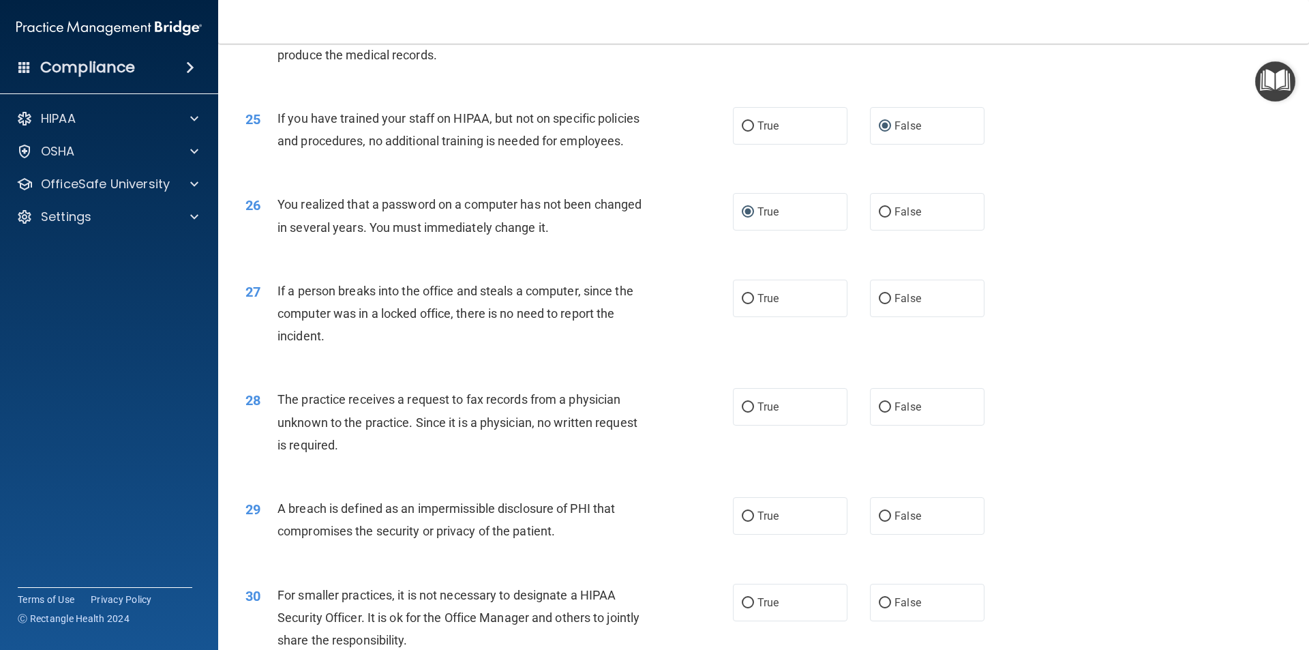
scroll to position [2455, 0]
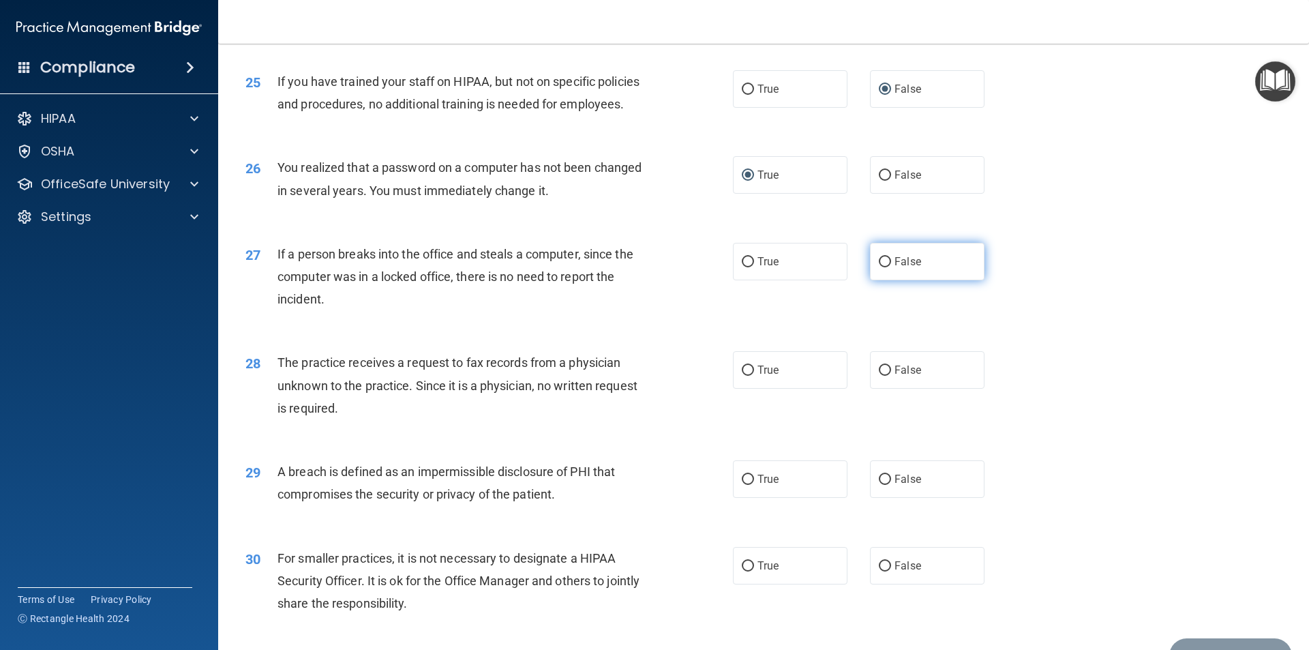
click at [879, 267] on input "False" at bounding box center [885, 262] width 12 height 10
radio input "true"
click at [879, 376] on input "False" at bounding box center [885, 370] width 12 height 10
radio input "true"
click at [747, 485] on input "True" at bounding box center [748, 480] width 12 height 10
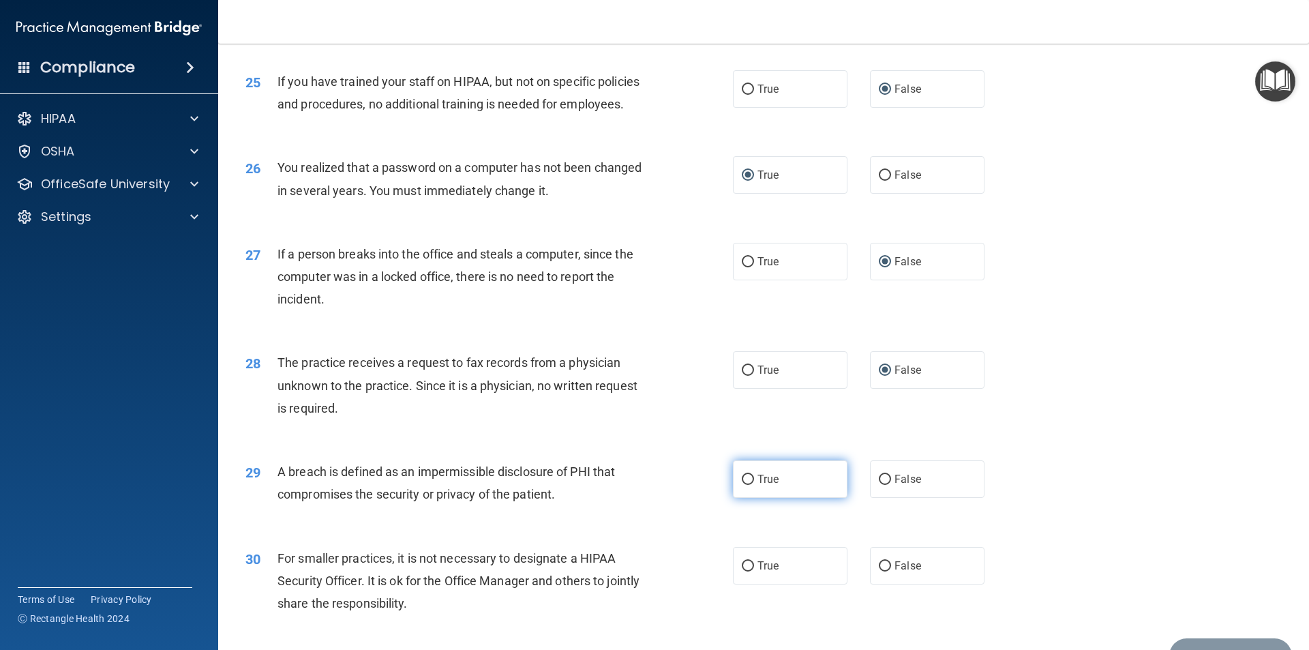
radio input "true"
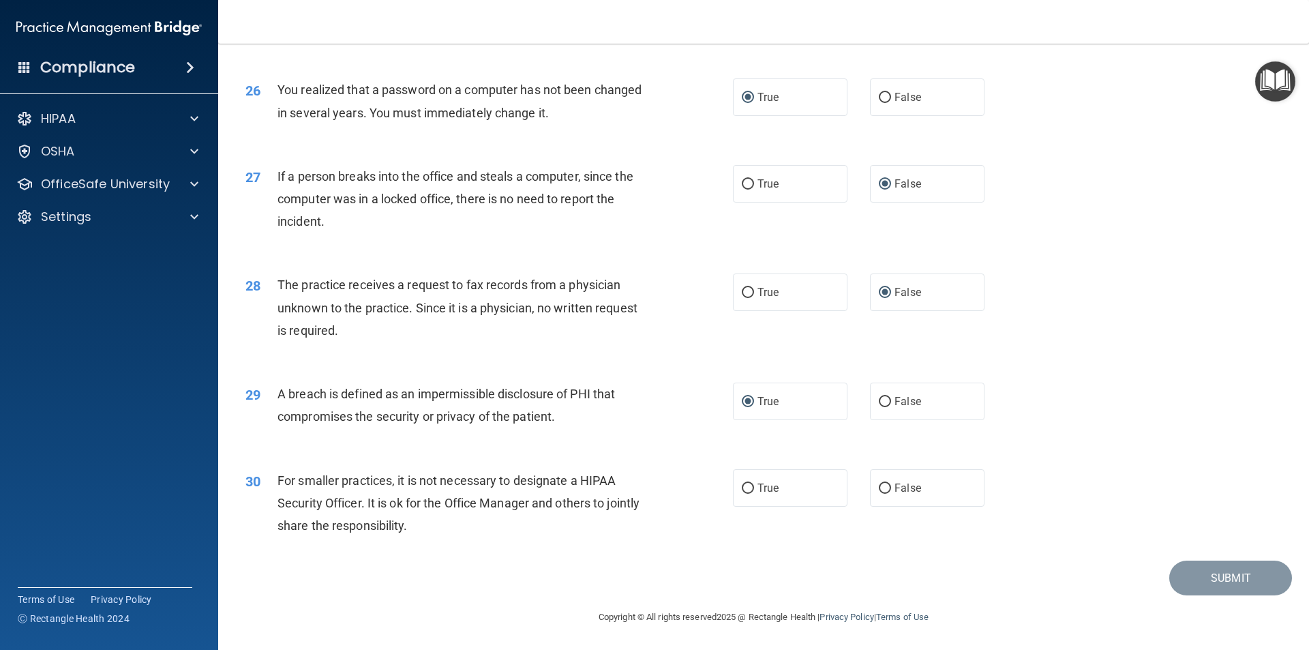
scroll to position [2577, 0]
click at [879, 485] on input "False" at bounding box center [885, 488] width 12 height 10
radio input "true"
click at [1198, 580] on button "Submit" at bounding box center [1230, 577] width 123 height 35
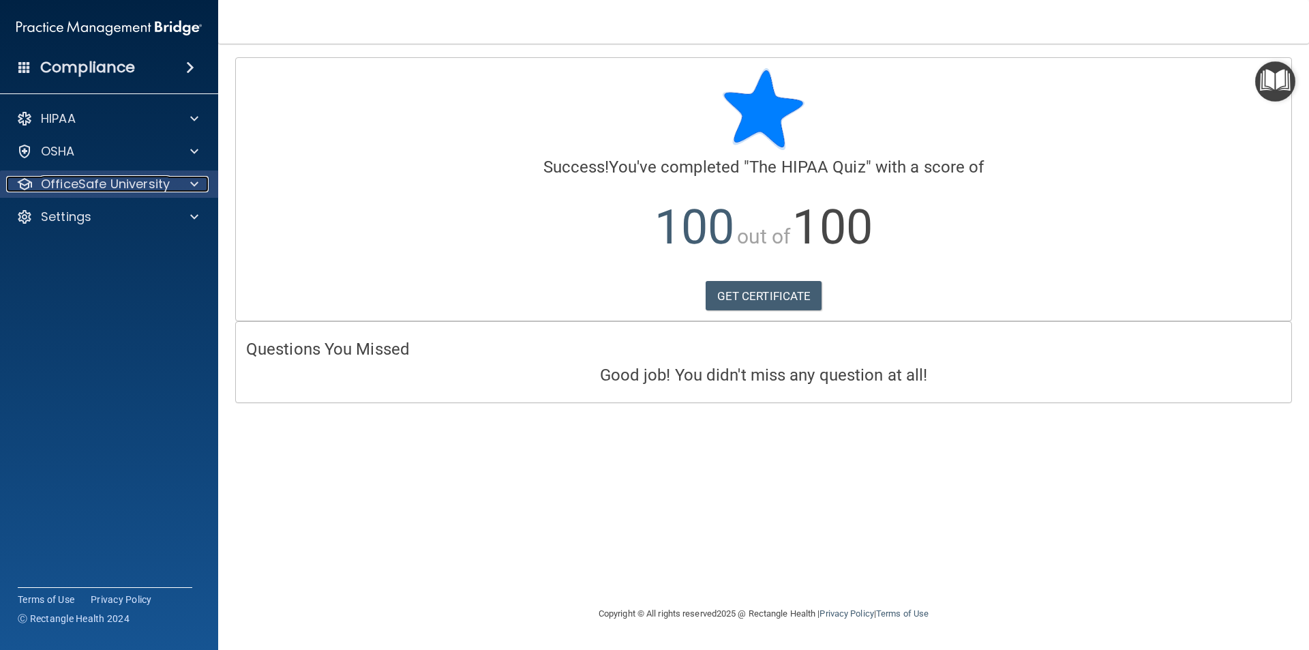
click at [52, 184] on p "OfficeSafe University" at bounding box center [105, 184] width 129 height 16
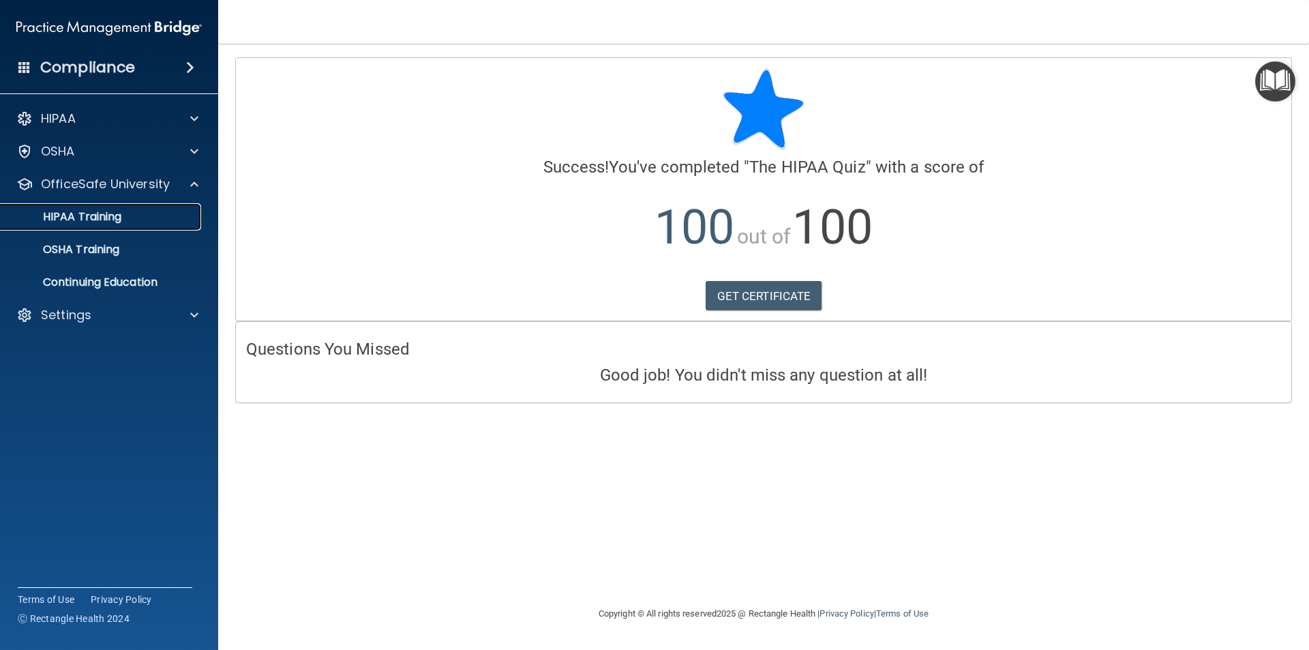
click at [49, 215] on p "HIPAA Training" at bounding box center [65, 217] width 112 height 14
